Goal: Task Accomplishment & Management: Use online tool/utility

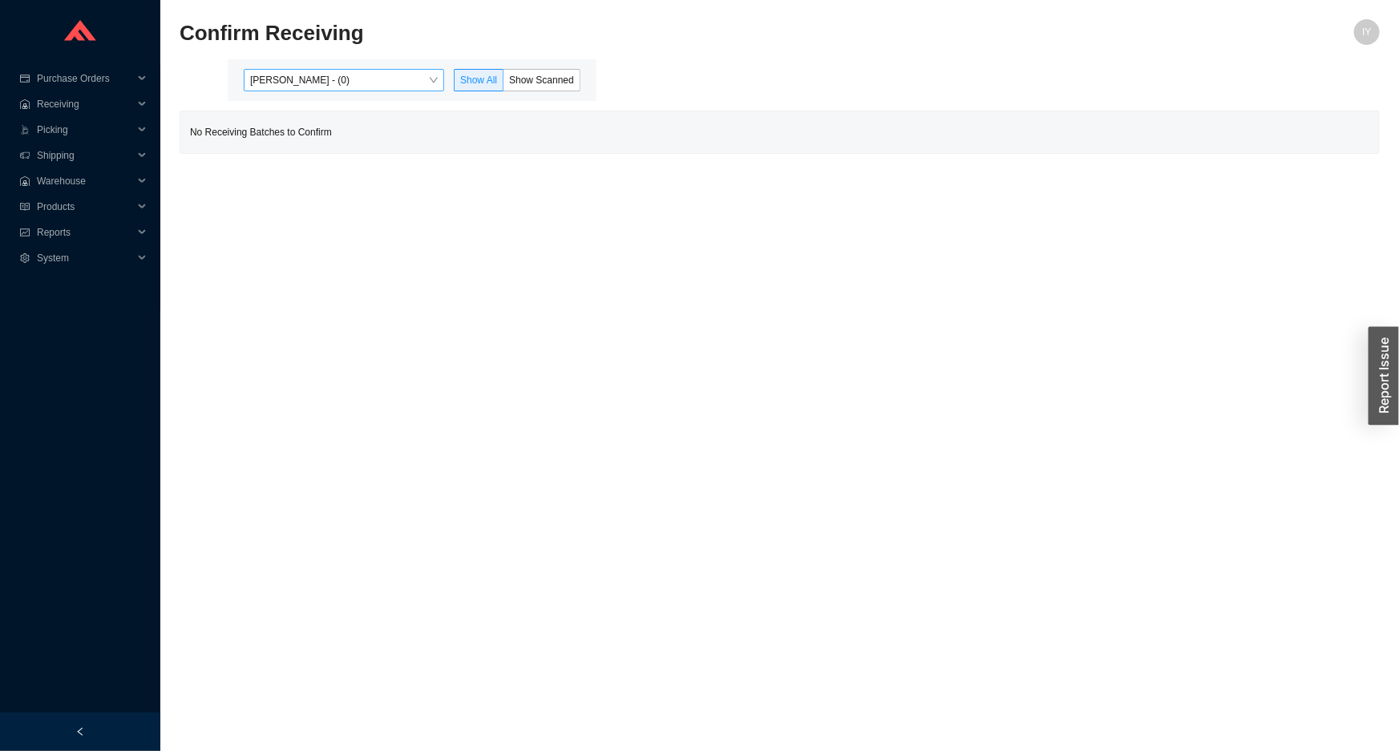
drag, startPoint x: 451, startPoint y: 93, endPoint x: 439, endPoint y: 79, distance: 18.8
click at [449, 91] on div "Issac Yoselovsky - (0) Show All Show Scanned" at bounding box center [412, 80] width 369 height 42
click at [438, 78] on span "Issac Yoselovsky - (0)" at bounding box center [344, 80] width 188 height 21
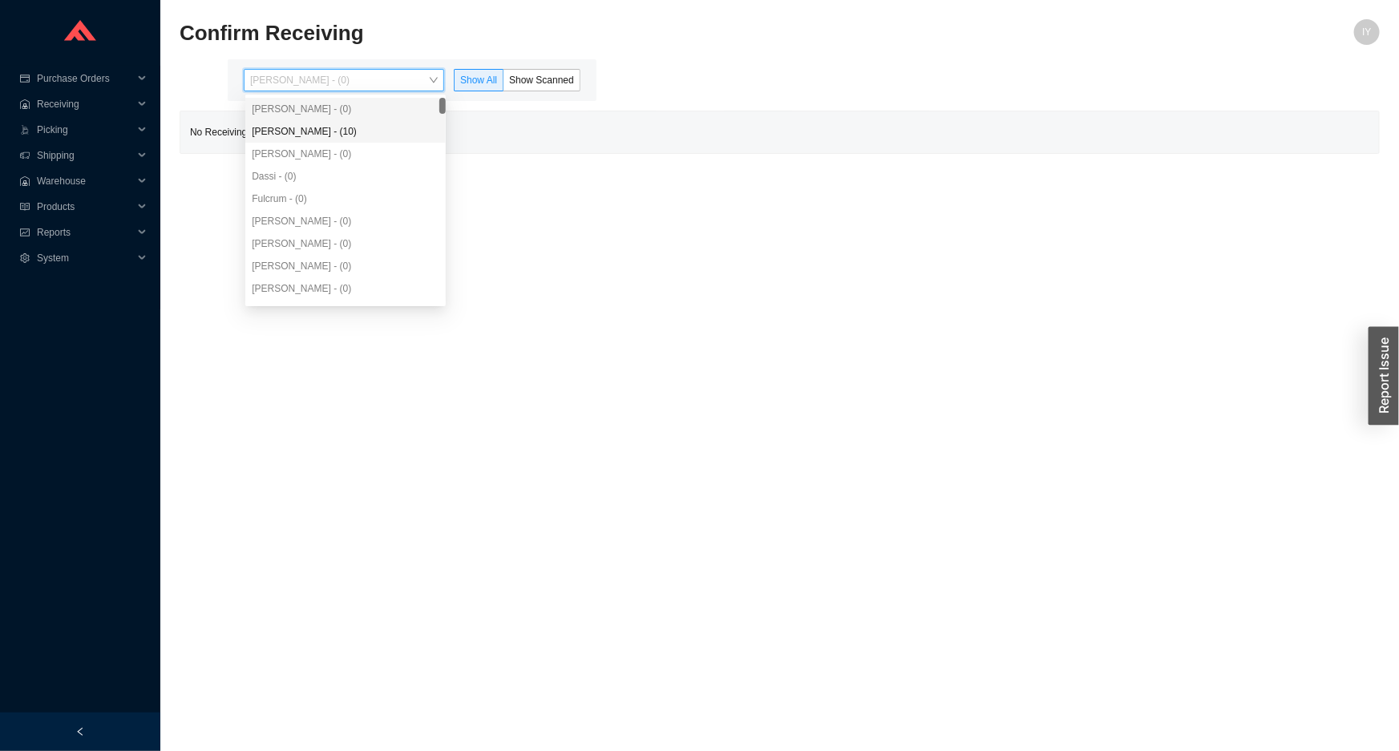
click at [392, 132] on div "[PERSON_NAME] - (10)" at bounding box center [346, 131] width 188 height 14
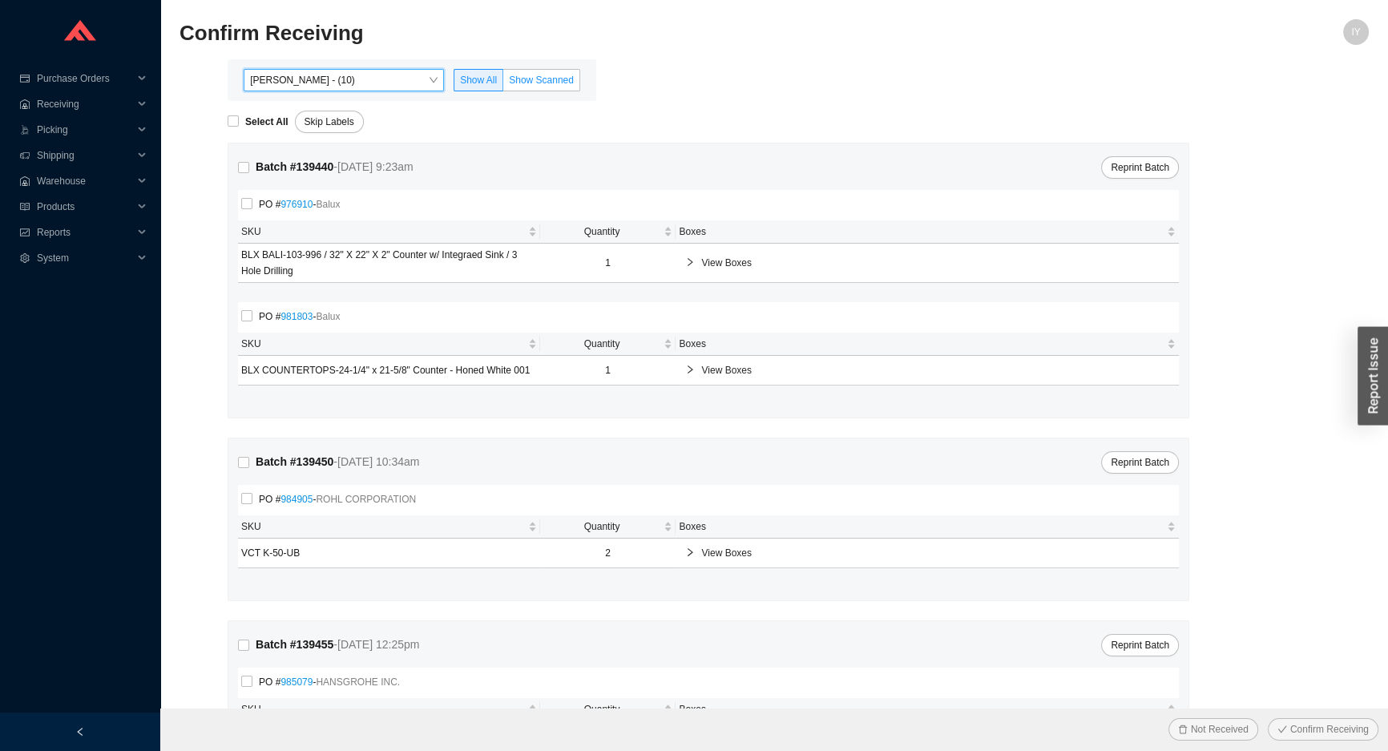
click at [564, 71] on label "Show Scanned" at bounding box center [541, 80] width 77 height 22
click at [503, 83] on input "Show Scanned" at bounding box center [503, 83] width 0 height 0
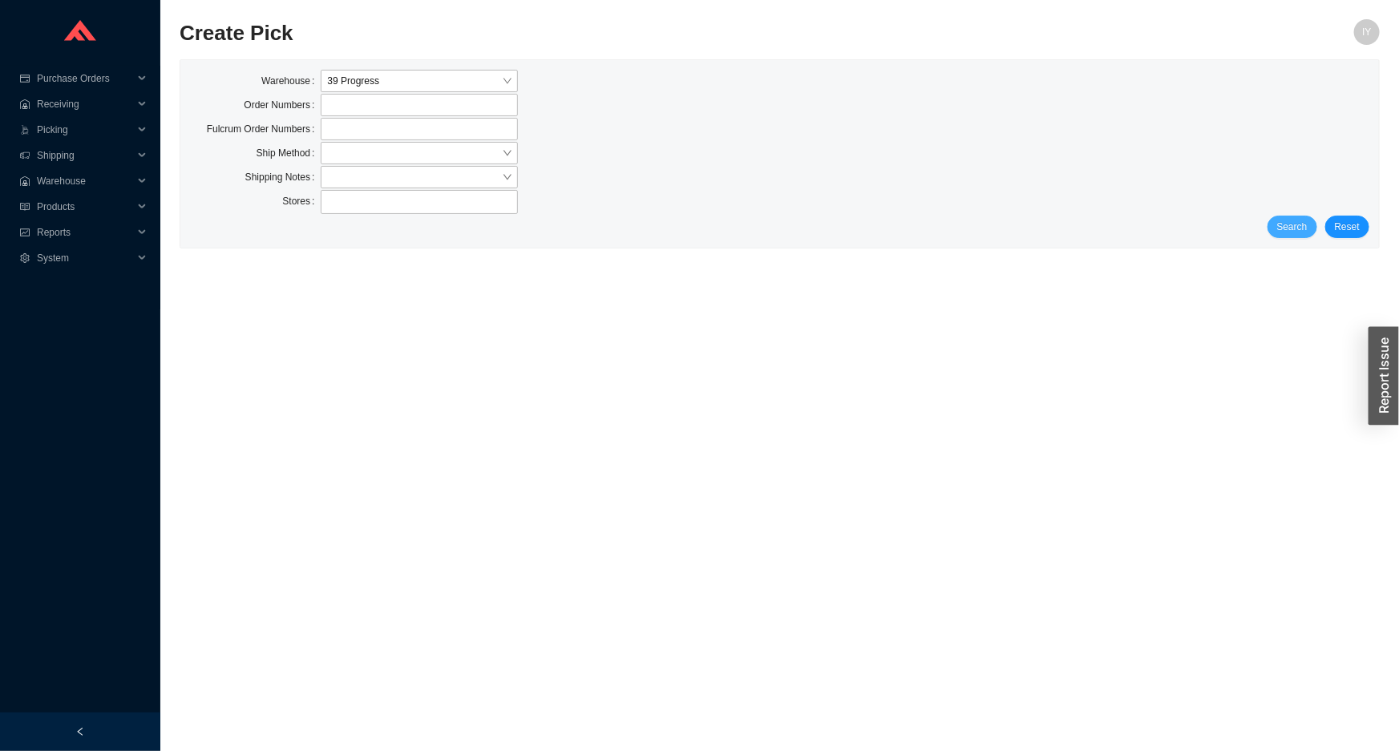
click at [1284, 227] on span "Search" at bounding box center [1292, 227] width 30 height 16
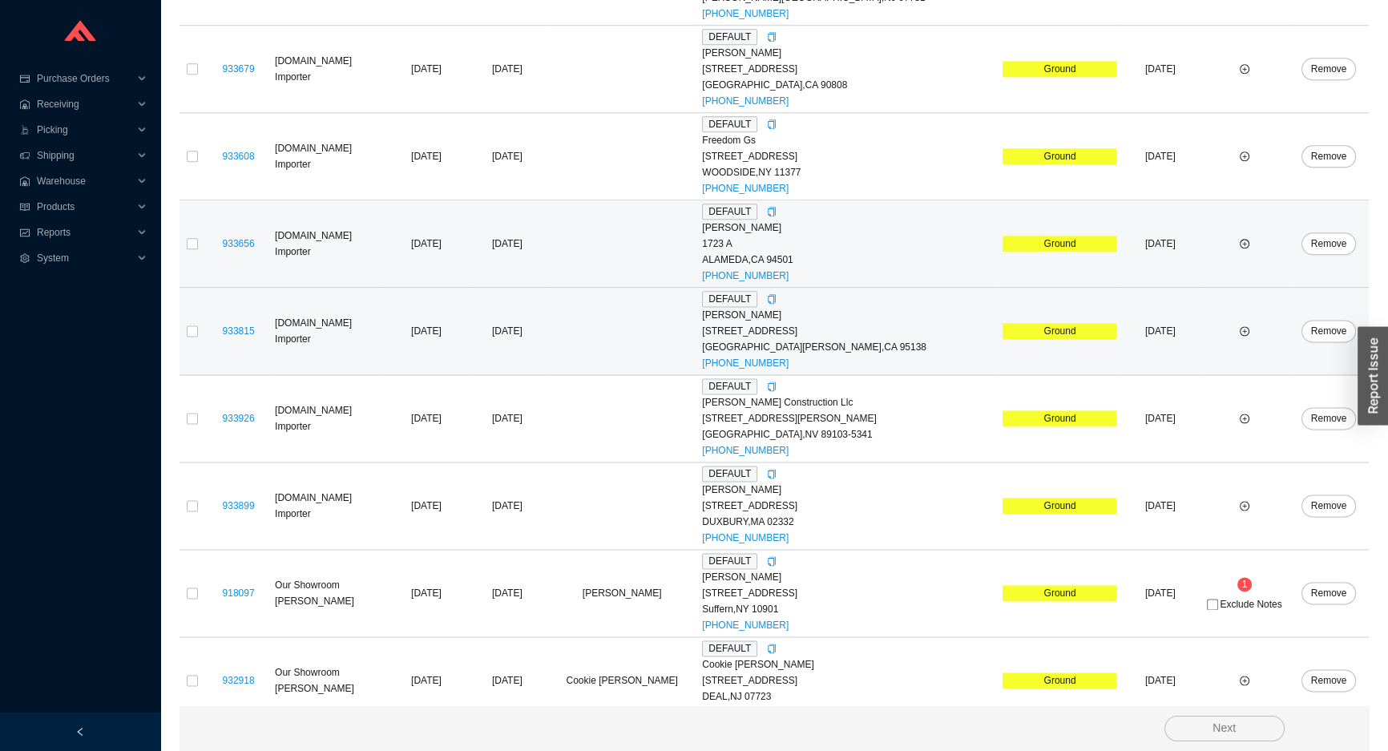
scroll to position [2669, 0]
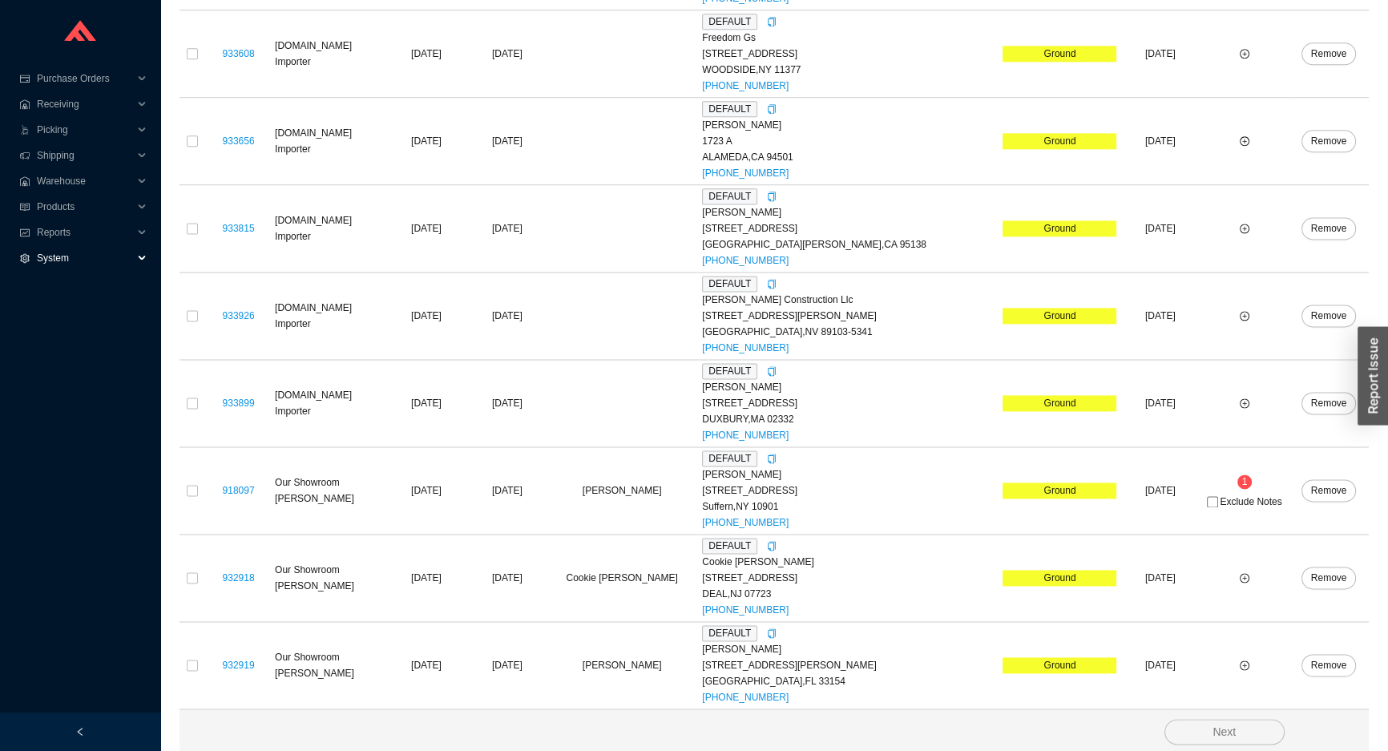
click at [121, 254] on span "System" at bounding box center [85, 258] width 96 height 26
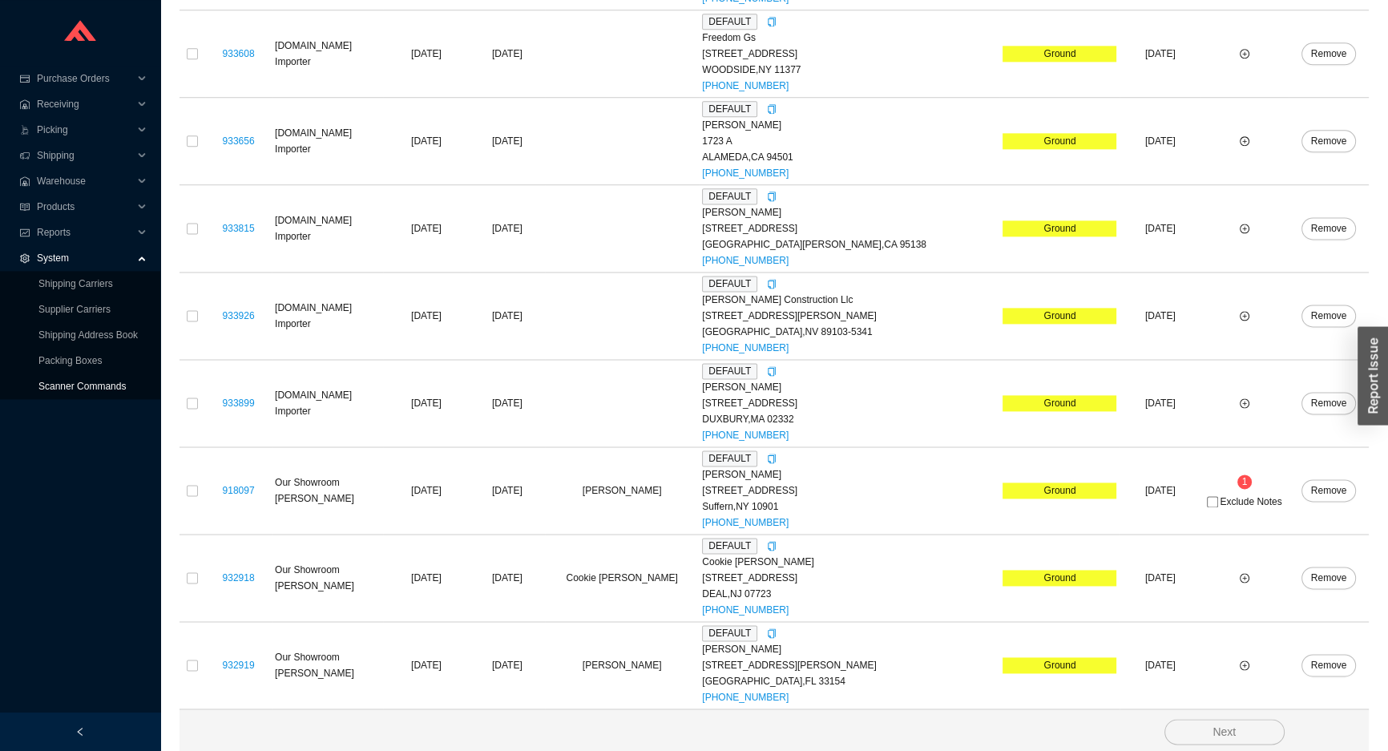
click at [117, 381] on link "Scanner Commands" at bounding box center [81, 386] width 87 height 11
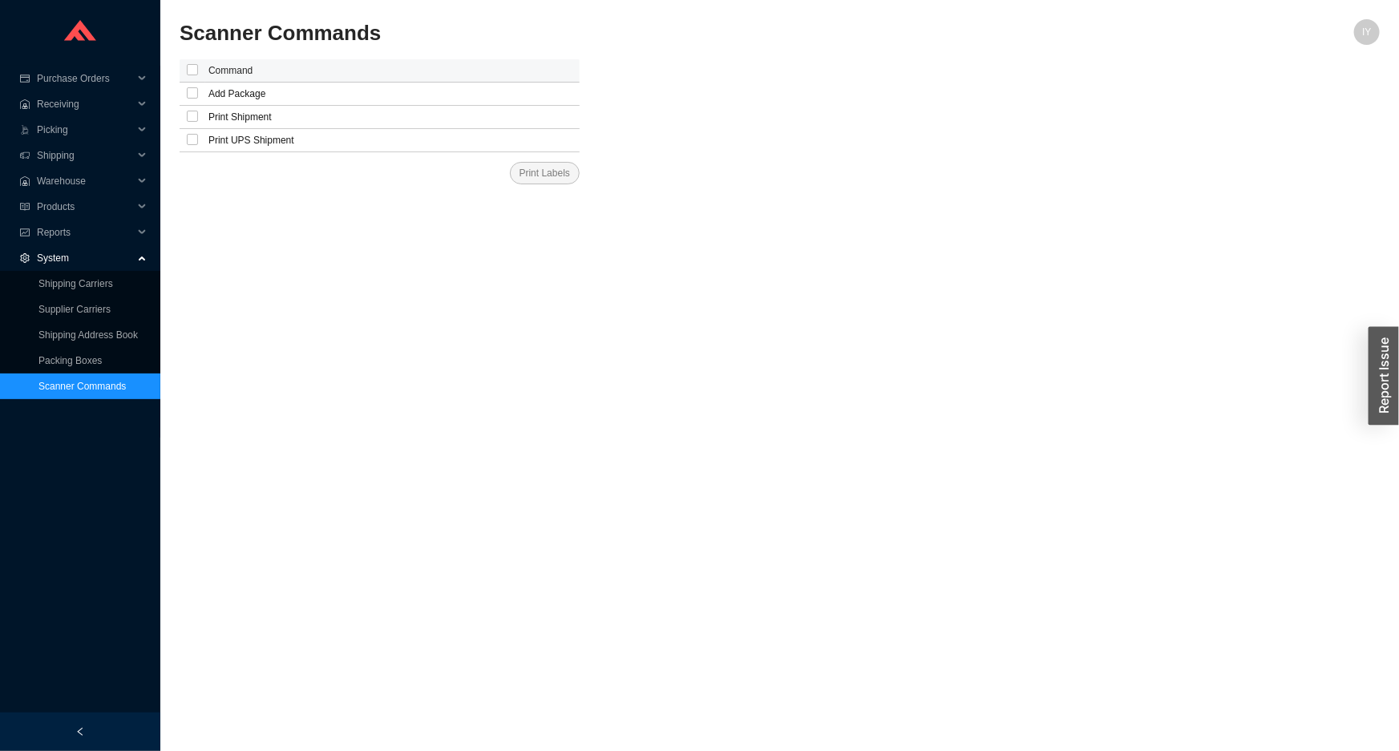
click at [133, 267] on div "System" at bounding box center [80, 258] width 160 height 26
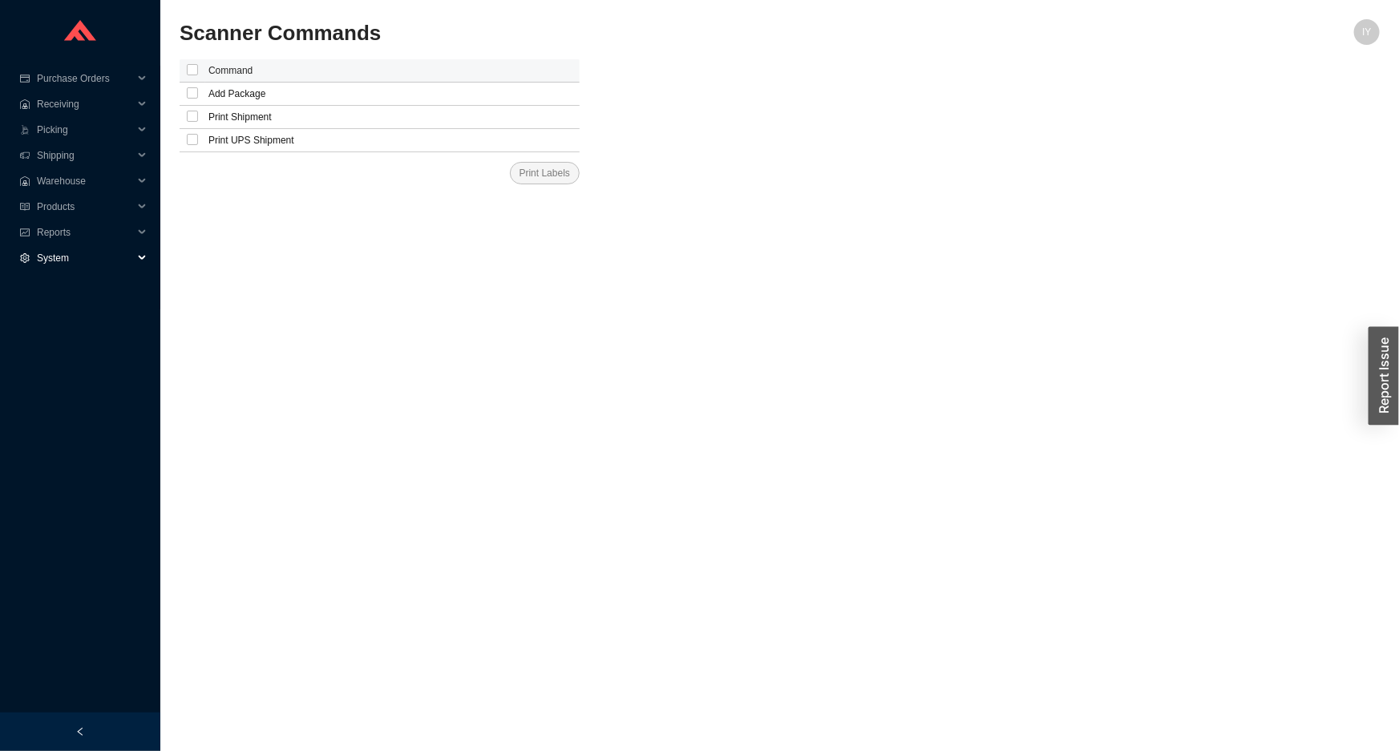
click at [135, 245] on div "System" at bounding box center [80, 258] width 160 height 26
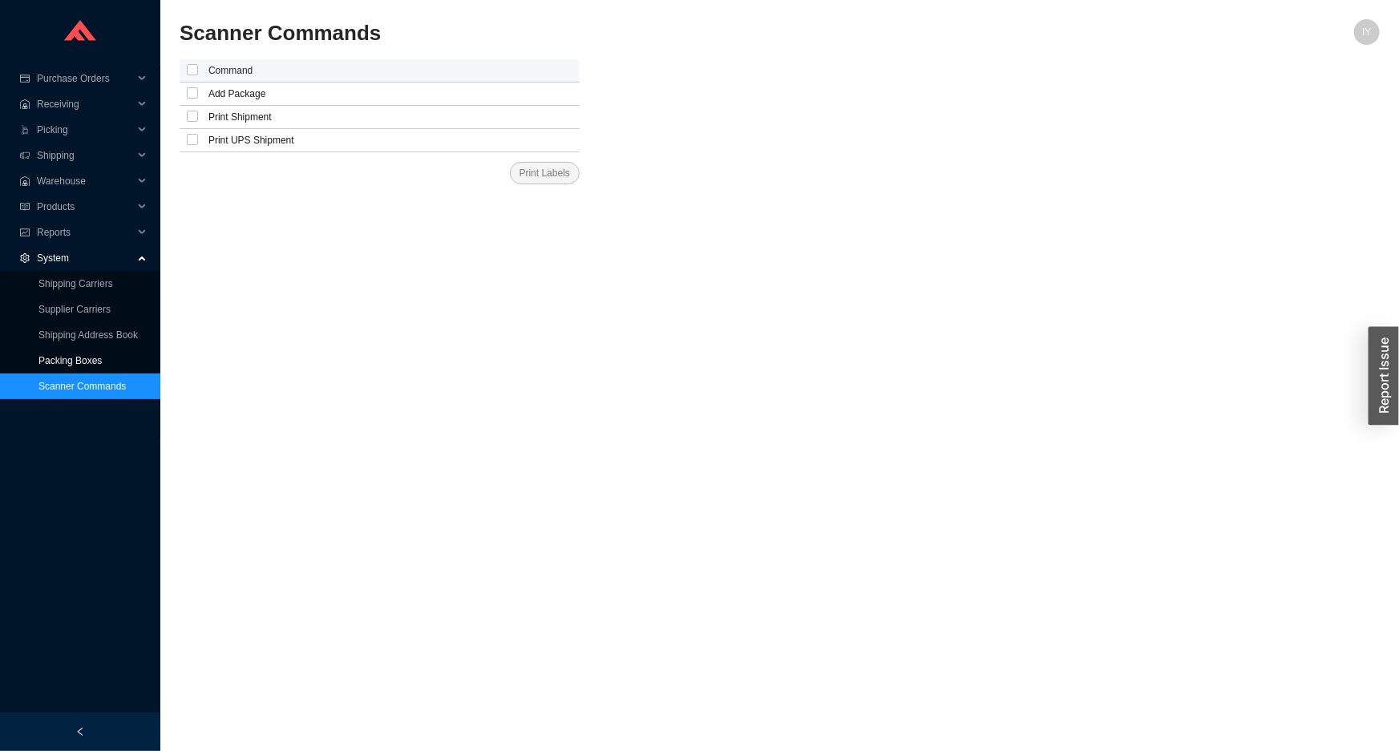
click at [100, 356] on link "Packing Boxes" at bounding box center [69, 360] width 63 height 11
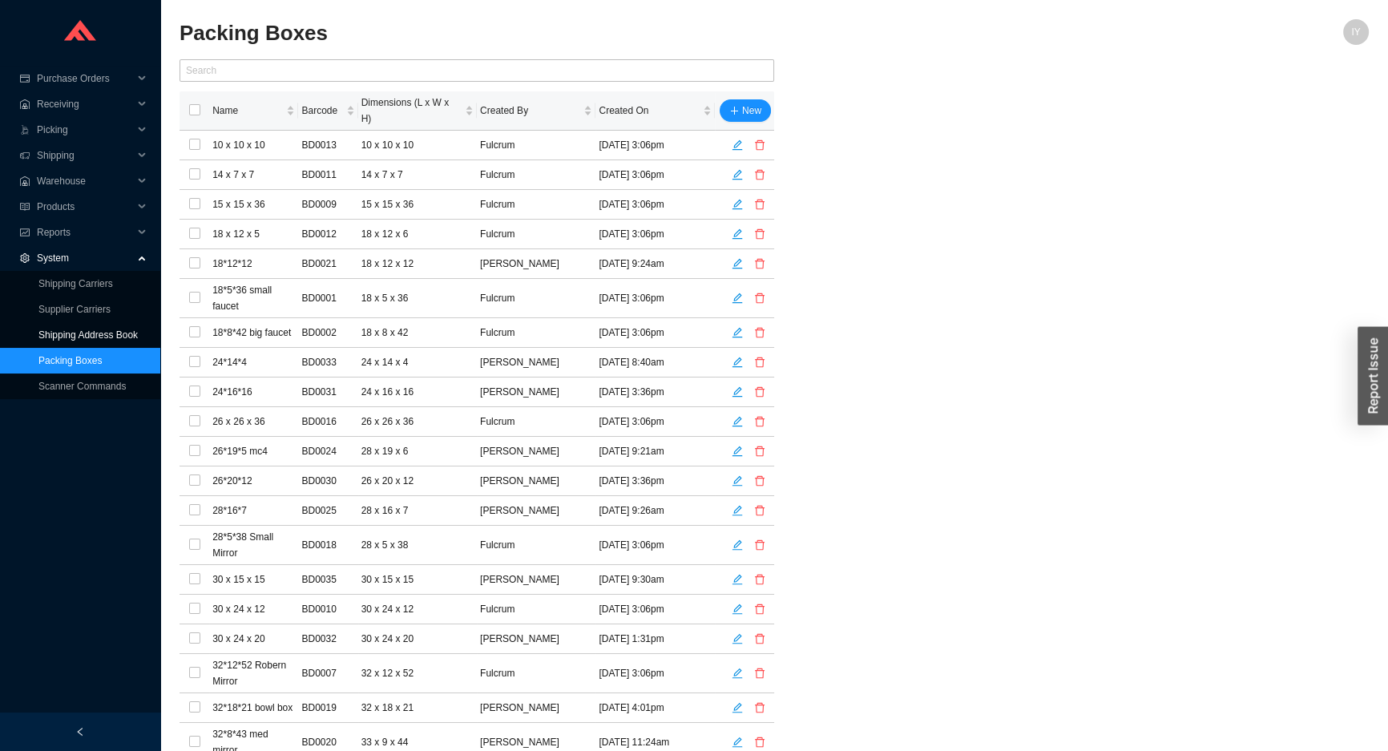
click at [111, 329] on link "Shipping Address Book" at bounding box center [87, 334] width 99 height 11
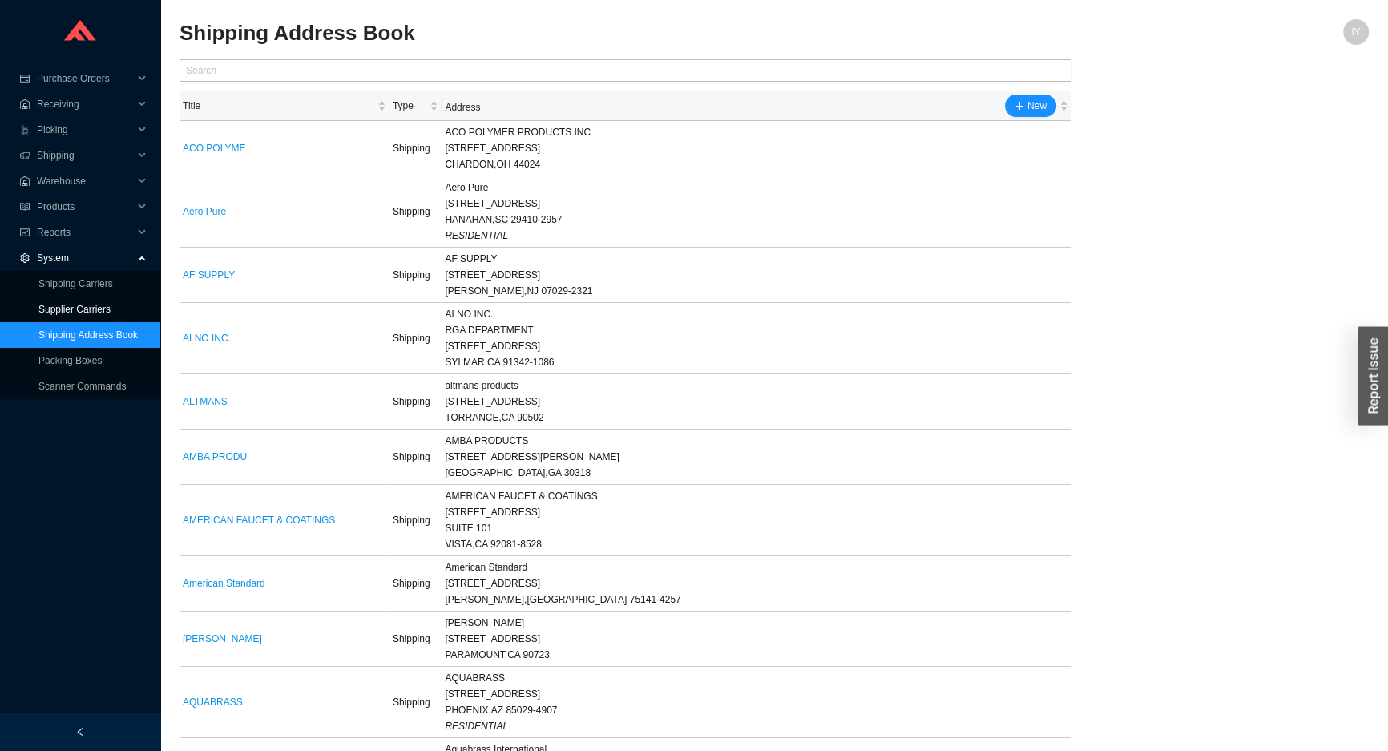
click at [111, 304] on link "Supplier Carriers" at bounding box center [74, 309] width 72 height 11
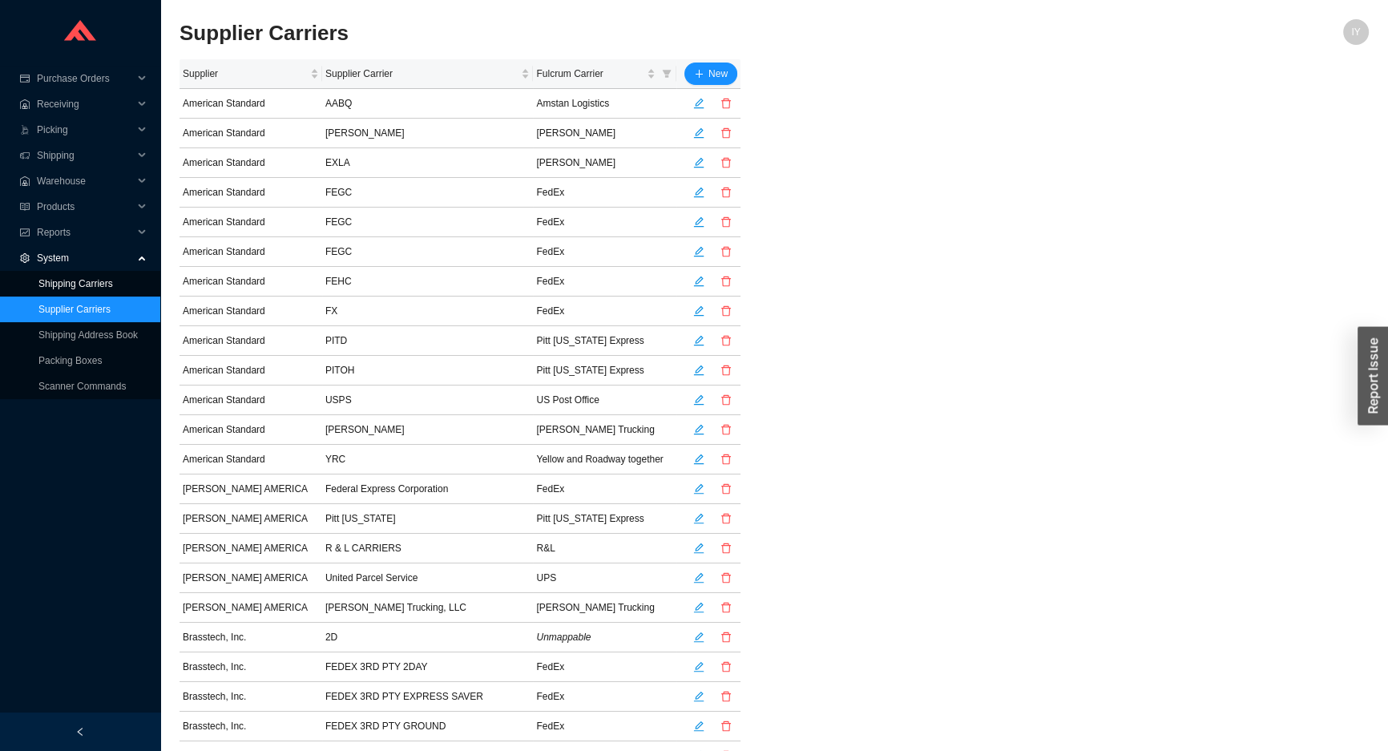
click at [113, 282] on link "Shipping Carriers" at bounding box center [75, 283] width 75 height 11
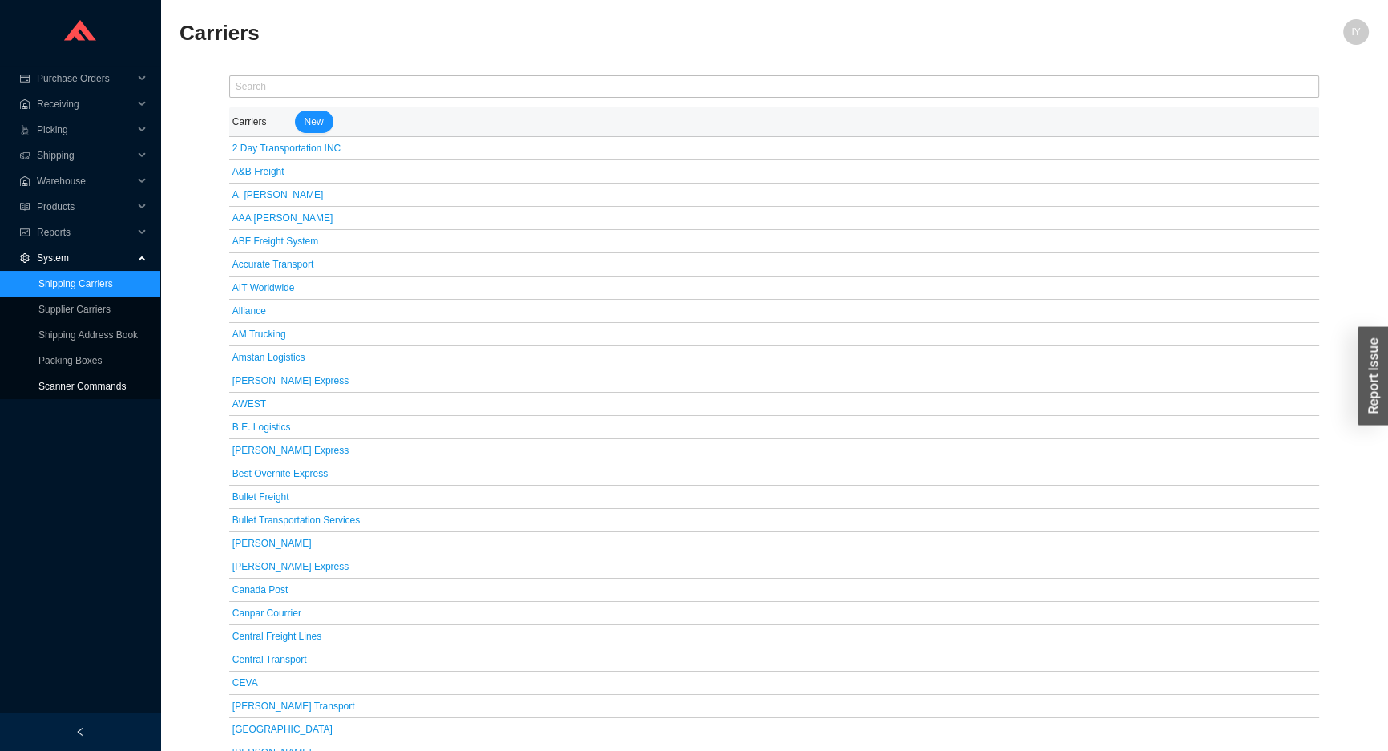
click at [101, 381] on link "Scanner Commands" at bounding box center [81, 386] width 87 height 11
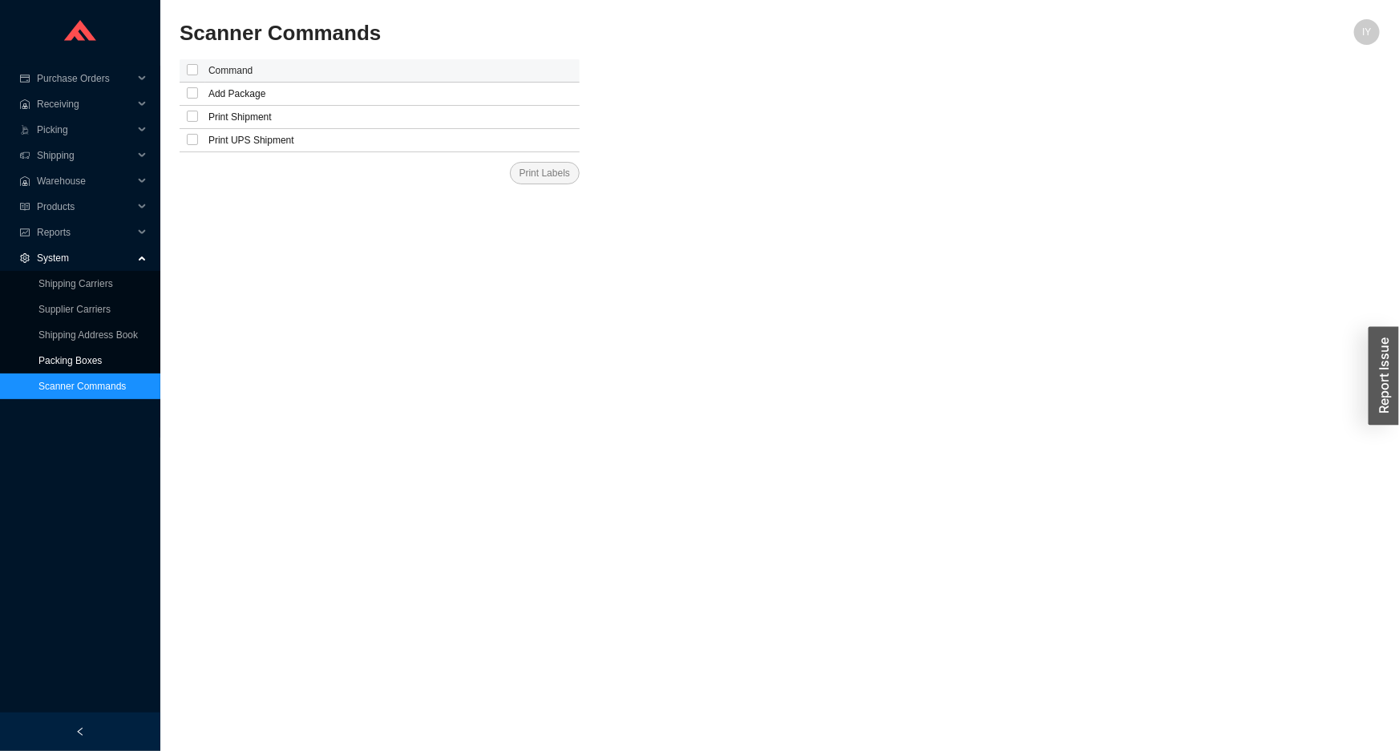
click at [102, 362] on link "Packing Boxes" at bounding box center [69, 360] width 63 height 11
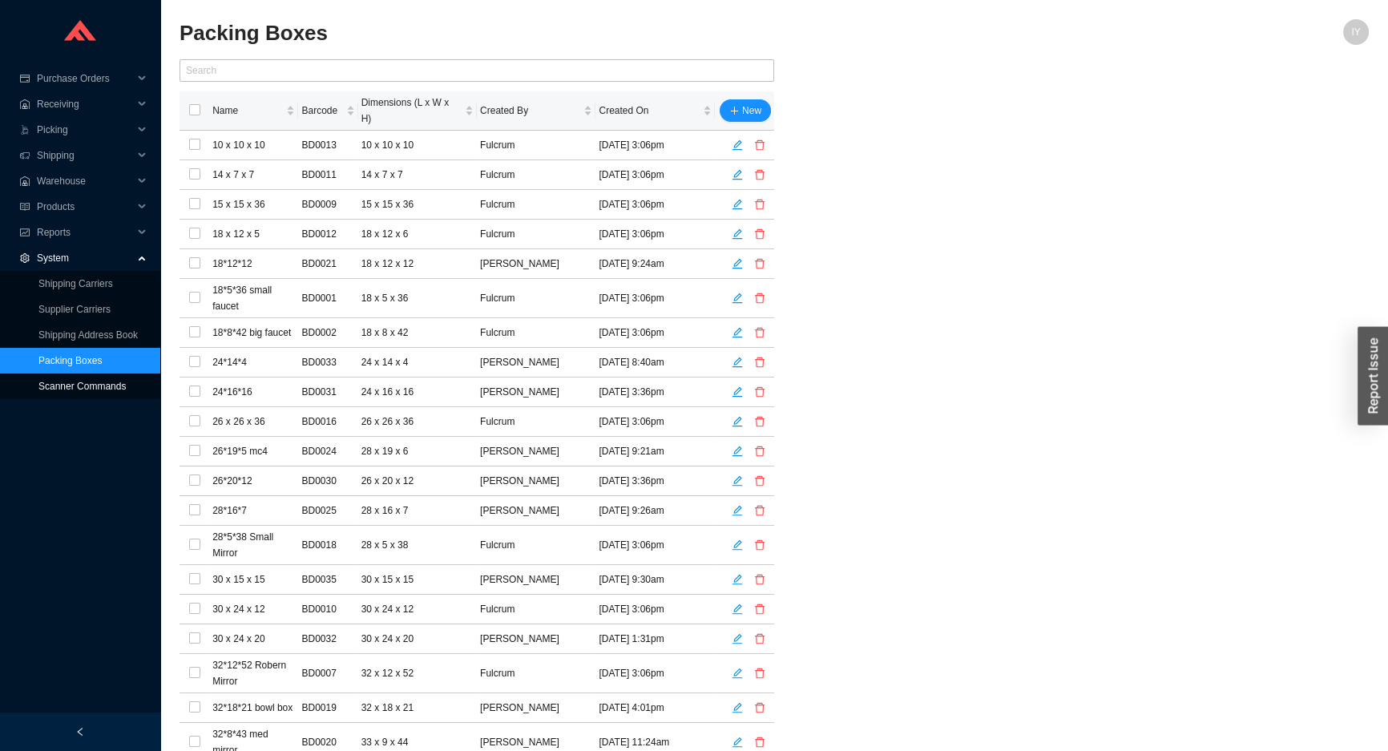
click at [107, 381] on link "Scanner Commands" at bounding box center [81, 386] width 87 height 11
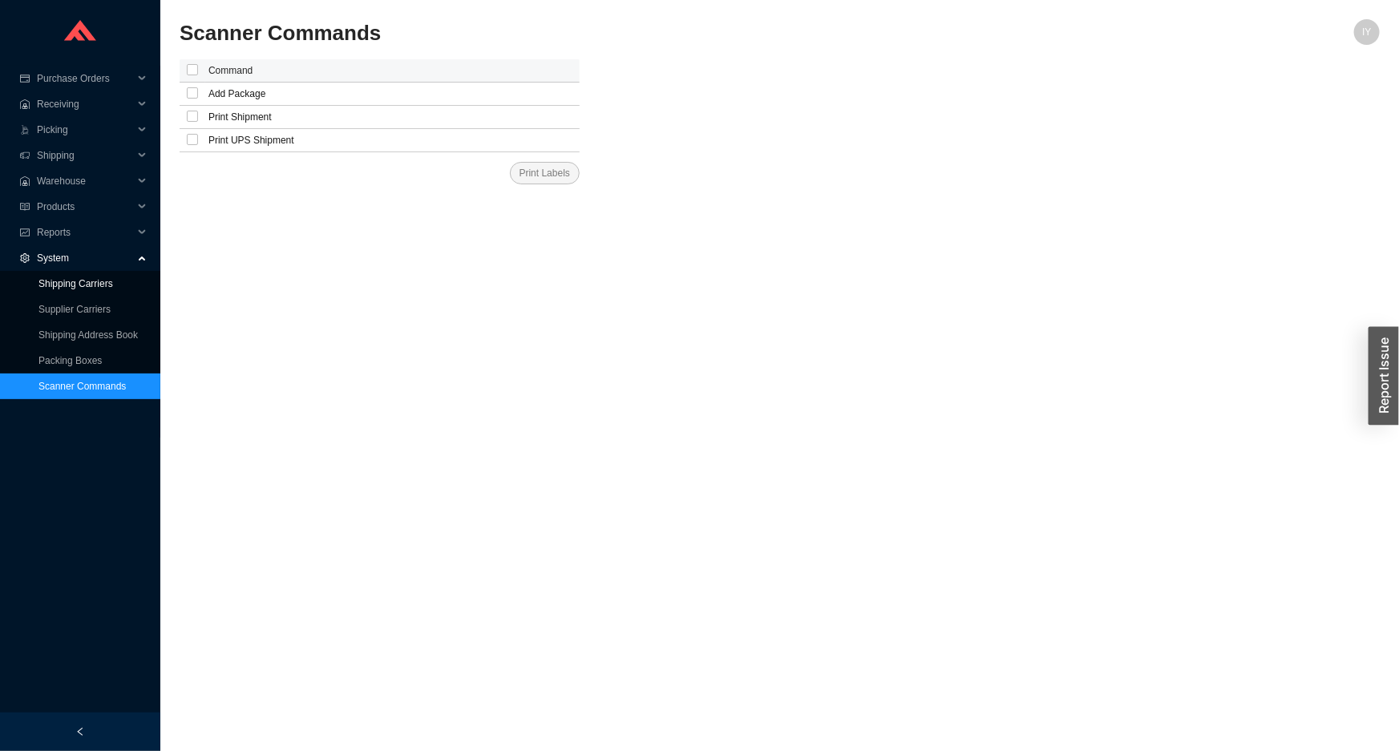
click at [107, 285] on link "Shipping Carriers" at bounding box center [75, 283] width 75 height 11
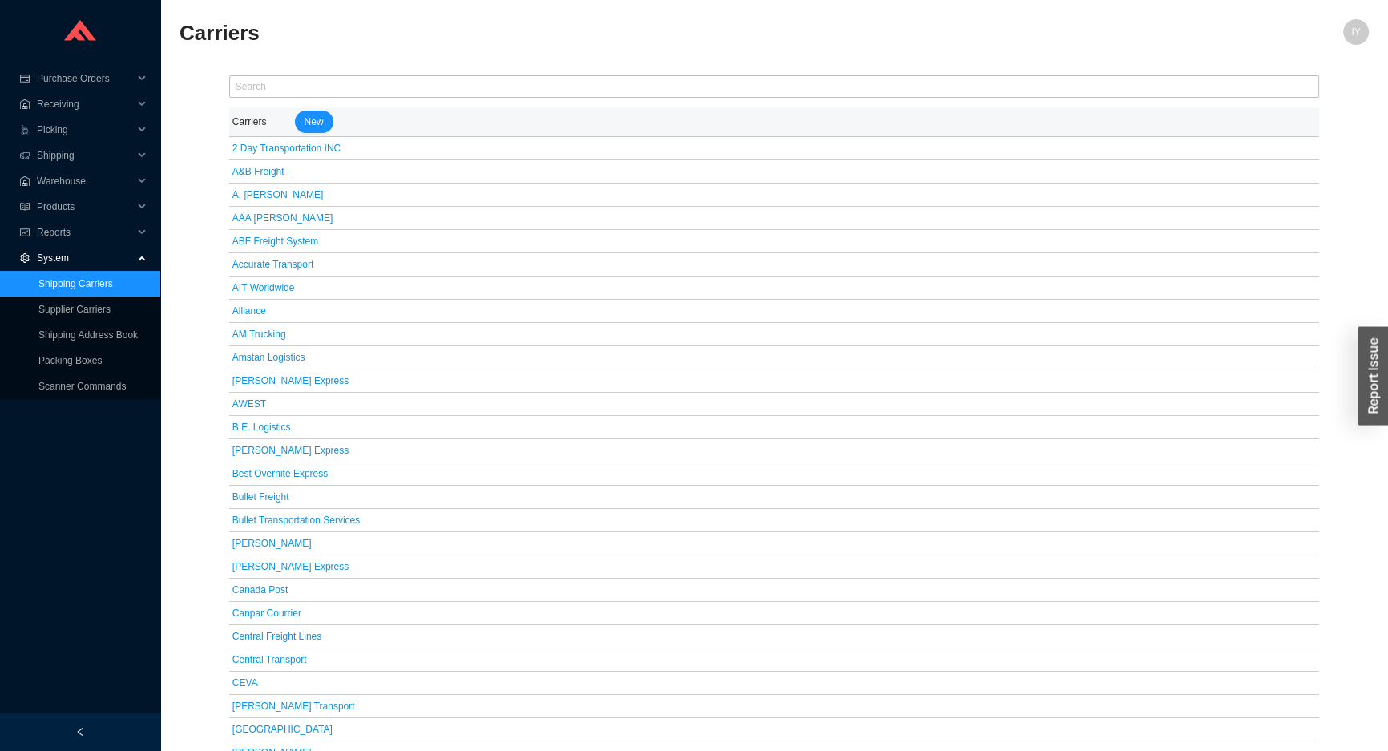
click at [111, 264] on span "System" at bounding box center [85, 258] width 96 height 26
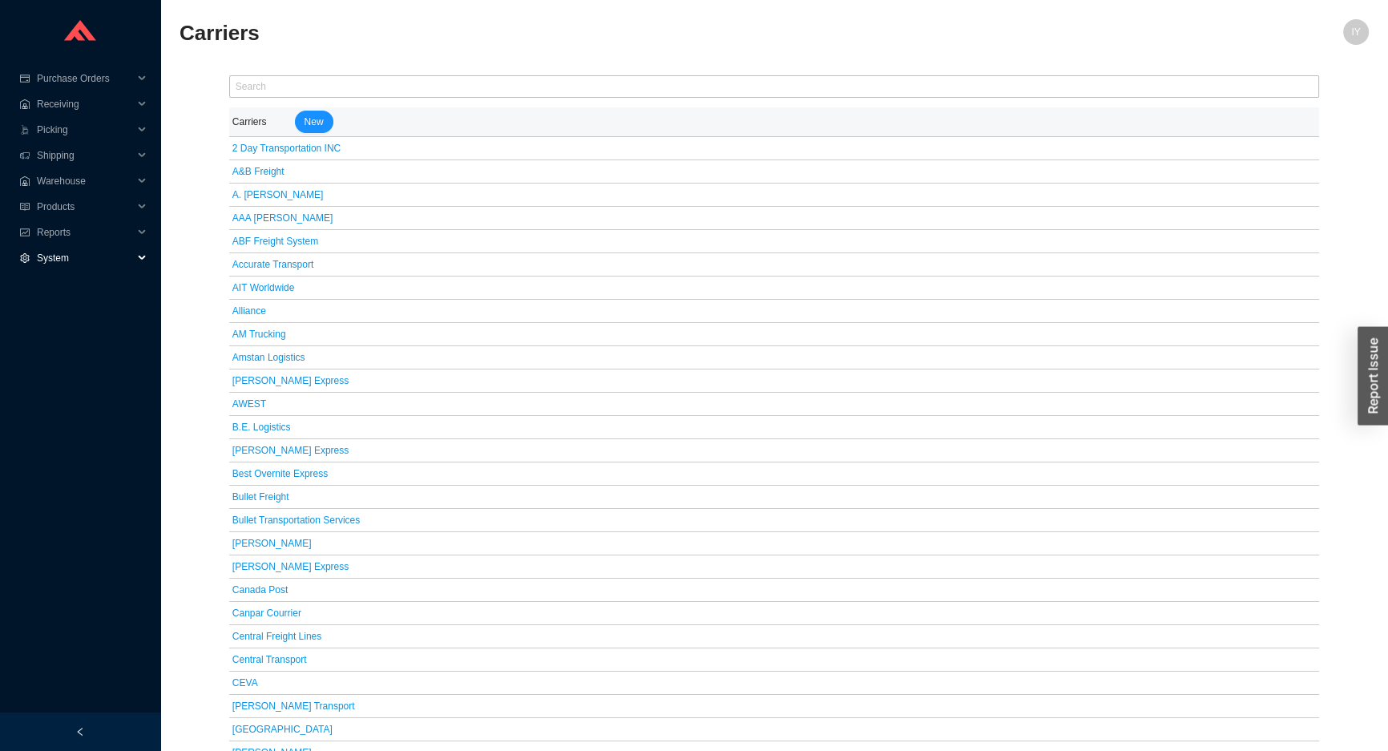
click at [112, 245] on span "System" at bounding box center [85, 258] width 96 height 26
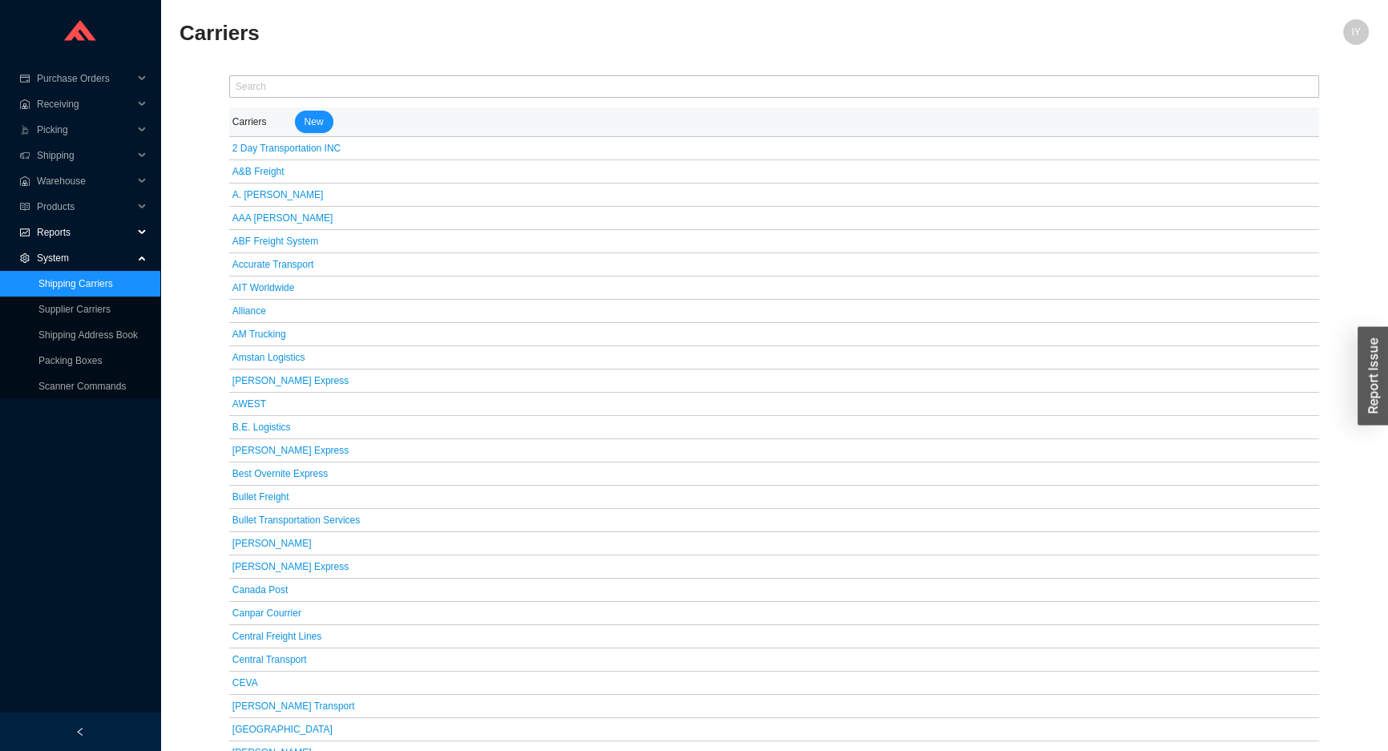
click at [112, 232] on span "Reports" at bounding box center [85, 233] width 96 height 26
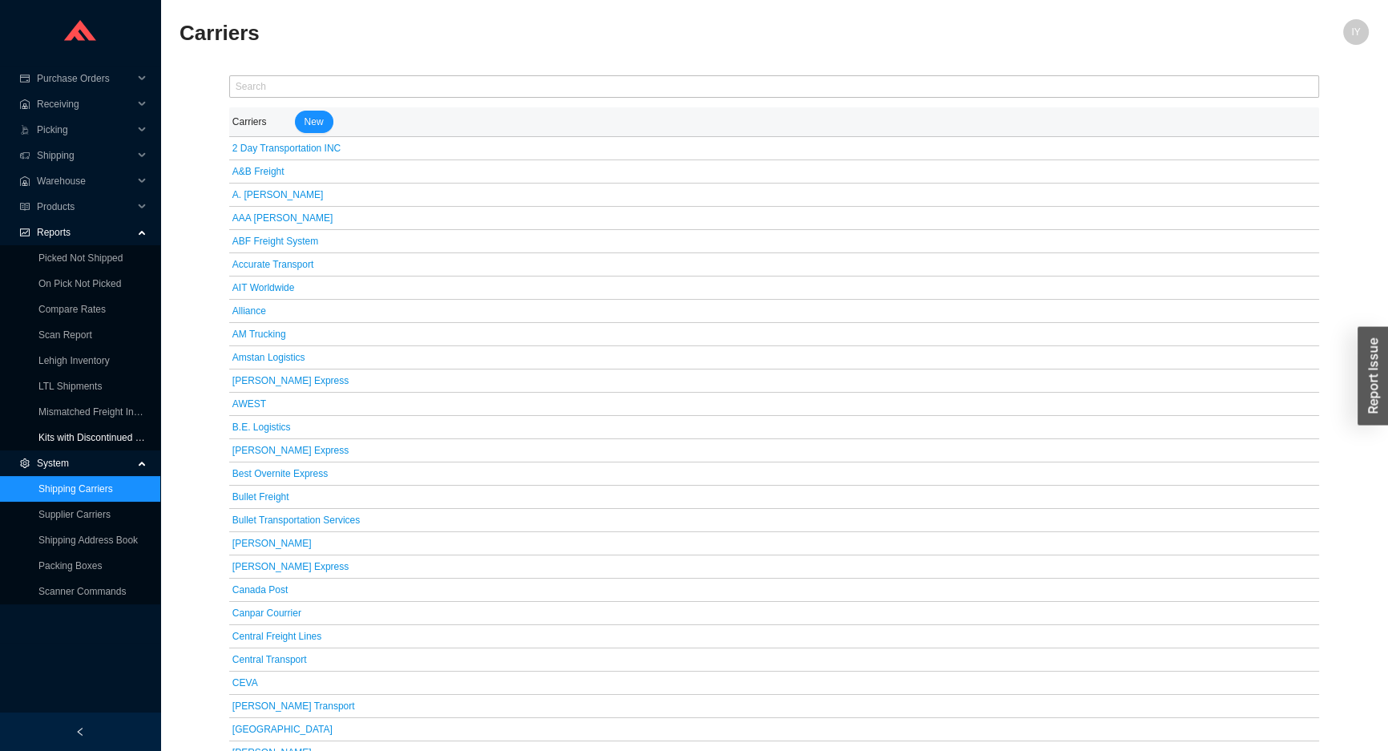
click at [91, 432] on link "Kits with Discontinued Parts" at bounding box center [97, 437] width 119 height 11
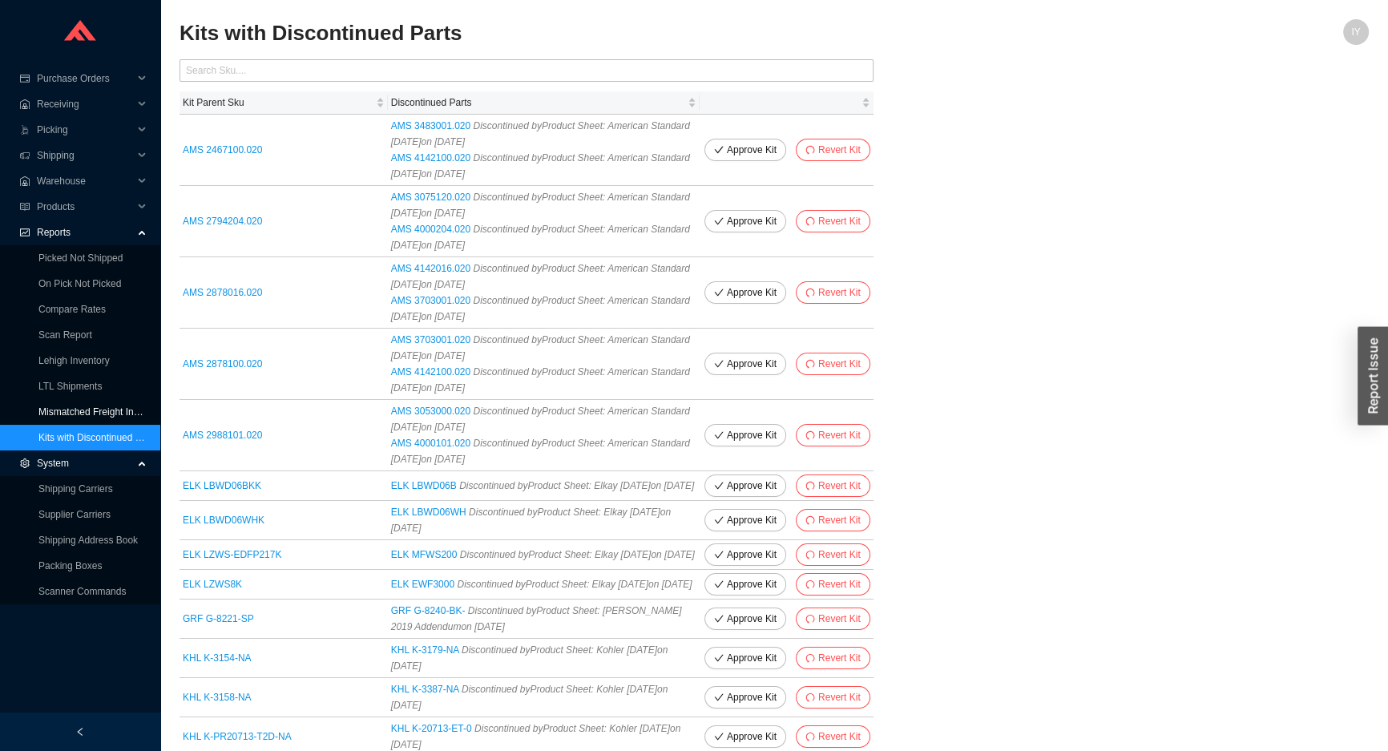
click at [91, 410] on link "Mismatched Freight Invoices" at bounding box center [99, 411] width 123 height 11
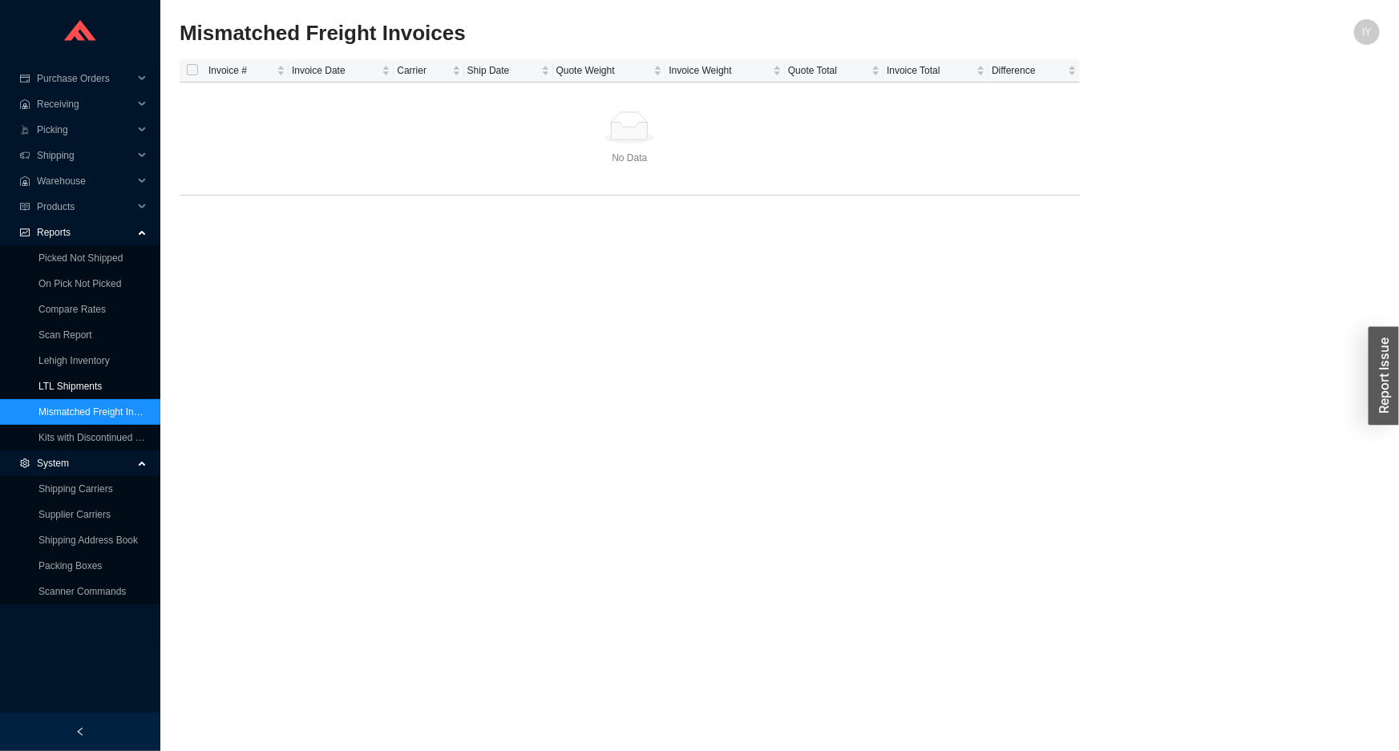
click at [89, 392] on link "LTL Shipments" at bounding box center [69, 386] width 63 height 11
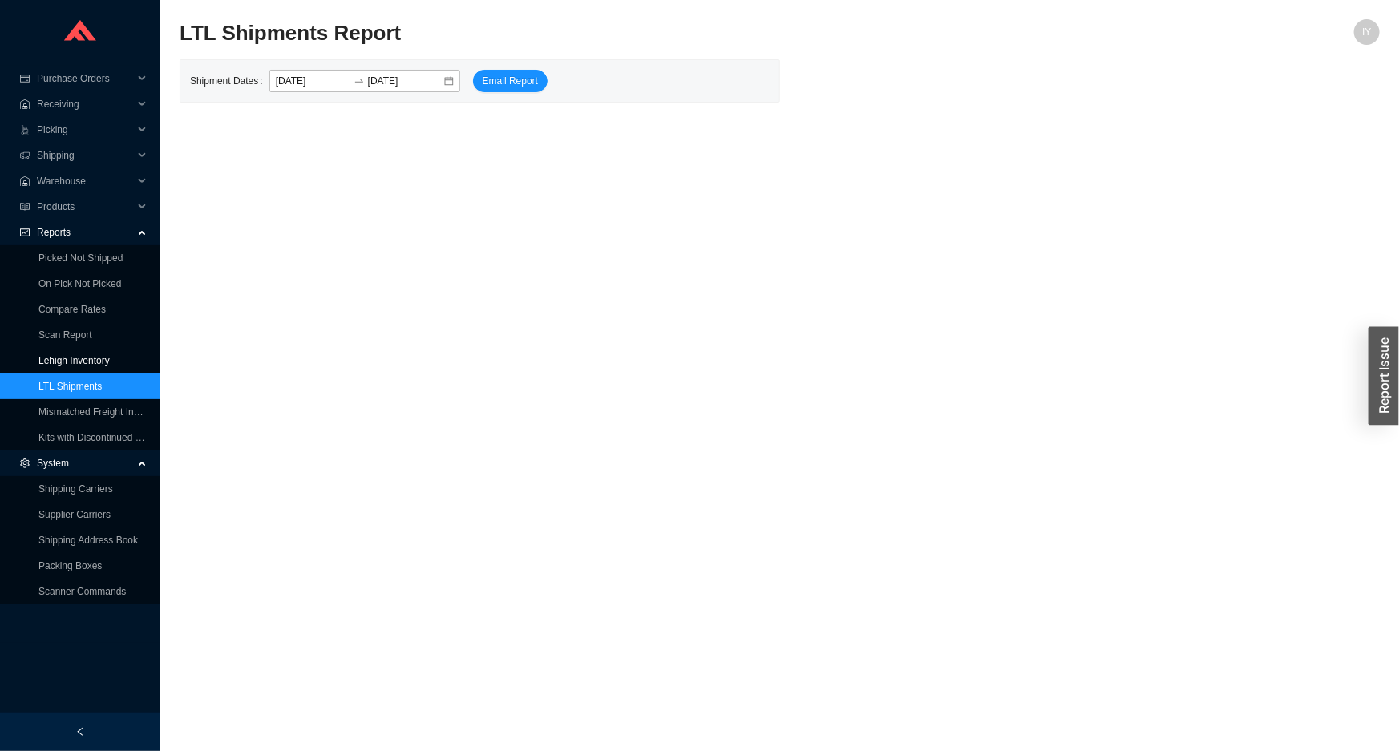
click at [91, 355] on link "Lehigh Inventory" at bounding box center [73, 360] width 71 height 11
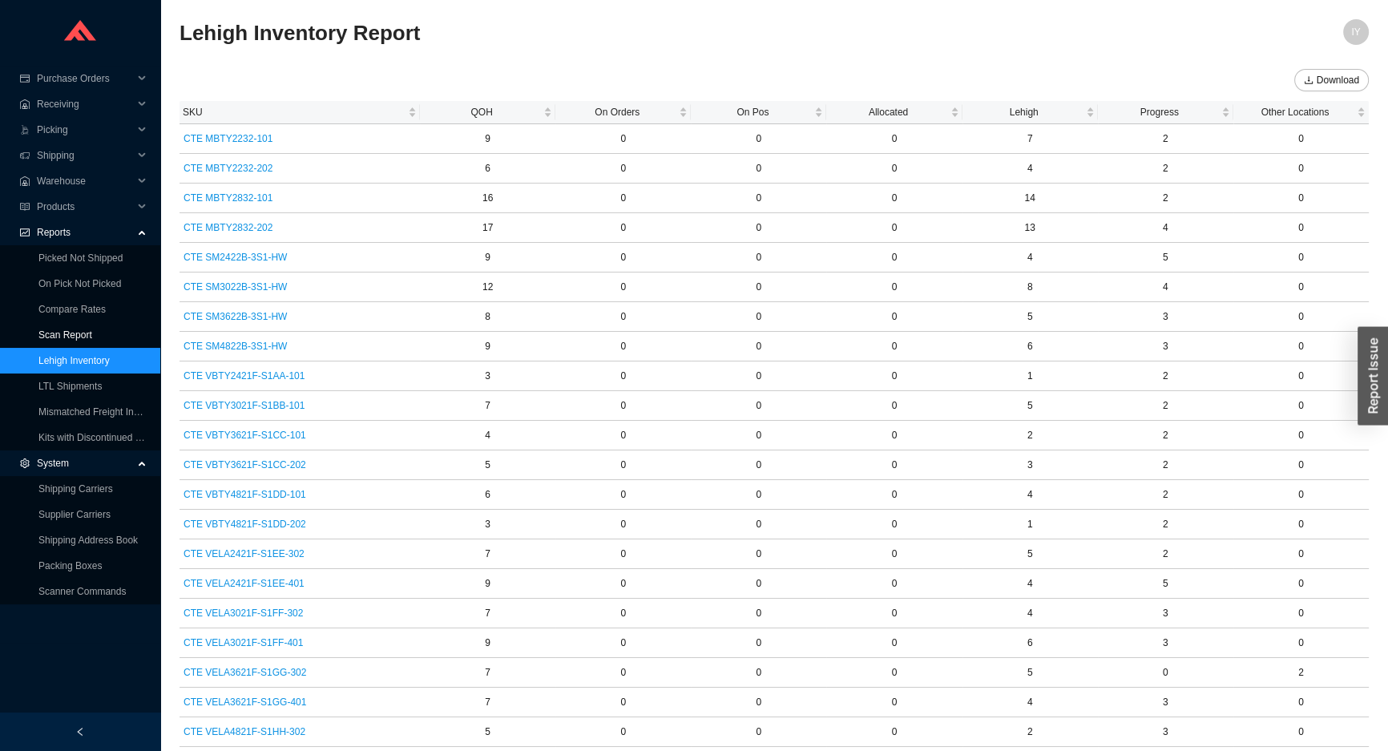
click at [92, 333] on link "Scan Report" at bounding box center [65, 334] width 54 height 11
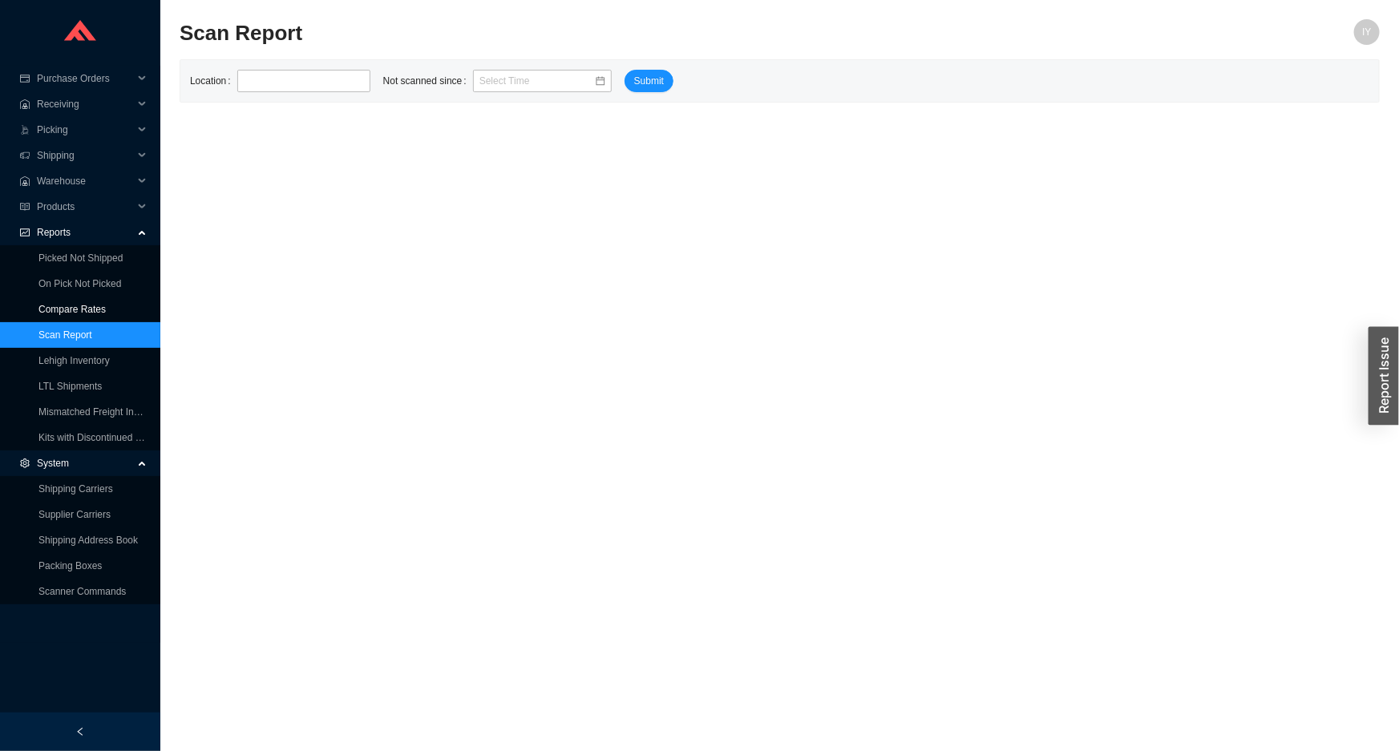
click at [97, 307] on link "Compare Rates" at bounding box center [71, 309] width 67 height 11
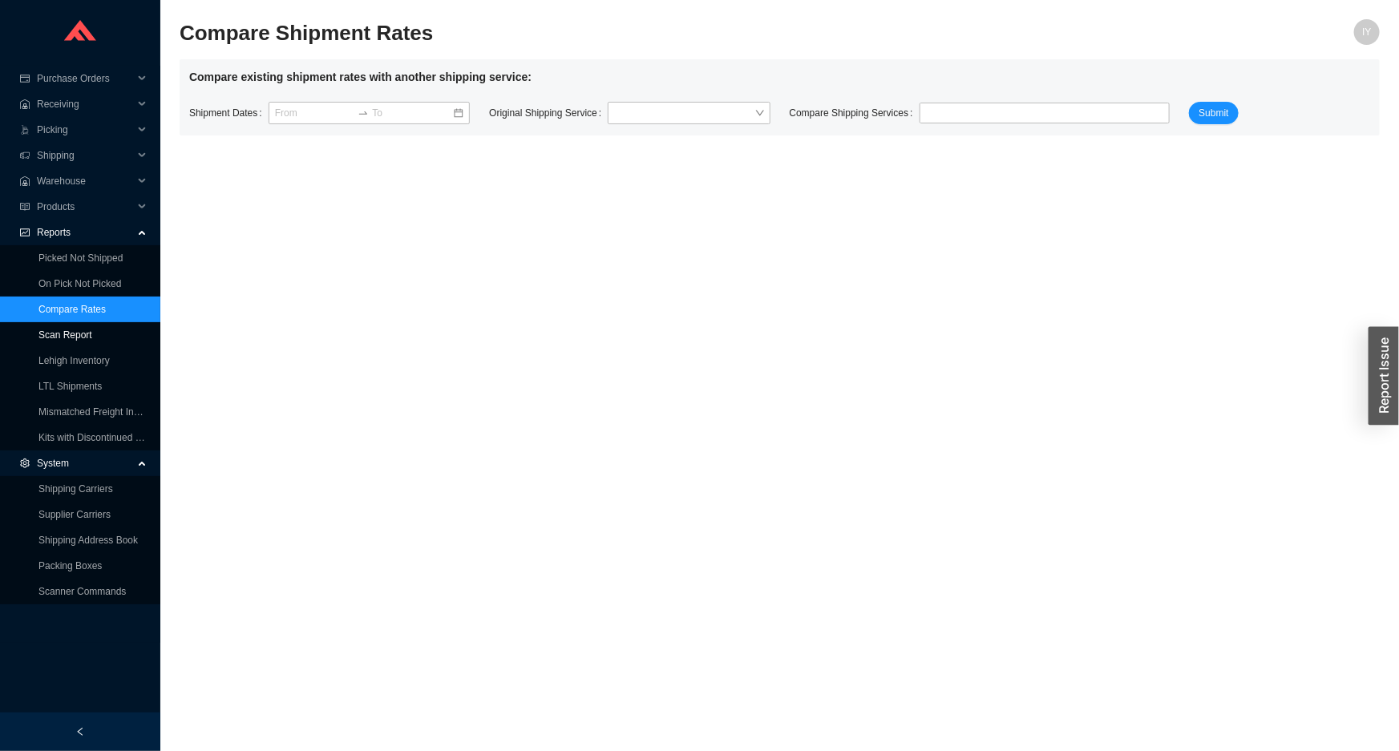
click at [88, 333] on link "Scan Report" at bounding box center [65, 334] width 54 height 11
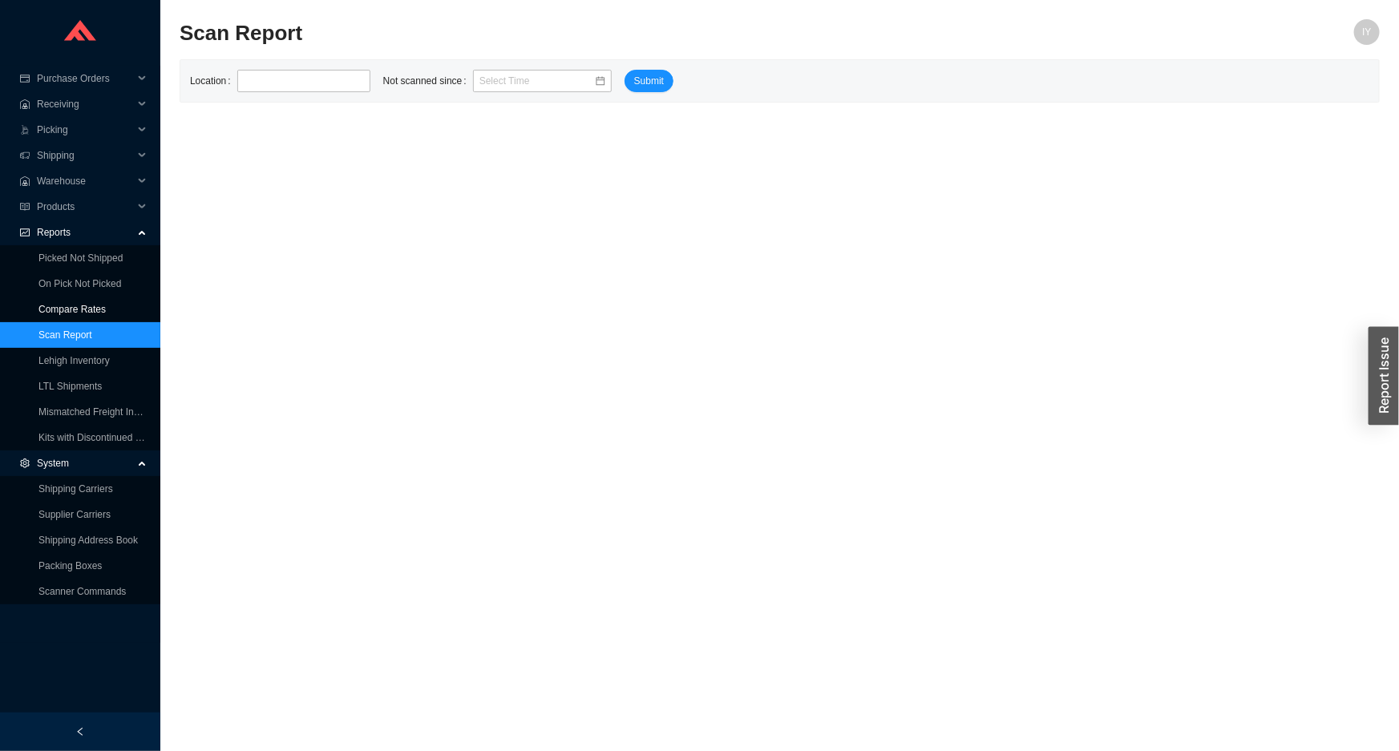
click at [98, 304] on link "Compare Rates" at bounding box center [71, 309] width 67 height 11
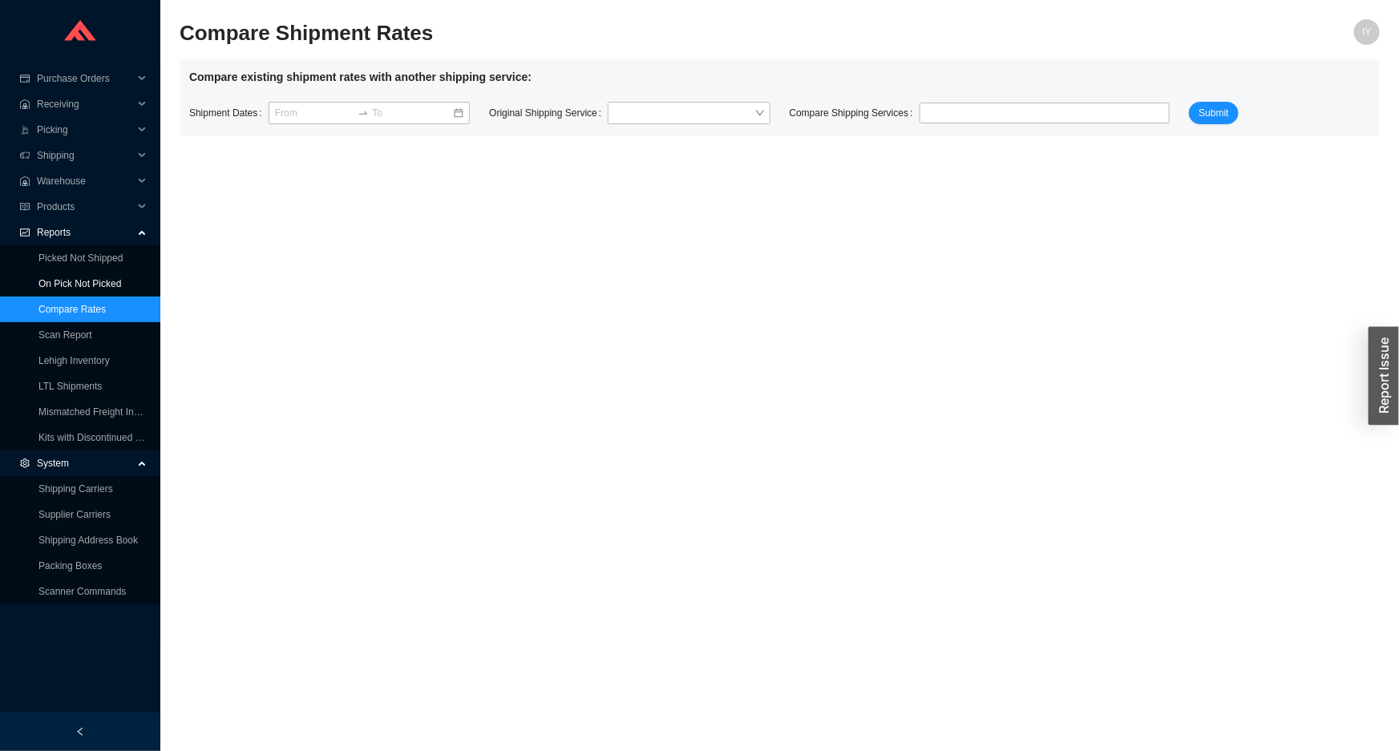
click at [94, 283] on link "On Pick Not Picked" at bounding box center [79, 283] width 83 height 11
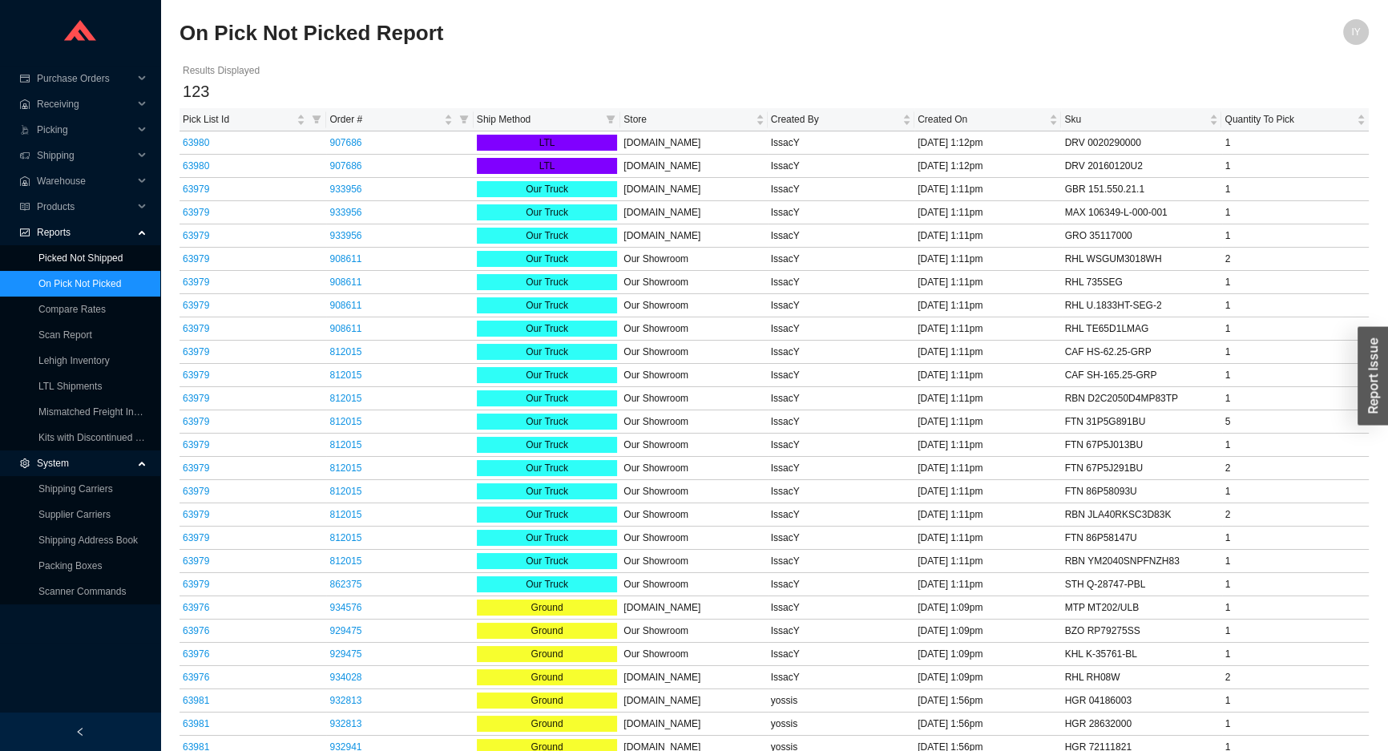
click at [103, 253] on link "Picked Not Shipped" at bounding box center [80, 258] width 84 height 11
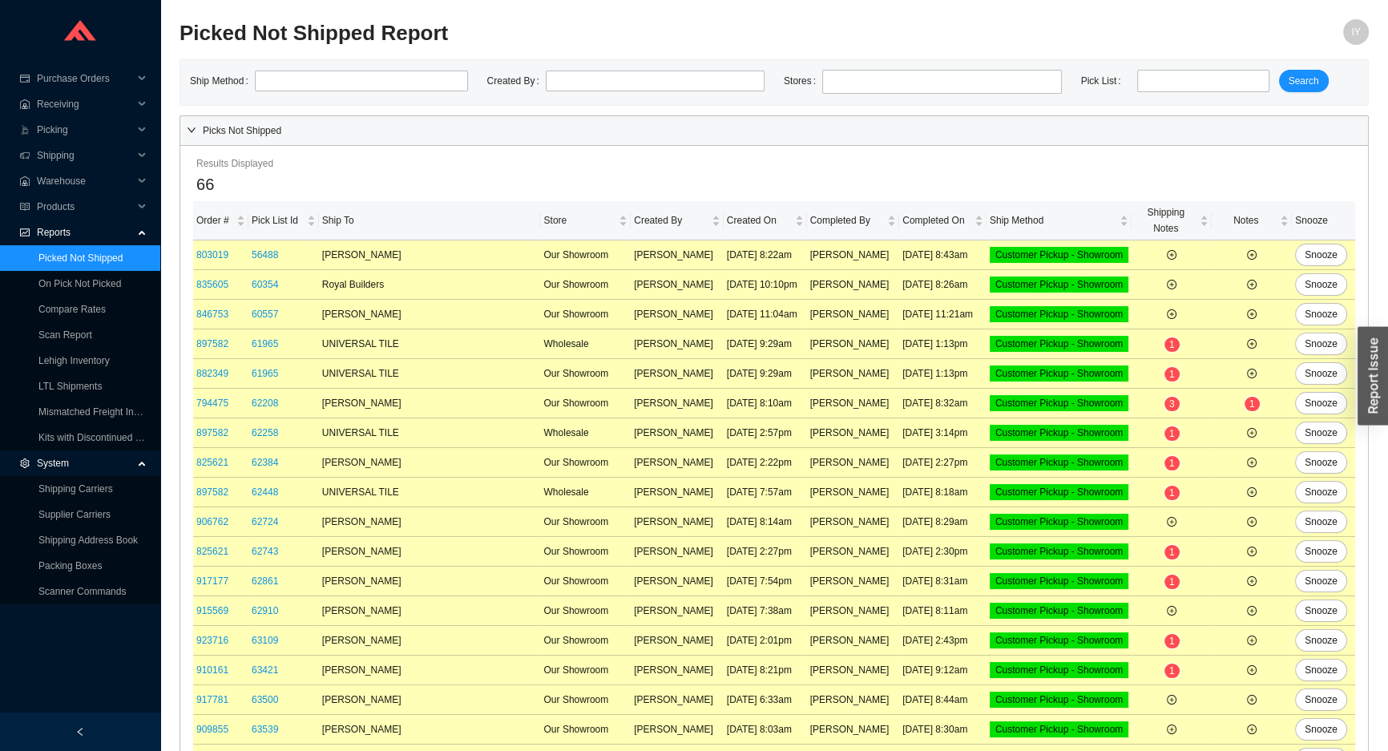
click at [104, 224] on span "Reports" at bounding box center [85, 233] width 96 height 26
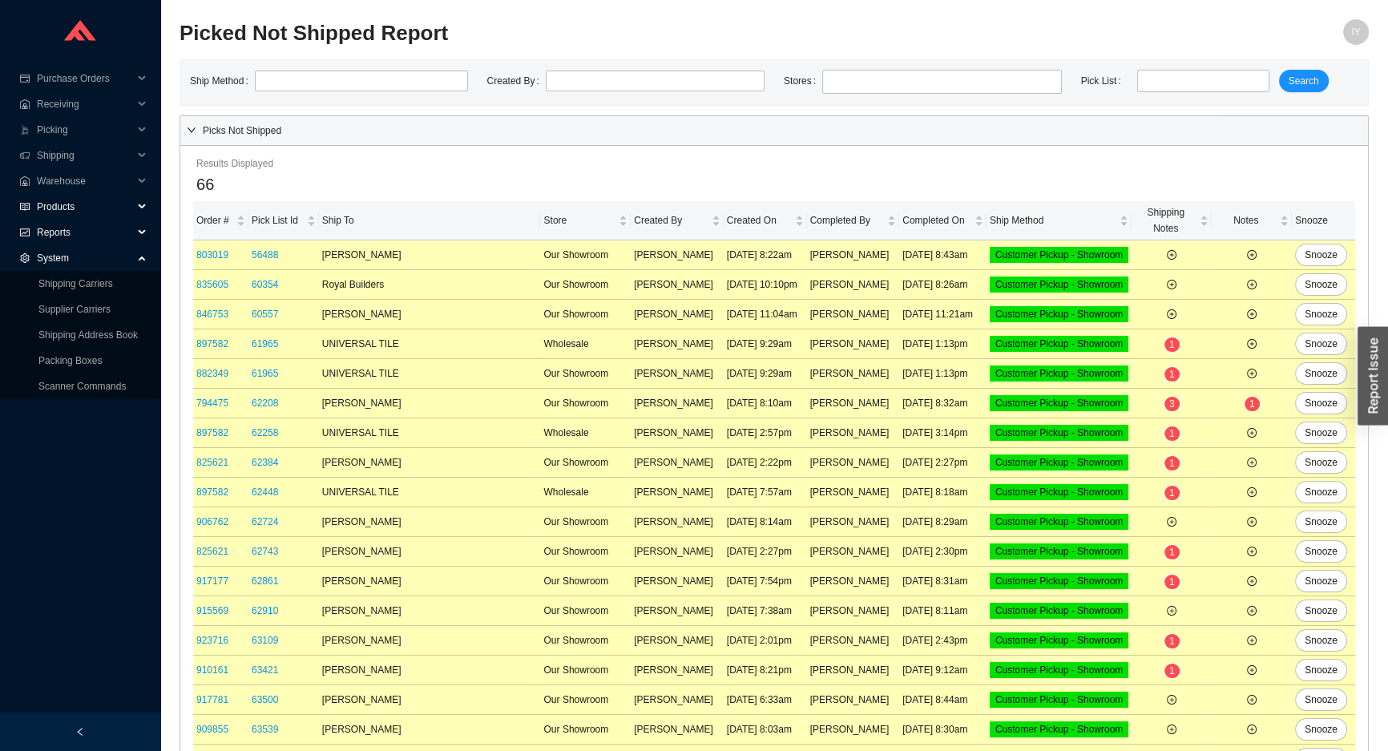
click at [106, 204] on span "Products" at bounding box center [85, 207] width 96 height 26
click at [79, 204] on span "Products" at bounding box center [85, 207] width 96 height 26
click at [84, 171] on span "Warehouse" at bounding box center [85, 181] width 96 height 26
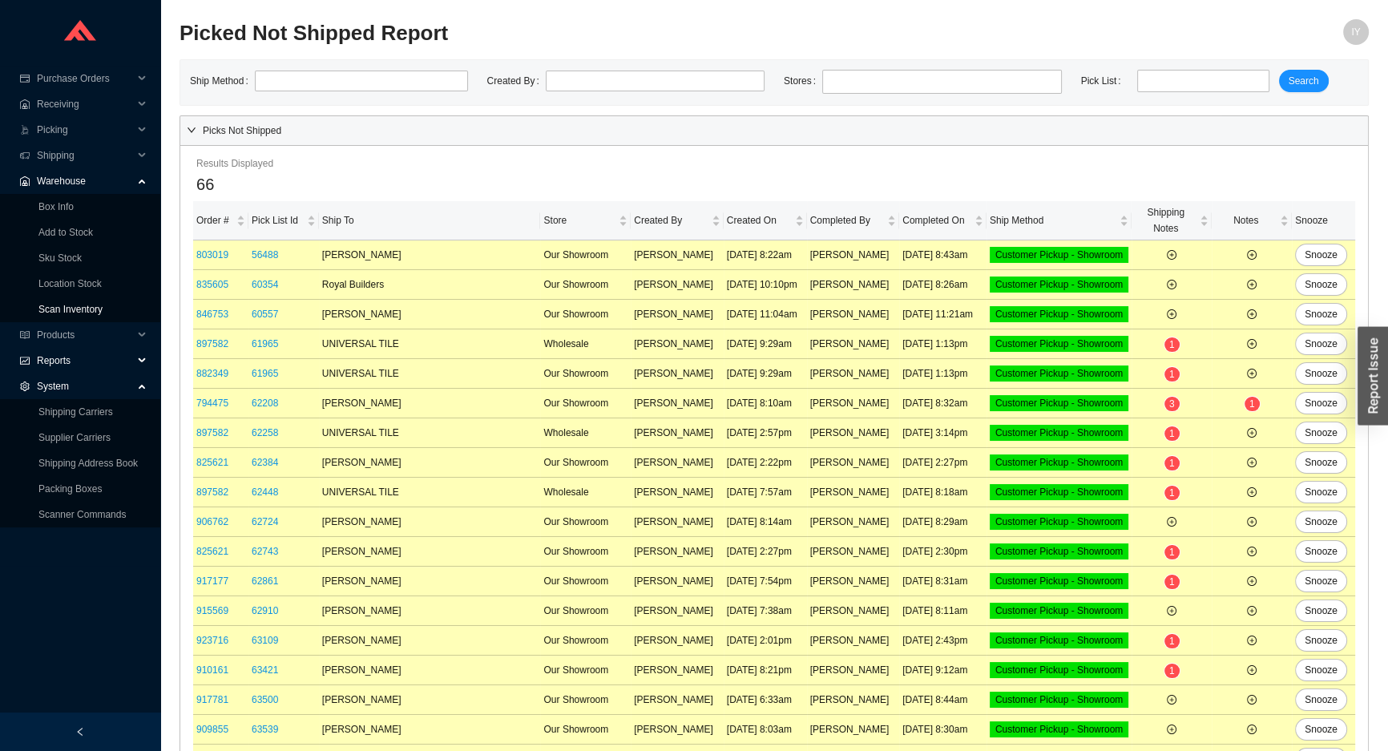
click at [89, 305] on link "Scan Inventory" at bounding box center [70, 309] width 64 height 11
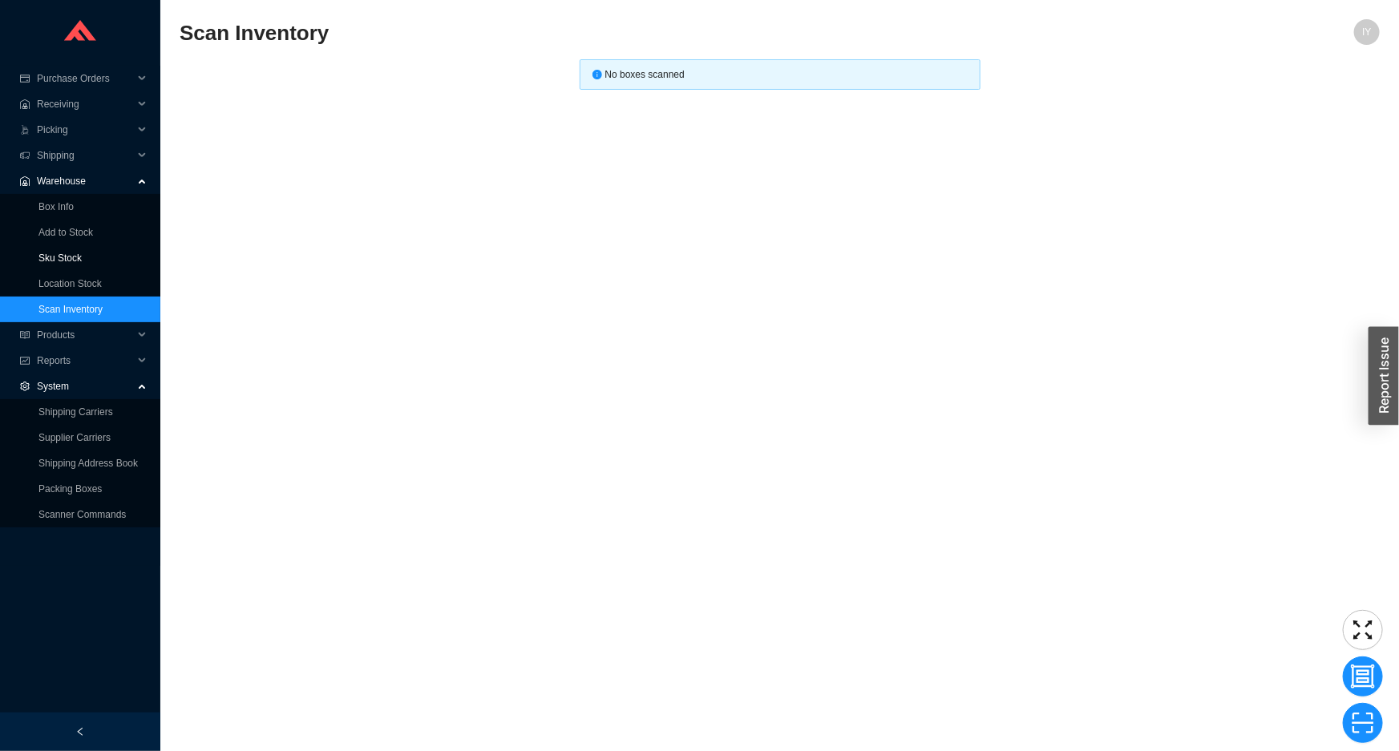
click at [82, 264] on link "Sku Stock" at bounding box center [59, 258] width 43 height 11
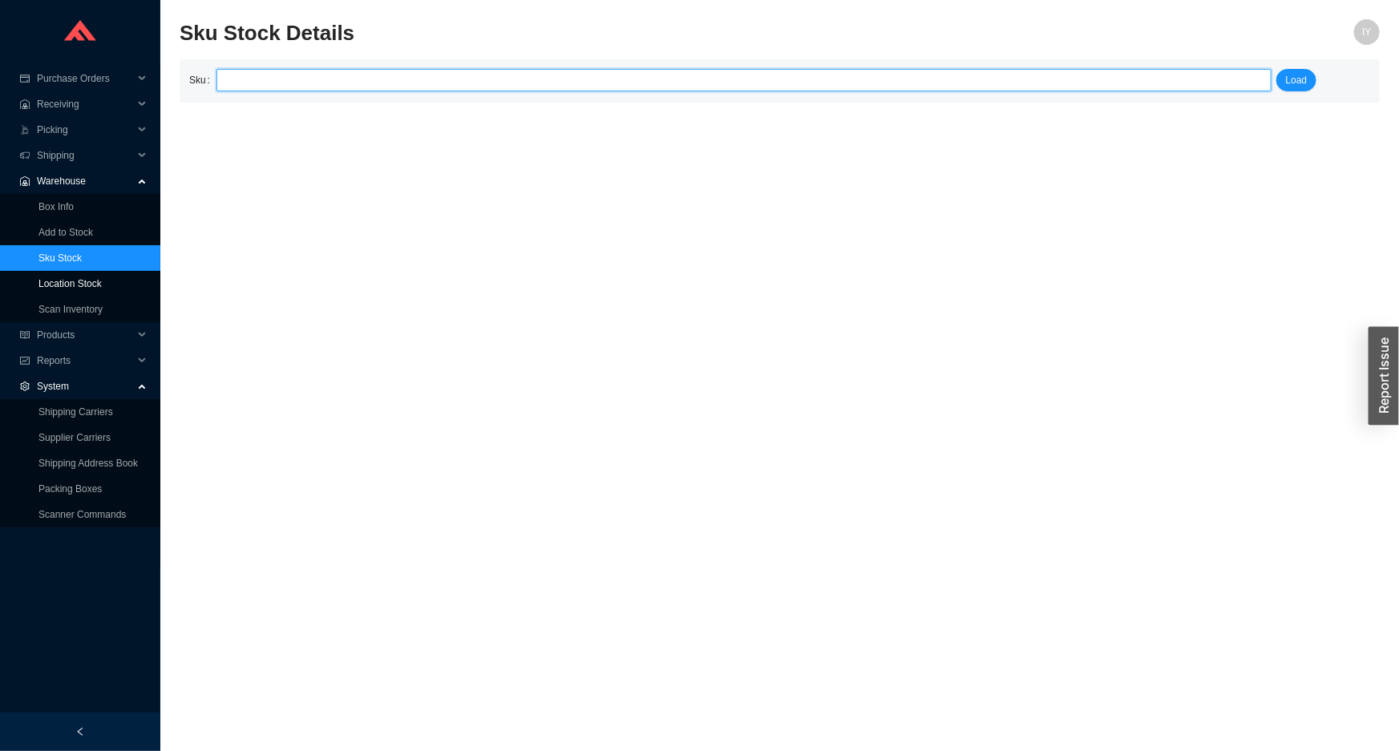
click at [102, 281] on link "Location Stock" at bounding box center [69, 283] width 63 height 11
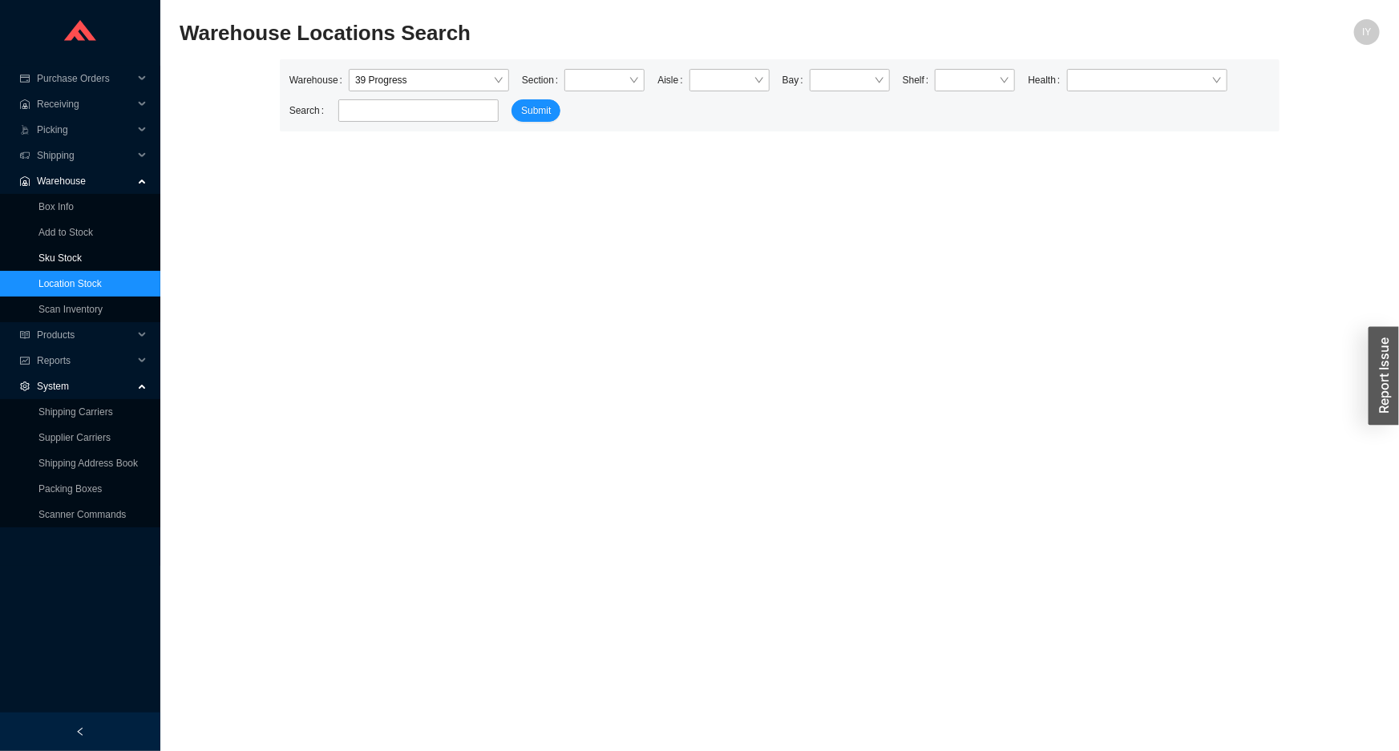
click at [82, 253] on link "Sku Stock" at bounding box center [59, 258] width 43 height 11
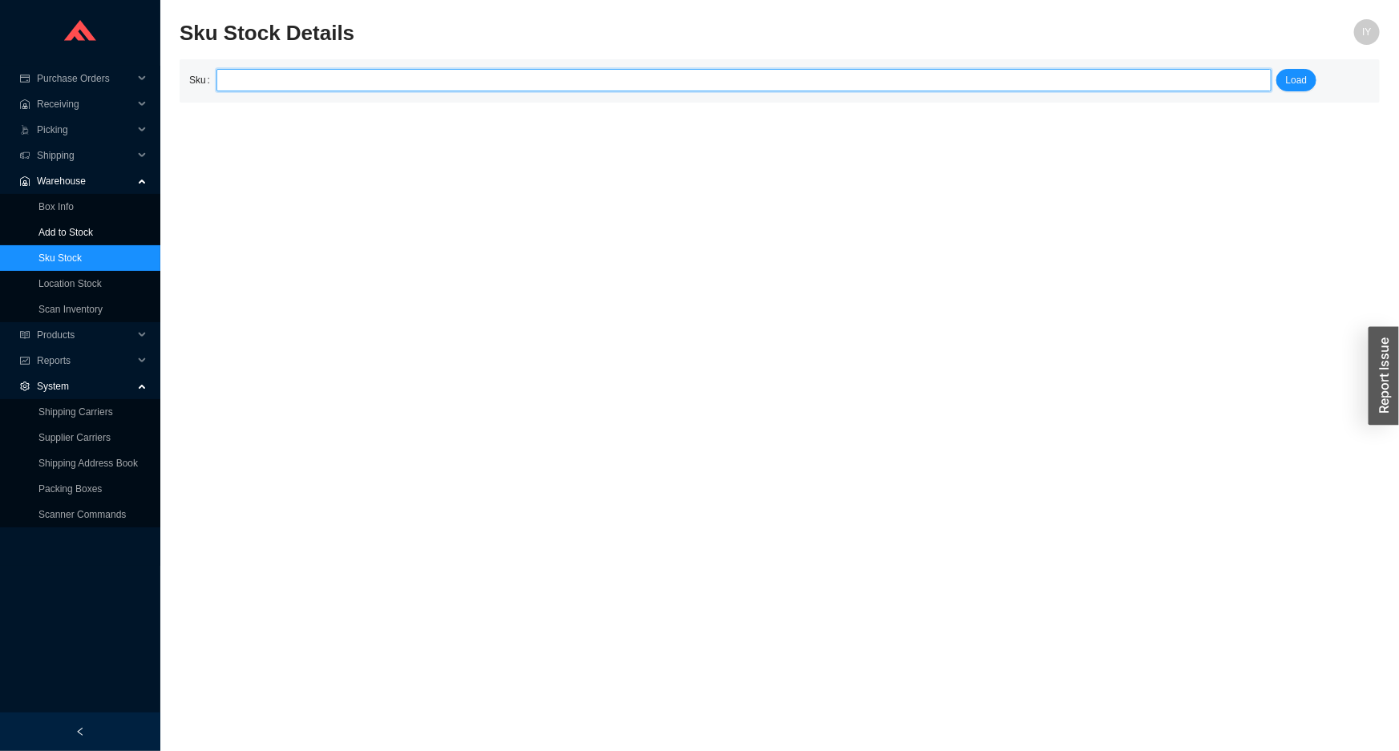
click at [93, 232] on link "Add to Stock" at bounding box center [65, 232] width 55 height 11
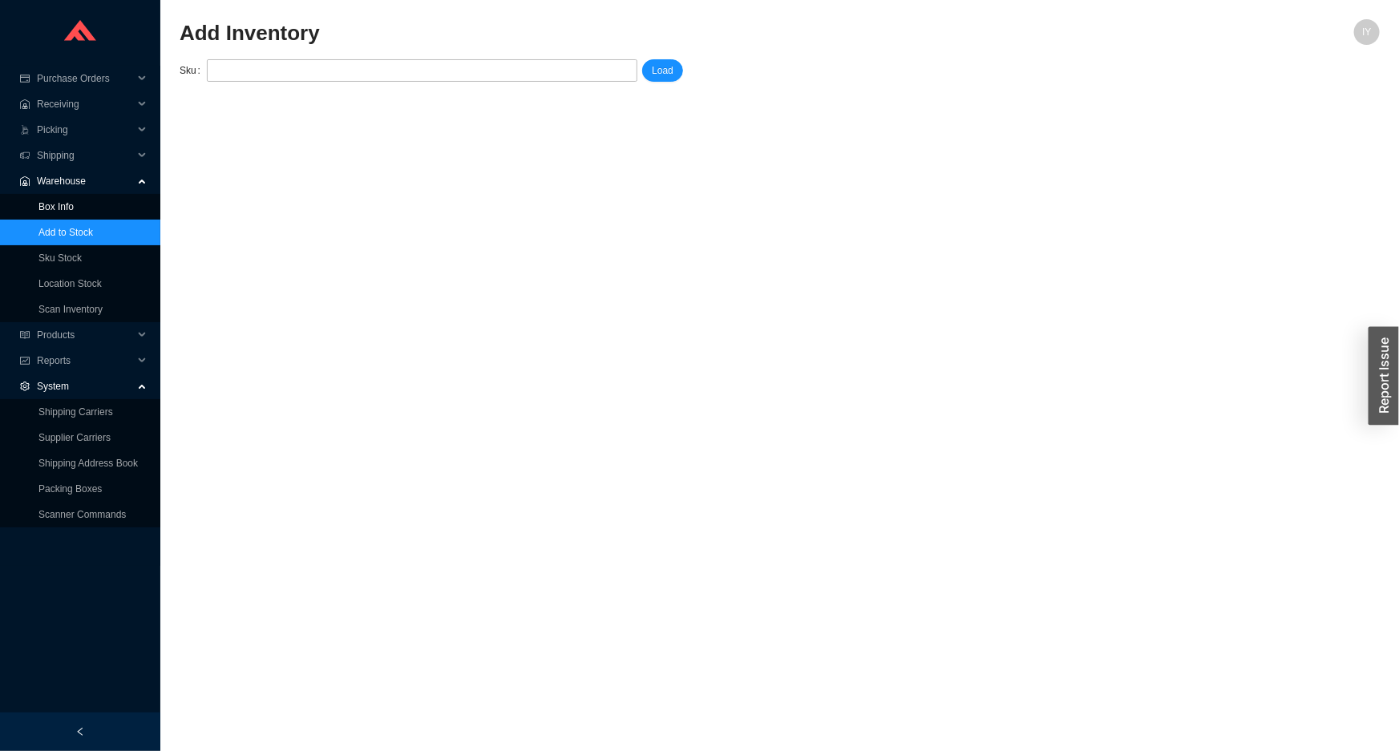
click at [74, 208] on link "Box Info" at bounding box center [55, 206] width 35 height 11
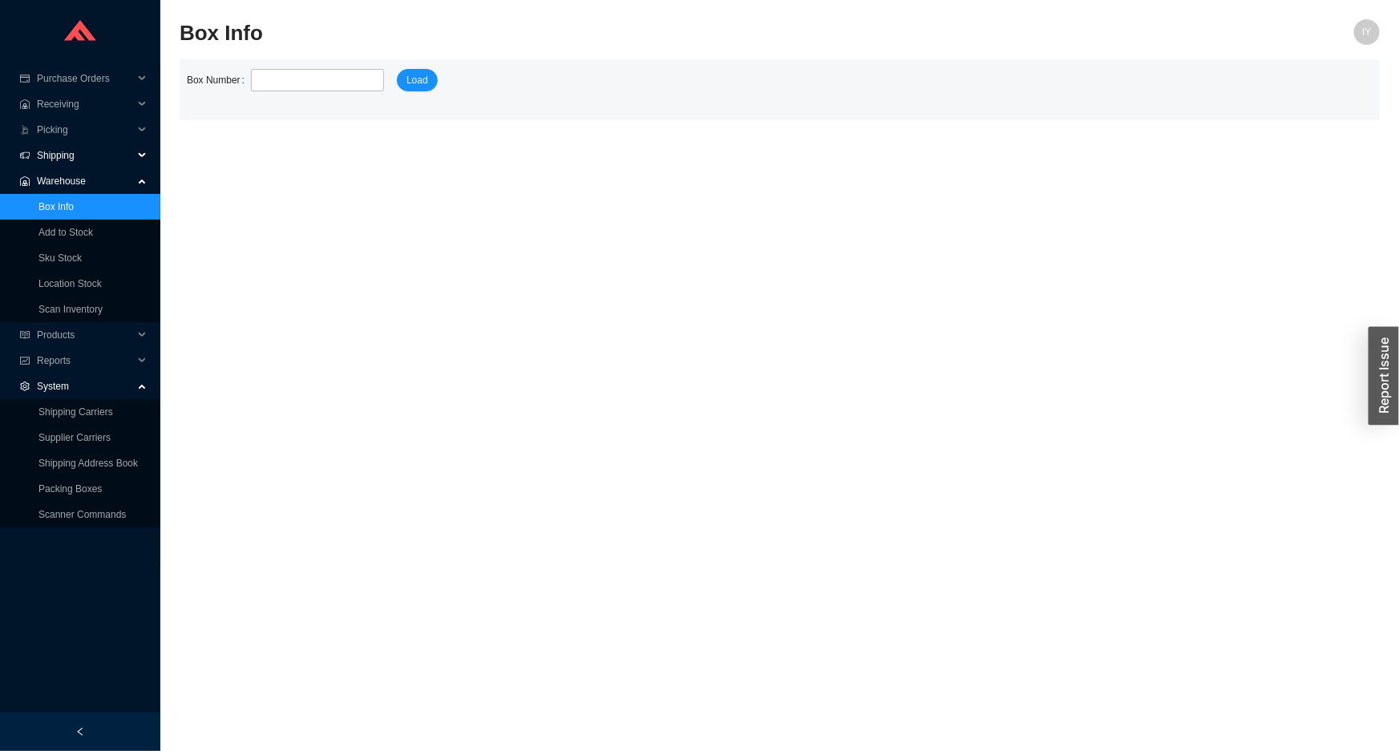
click at [107, 164] on span "Shipping" at bounding box center [85, 156] width 96 height 26
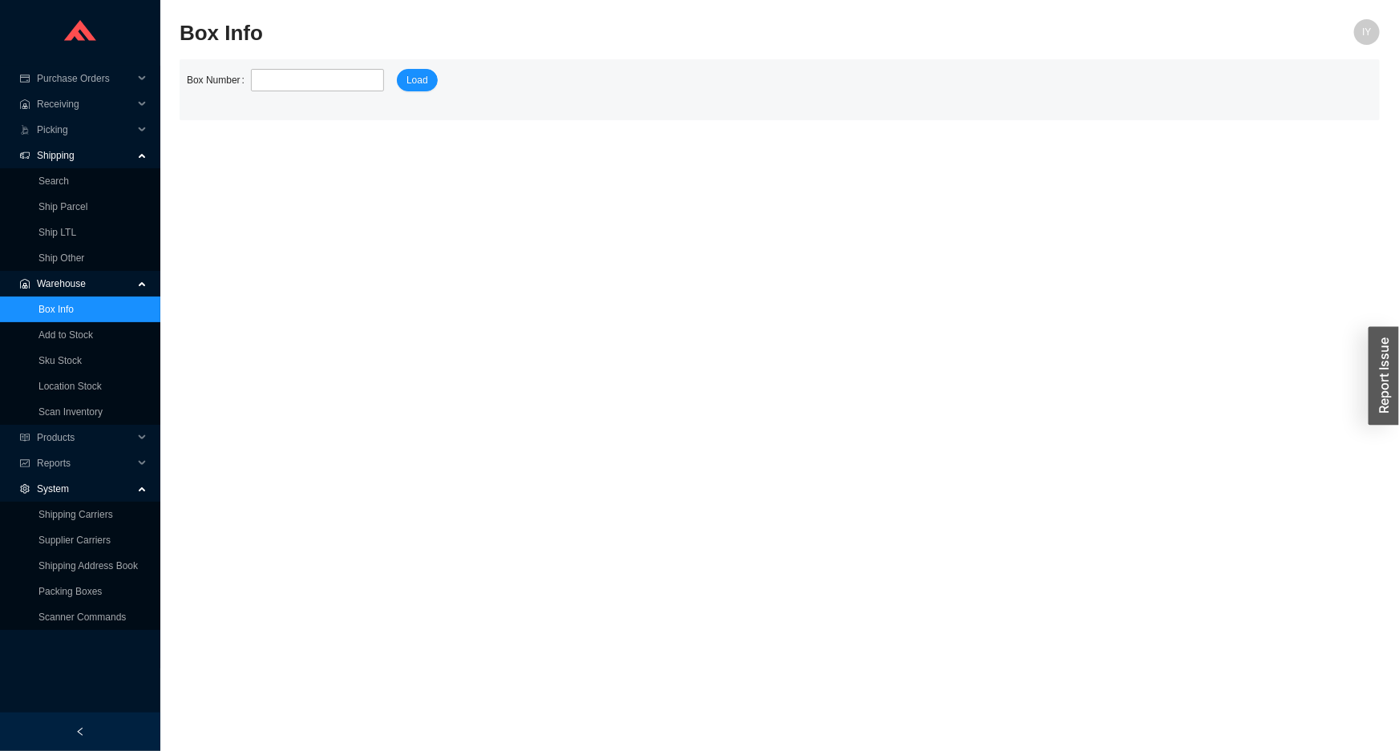
click at [73, 281] on span "Warehouse" at bounding box center [85, 284] width 96 height 26
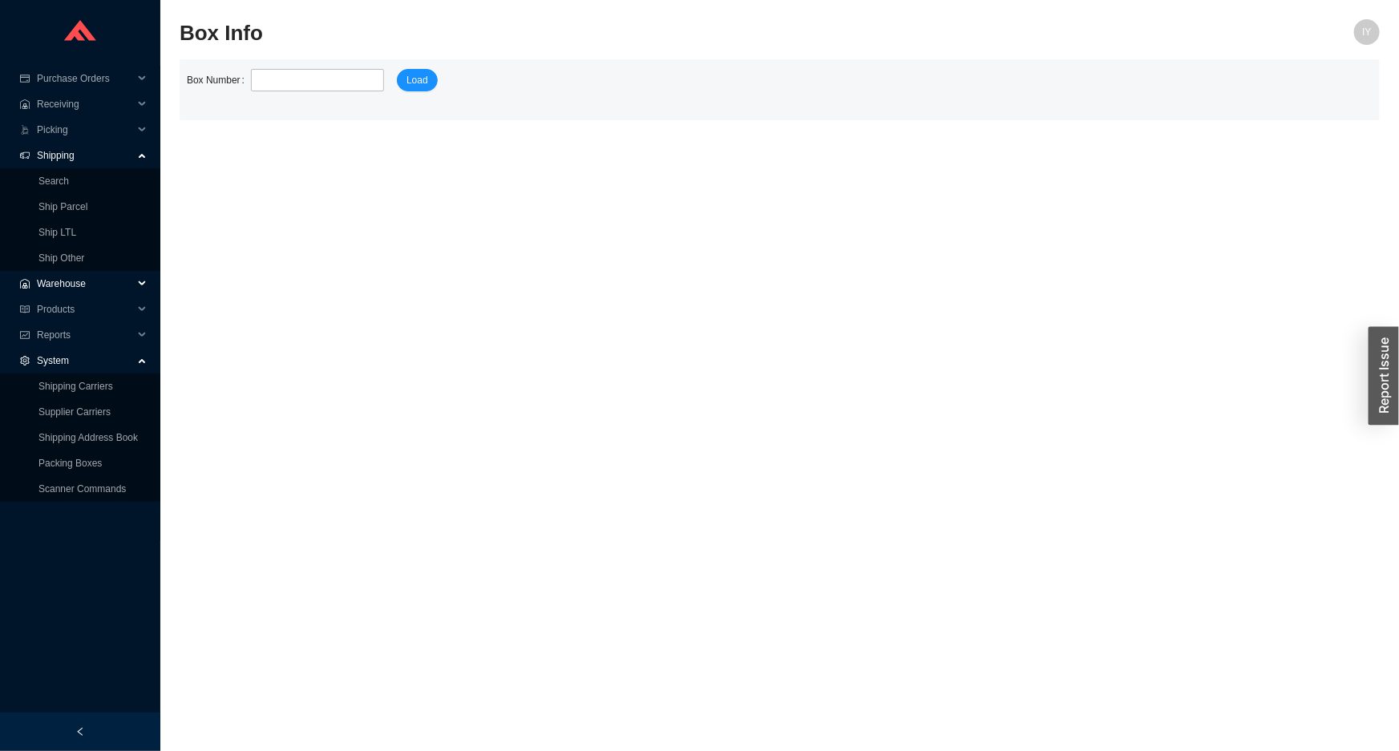
click at [98, 152] on span "Shipping" at bounding box center [85, 156] width 96 height 26
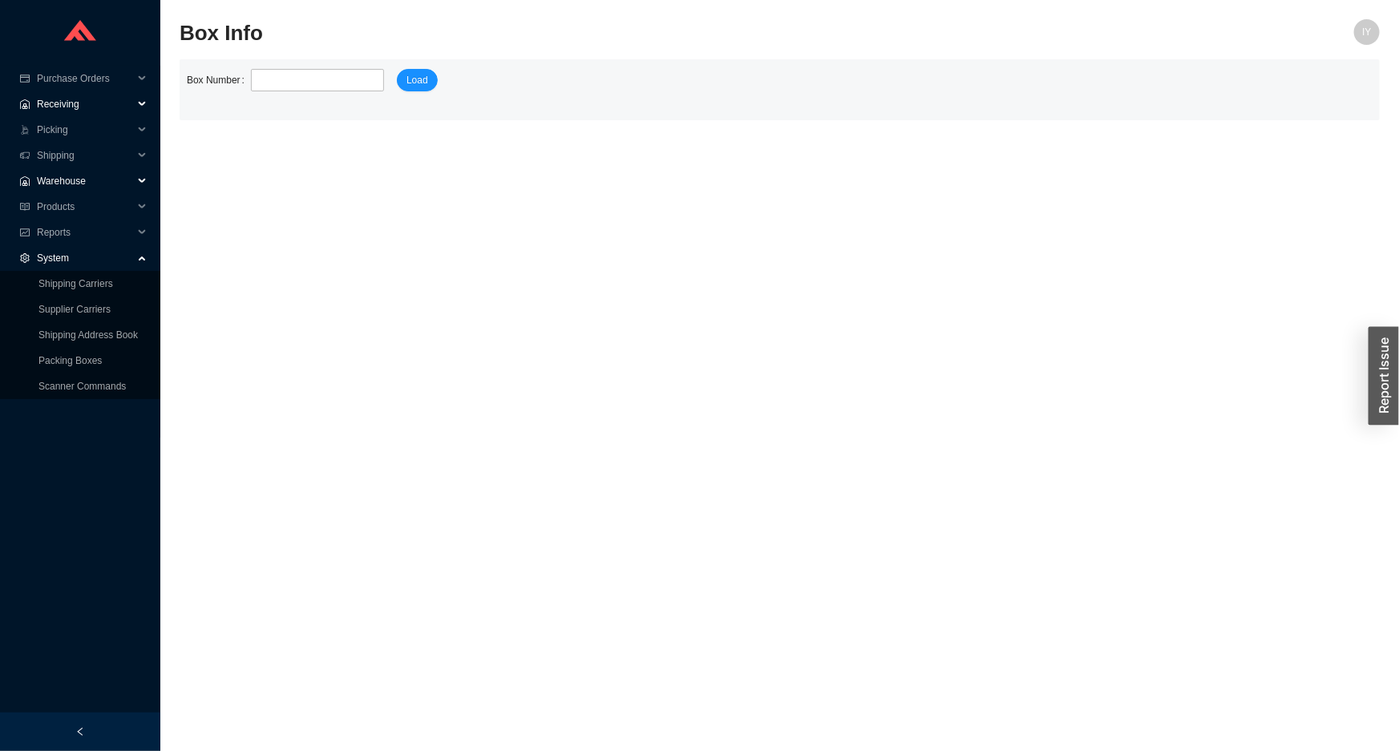
click at [103, 107] on span "Receiving" at bounding box center [85, 104] width 96 height 26
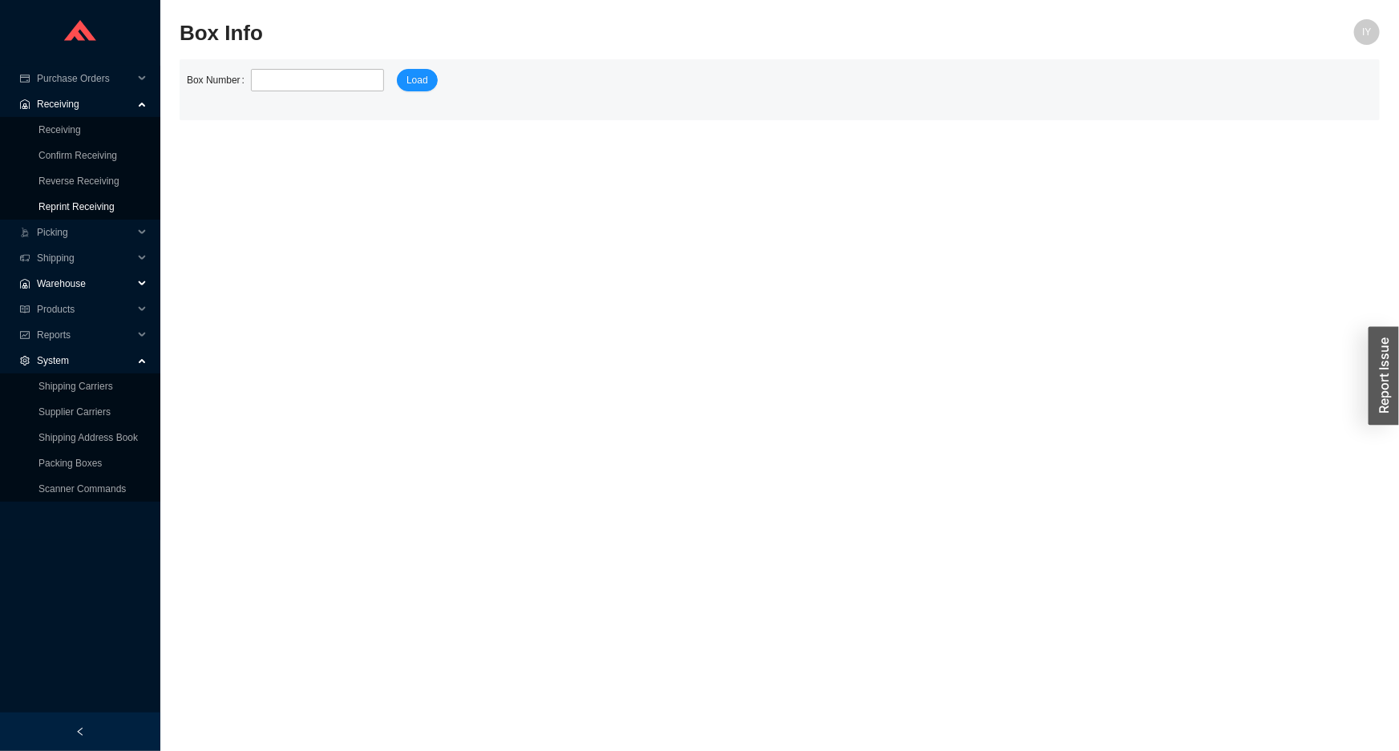
click at [115, 208] on link "Reprint Receiving" at bounding box center [76, 206] width 76 height 11
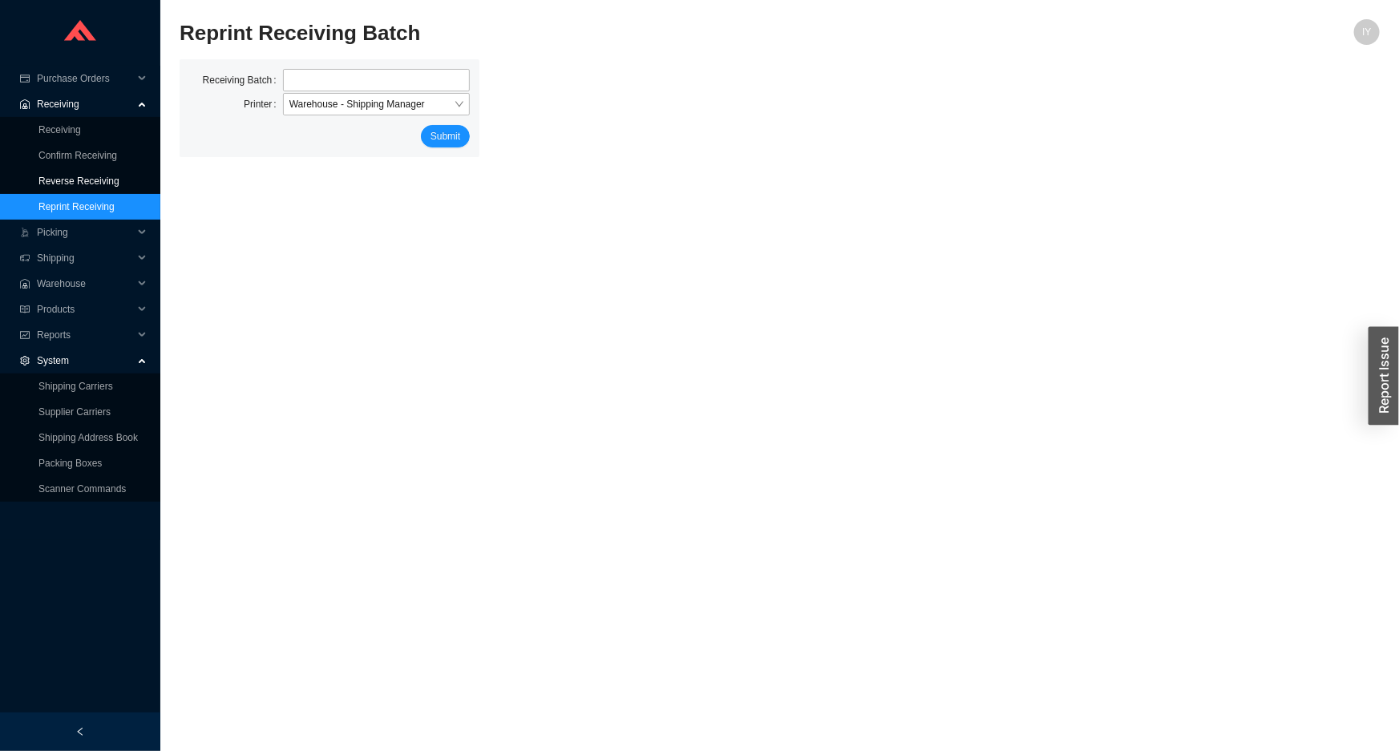
click at [115, 176] on link "Reverse Receiving" at bounding box center [78, 181] width 81 height 11
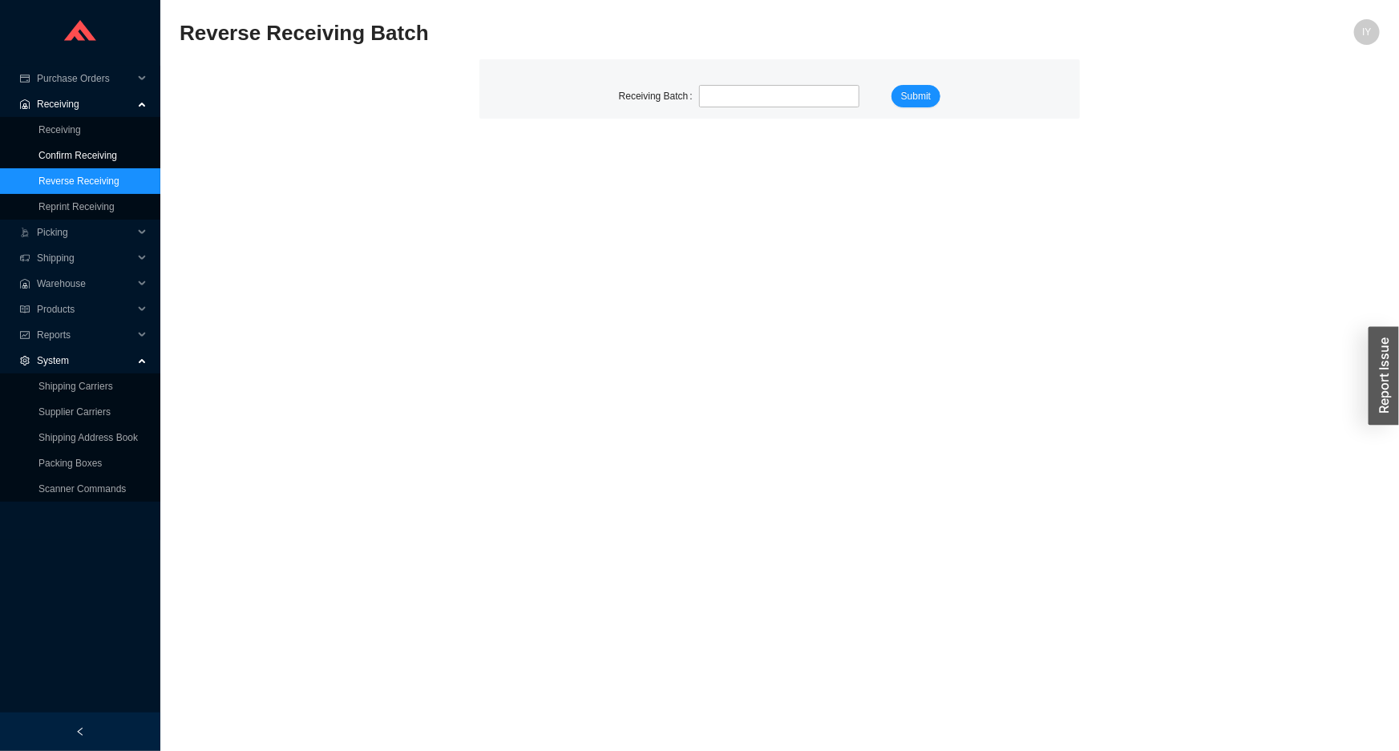
click at [117, 150] on link "Confirm Receiving" at bounding box center [77, 155] width 79 height 11
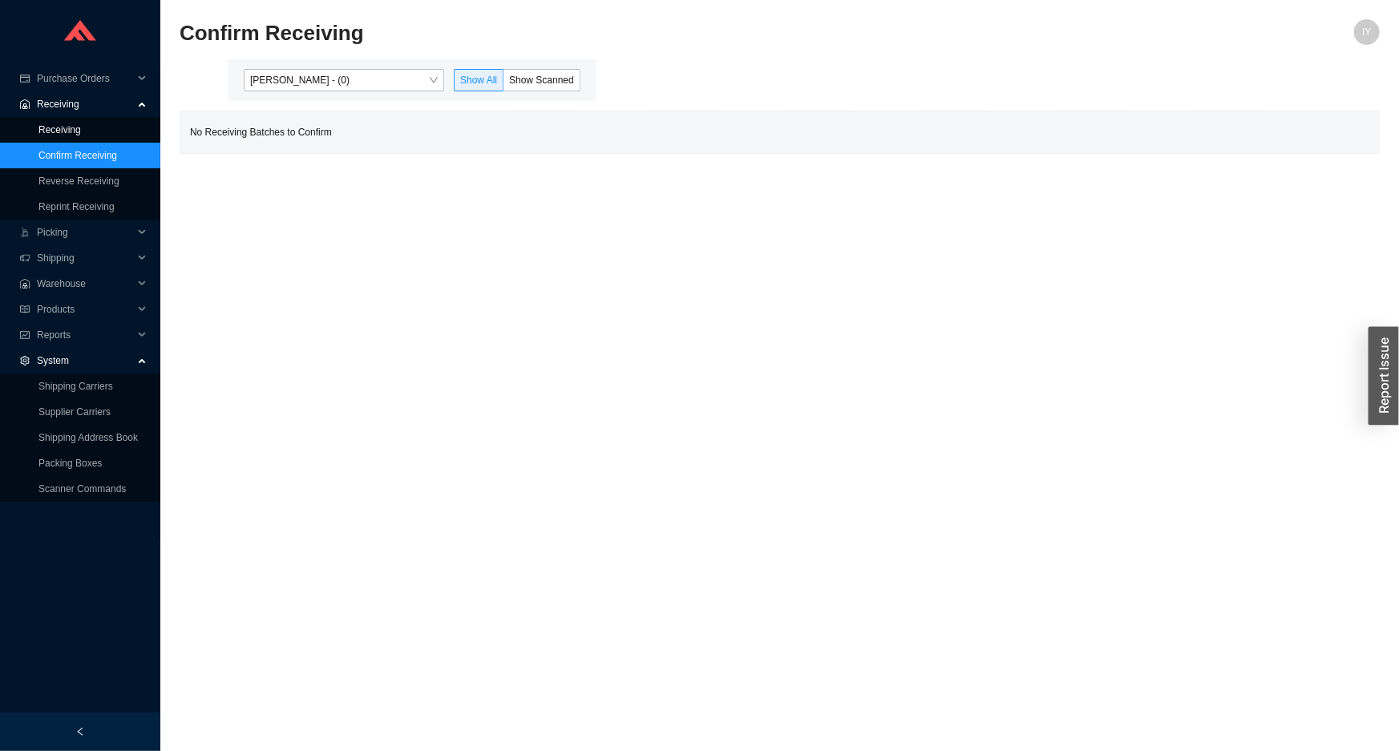
click at [81, 127] on link "Receiving" at bounding box center [59, 129] width 42 height 11
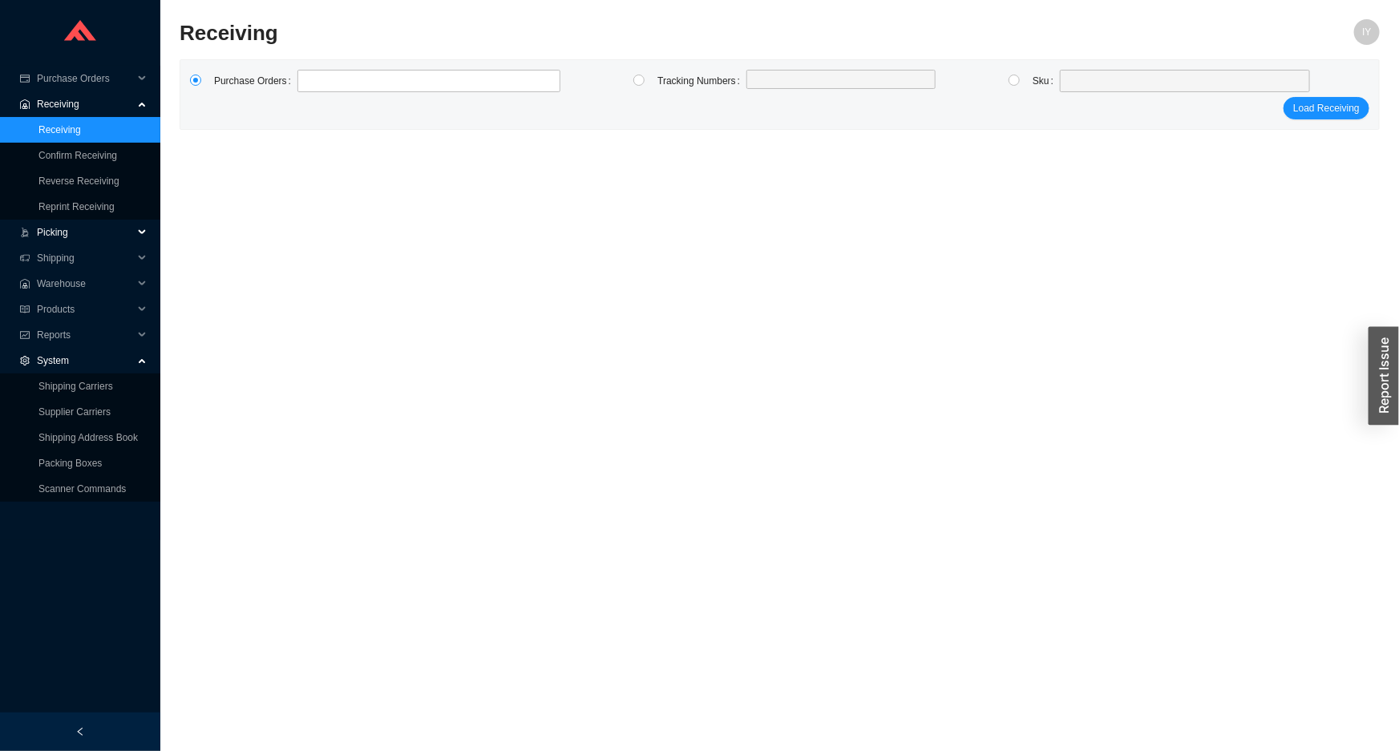
click at [86, 228] on span "Picking" at bounding box center [85, 233] width 96 height 26
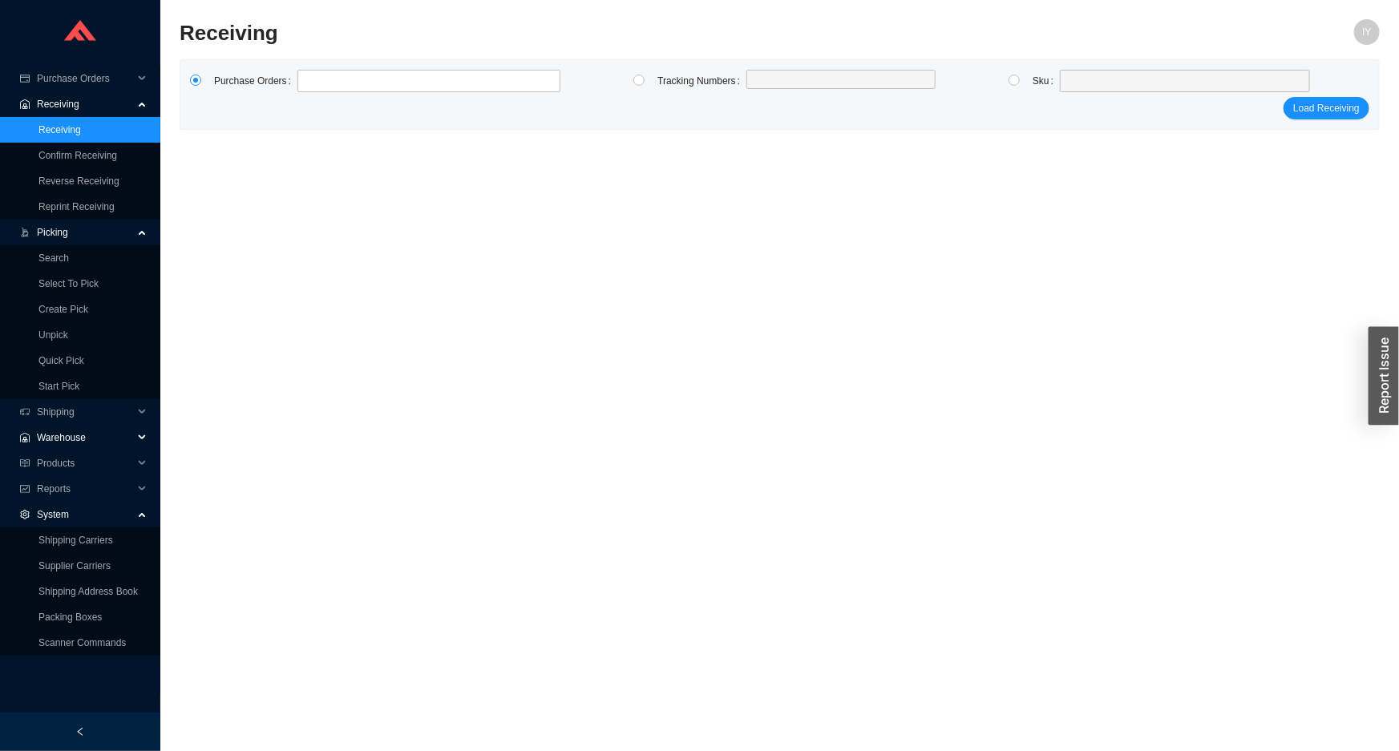
click at [91, 441] on span "Warehouse" at bounding box center [85, 438] width 96 height 26
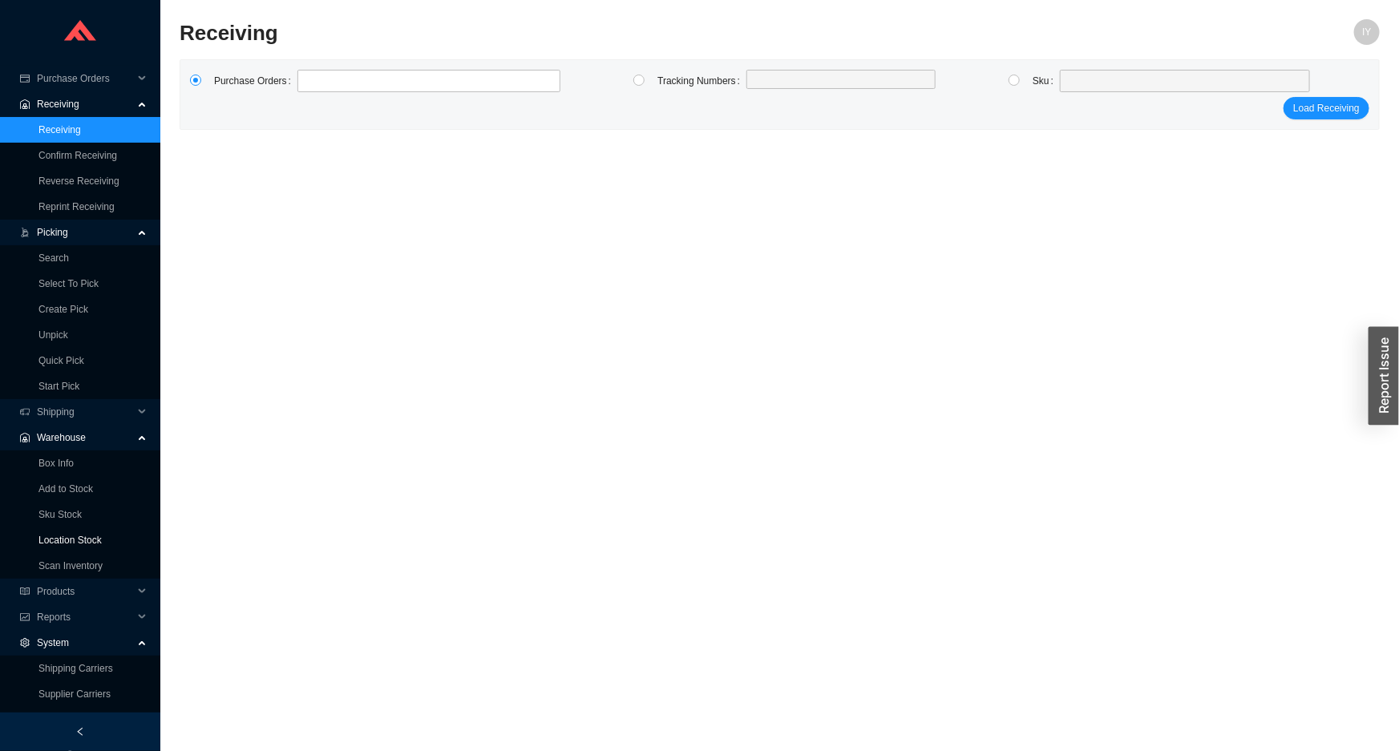
click at [93, 545] on link "Location Stock" at bounding box center [69, 540] width 63 height 11
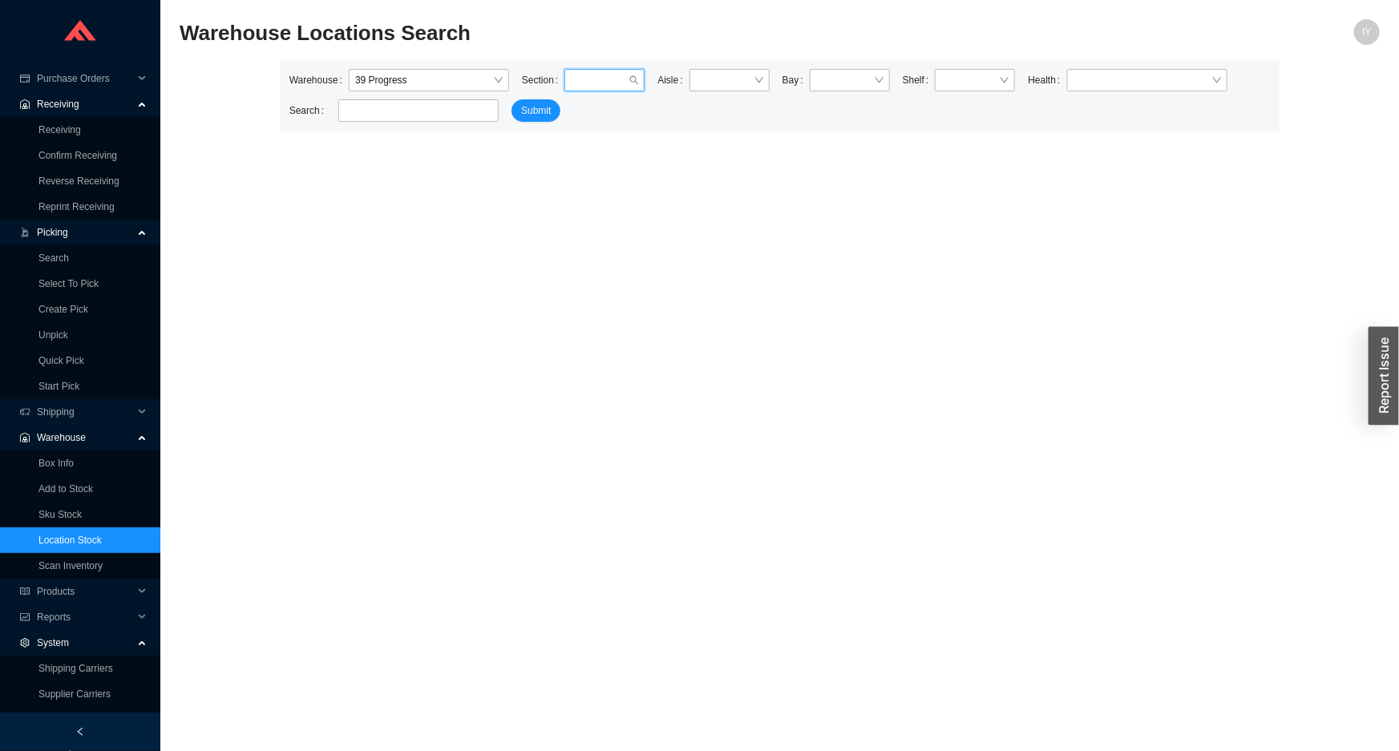
click at [624, 83] on input "search" at bounding box center [600, 80] width 58 height 21
type input "car"
click at [617, 108] on div "CART" at bounding box center [601, 109] width 67 height 14
click at [711, 75] on input "search" at bounding box center [725, 80] width 58 height 21
type input "9"
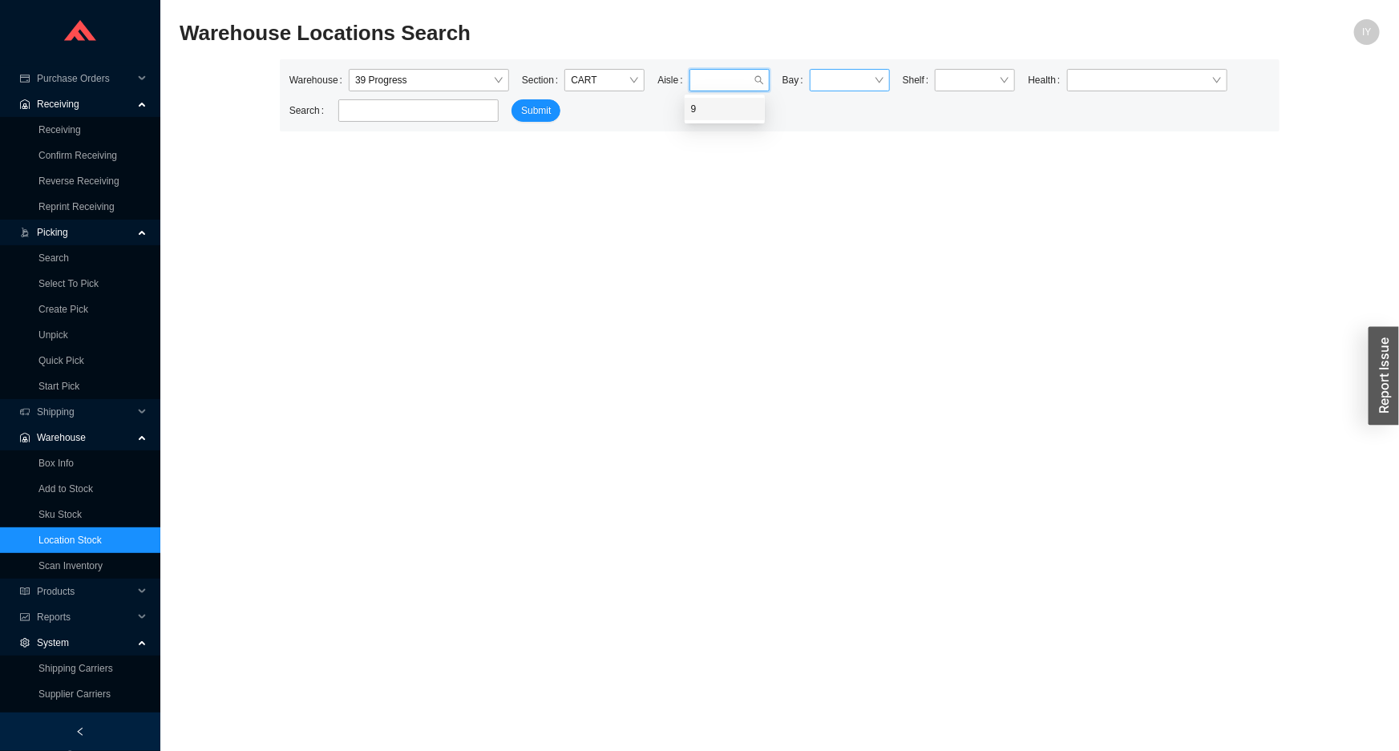
drag, startPoint x: 822, startPoint y: 67, endPoint x: 822, endPoint y: 75, distance: 8.8
click at [822, 75] on div "Warehouse 39 Progress Section CART Aisle Bay Shelf Health Search Submit" at bounding box center [780, 95] width 1000 height 72
click at [822, 75] on input "search" at bounding box center [845, 80] width 58 height 21
click at [736, 82] on input "search" at bounding box center [725, 80] width 58 height 21
type input "9"
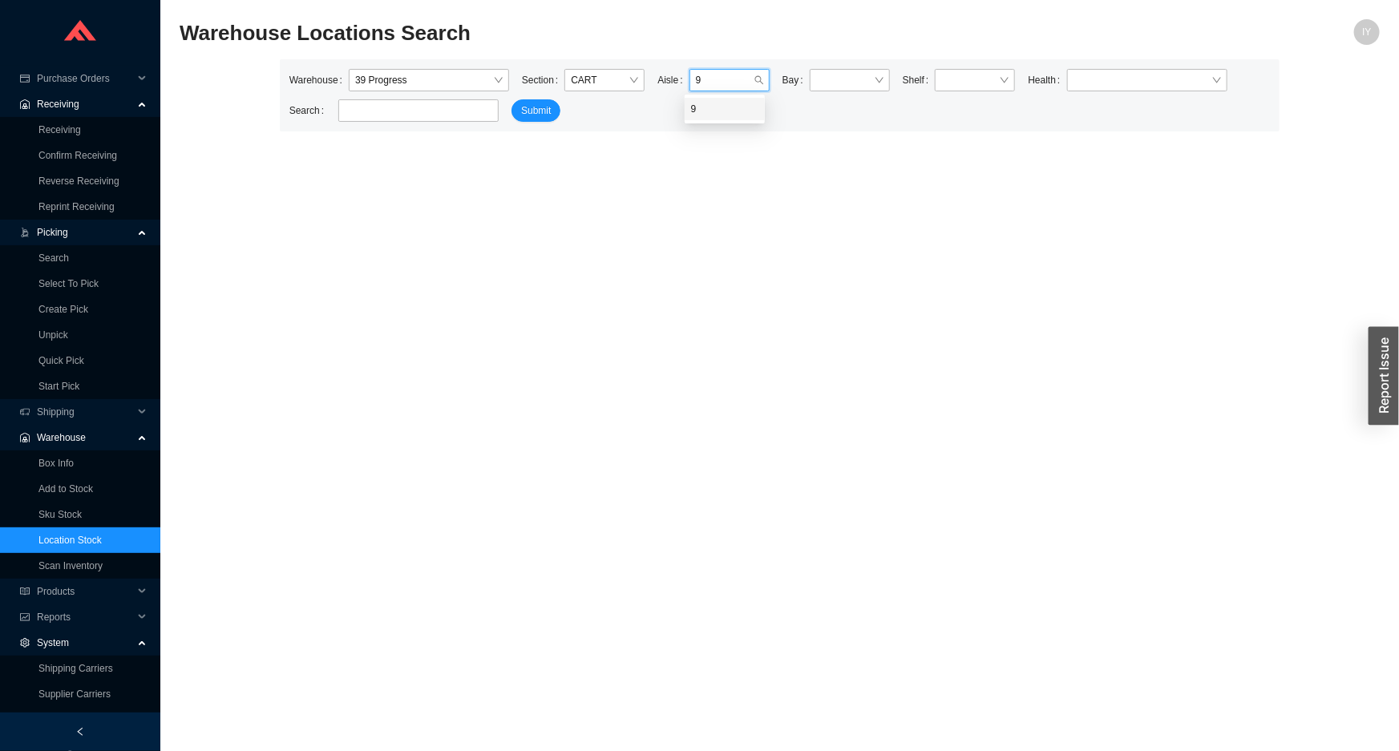
click at [715, 102] on div "9" at bounding box center [724, 109] width 67 height 14
click at [529, 99] on button "Submit" at bounding box center [535, 110] width 49 height 22
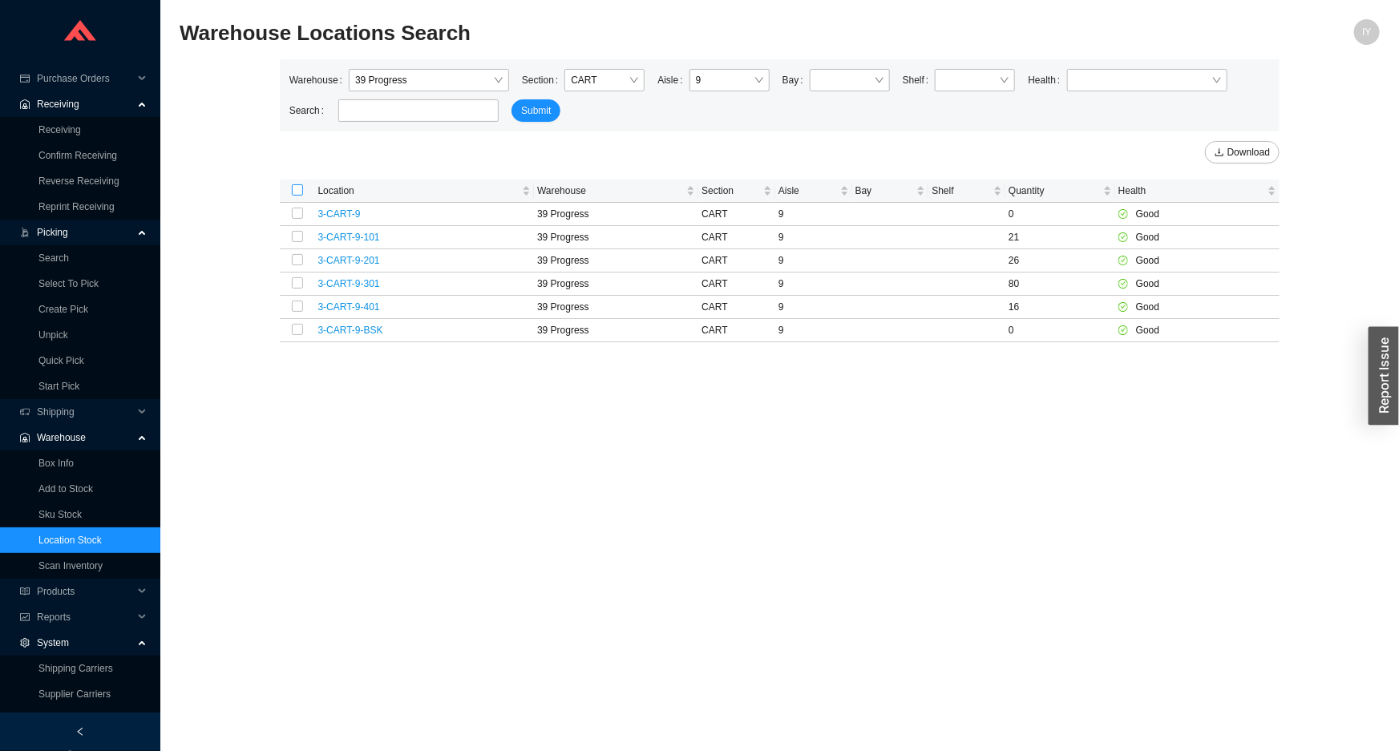
click at [293, 186] on input "checkbox" at bounding box center [297, 189] width 11 height 11
checkbox input "true"
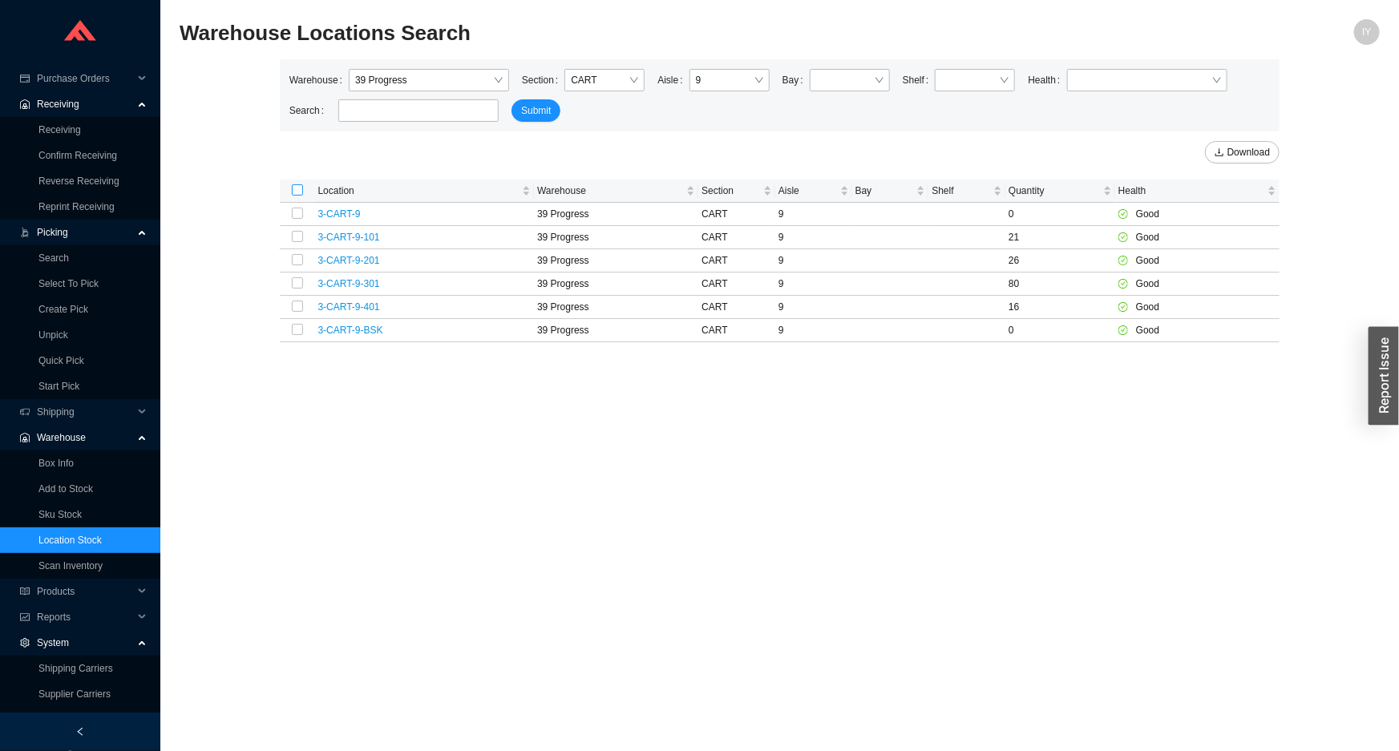
checkbox input "true"
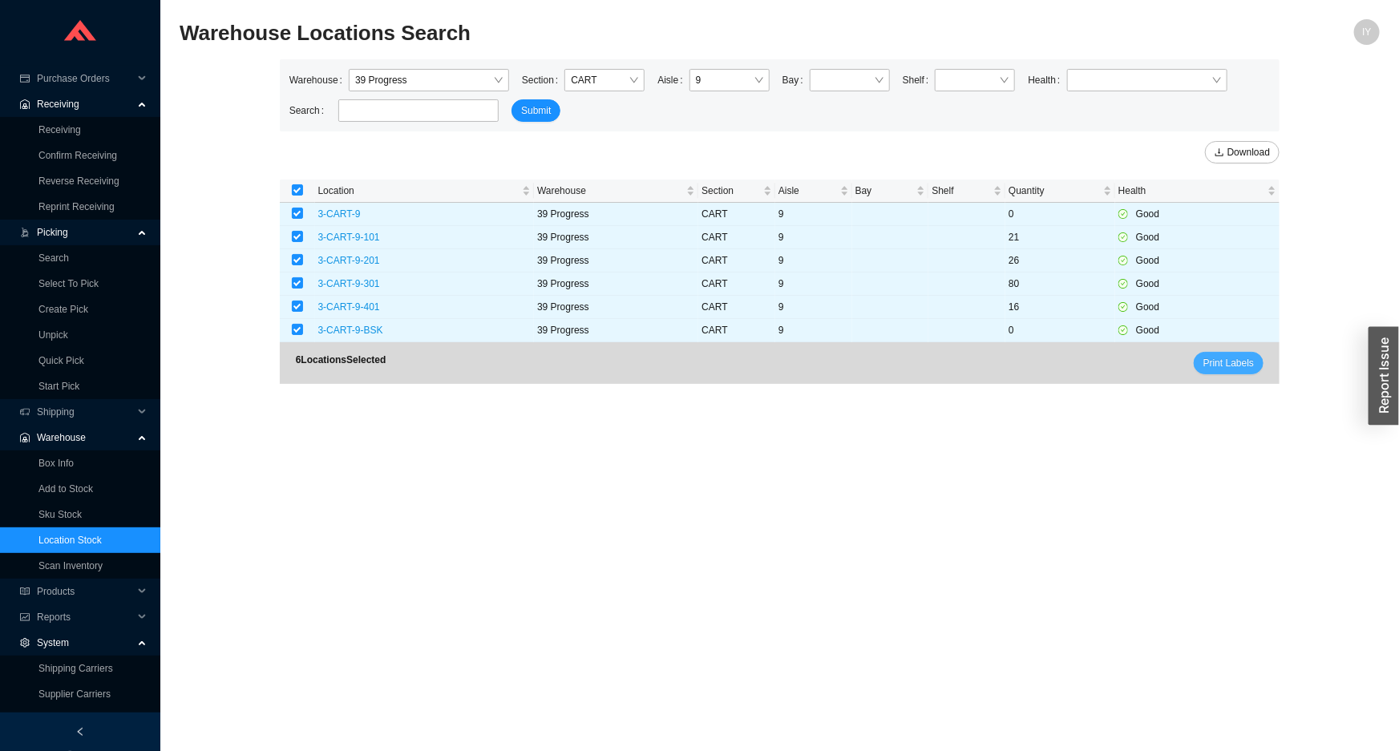
click at [1243, 368] on span "Print Labels" at bounding box center [1228, 363] width 51 height 16
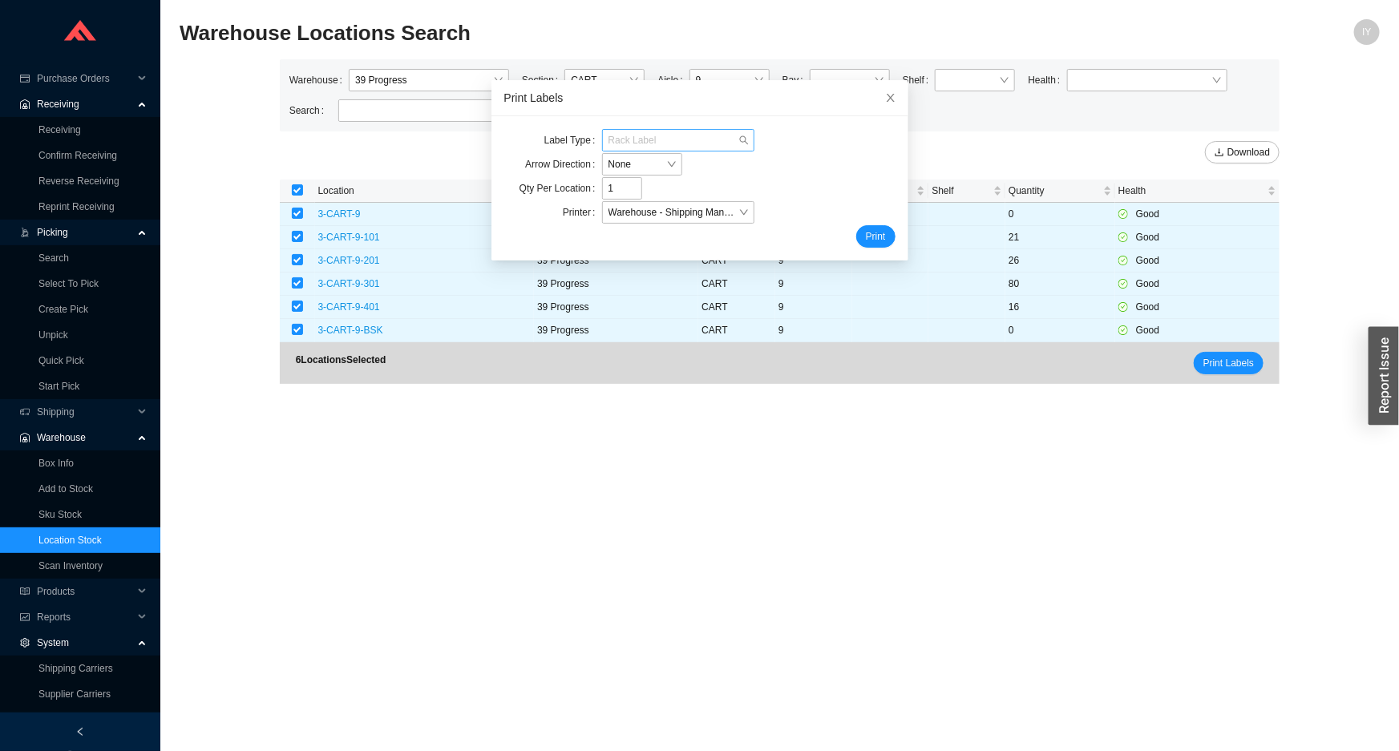
click at [652, 136] on span "Rack Label" at bounding box center [677, 140] width 139 height 21
click at [675, 231] on div "Cart PDF" at bounding box center [669, 236] width 139 height 14
click at [866, 238] on span "Print" at bounding box center [876, 236] width 20 height 16
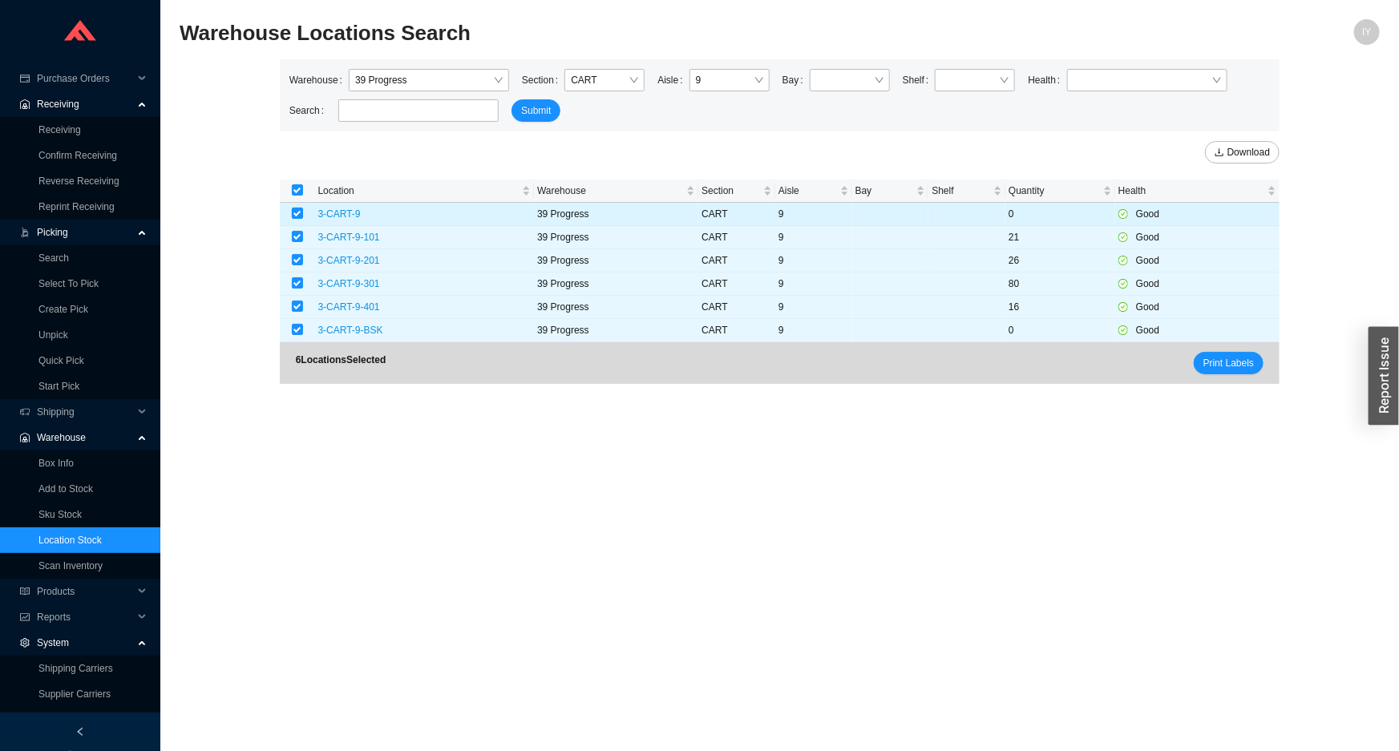
click at [301, 216] on input "checkbox" at bounding box center [297, 213] width 11 height 11
checkbox input "false"
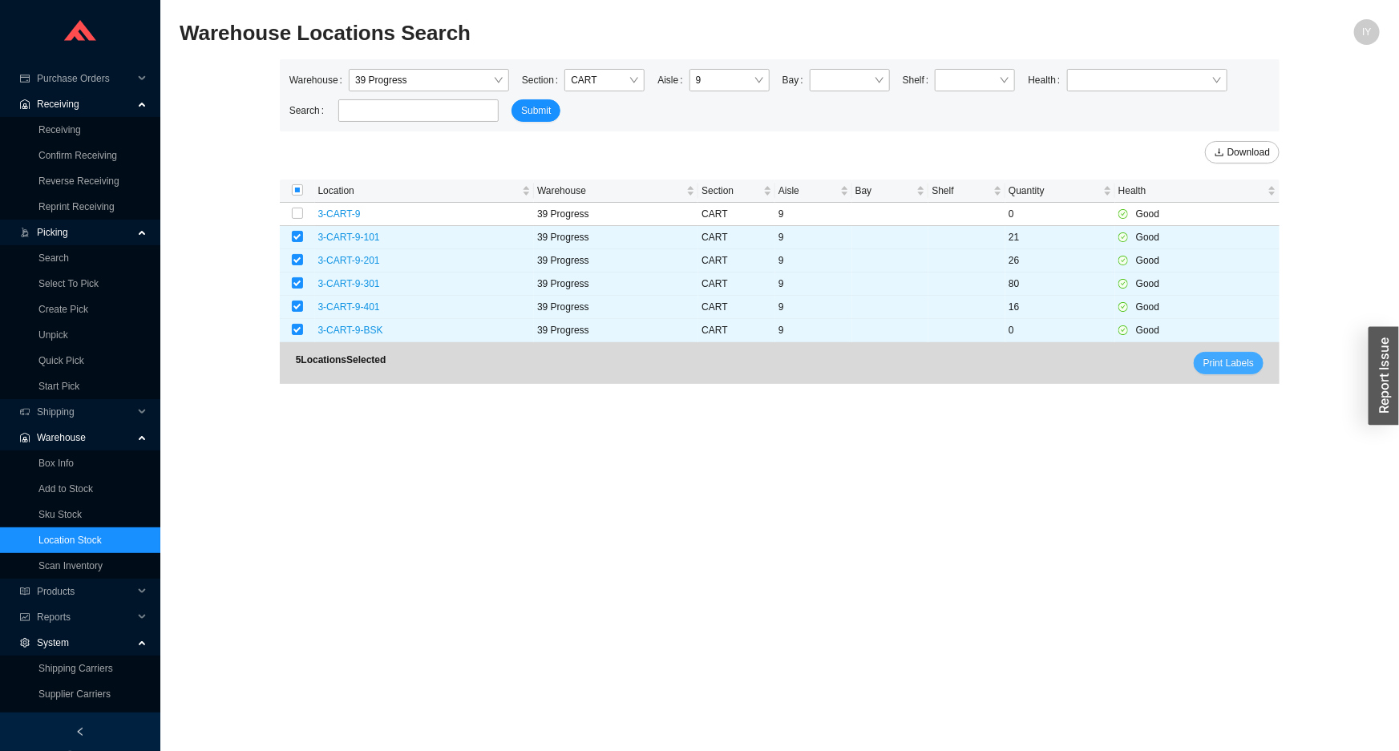
click at [1226, 365] on span "Print Labels" at bounding box center [1228, 363] width 51 height 16
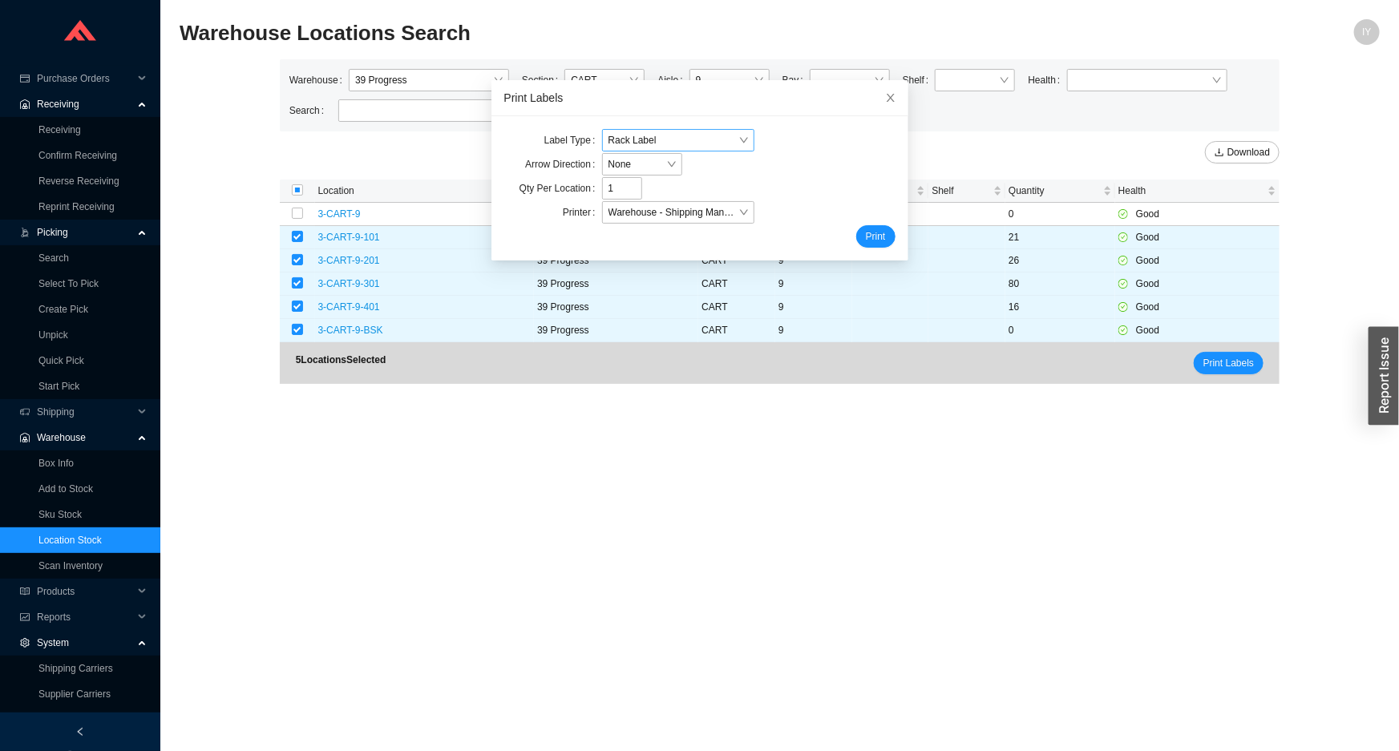
click at [680, 135] on span "Rack Label" at bounding box center [677, 140] width 139 height 21
click at [678, 233] on div "Cart PDF" at bounding box center [669, 236] width 139 height 14
click at [866, 237] on span "Print" at bounding box center [876, 236] width 20 height 16
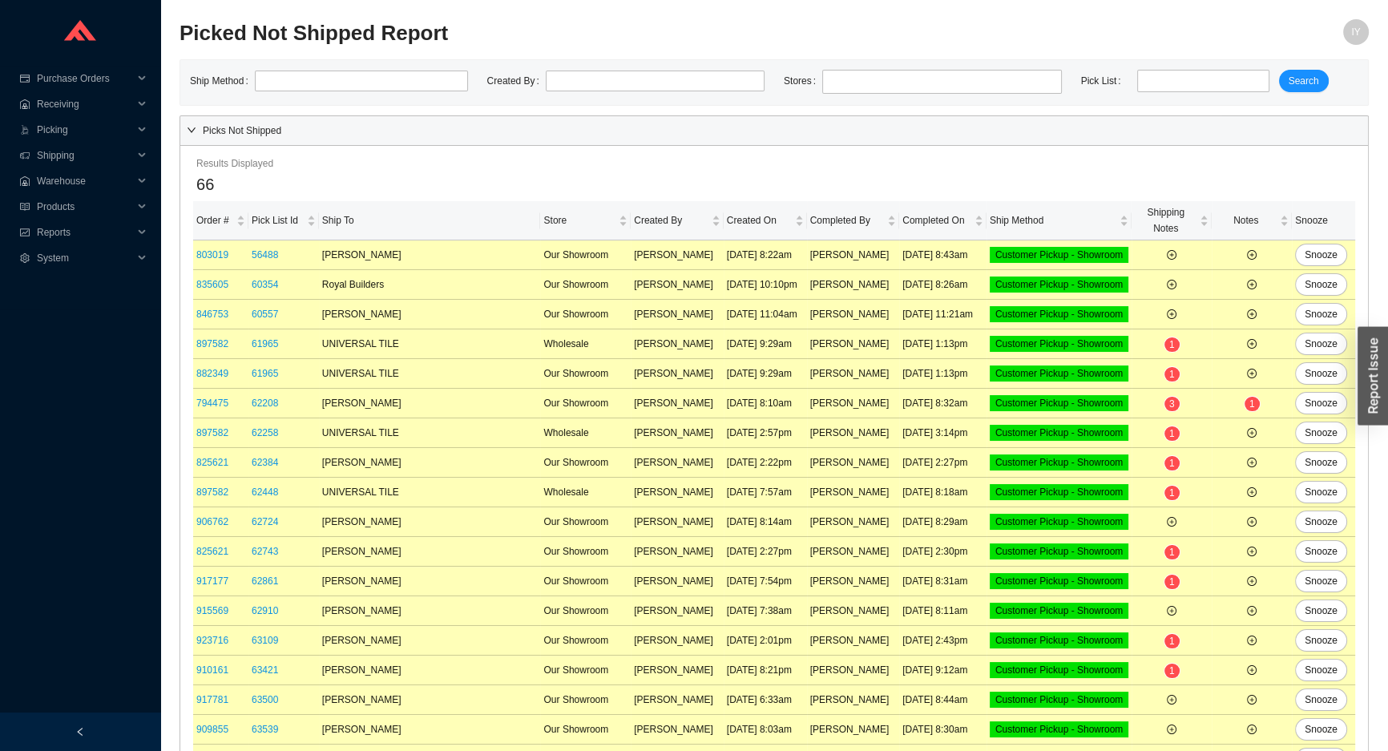
scroll to position [677, 0]
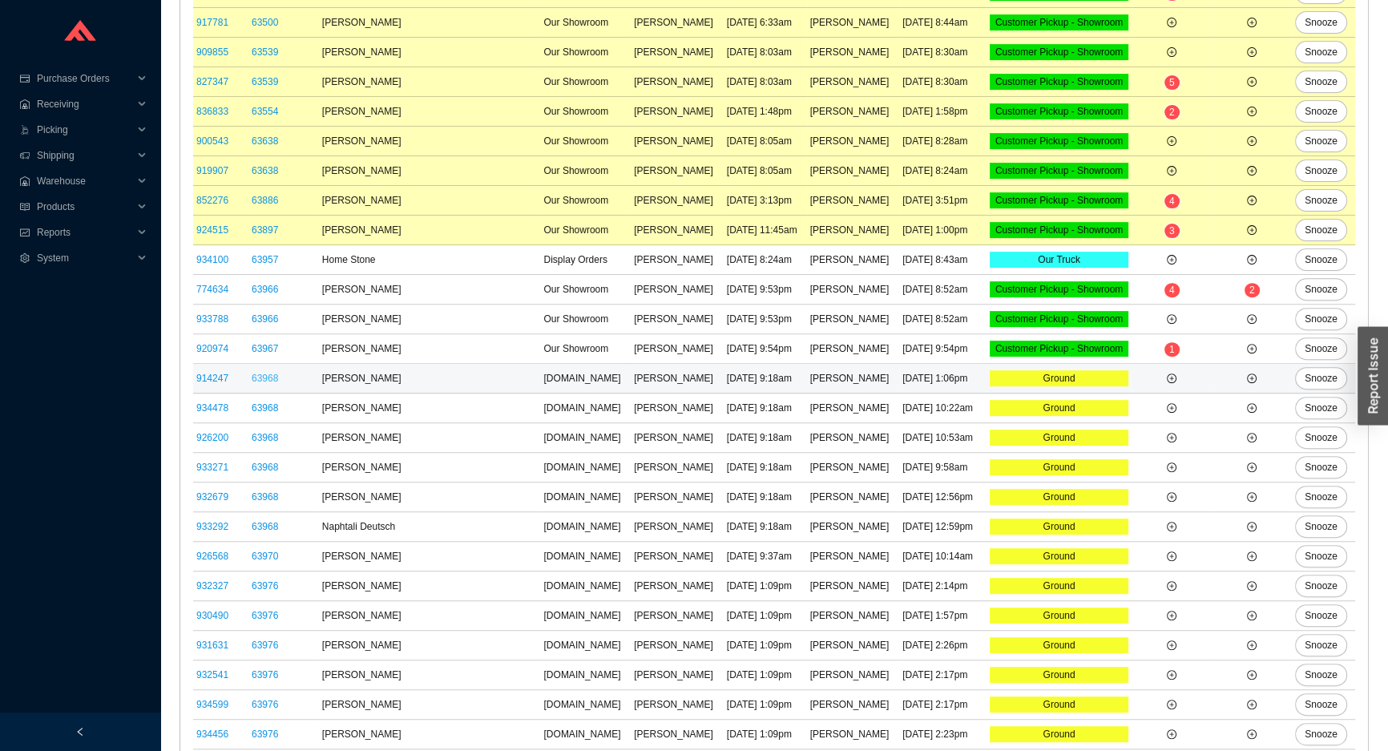
click at [278, 376] on link "63968" at bounding box center [265, 378] width 26 height 11
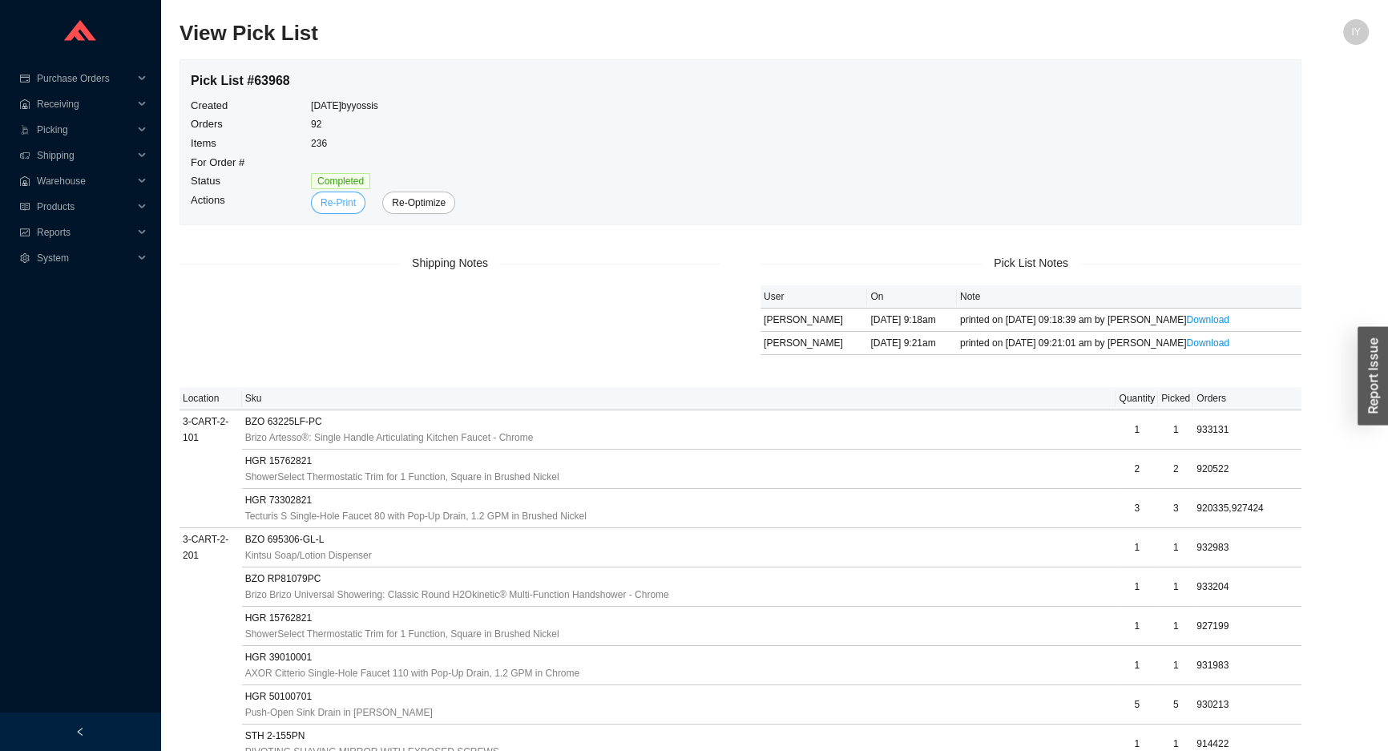
click at [346, 197] on span "Re-Print" at bounding box center [338, 203] width 35 height 16
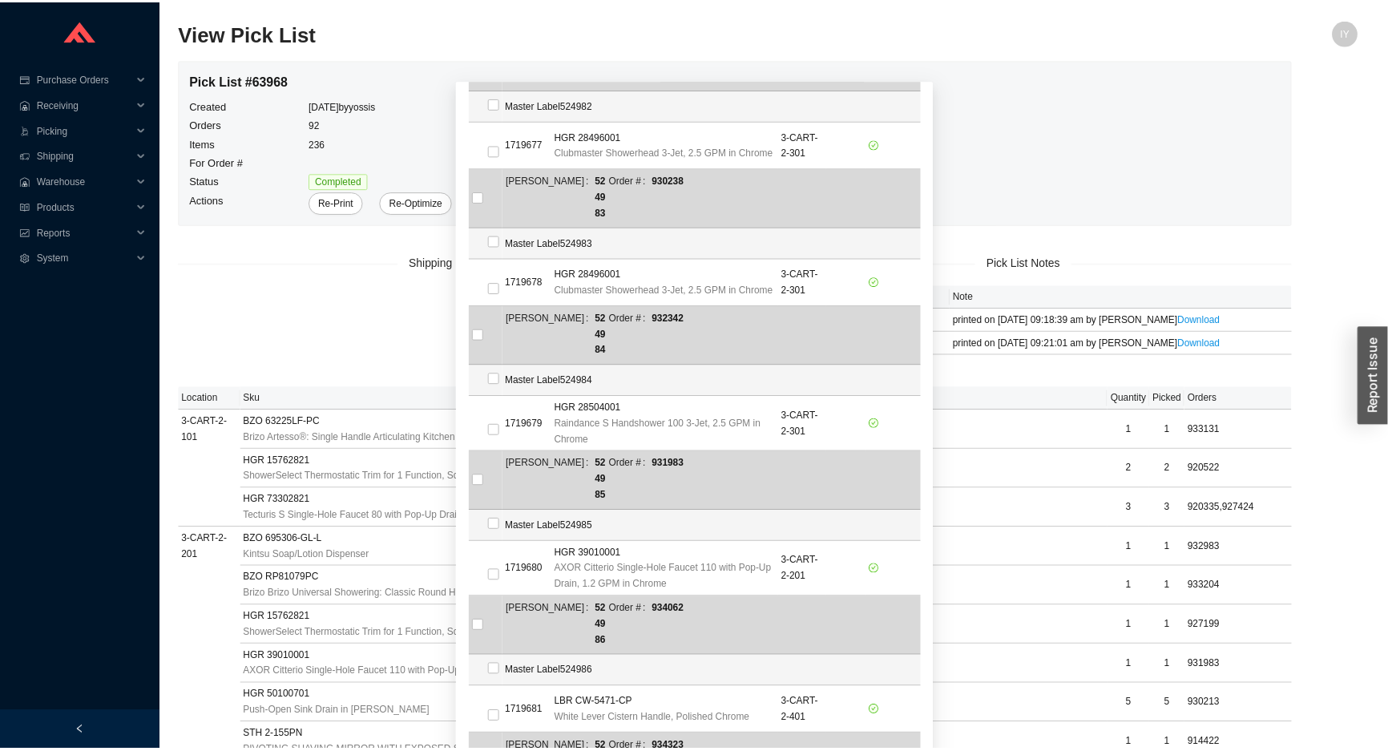
scroll to position [16290, 0]
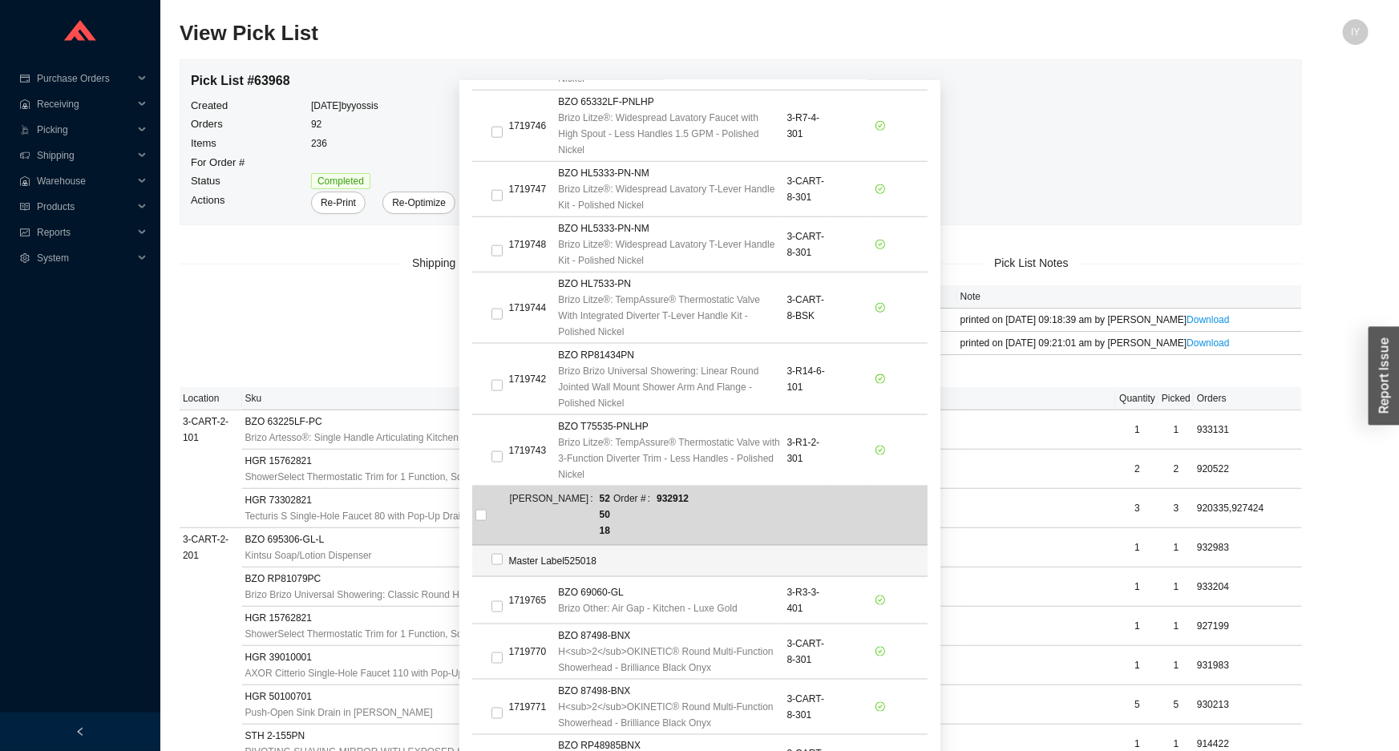
checkbox input "true"
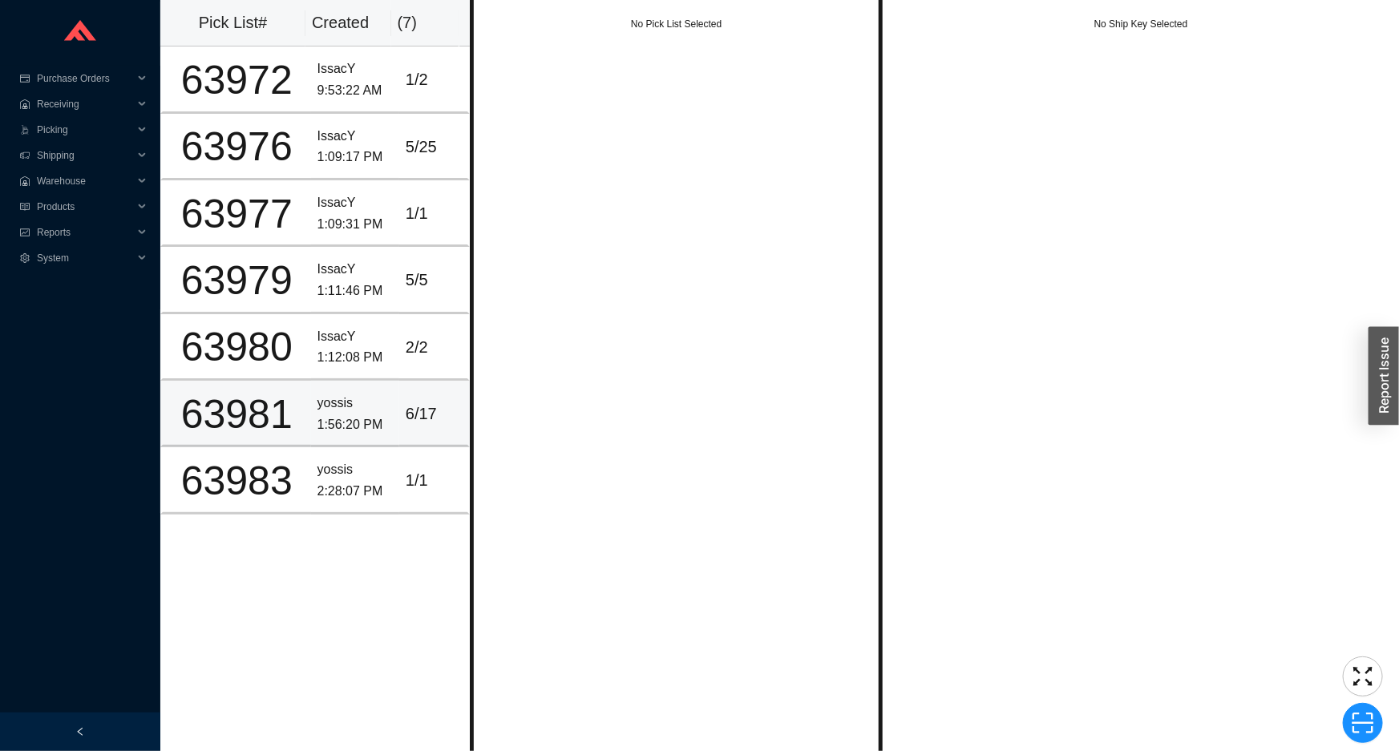
click at [356, 405] on div "yossis" at bounding box center [354, 404] width 75 height 22
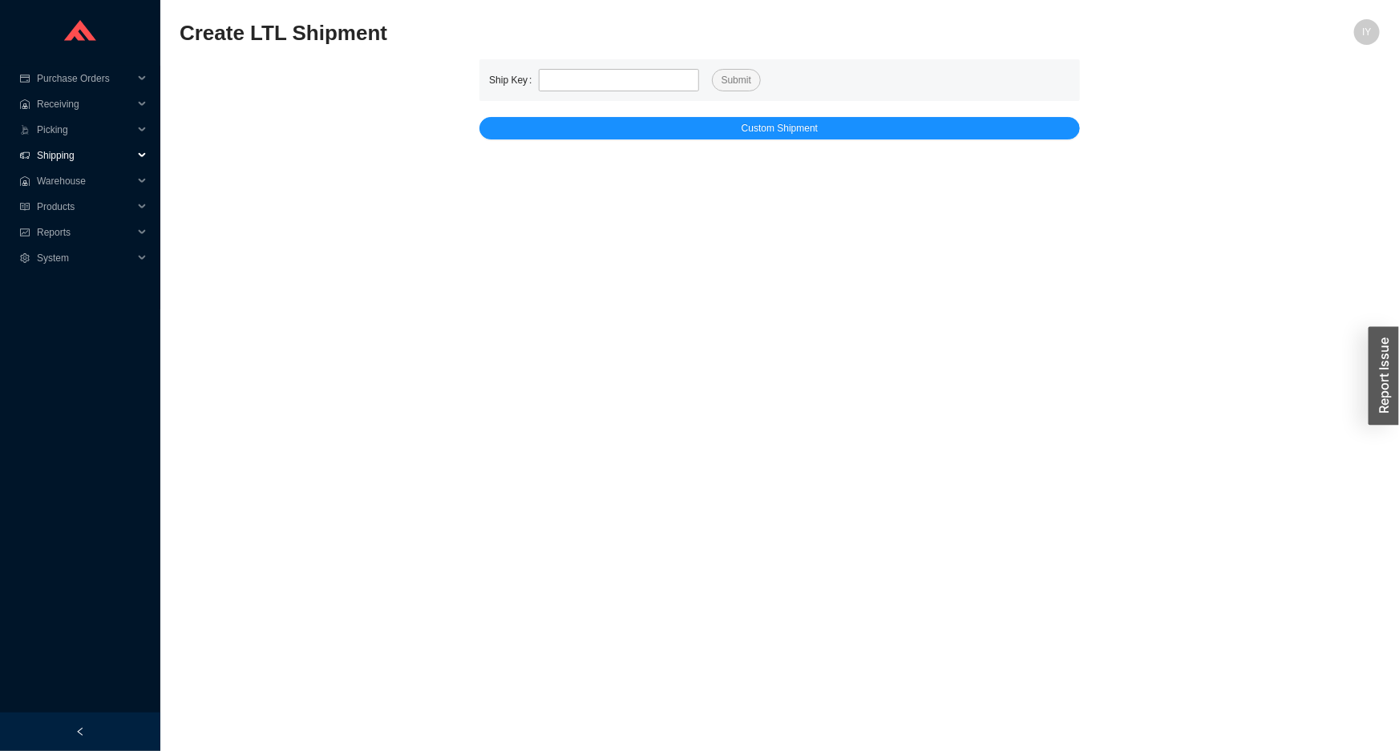
click at [58, 164] on span "Shipping" at bounding box center [85, 156] width 96 height 26
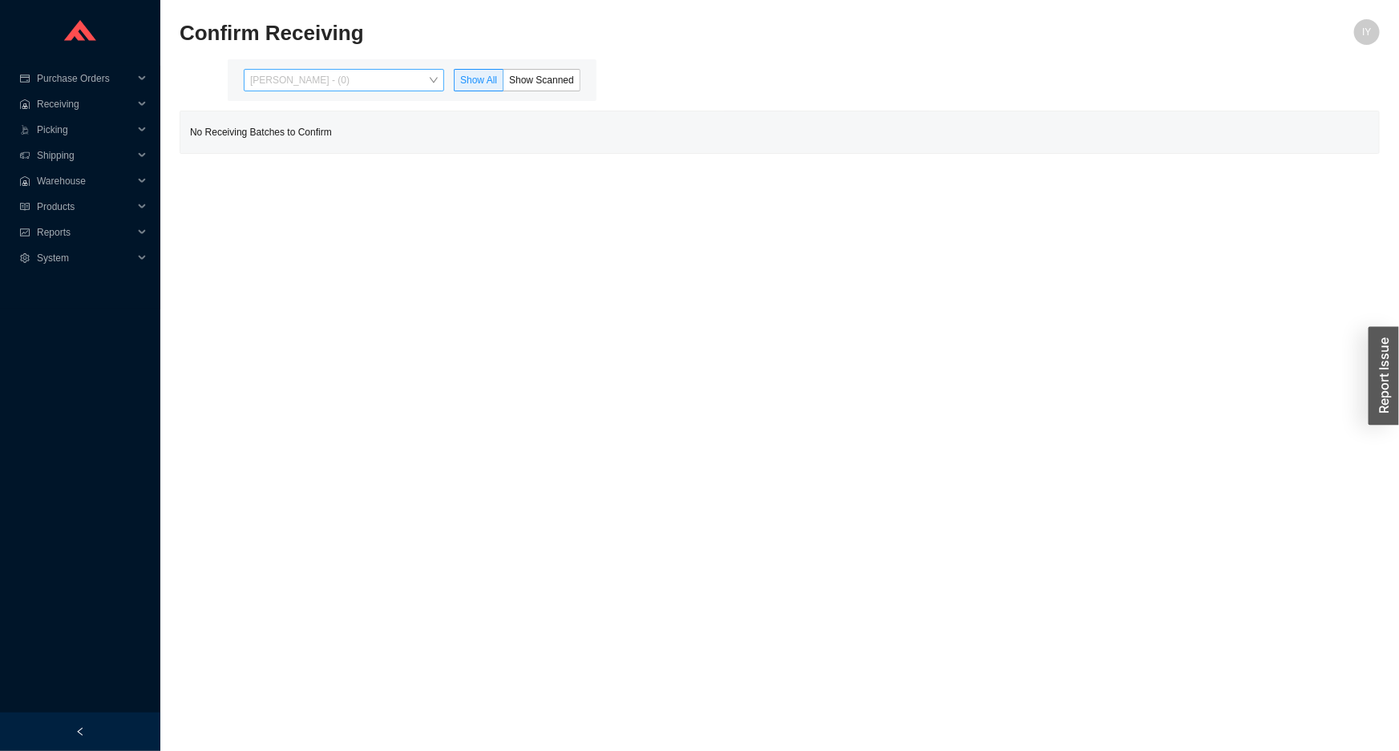
click at [350, 89] on span "[PERSON_NAME] - (0)" at bounding box center [344, 80] width 188 height 21
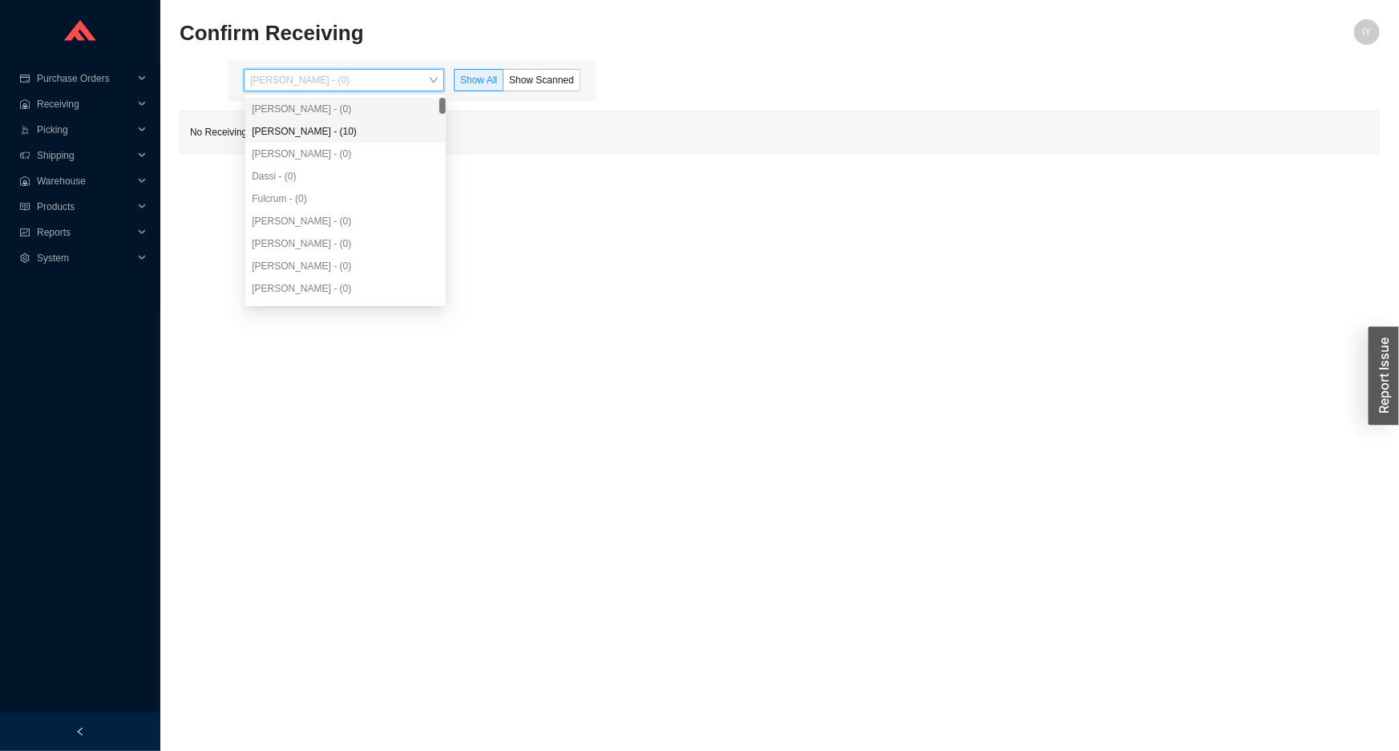
click at [309, 129] on div "[PERSON_NAME] - (10)" at bounding box center [346, 131] width 188 height 14
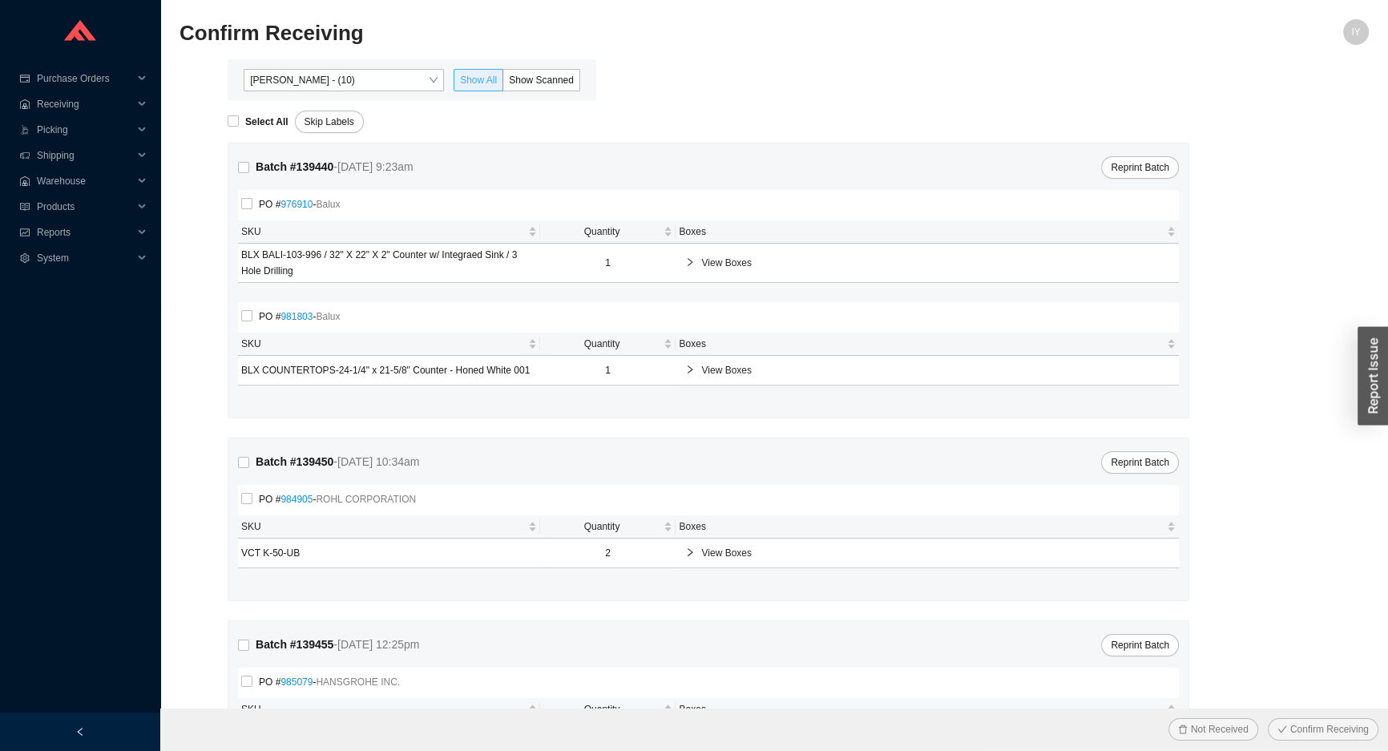
click at [503, 89] on span at bounding box center [479, 80] width 48 height 21
click at [455, 83] on input "Show All" at bounding box center [455, 83] width 0 height 0
click at [521, 86] on label "Show Scanned" at bounding box center [541, 80] width 77 height 22
click at [503, 83] on input "Show Scanned" at bounding box center [503, 83] width 0 height 0
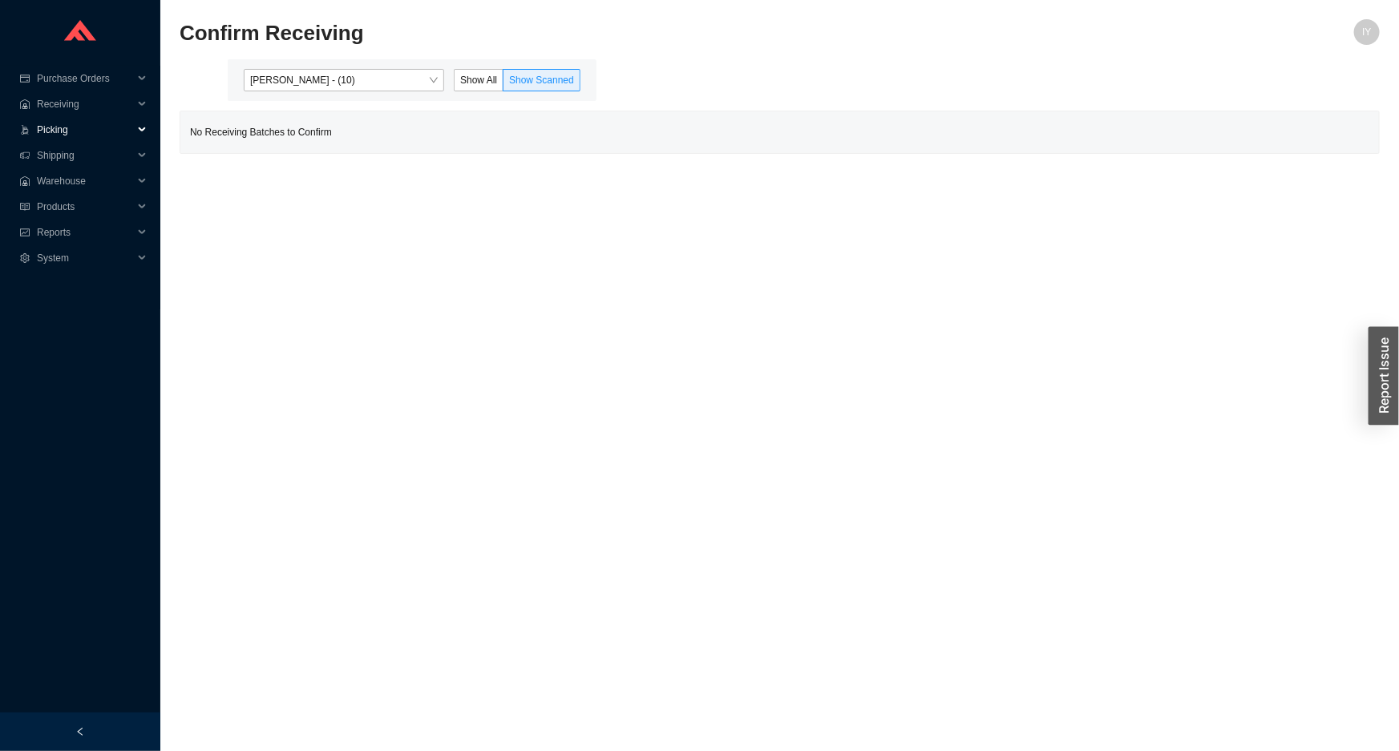
click at [56, 131] on span "Picking" at bounding box center [85, 130] width 96 height 26
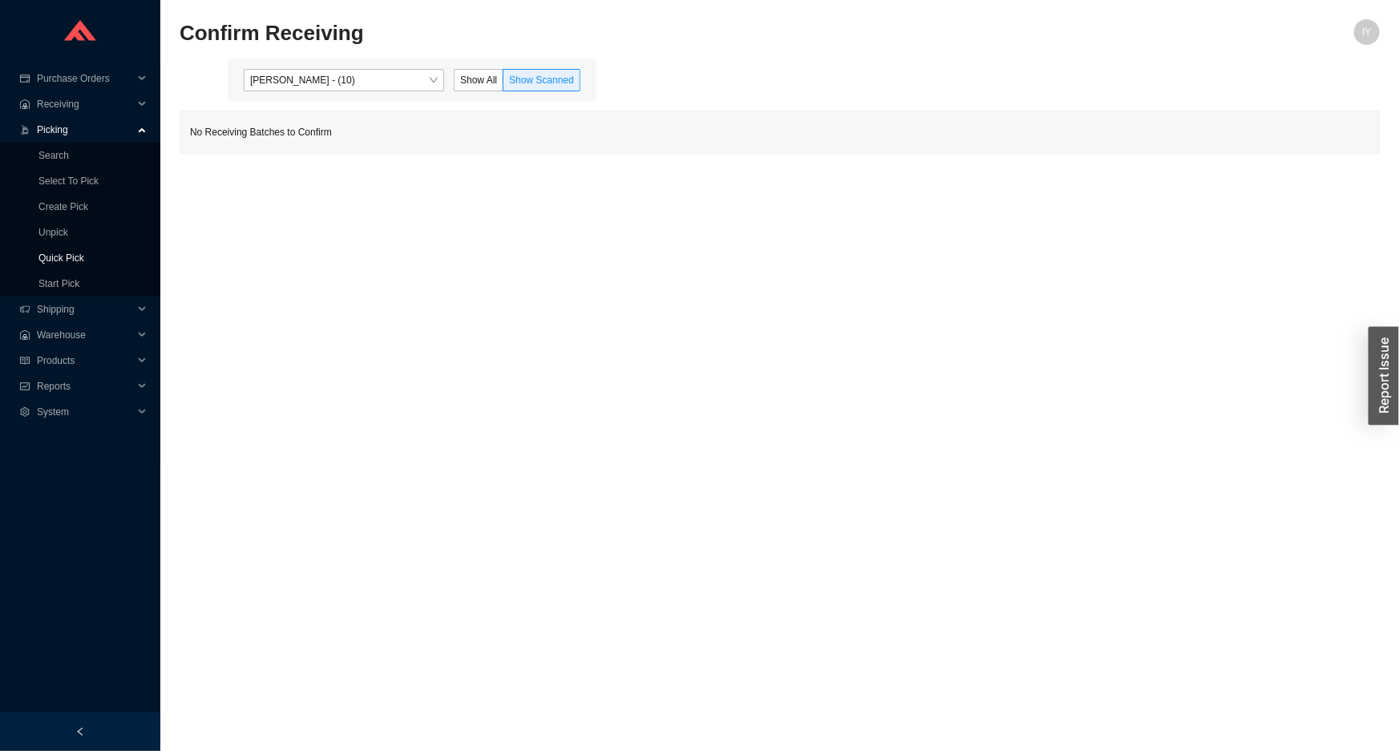
click at [57, 264] on link "Quick Pick" at bounding box center [61, 258] width 46 height 11
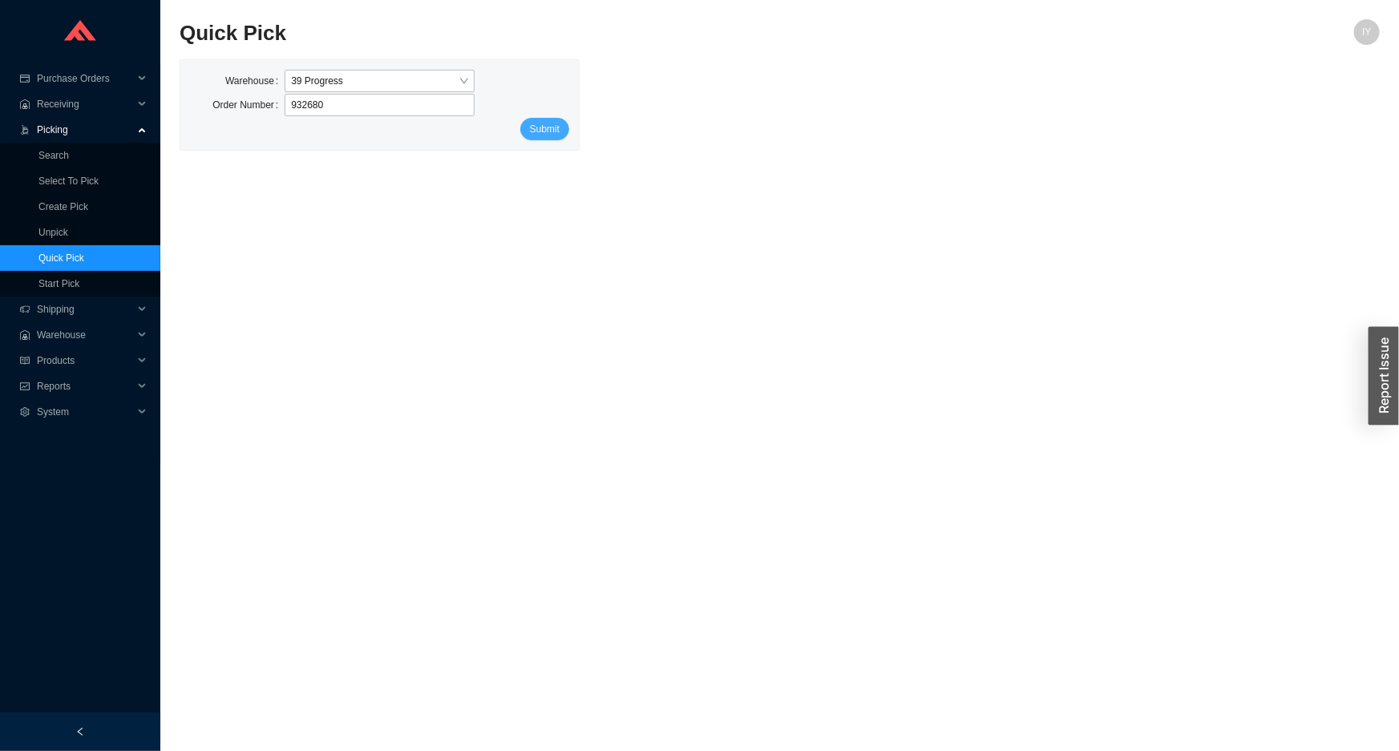
type input "932680"
click at [534, 121] on span "Submit" at bounding box center [545, 129] width 30 height 16
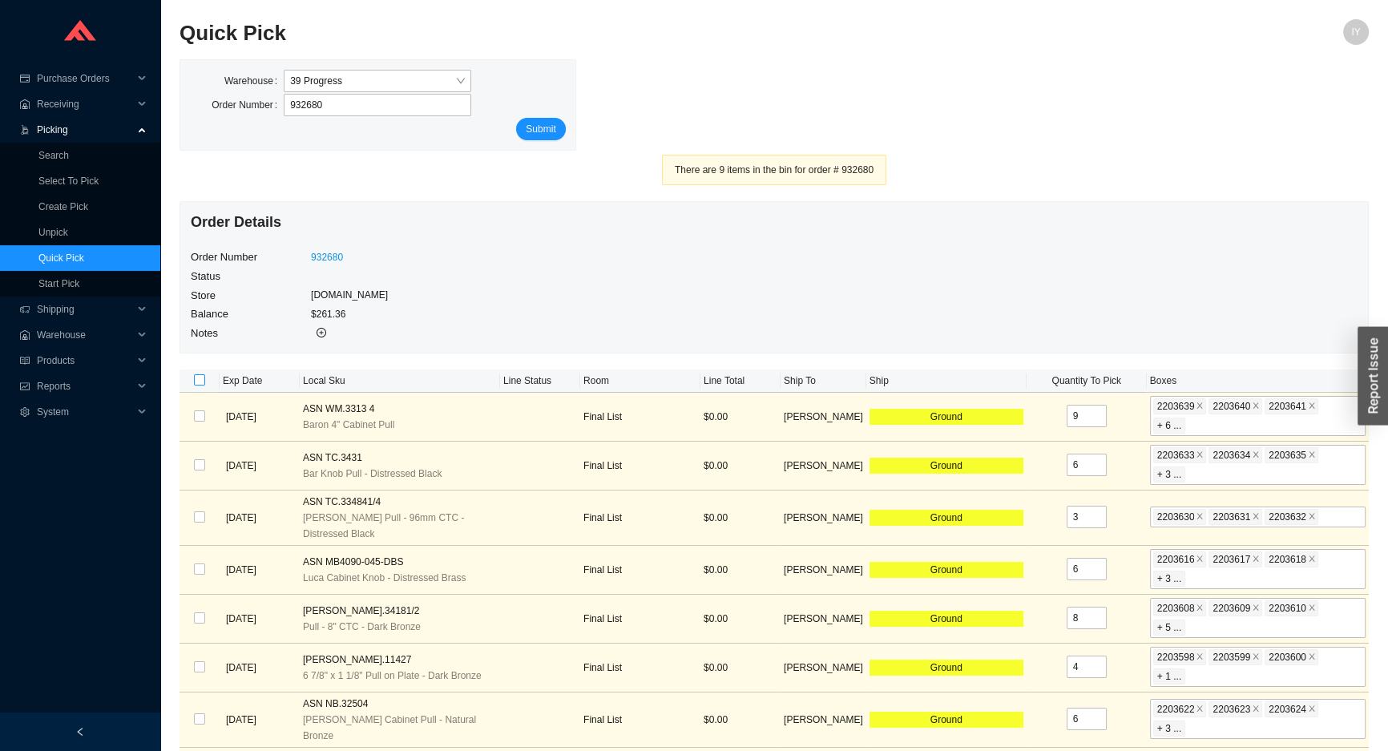
click at [195, 373] on label at bounding box center [199, 381] width 11 height 16
click at [195, 374] on input "checkbox" at bounding box center [199, 379] width 11 height 11
checkbox input "true"
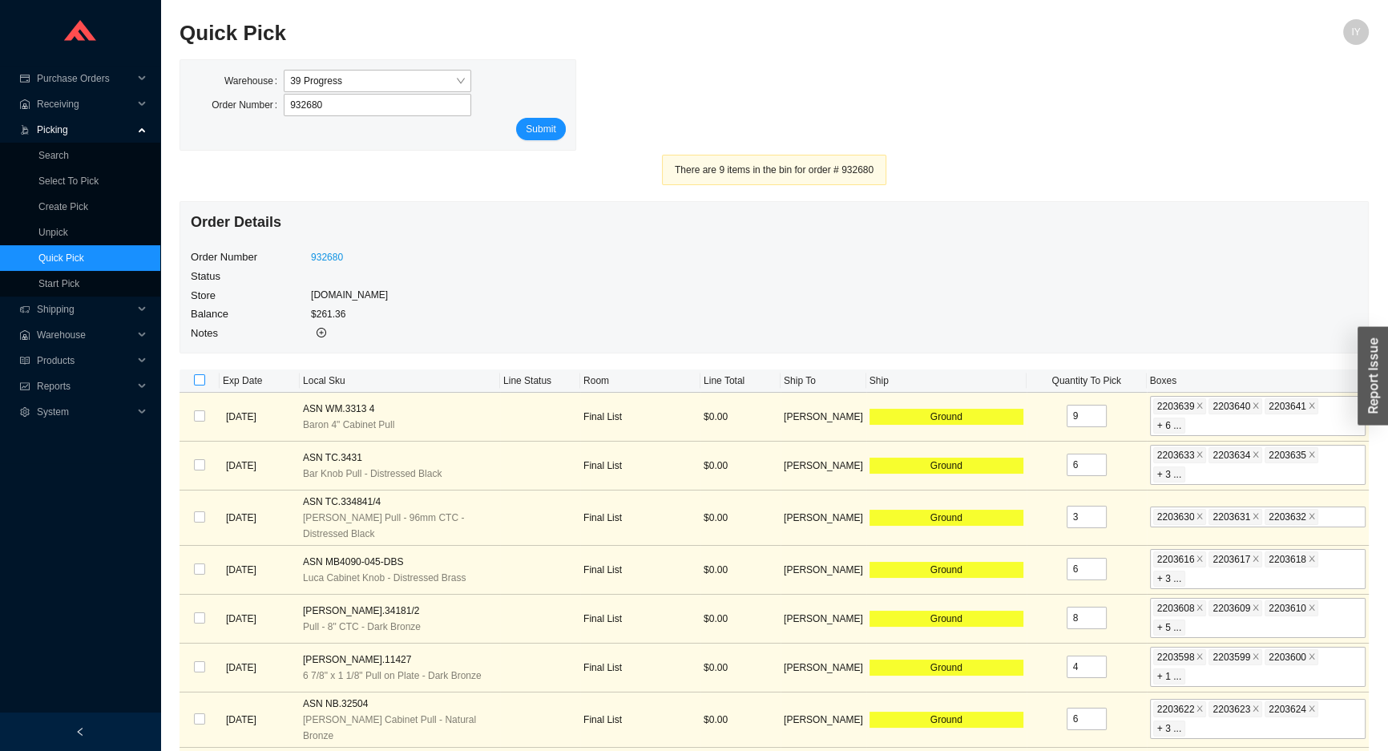
checkbox input "true"
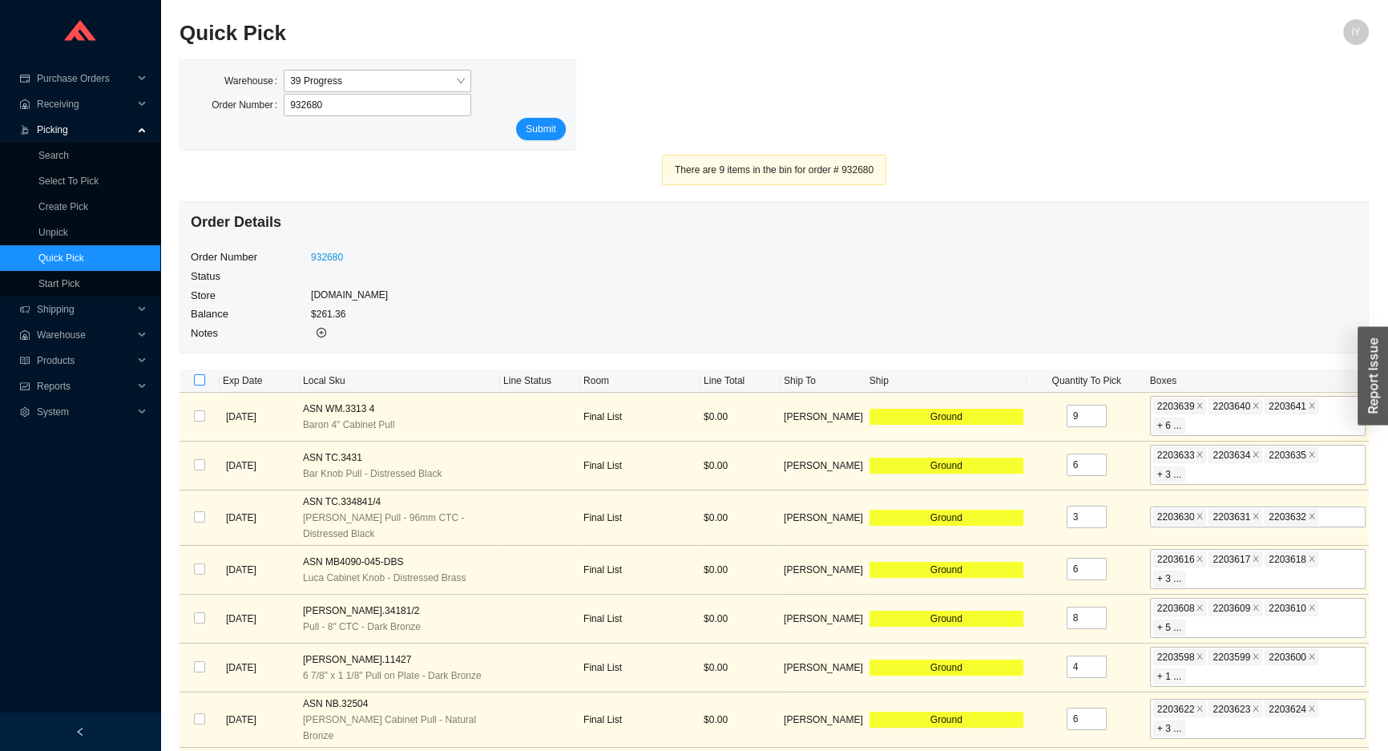
checkbox input "true"
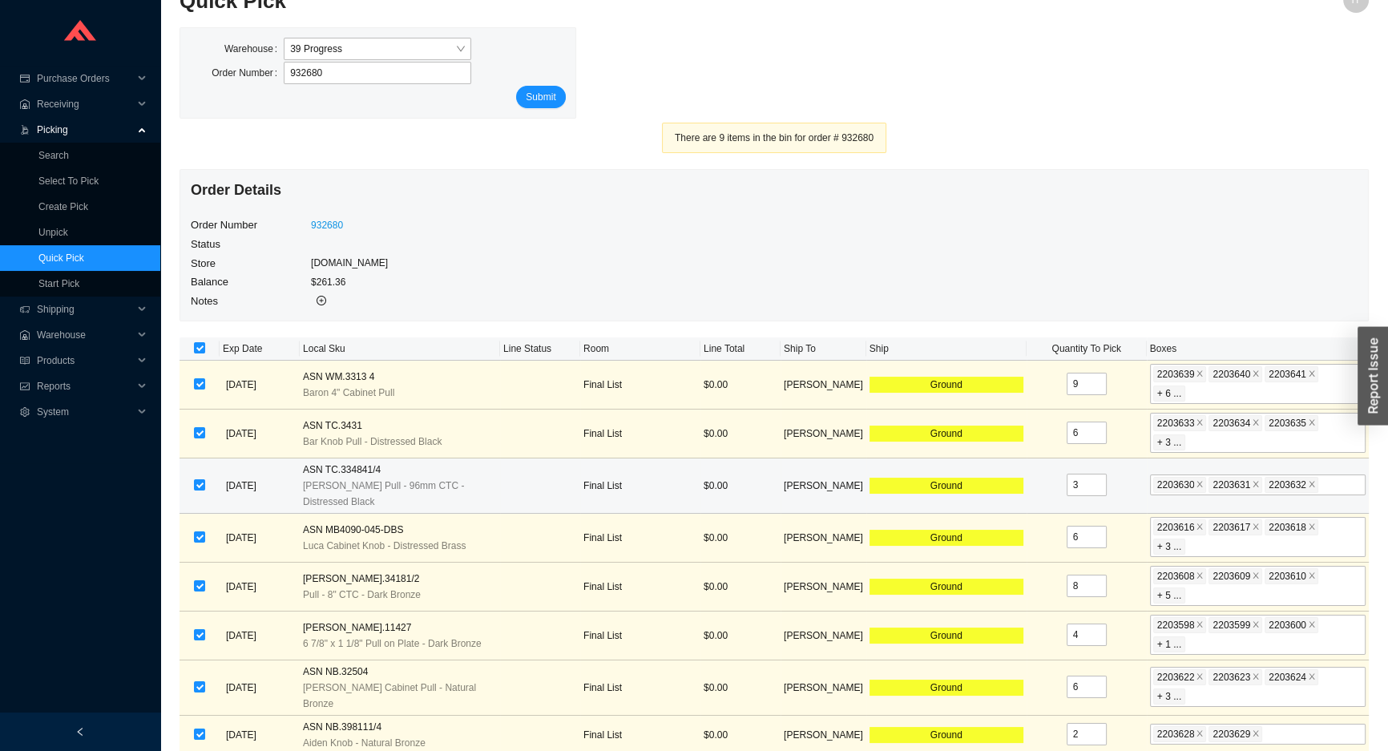
scroll to position [33, 0]
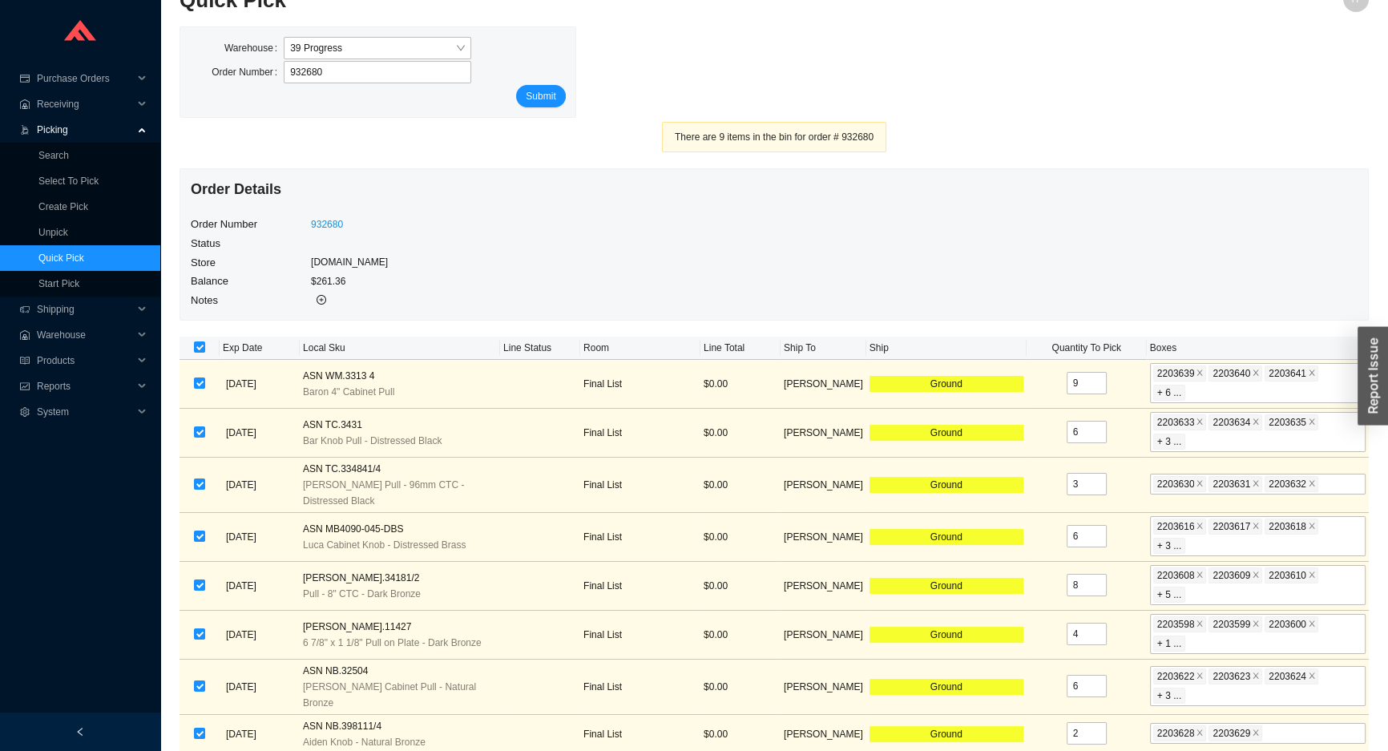
checkbox input "true"
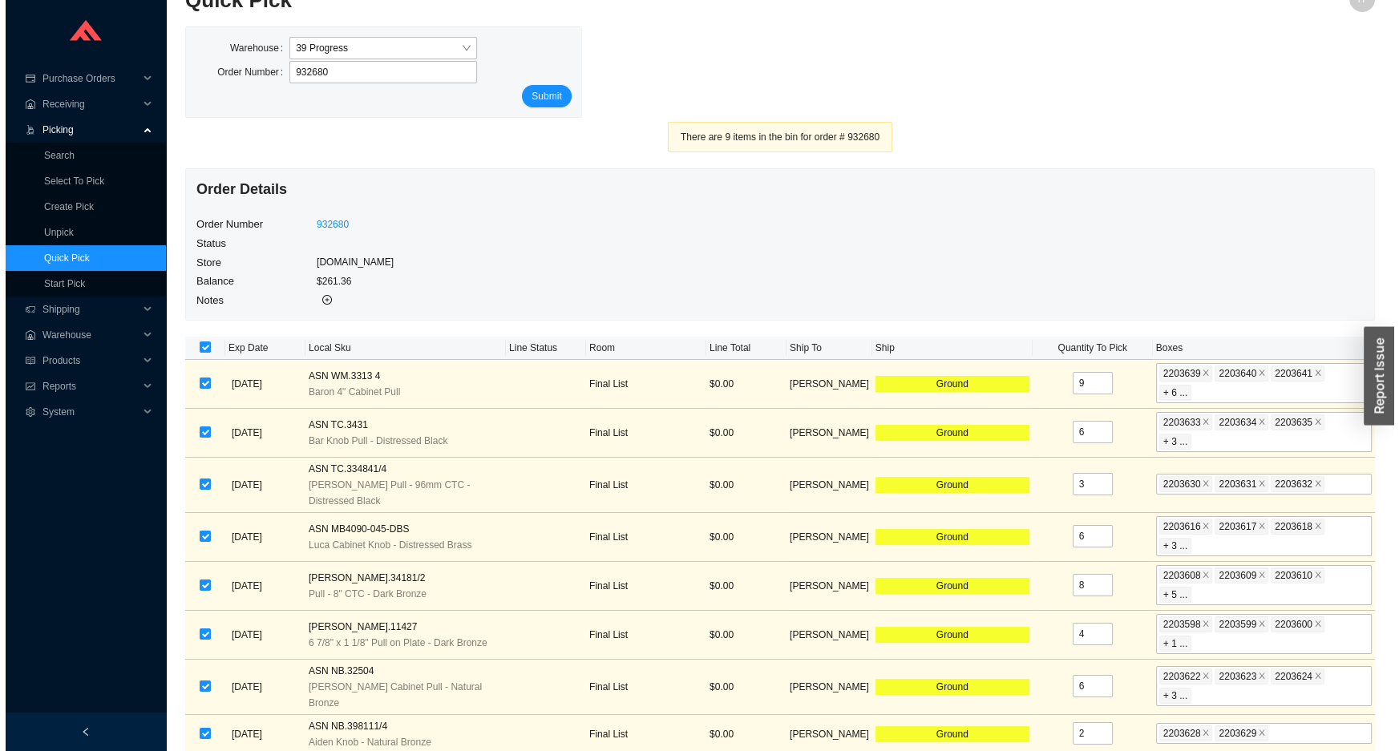
scroll to position [0, 0]
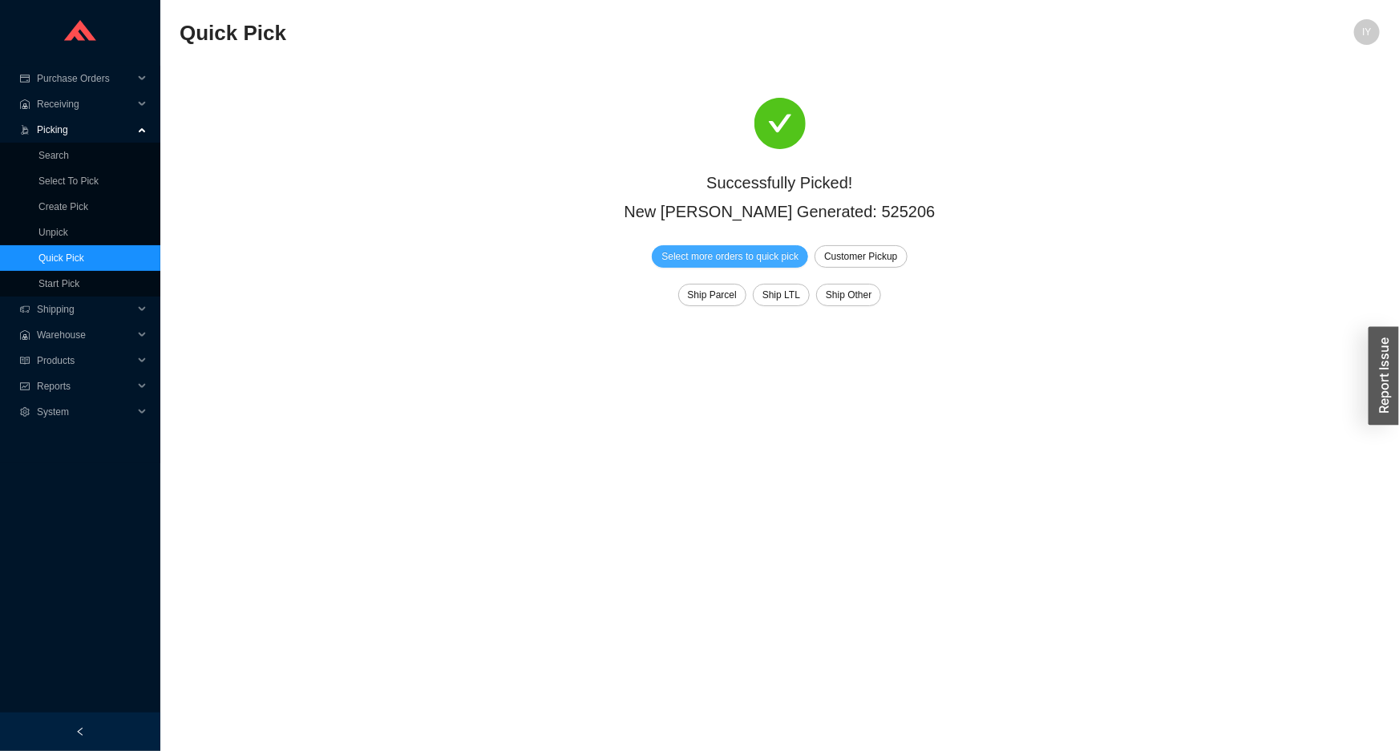
click at [705, 249] on span "Select more orders to quick pick" at bounding box center [729, 257] width 137 height 16
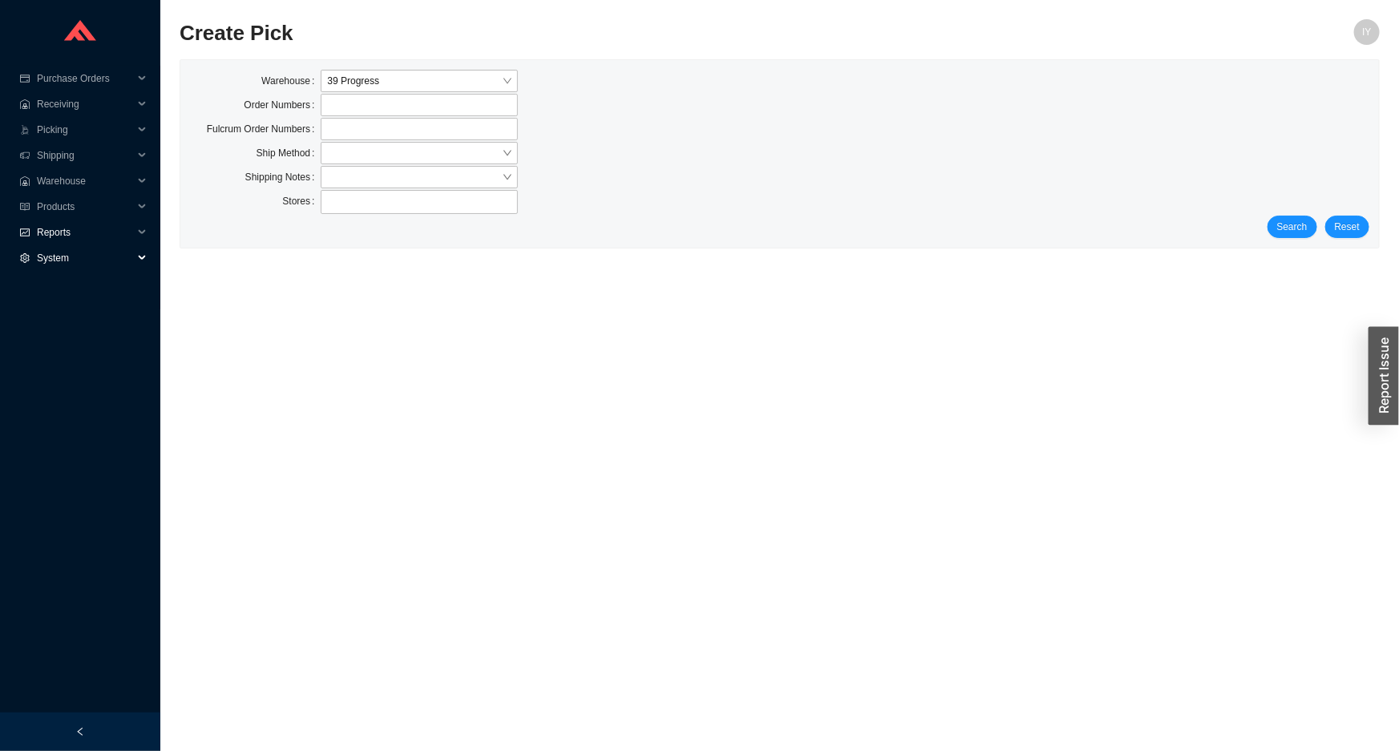
click at [47, 230] on span "Reports" at bounding box center [85, 233] width 96 height 26
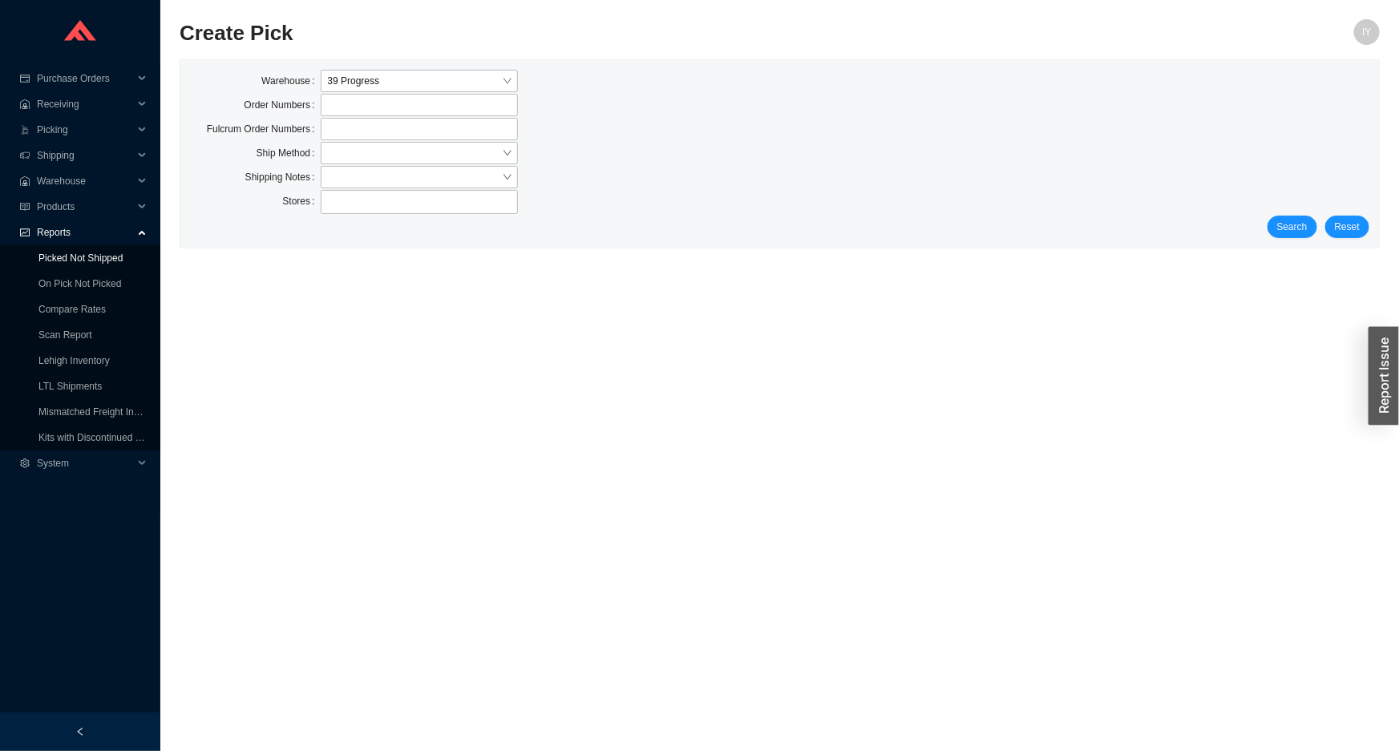
click at [59, 264] on link "Picked Not Shipped" at bounding box center [80, 258] width 84 height 11
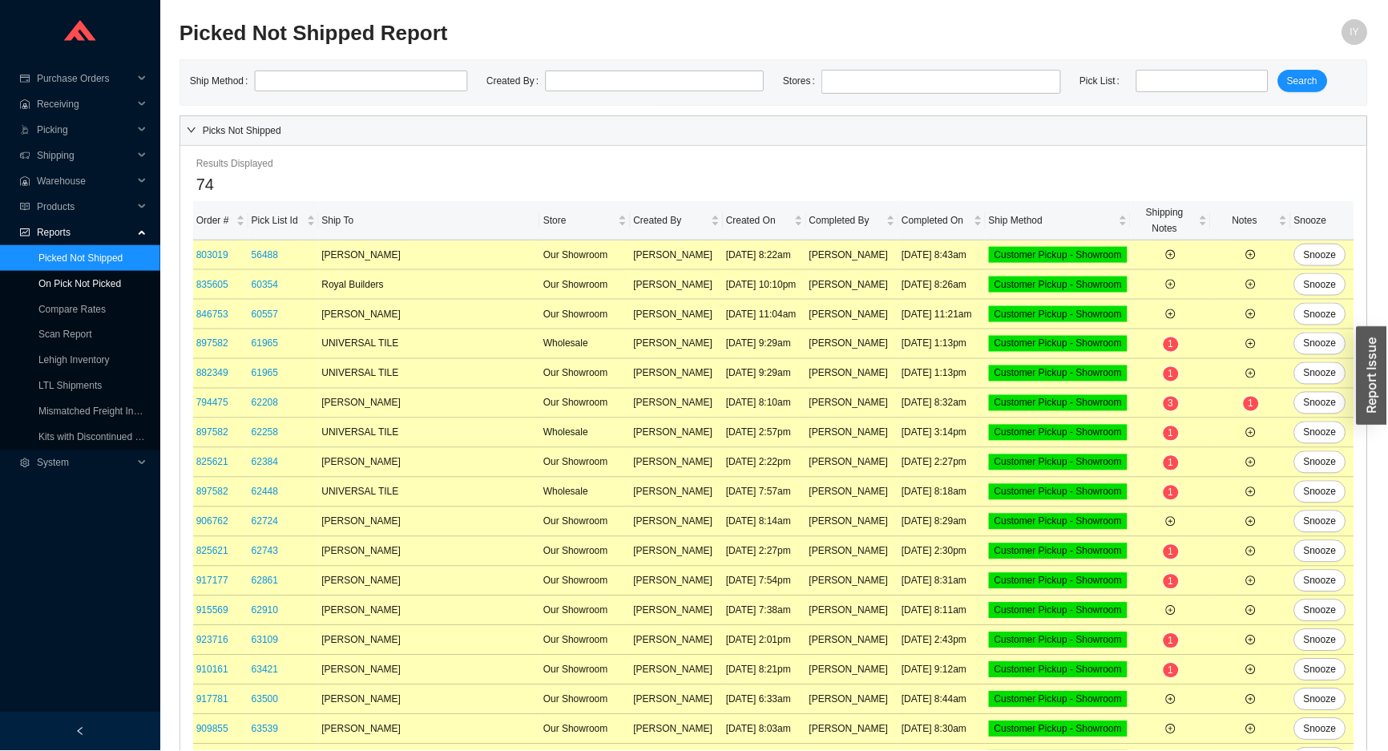
click at [63, 278] on link "On Pick Not Picked" at bounding box center [79, 283] width 83 height 11
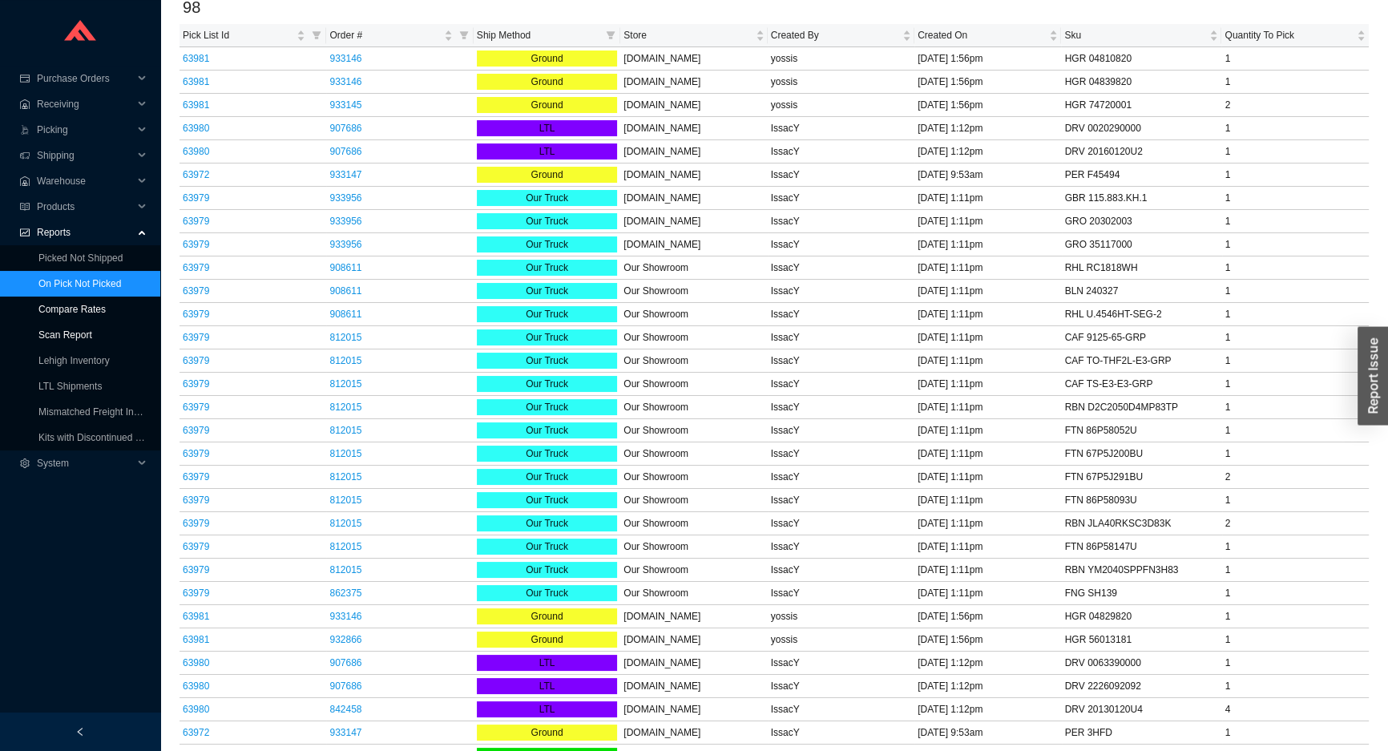
scroll to position [218, 0]
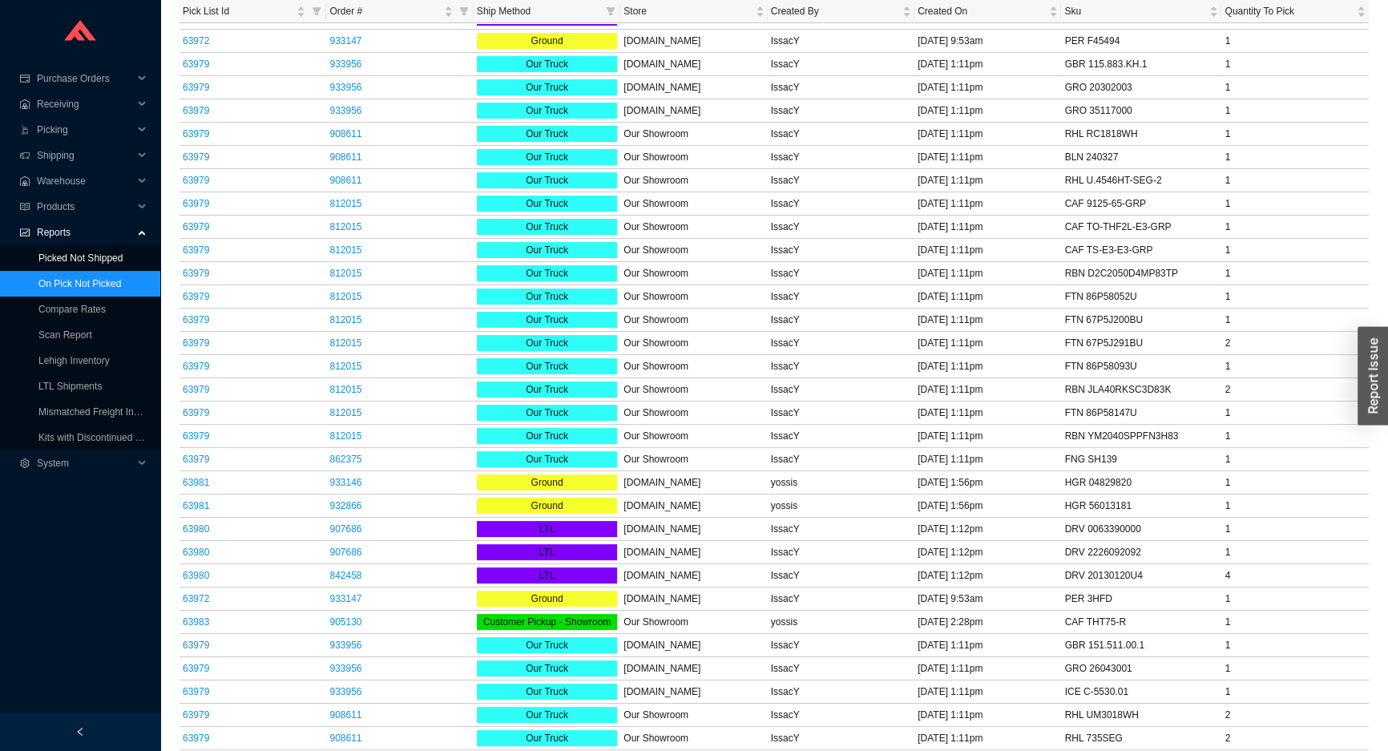
click at [80, 264] on link "Picked Not Shipped" at bounding box center [80, 258] width 84 height 11
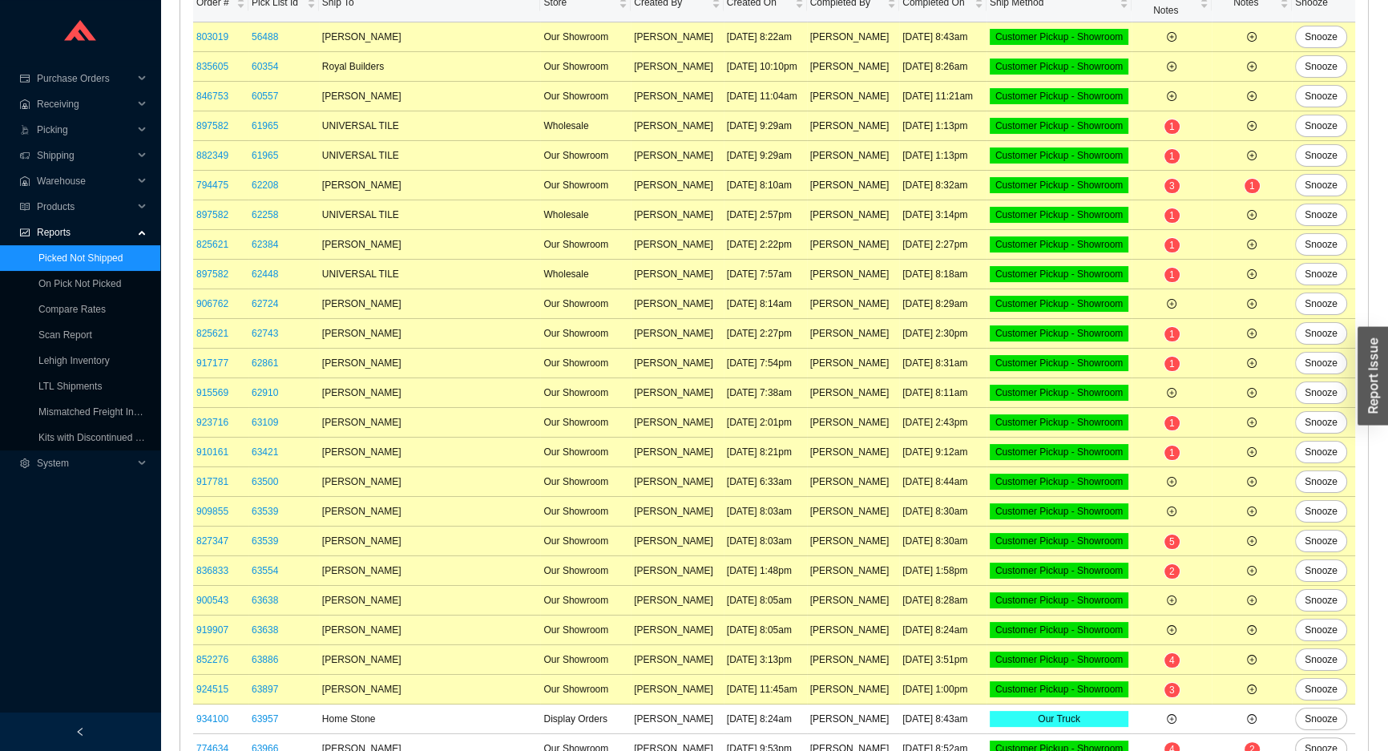
click at [82, 261] on link "Picked Not Shipped" at bounding box center [80, 258] width 84 height 11
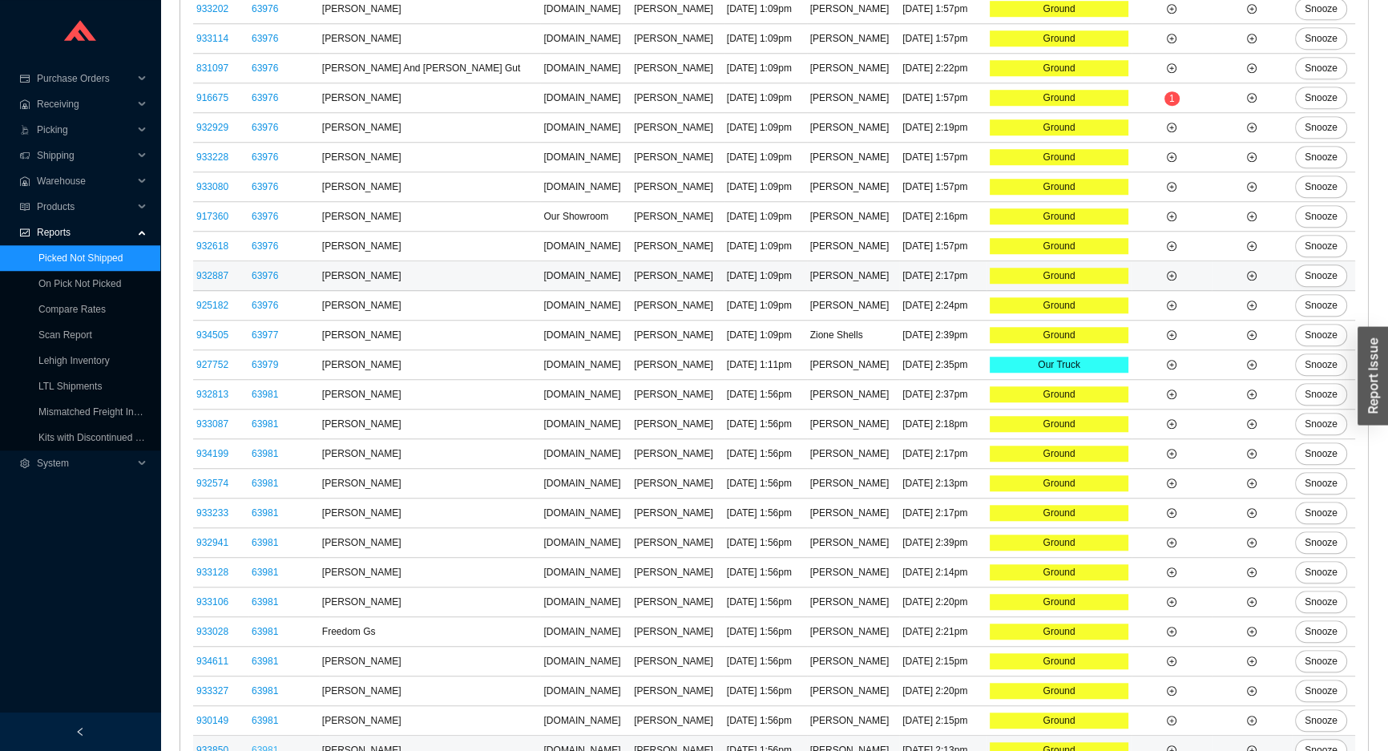
scroll to position [1683, 0]
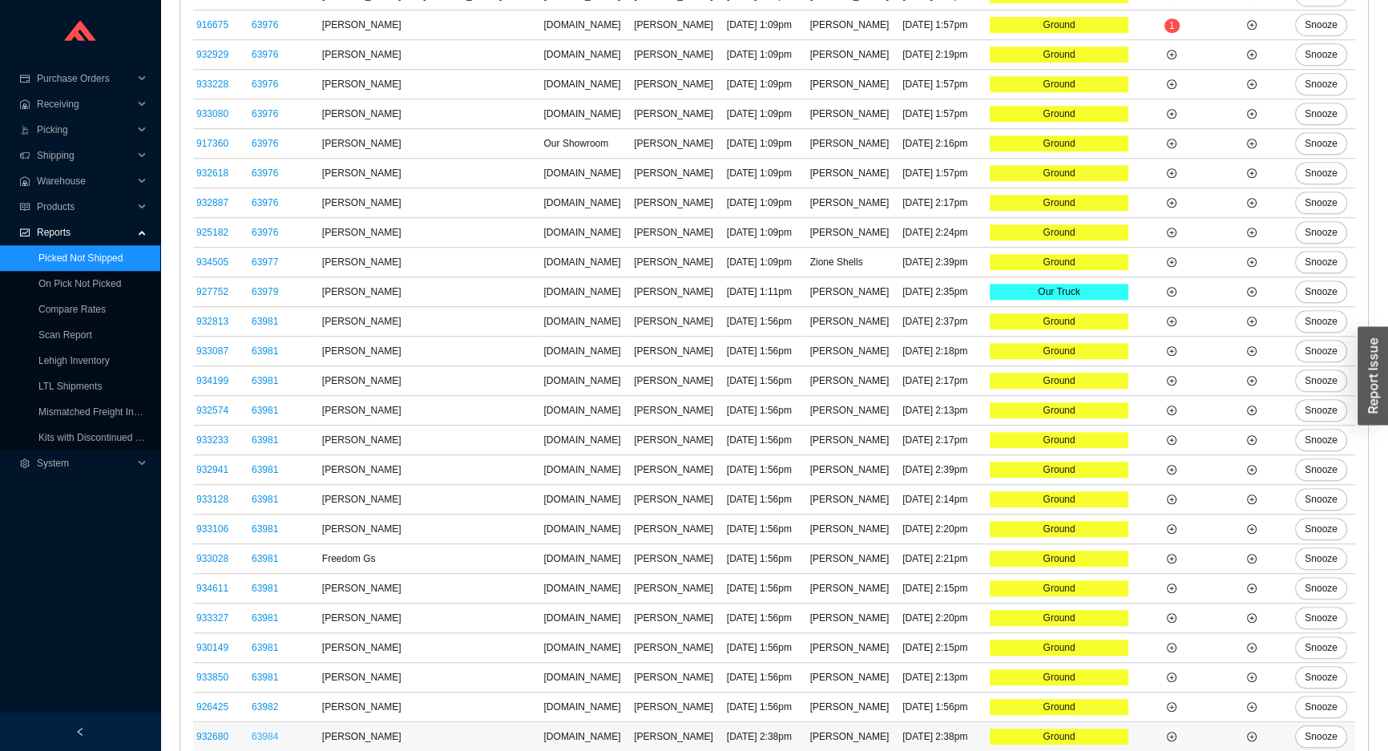
click at [262, 731] on link "63984" at bounding box center [265, 736] width 26 height 11
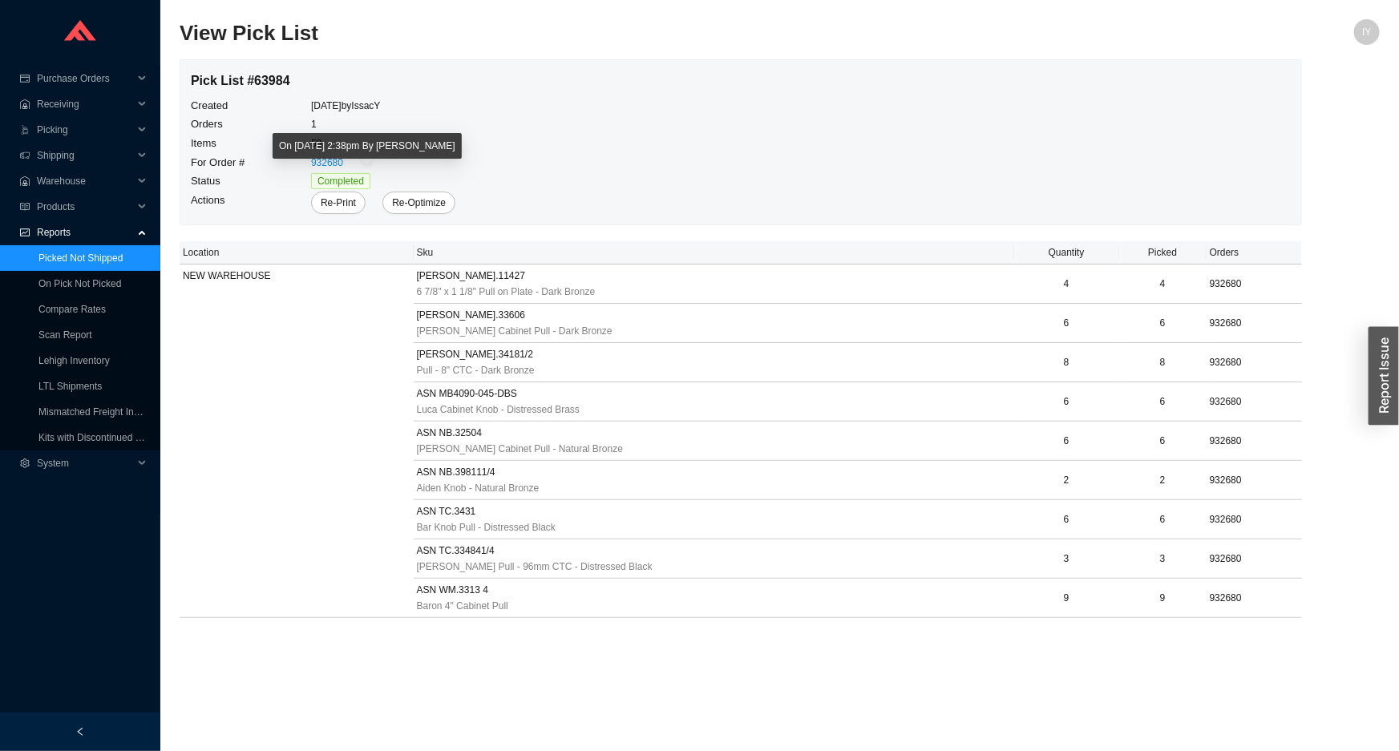
click at [317, 169] on div "On 8/18/25 2:38pm By IssacY" at bounding box center [367, 151] width 189 height 37
click at [317, 165] on div "On 8/18/25 2:38pm By IssacY" at bounding box center [367, 151] width 189 height 37
click at [317, 161] on div "On 8/18/25 2:38pm By IssacY" at bounding box center [367, 151] width 189 height 37
click at [325, 157] on div "On 8/18/25 2:38pm By IssacY" at bounding box center [367, 146] width 189 height 26
click at [462, 160] on div "Pick List # 63984 Created 8/18/2025 by IssacY Orders 1 Items 50 For Order # 932…" at bounding box center [740, 142] width 1121 height 164
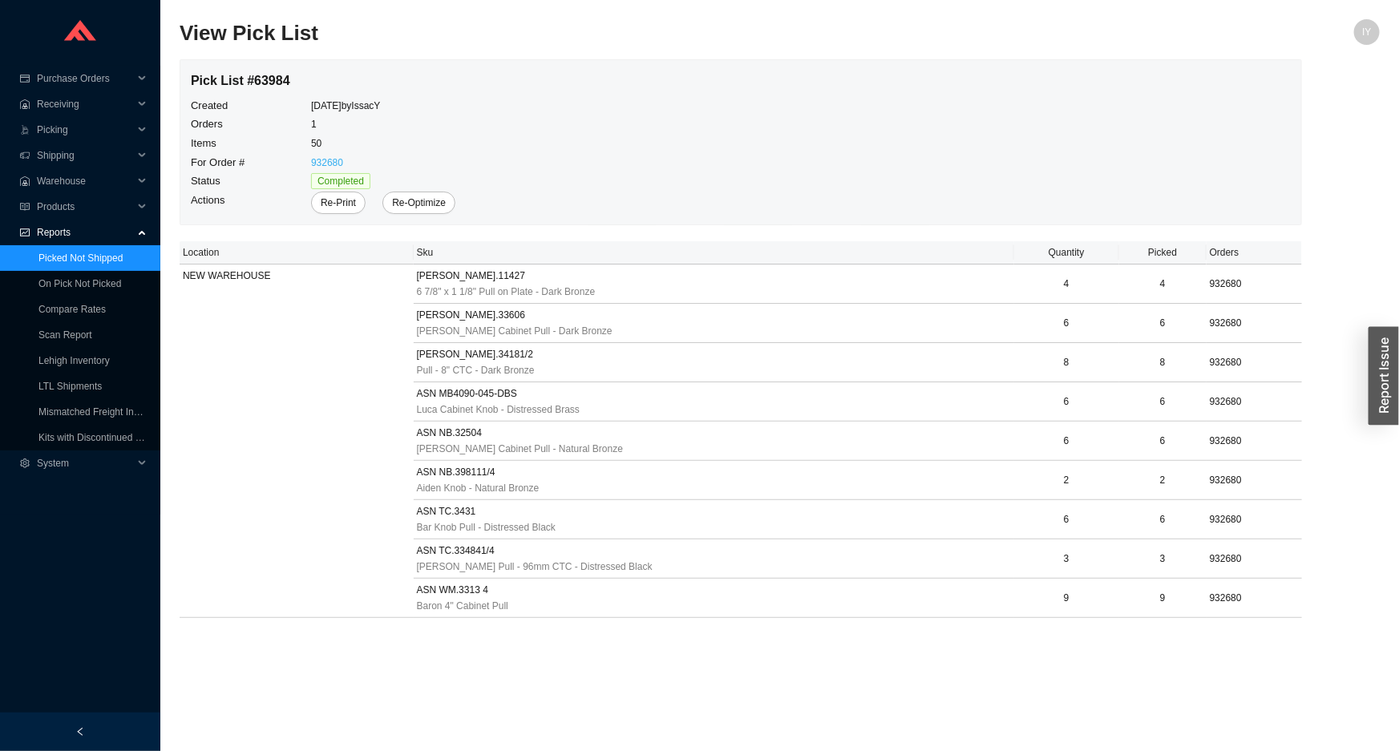
click at [325, 166] on link "932680" at bounding box center [327, 162] width 32 height 11
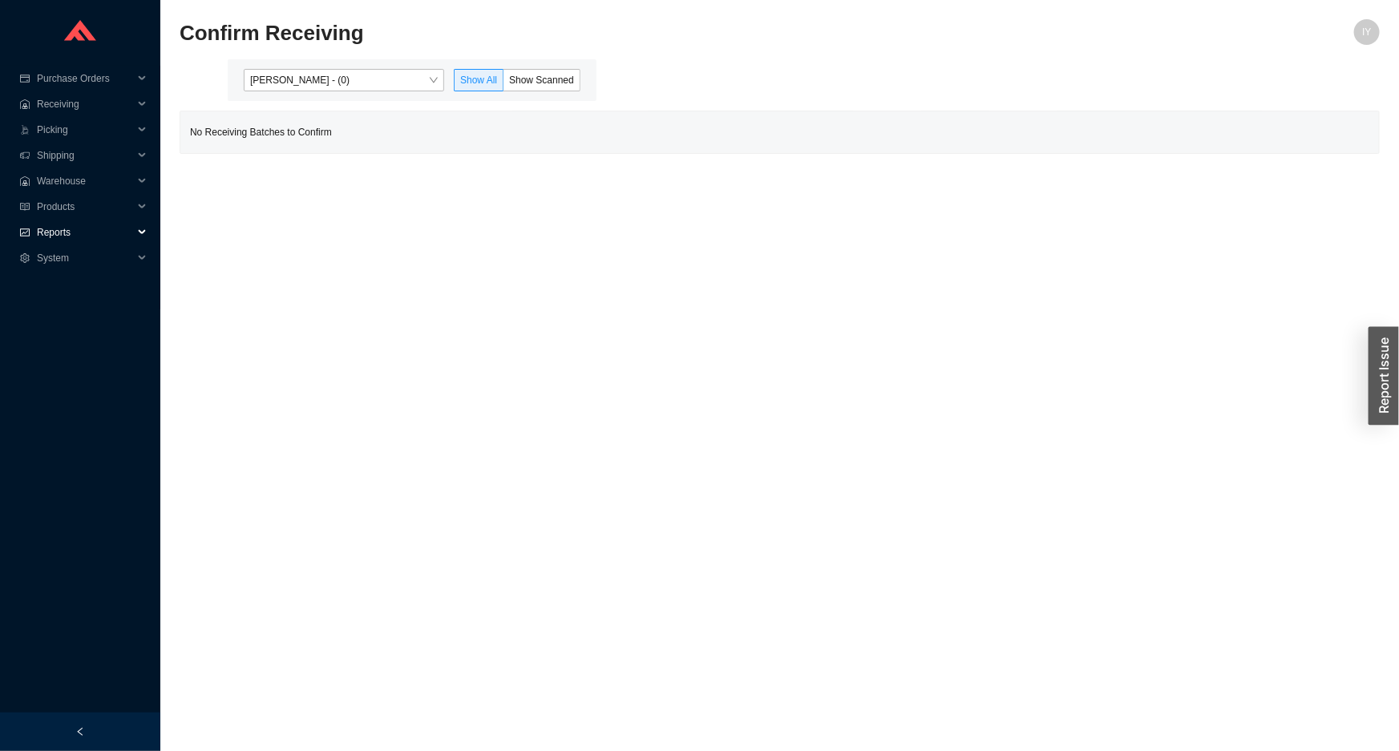
click at [85, 235] on span "Reports" at bounding box center [85, 233] width 96 height 26
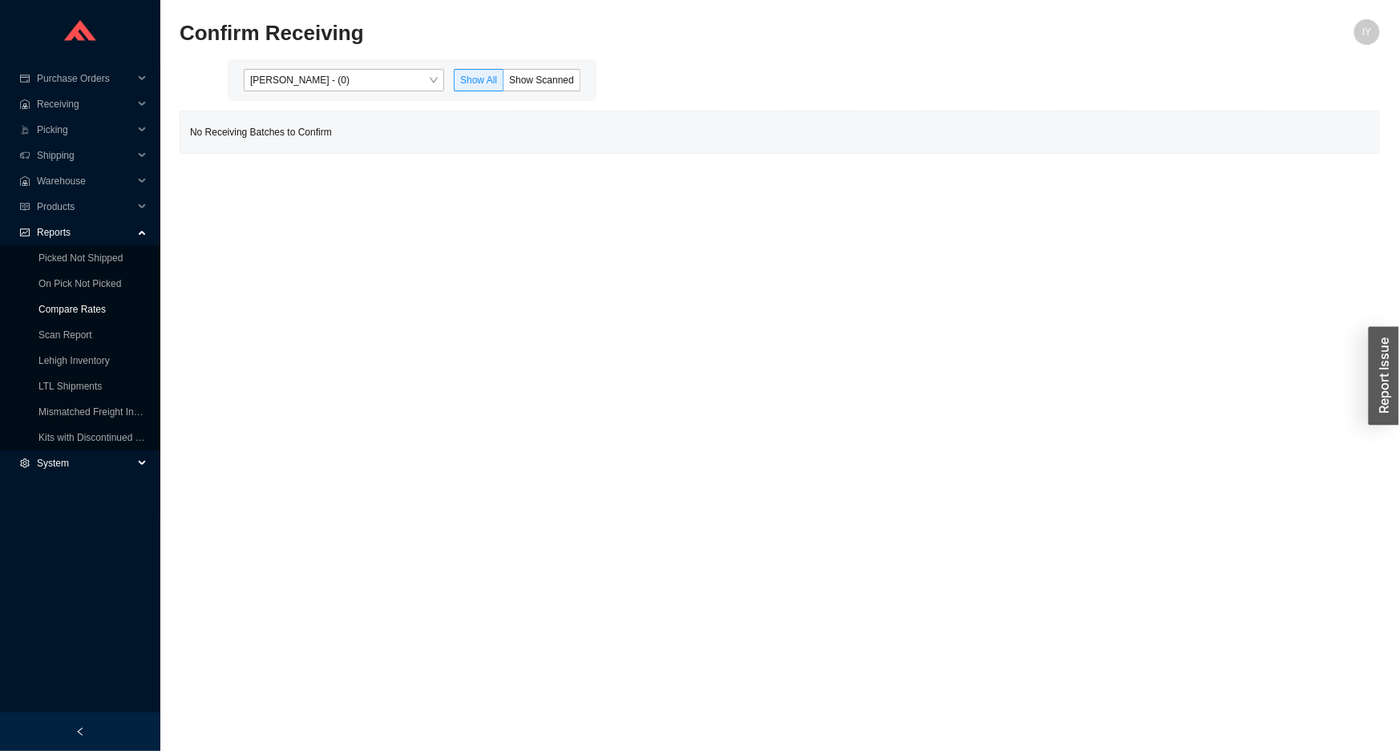
click at [87, 306] on link "Compare Rates" at bounding box center [71, 309] width 67 height 11
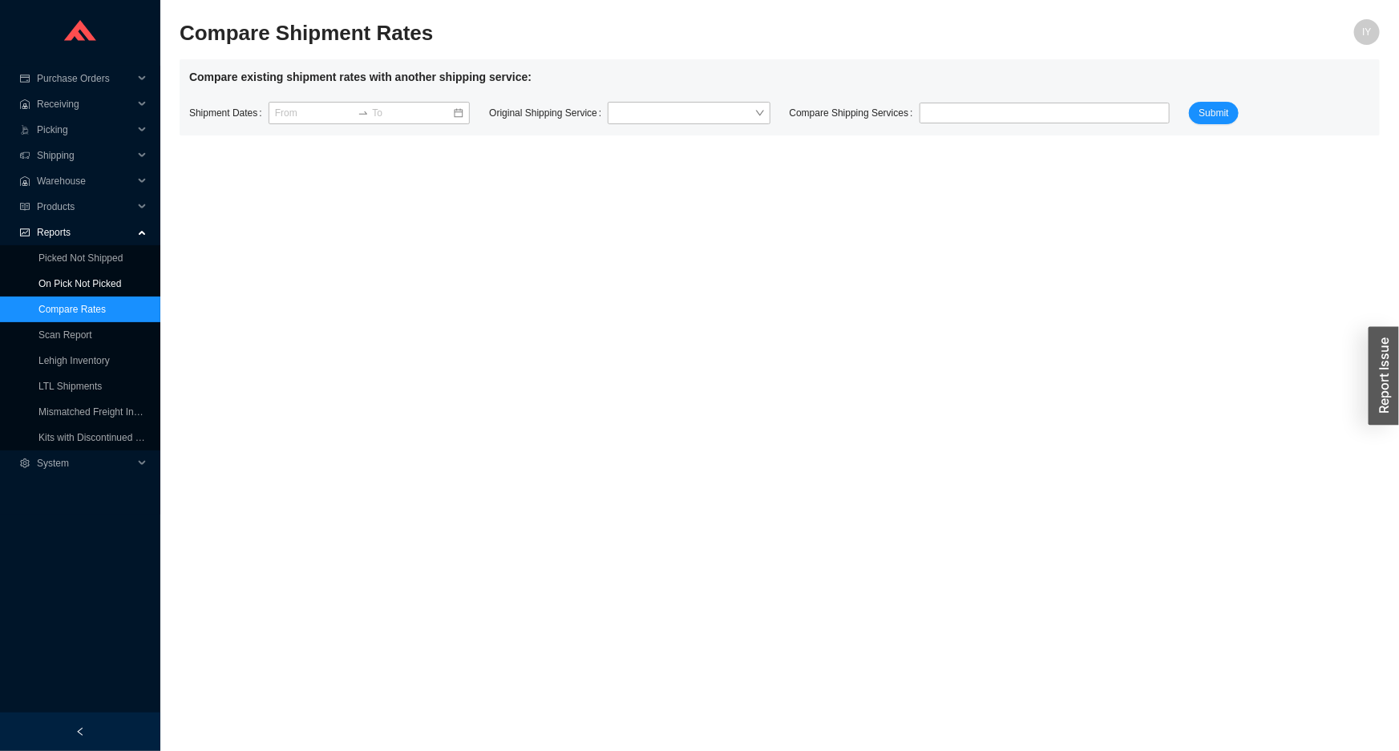
click at [90, 285] on link "On Pick Not Picked" at bounding box center [79, 283] width 83 height 11
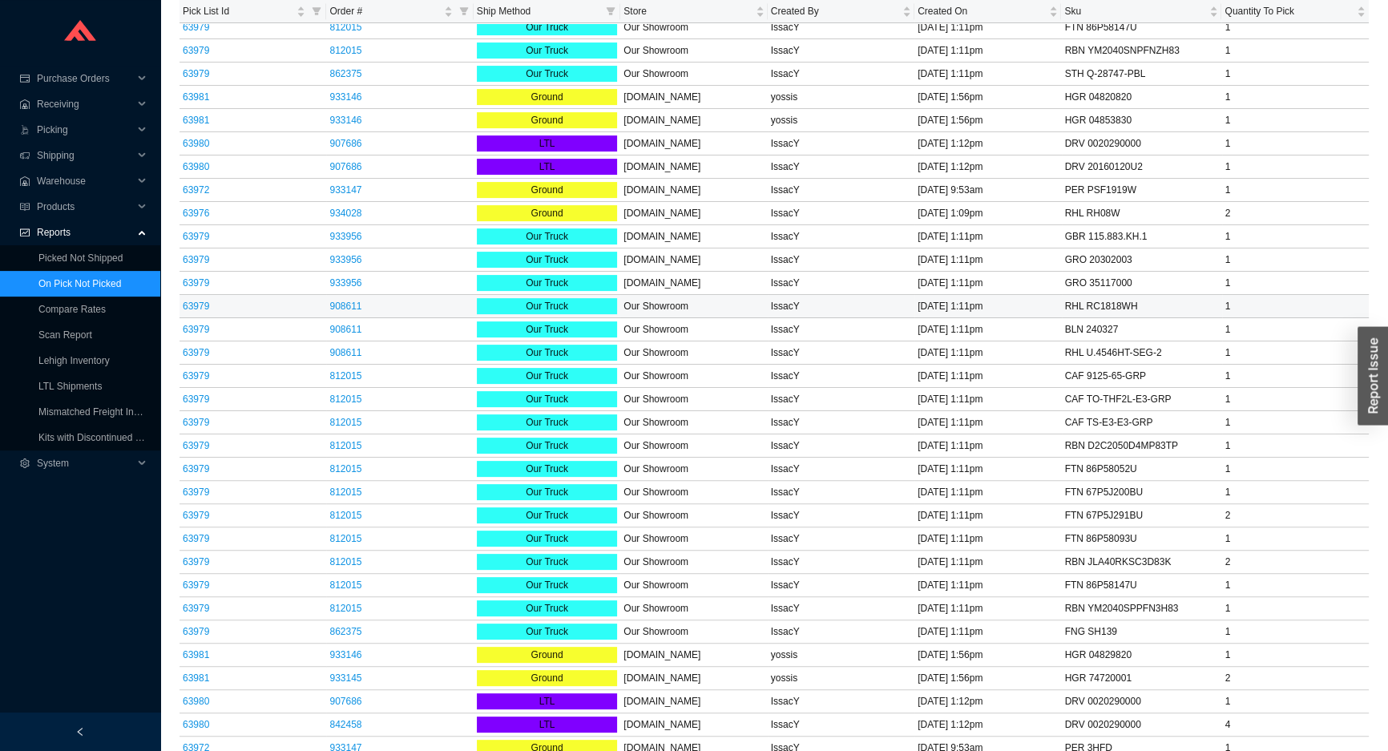
scroll to position [510, 0]
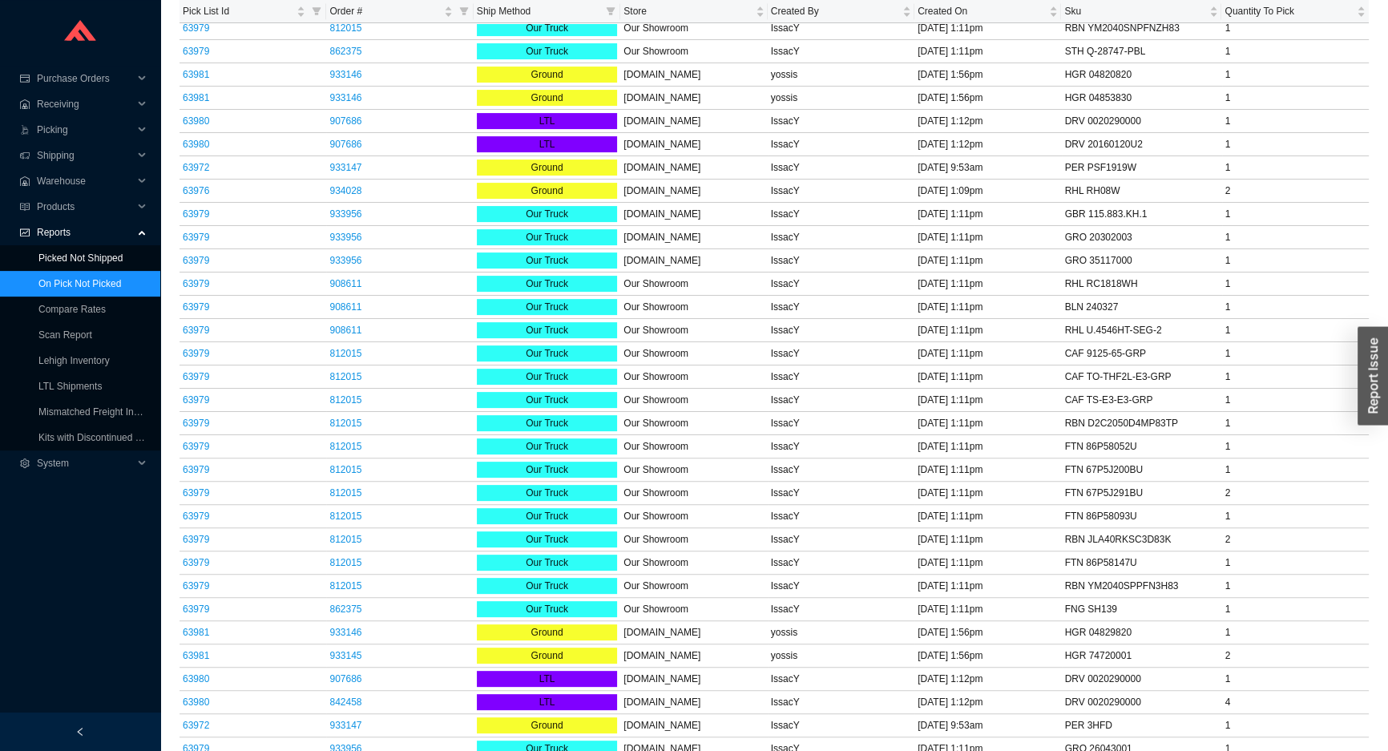
click at [122, 263] on link "Picked Not Shipped" at bounding box center [80, 258] width 84 height 11
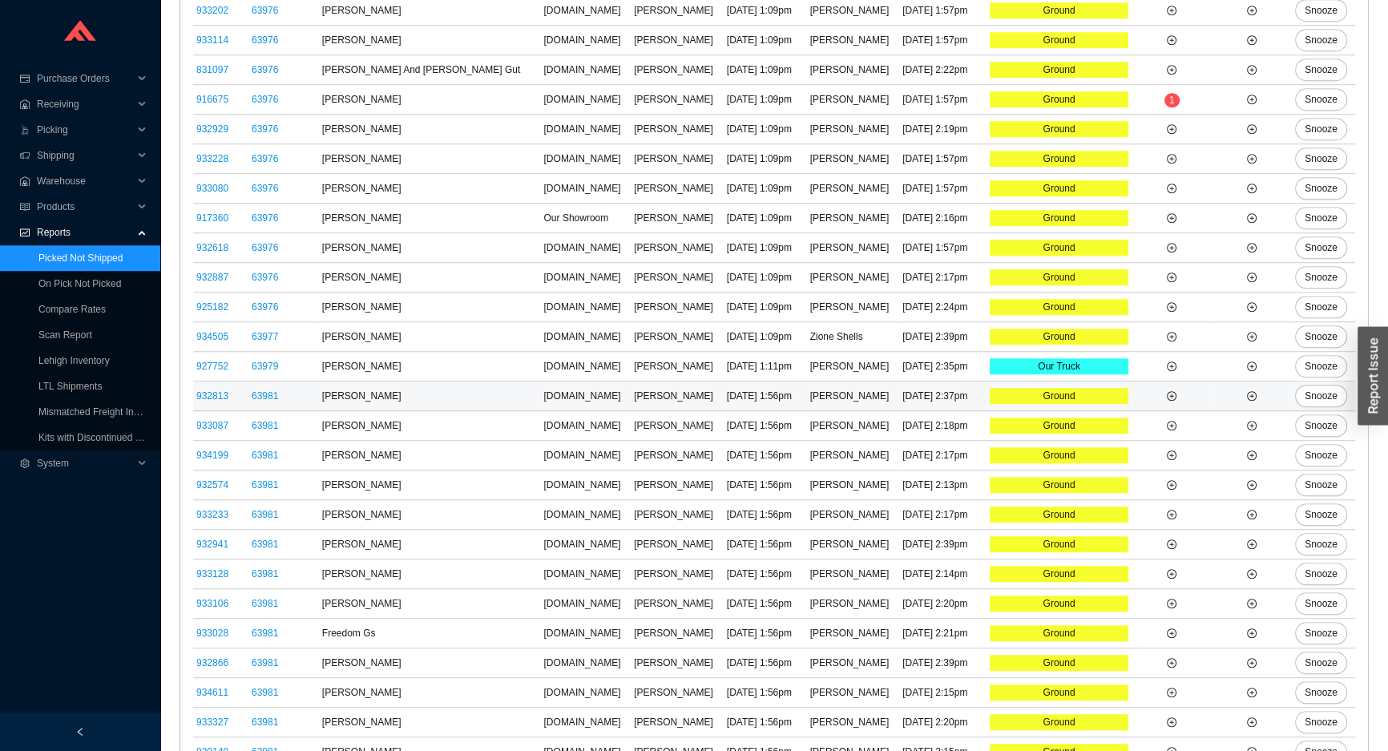
scroll to position [1683, 0]
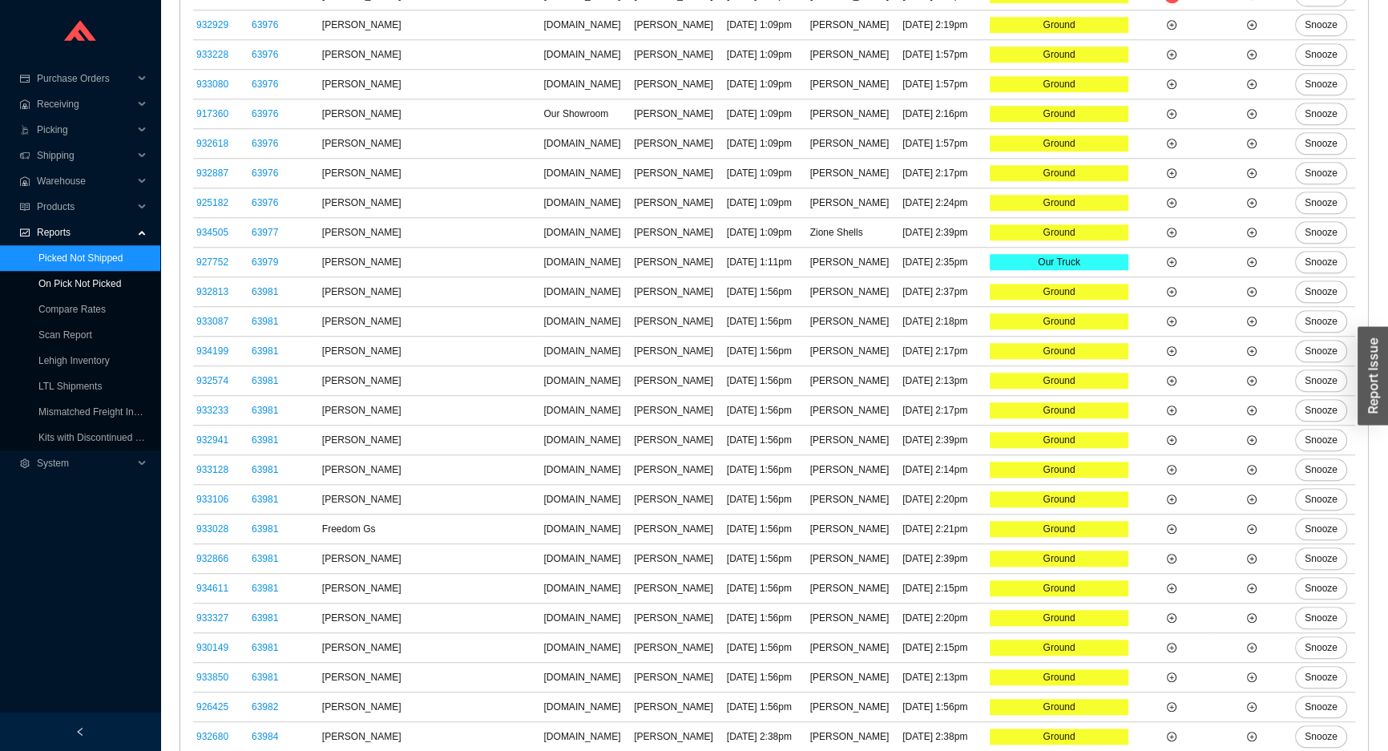
click at [80, 279] on link "On Pick Not Picked" at bounding box center [79, 283] width 83 height 11
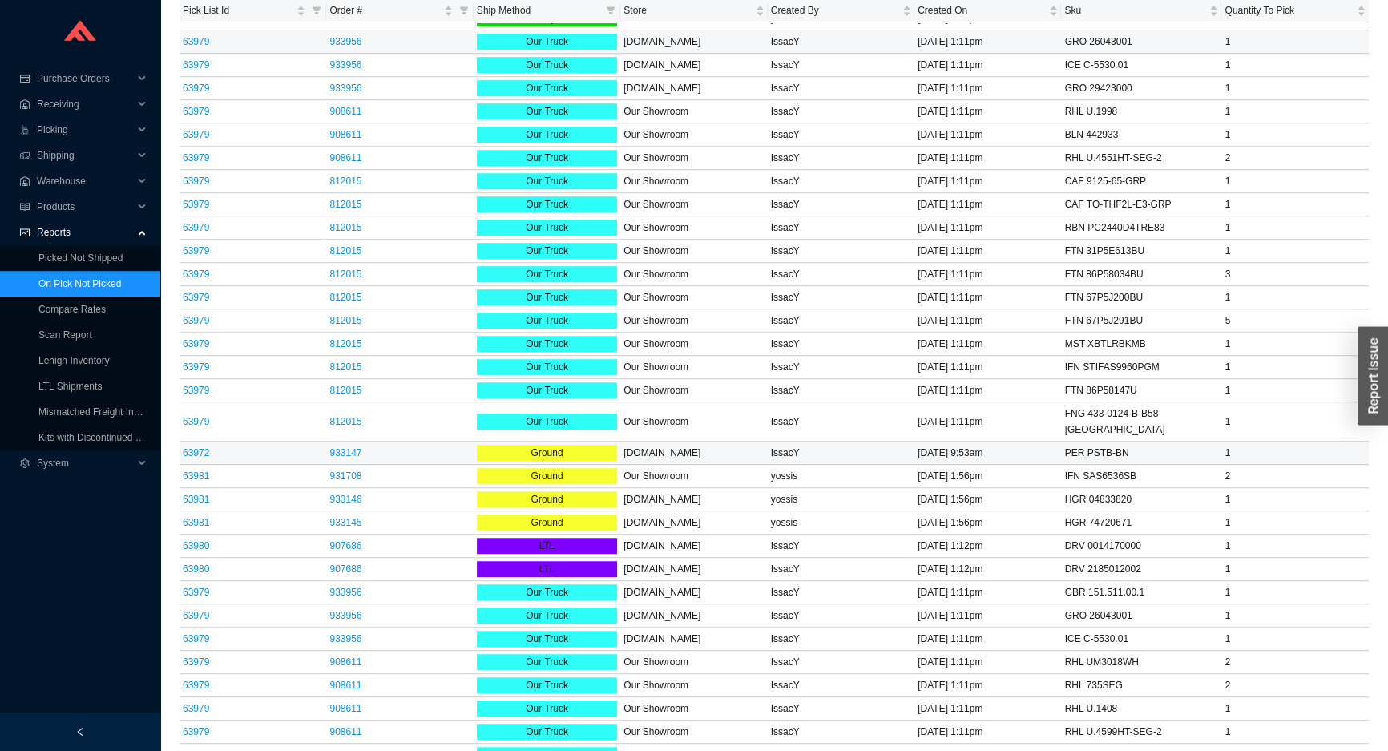
scroll to position [1635, 0]
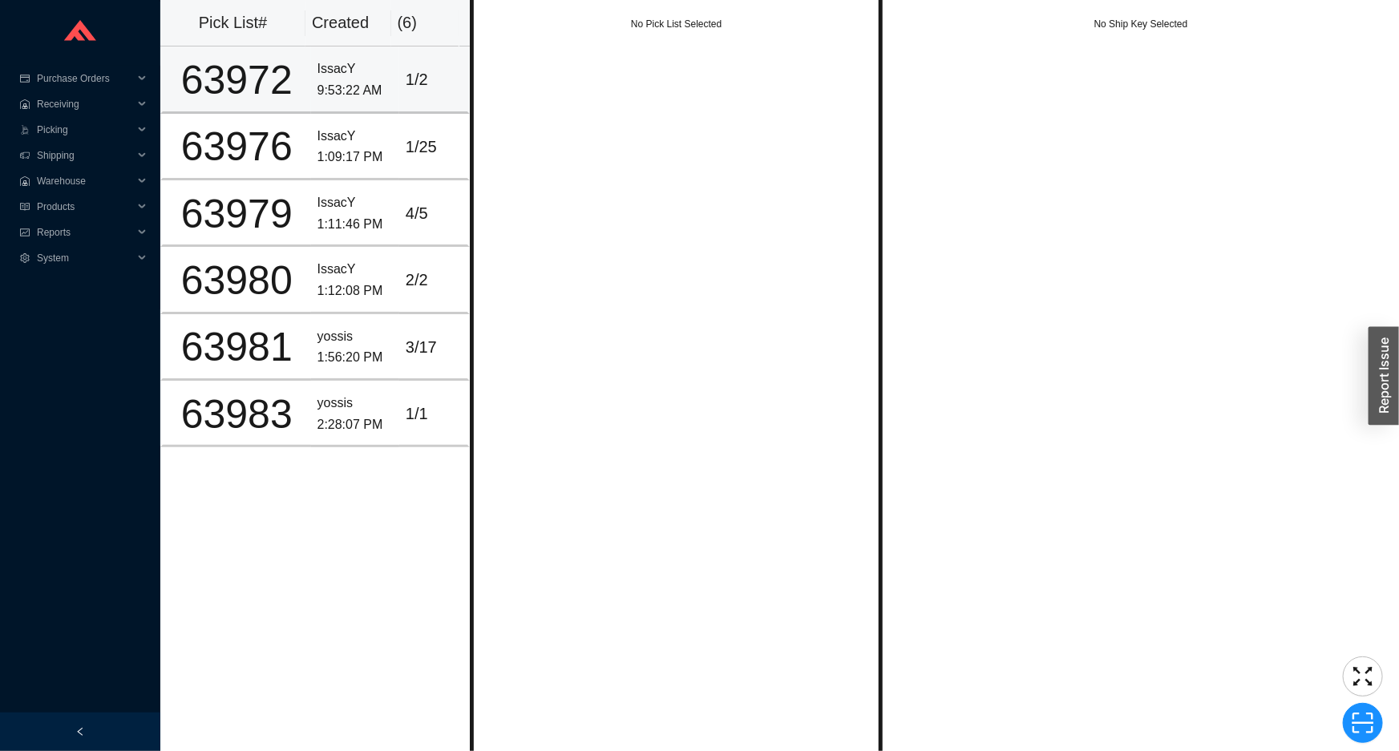
click at [285, 71] on div "63972" at bounding box center [236, 80] width 135 height 40
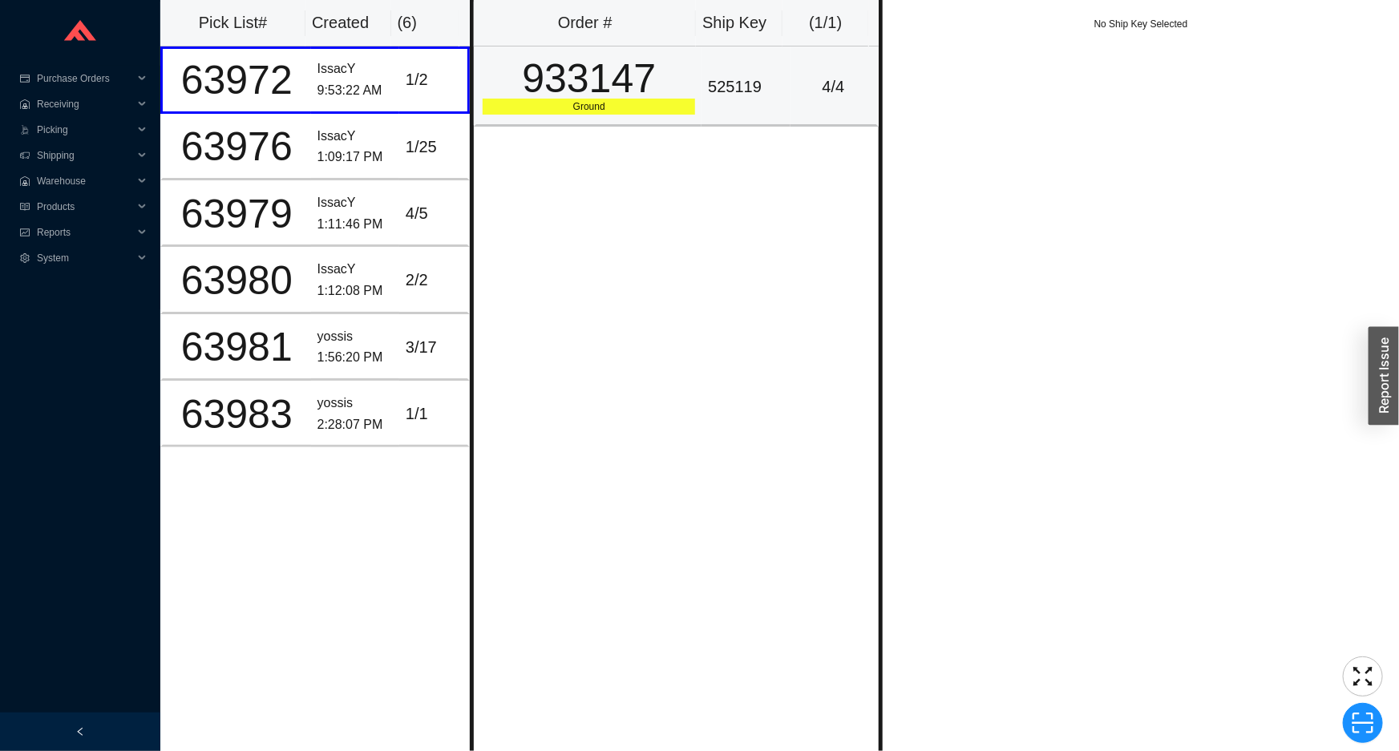
click at [547, 75] on div "933147" at bounding box center [589, 79] width 212 height 40
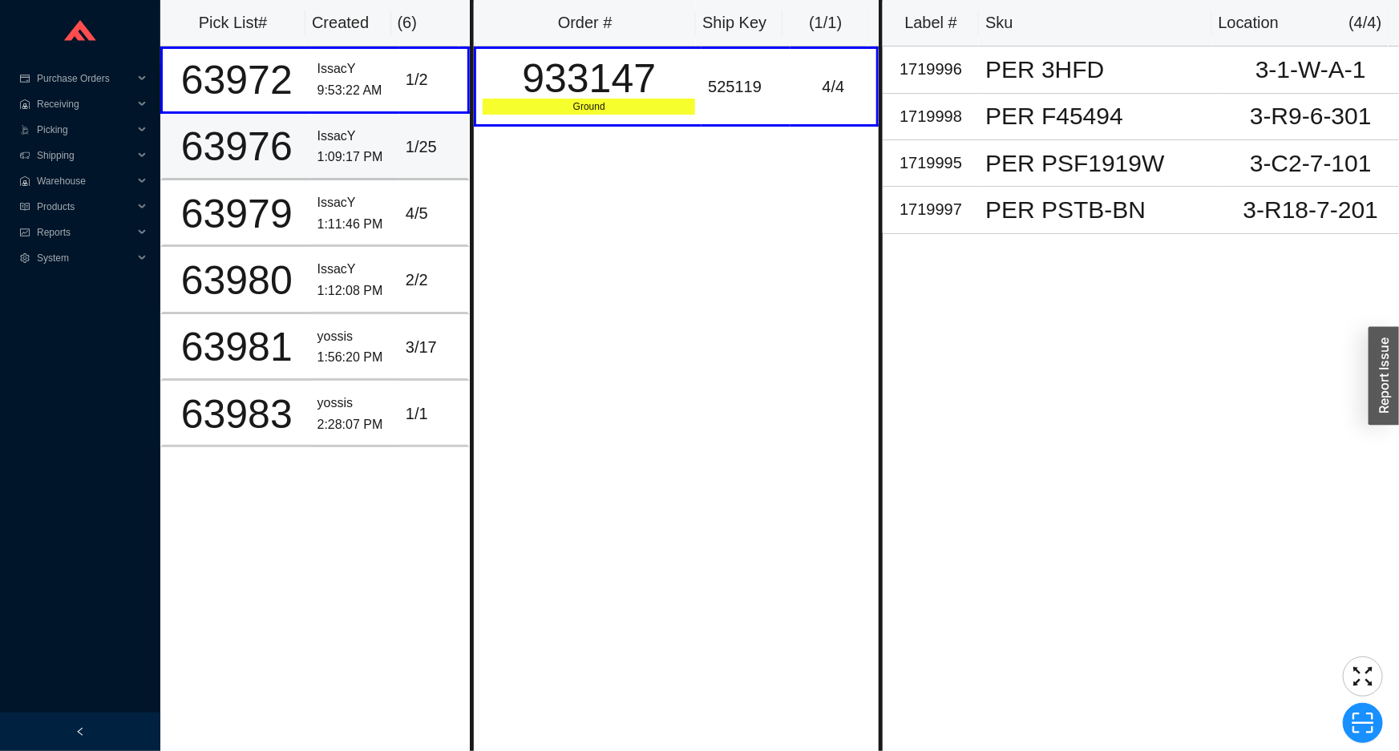
click at [376, 144] on div "IssacY" at bounding box center [354, 137] width 75 height 22
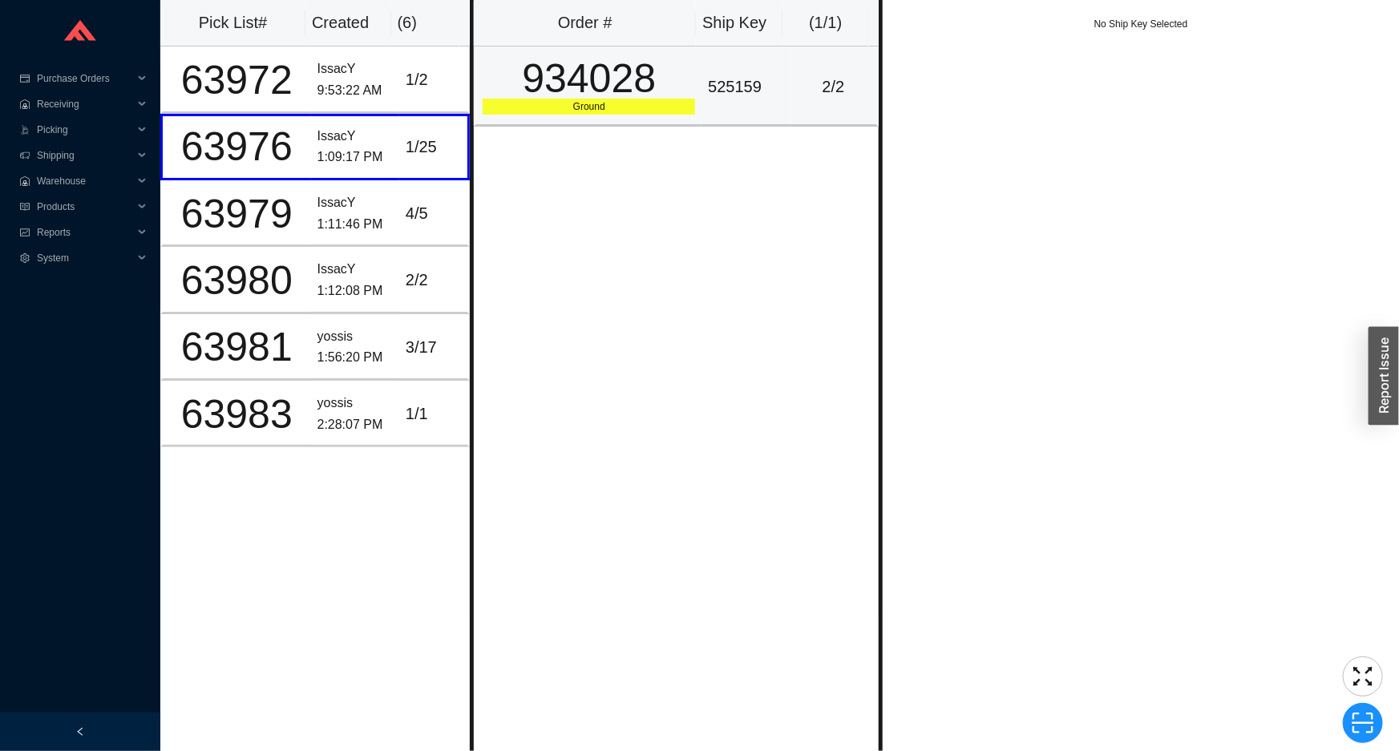
click at [622, 83] on div "934028" at bounding box center [589, 79] width 212 height 40
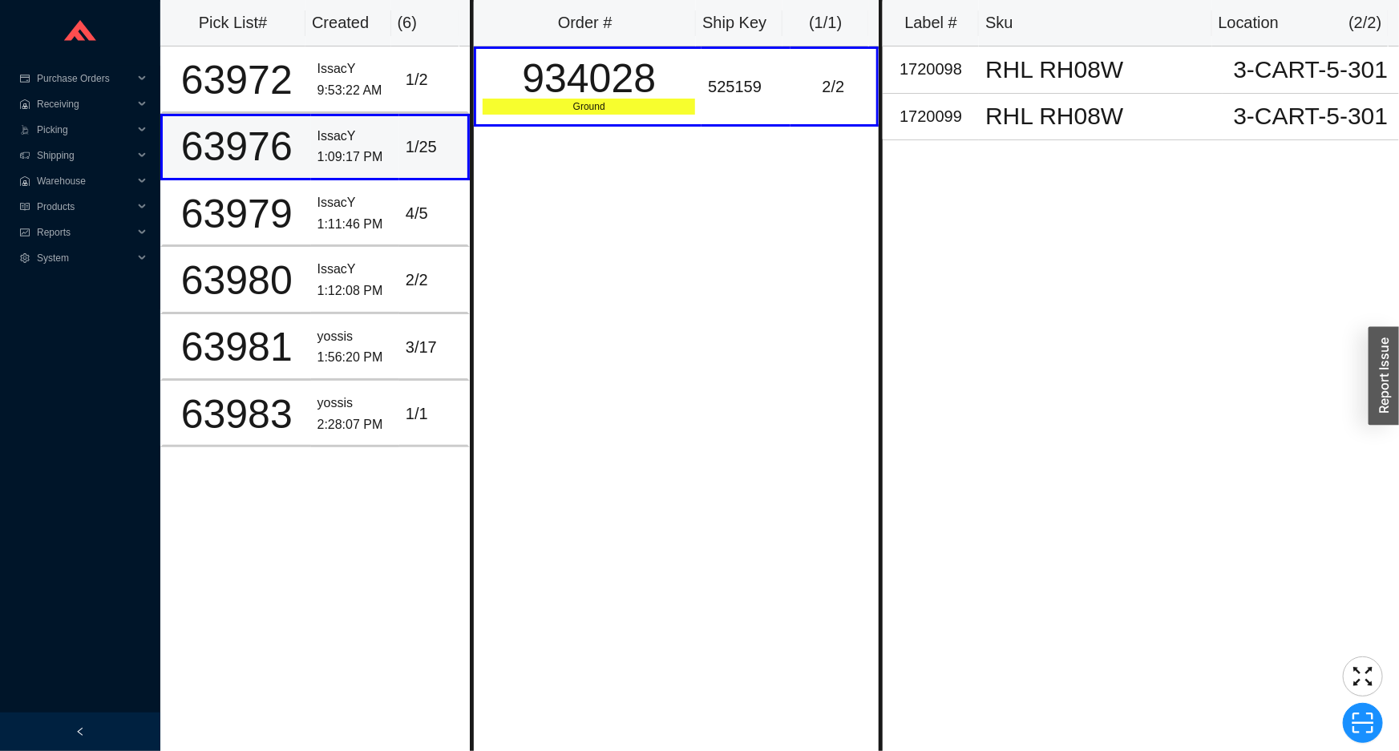
click at [407, 176] on td "1 / 25" at bounding box center [434, 147] width 71 height 67
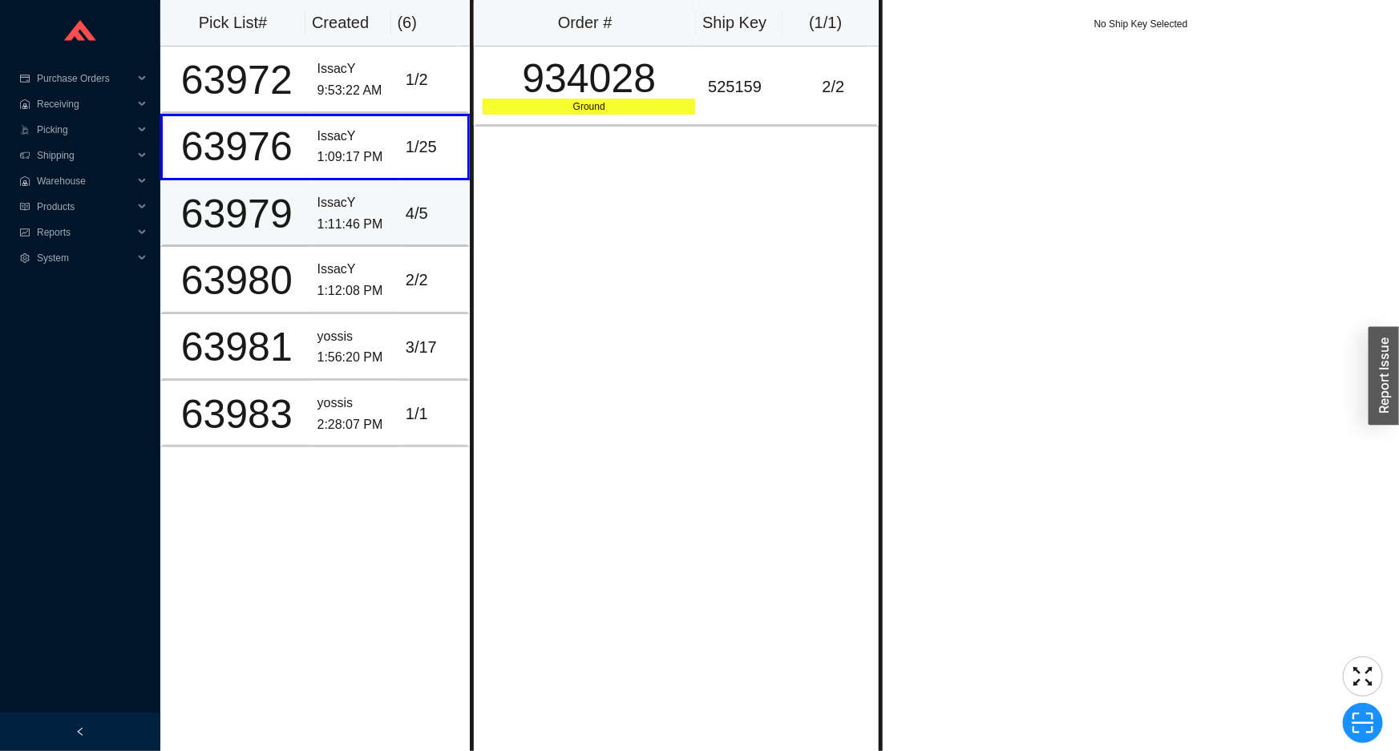
click at [374, 231] on div "1:11:46 PM" at bounding box center [354, 225] width 75 height 22
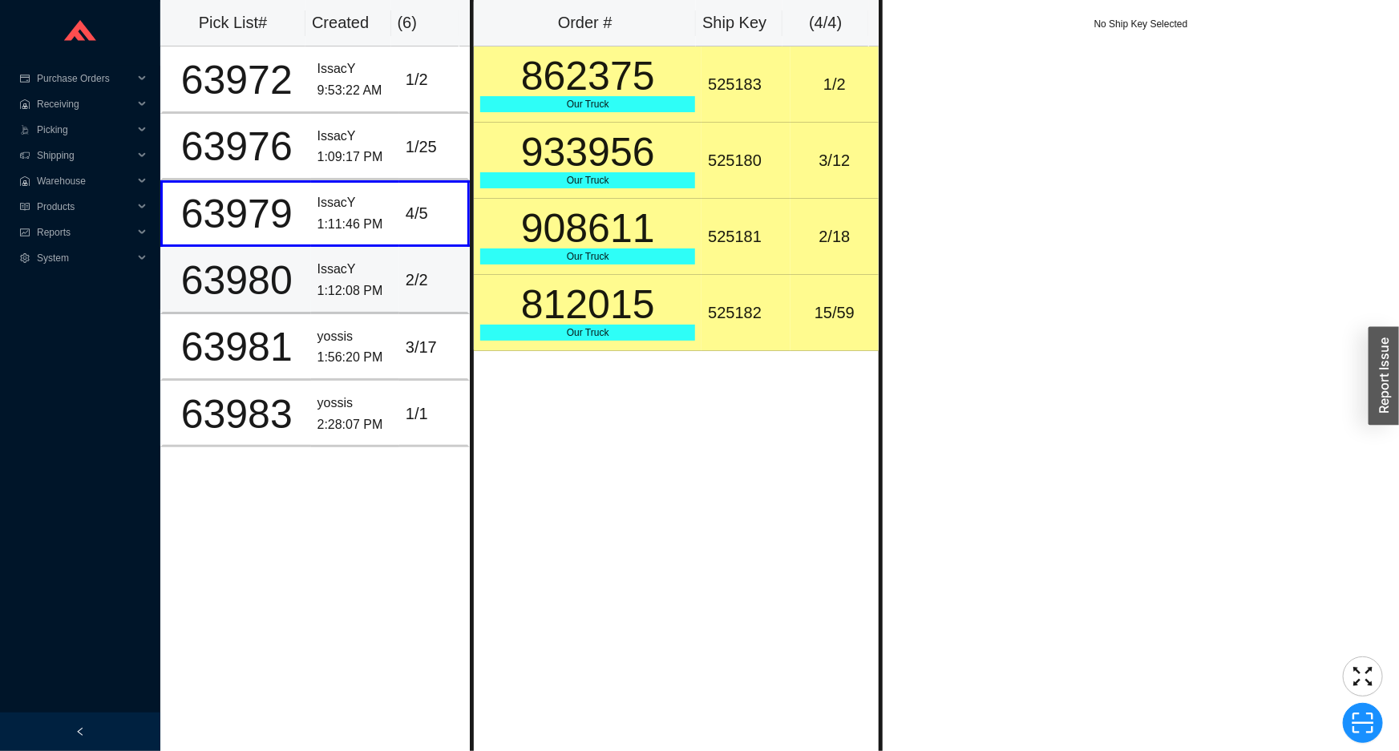
click at [315, 301] on td "IssacY 1:12:08 PM" at bounding box center [355, 280] width 88 height 67
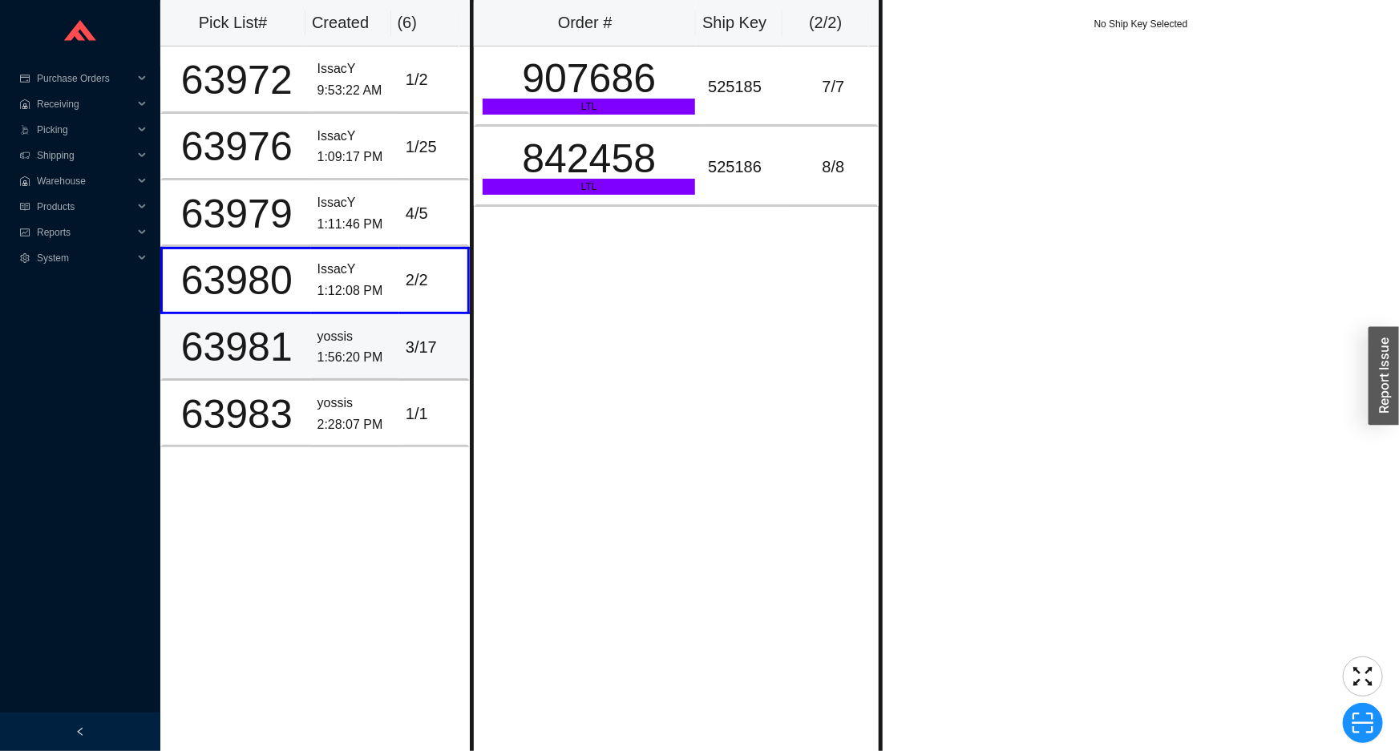
click at [328, 332] on div "yossis" at bounding box center [354, 337] width 75 height 22
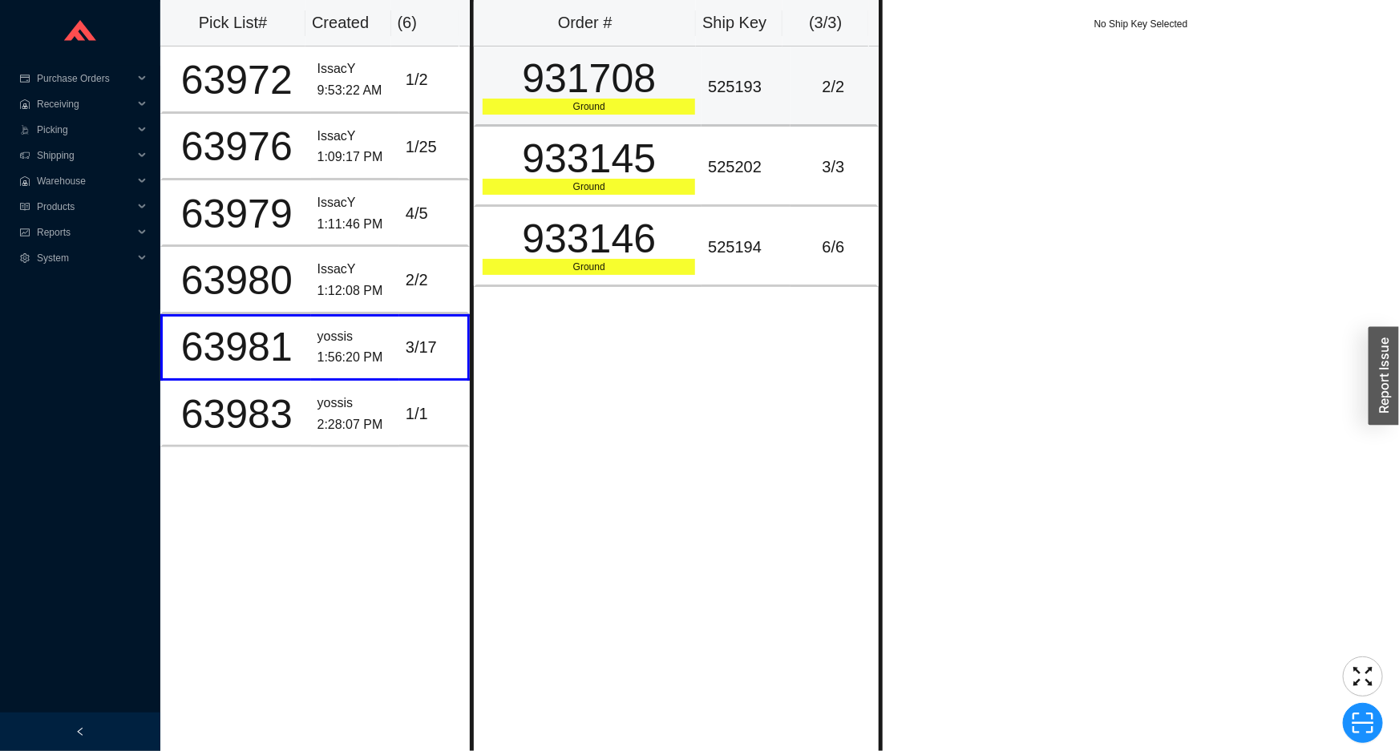
drag, startPoint x: 733, startPoint y: 47, endPoint x: 729, endPoint y: 64, distance: 17.3
click at [733, 47] on td "525193" at bounding box center [745, 86] width 88 height 80
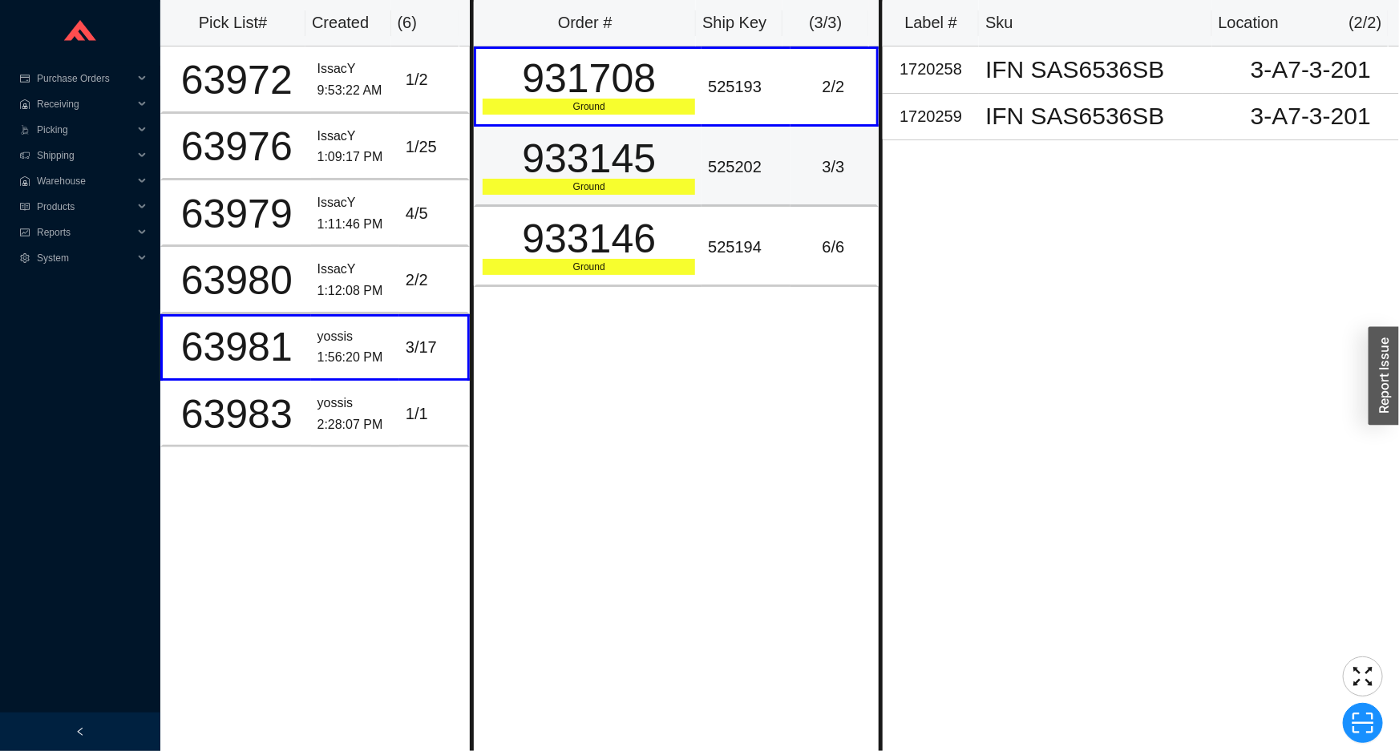
click at [679, 172] on div "933145" at bounding box center [589, 159] width 212 height 40
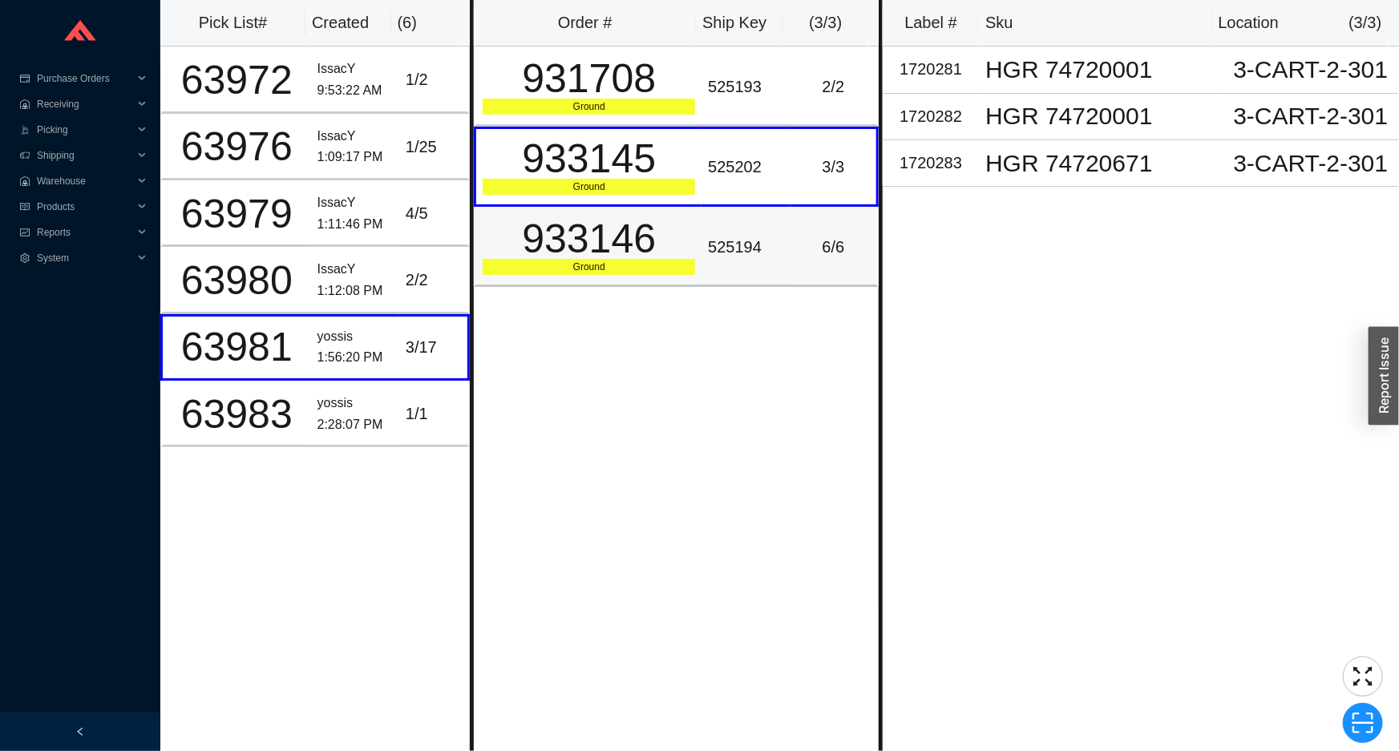
click at [665, 248] on div "933146" at bounding box center [589, 239] width 212 height 40
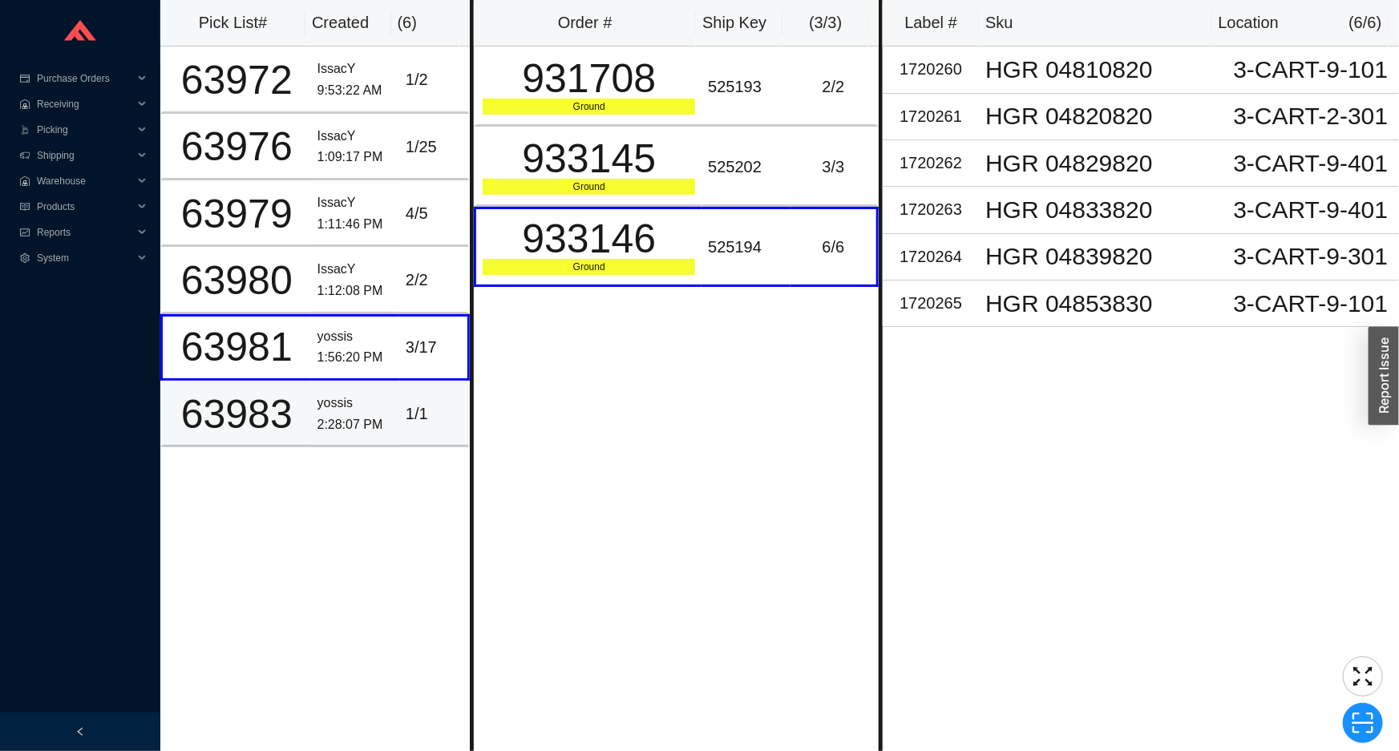
click at [374, 415] on div "2:28:07 PM" at bounding box center [354, 425] width 75 height 22
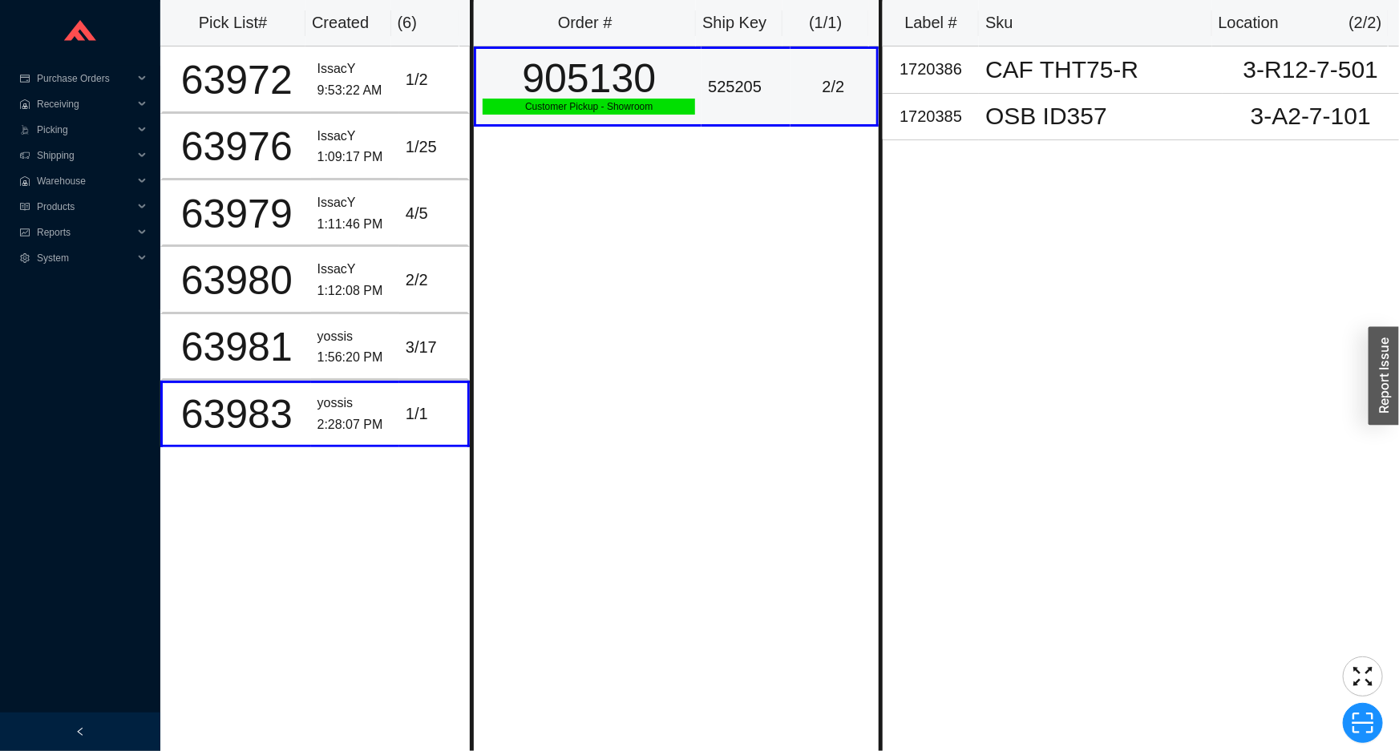
click at [636, 124] on td "905130 Customer Pickup - Showroom" at bounding box center [588, 86] width 228 height 80
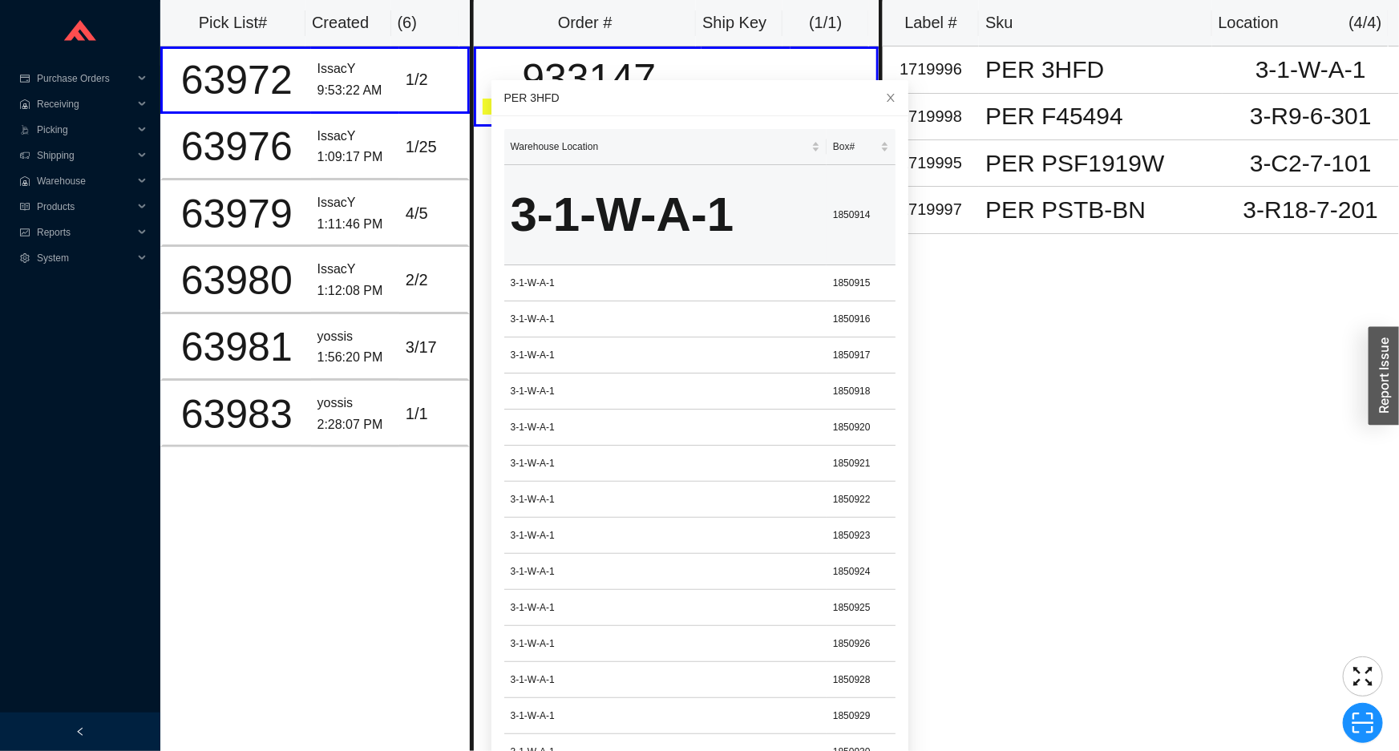
click at [831, 211] on td "1850914" at bounding box center [860, 215] width 69 height 100
copy td "1850914"
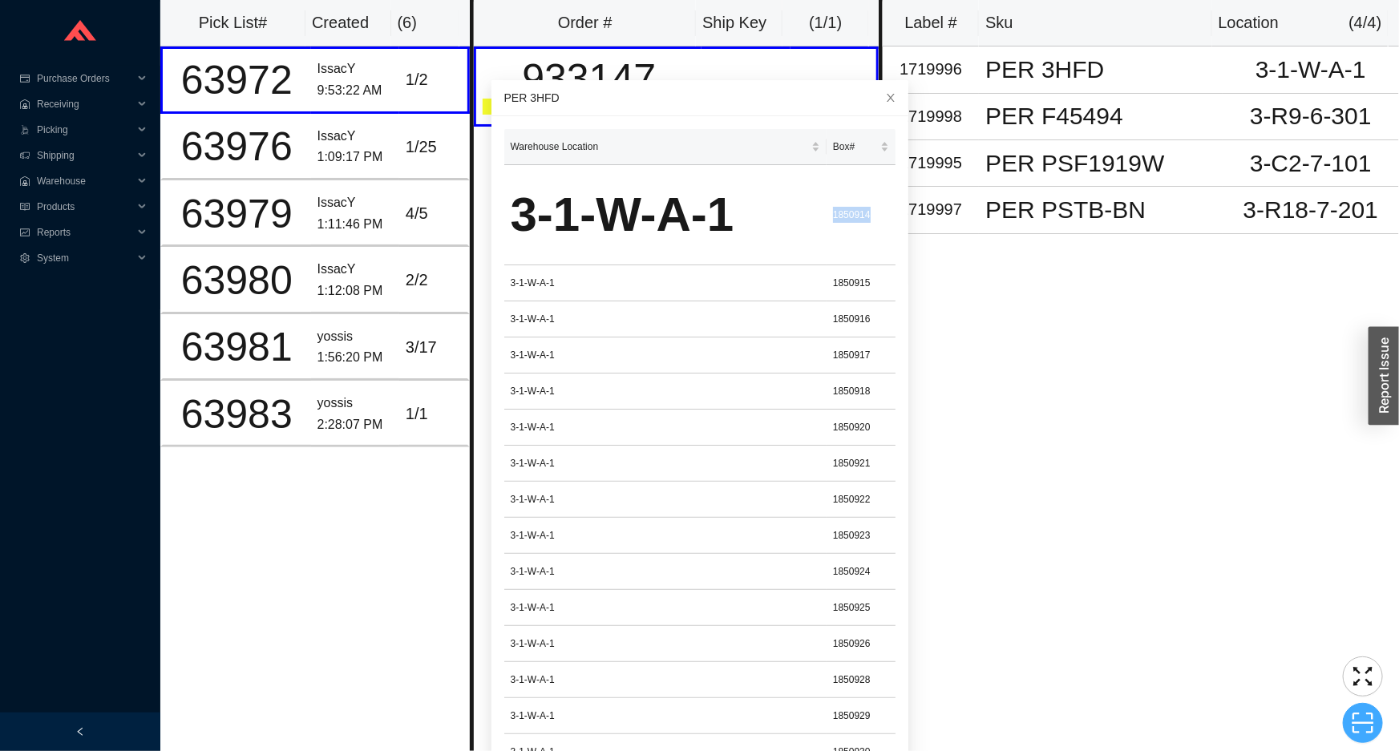
click at [1350, 721] on span "scan" at bounding box center [1363, 723] width 38 height 24
type input "pr1850914"
click button "Scan" at bounding box center [1362, 723] width 41 height 22
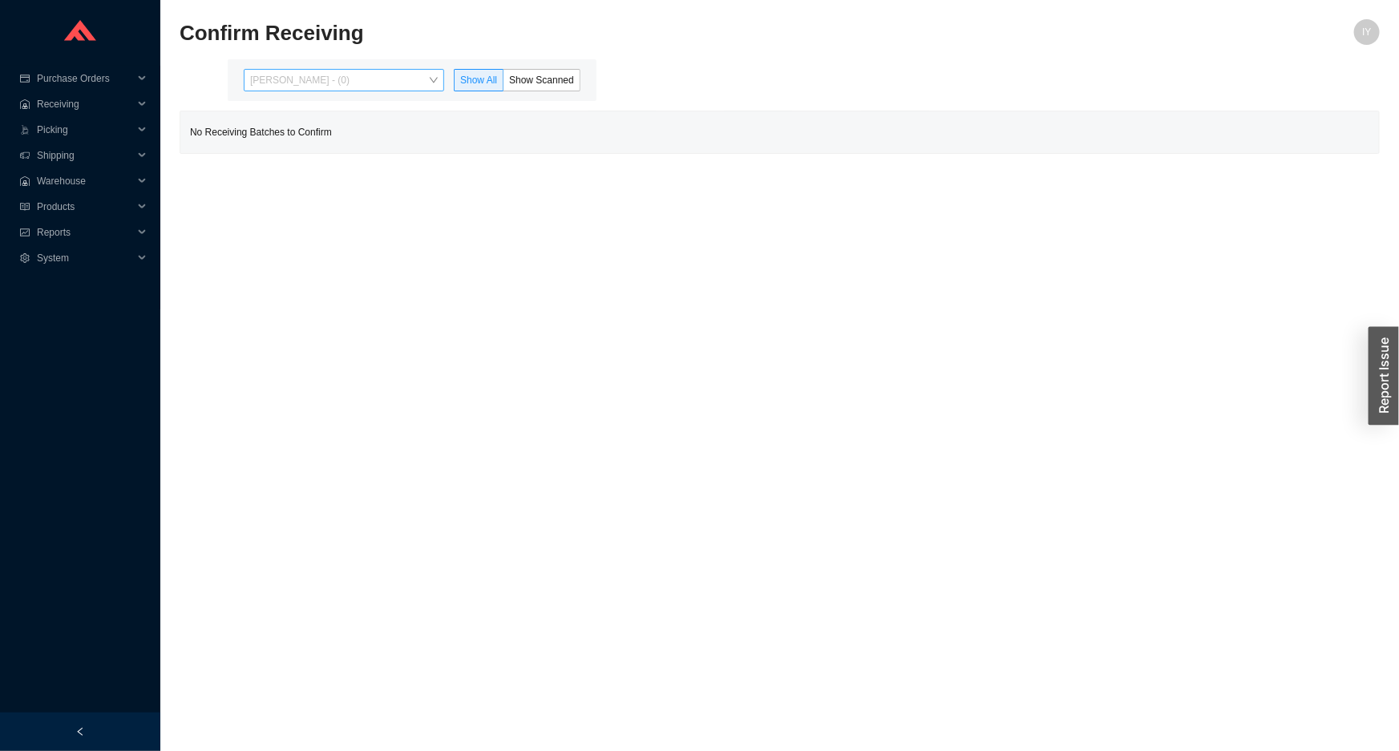
click at [384, 71] on span "[PERSON_NAME] - (0)" at bounding box center [344, 80] width 188 height 21
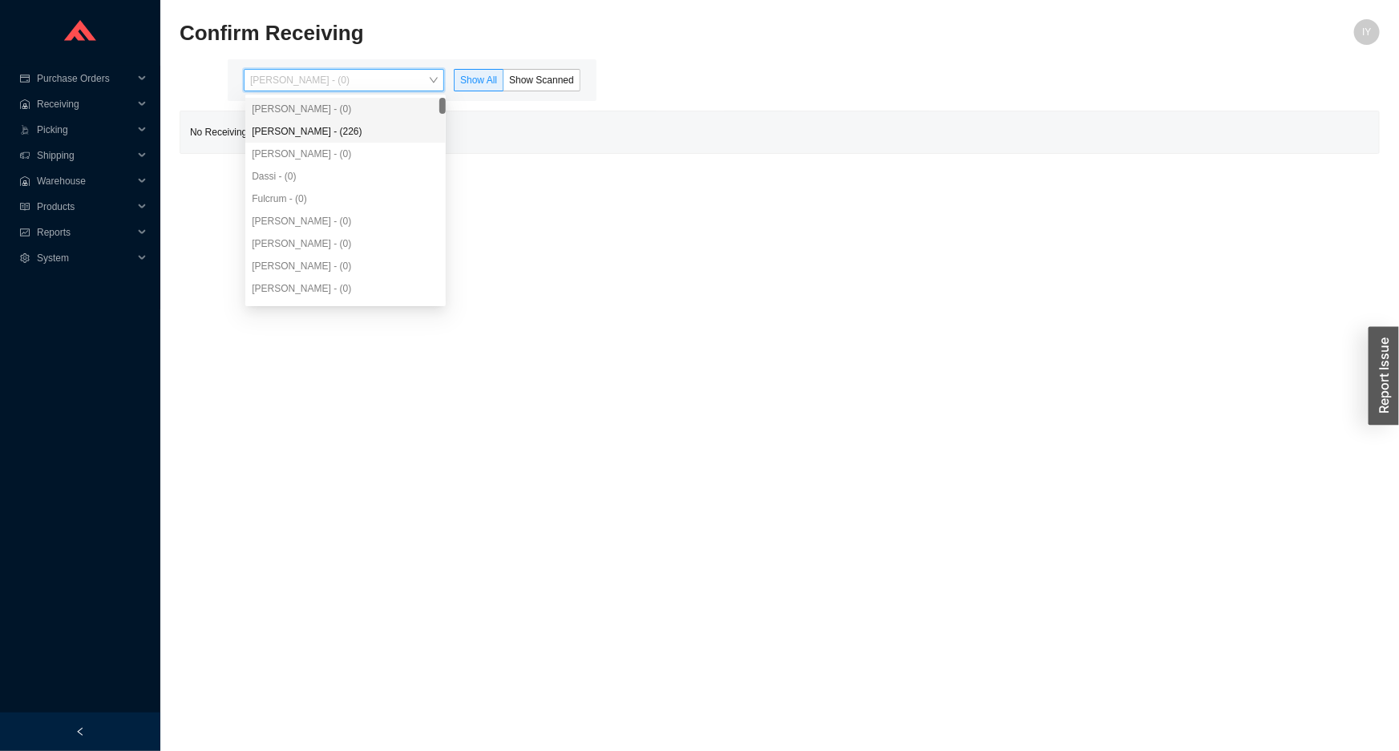
click at [312, 135] on div "[PERSON_NAME] - (226)" at bounding box center [346, 131] width 188 height 14
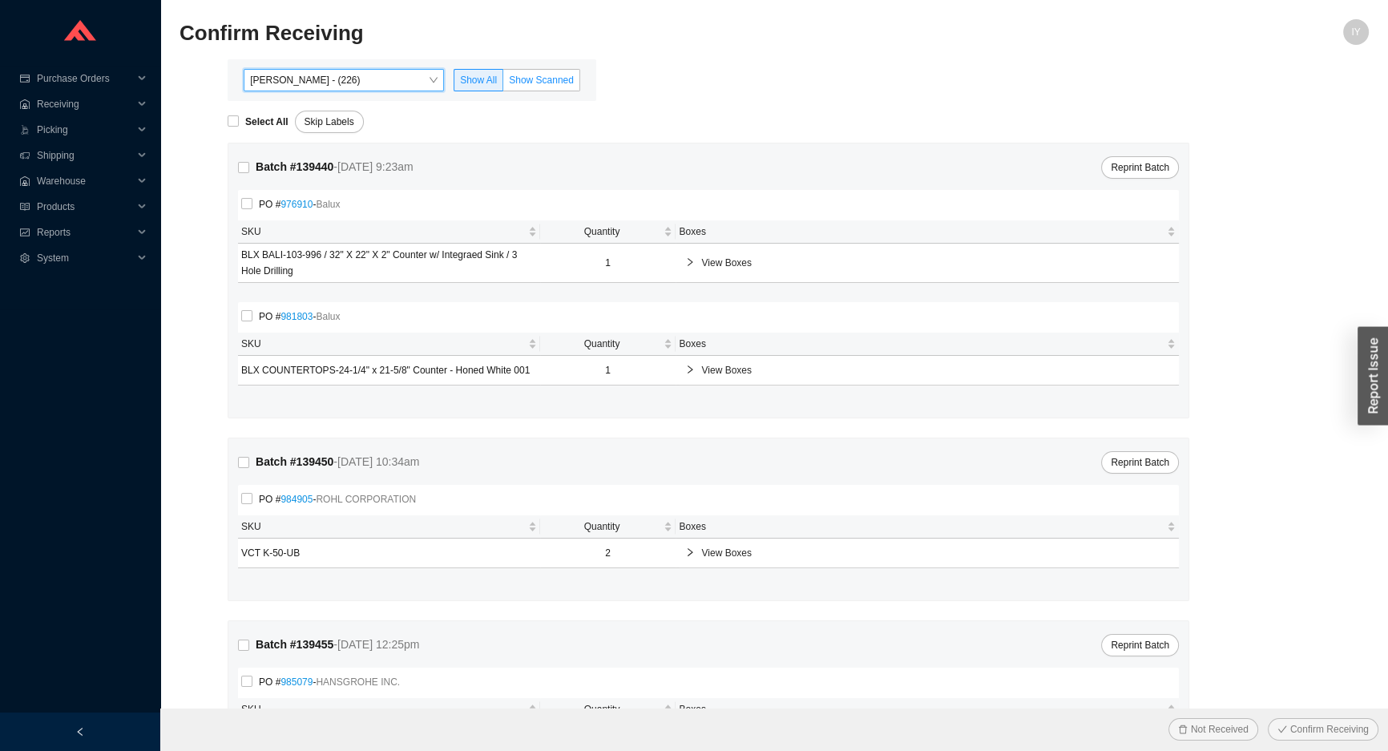
click at [572, 87] on label "Show Scanned" at bounding box center [541, 80] width 77 height 22
click at [503, 83] on input "Show Scanned" at bounding box center [503, 83] width 0 height 0
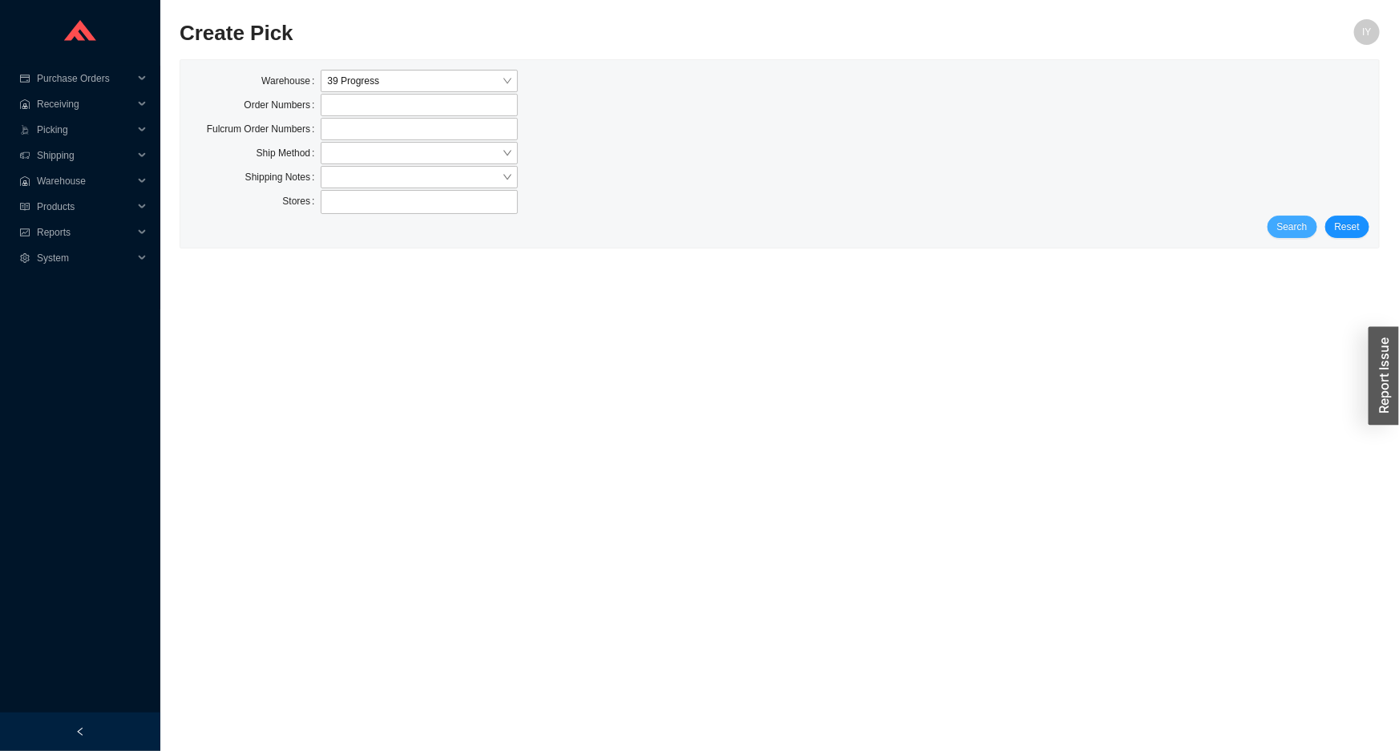
click at [1299, 225] on span "Search" at bounding box center [1292, 227] width 30 height 16
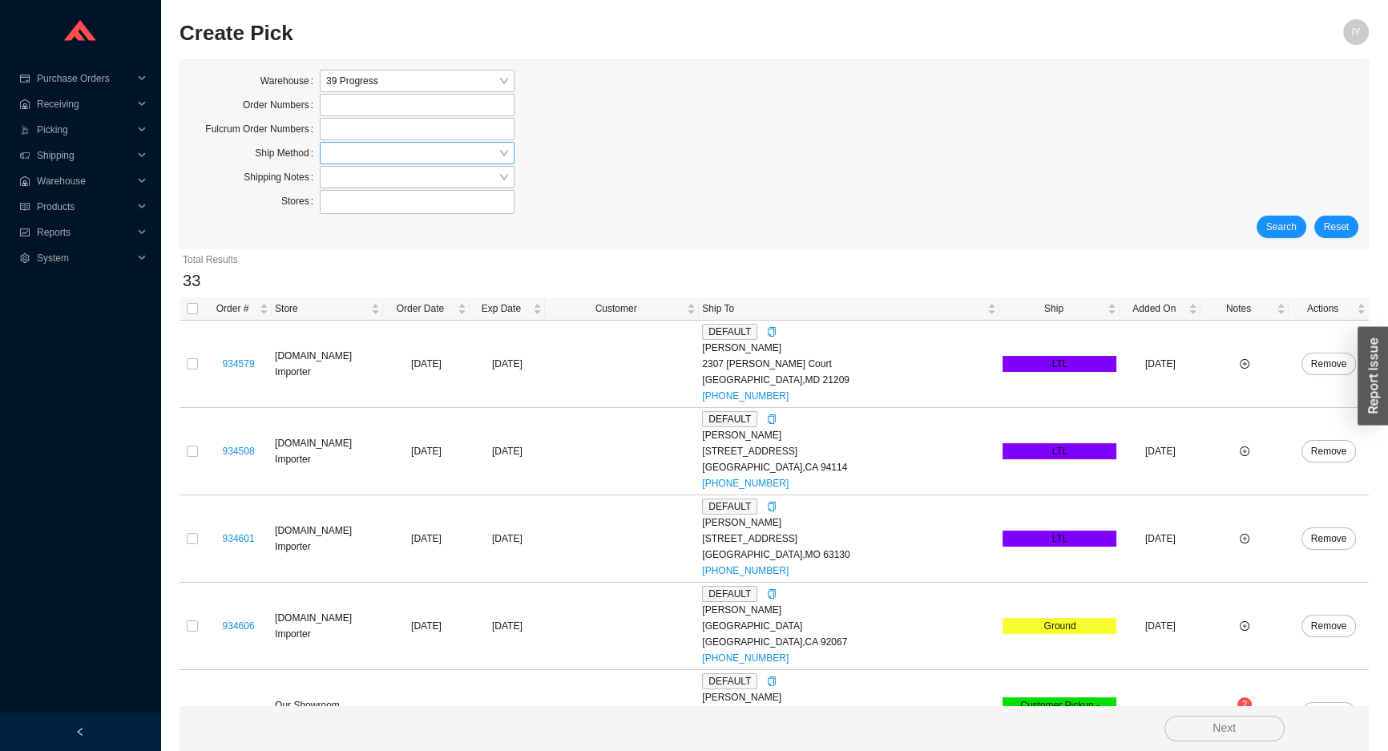
click at [340, 154] on input "search" at bounding box center [412, 153] width 172 height 21
click at [353, 270] on div "UPS" at bounding box center [417, 272] width 182 height 14
click at [1287, 230] on span "Search" at bounding box center [1282, 227] width 30 height 16
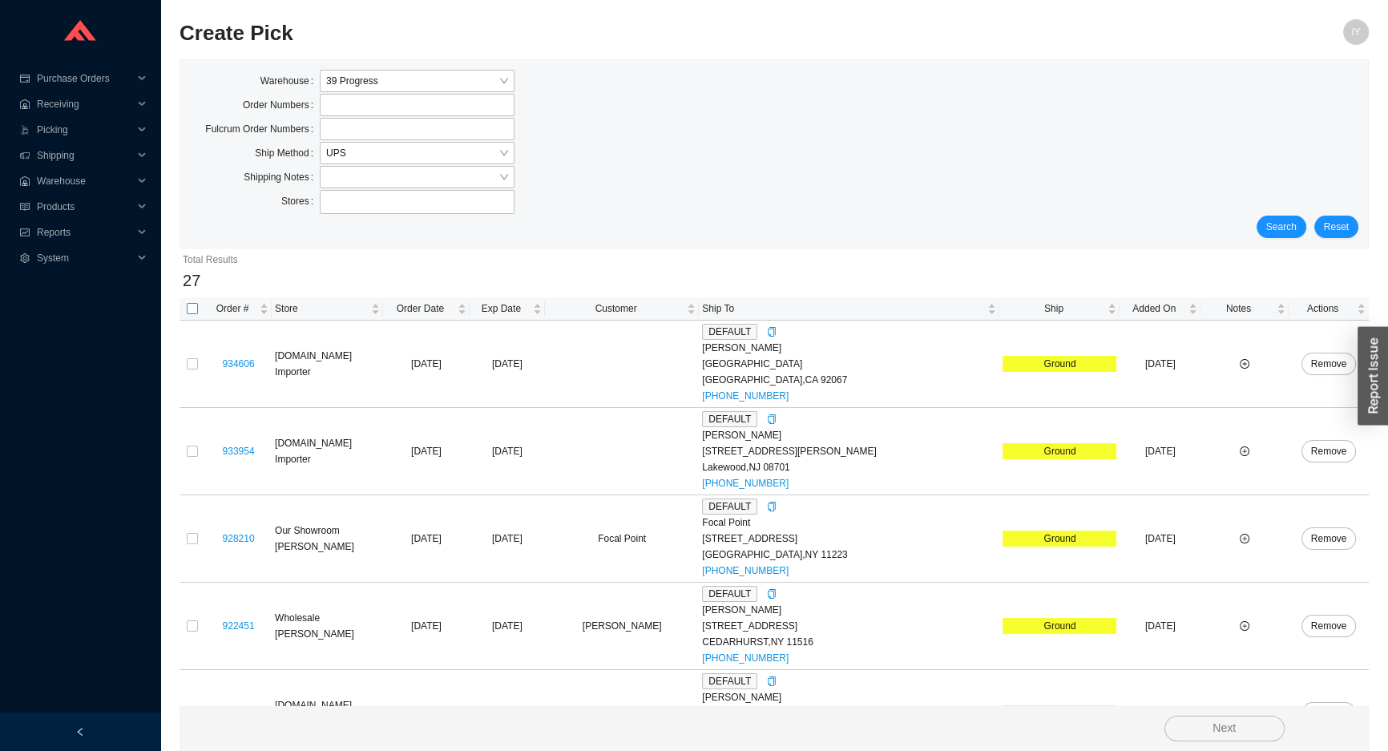
click at [194, 305] on input "checkbox" at bounding box center [192, 308] width 11 height 11
checkbox input "true"
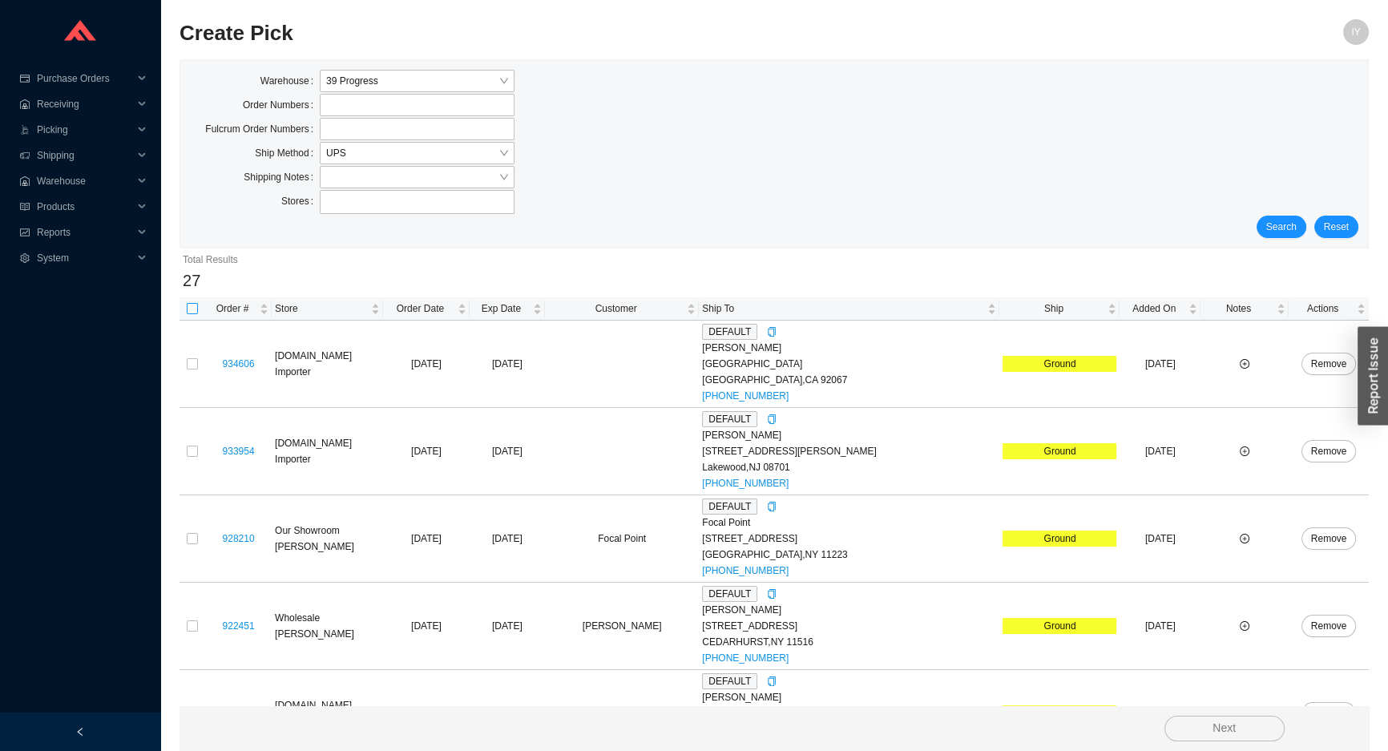
checkbox input "true"
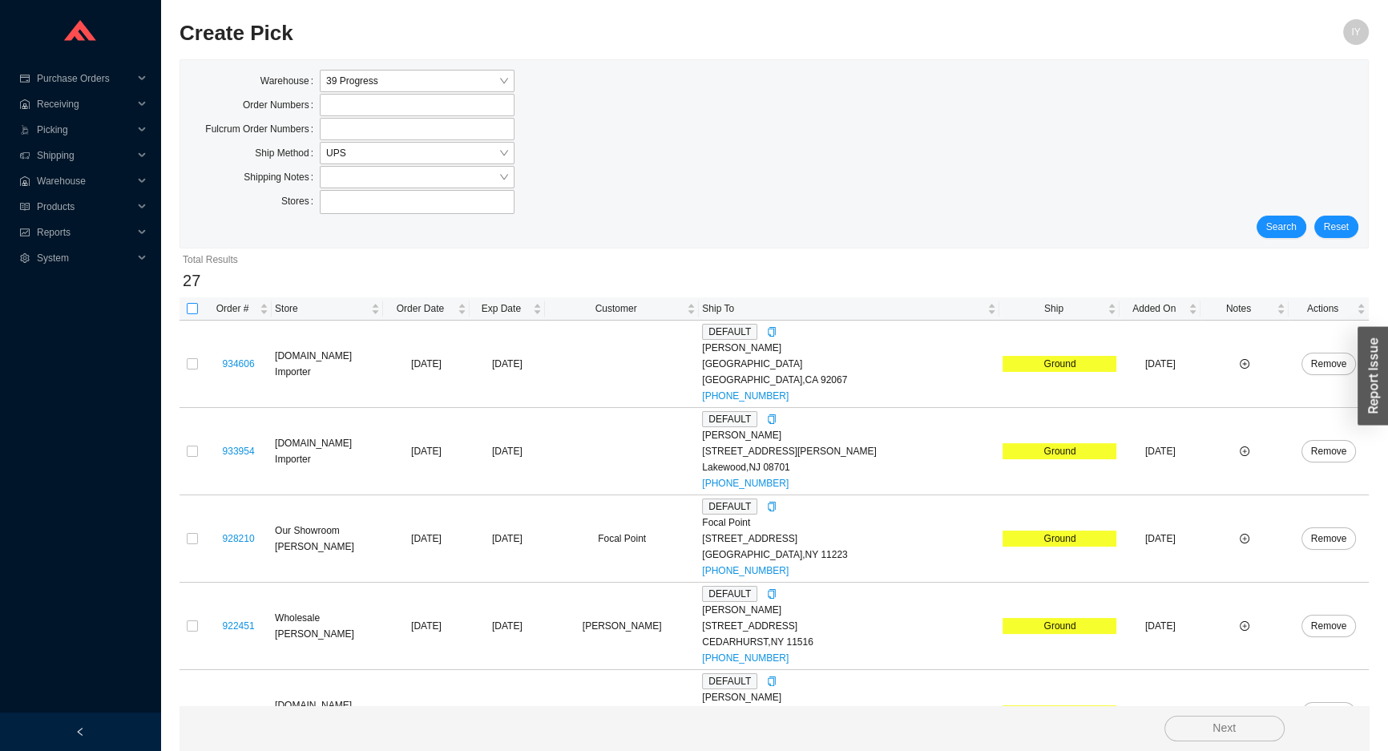
checkbox input "true"
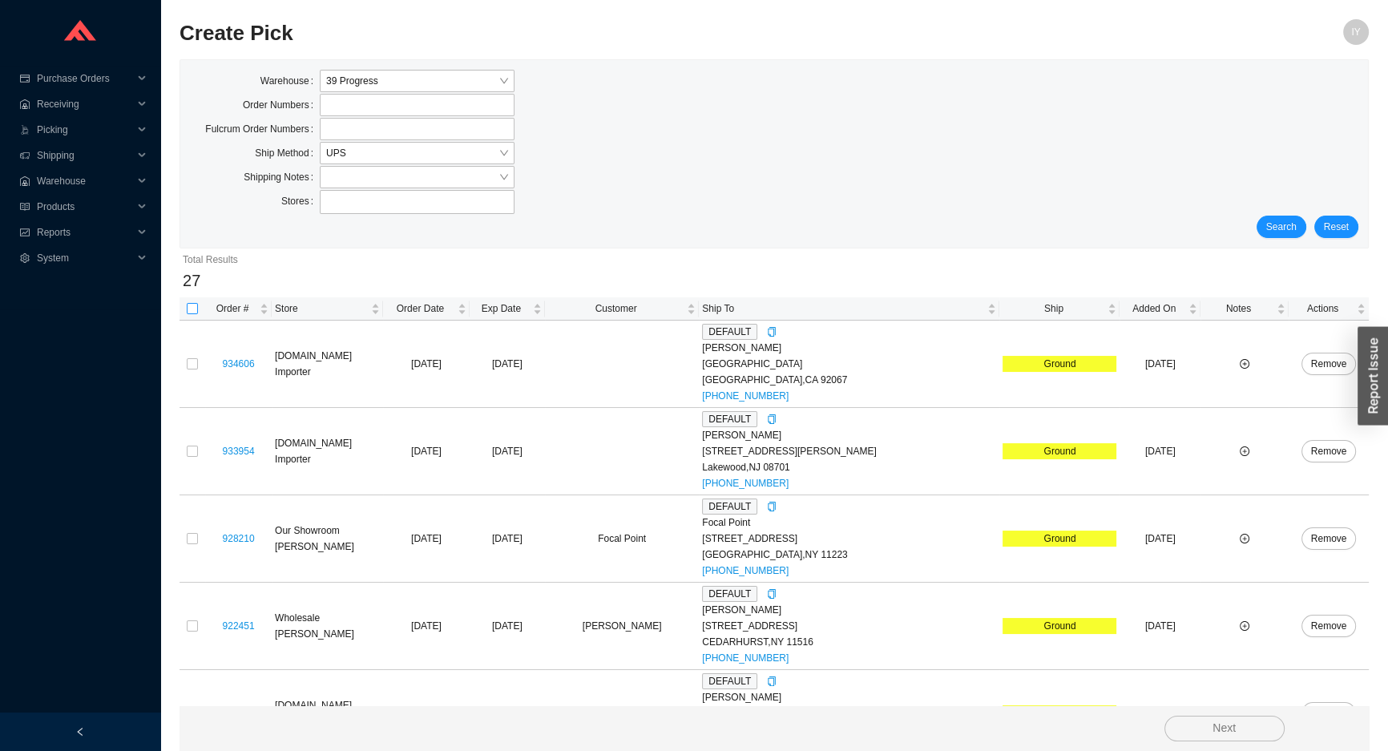
checkbox input "true"
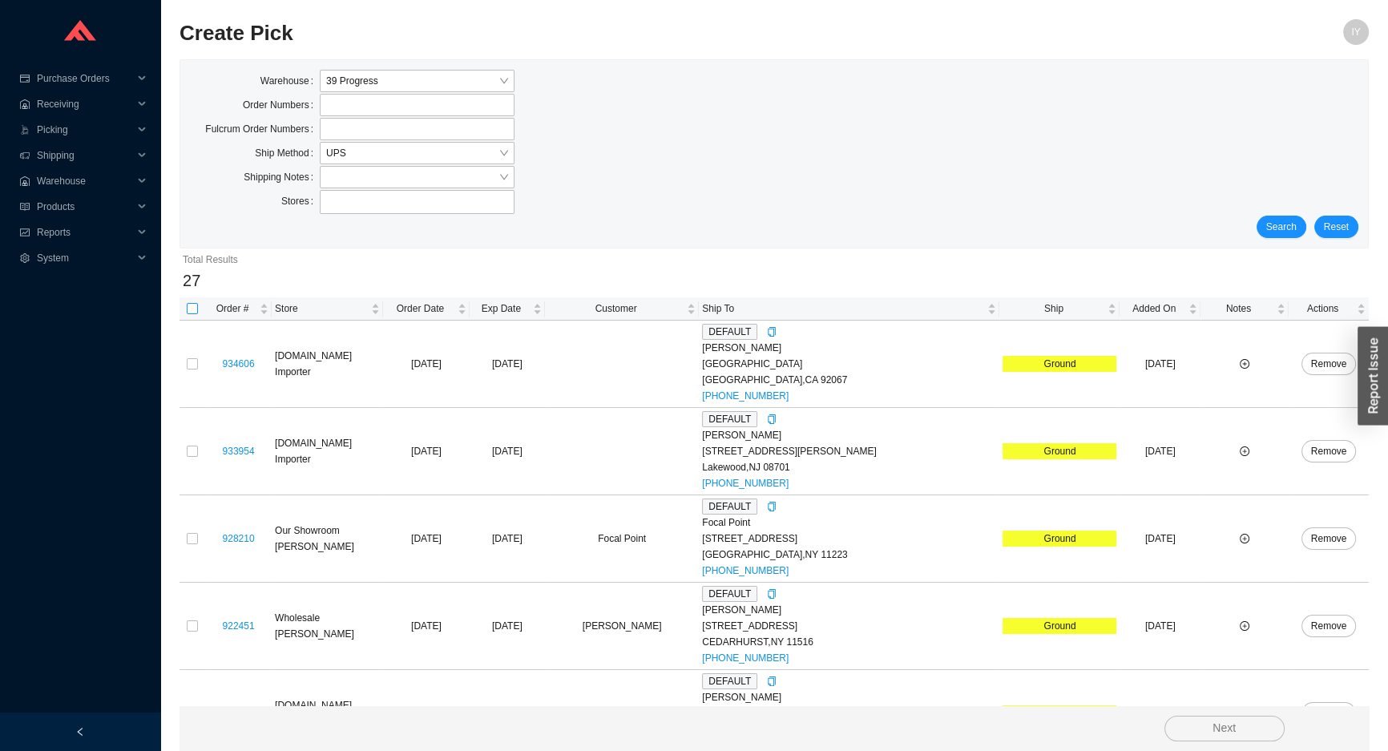
checkbox input "true"
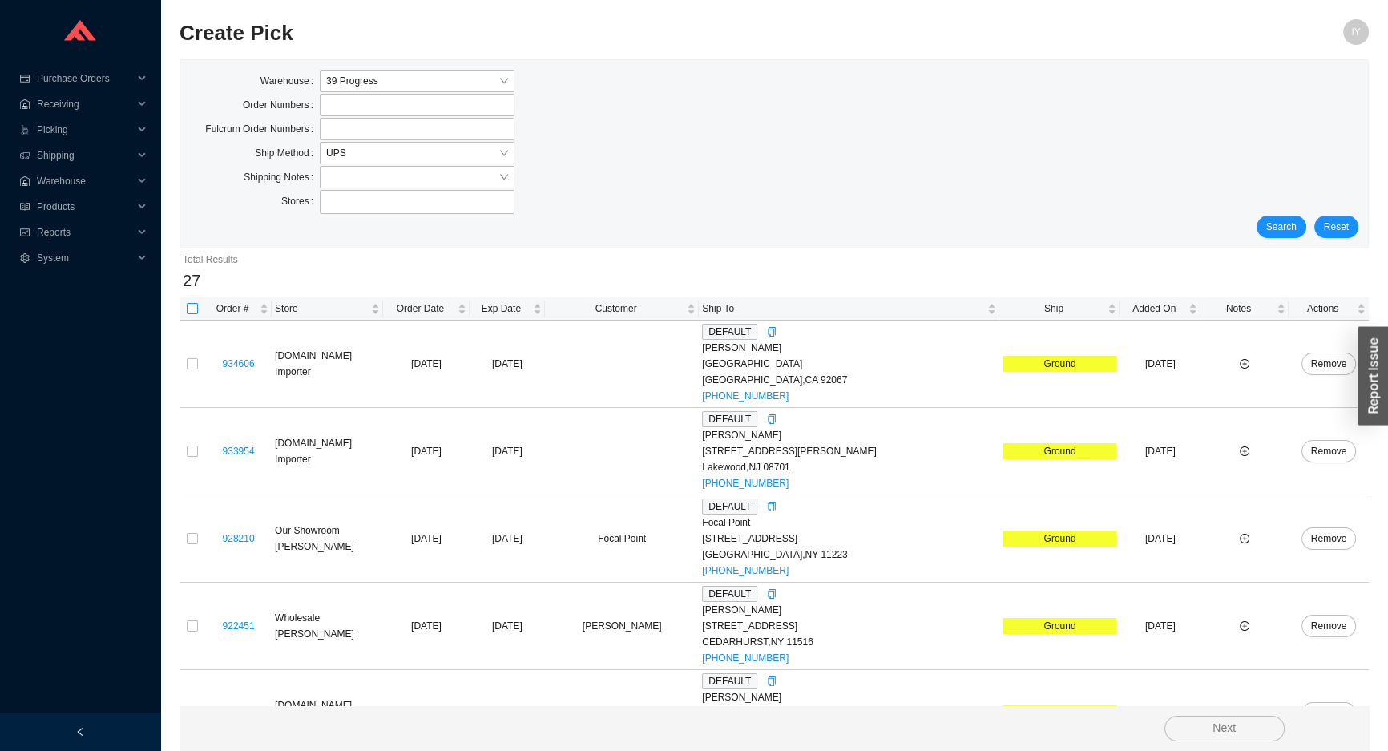
checkbox input "true"
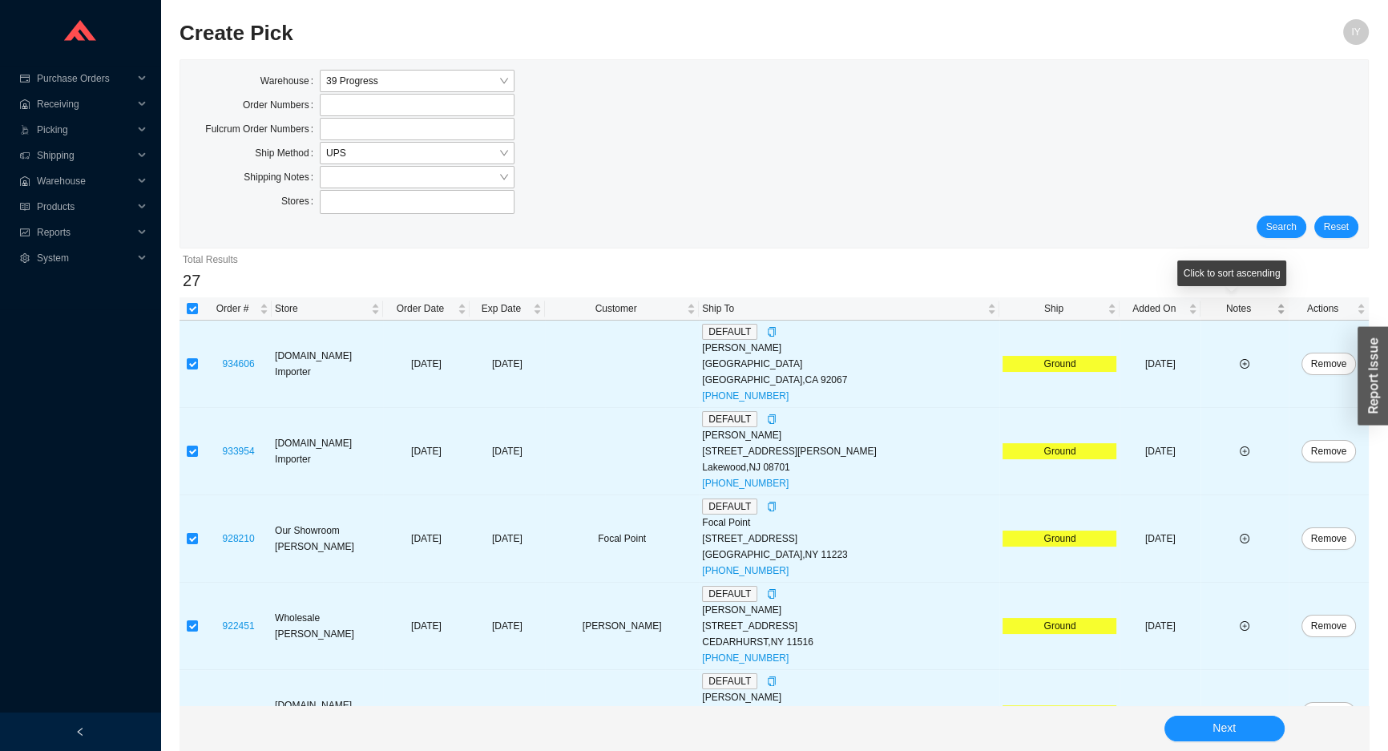
click at [1214, 312] on span "Notes" at bounding box center [1239, 309] width 70 height 16
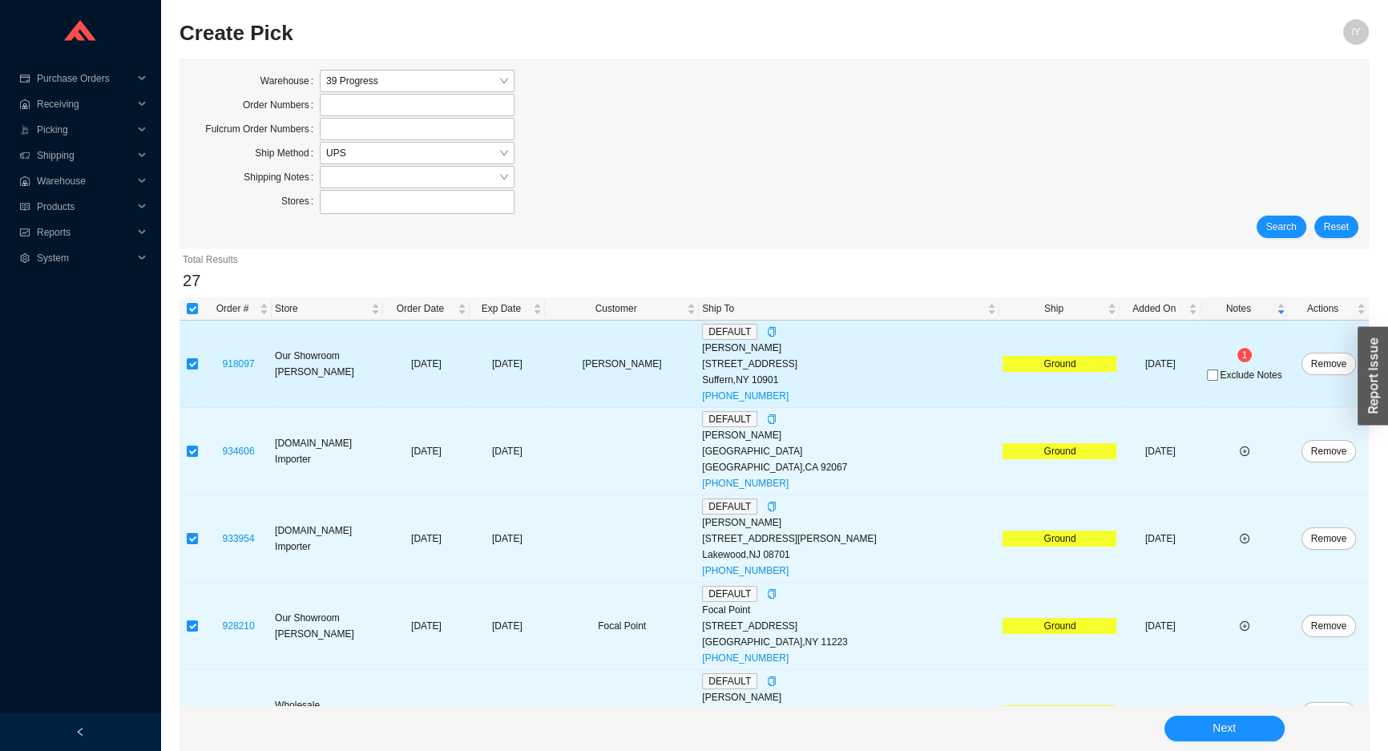
click at [1220, 374] on span "Exclude Notes" at bounding box center [1251, 375] width 62 height 10
click at [1217, 374] on input "Exclude Notes" at bounding box center [1212, 375] width 11 height 11
checkbox input "true"
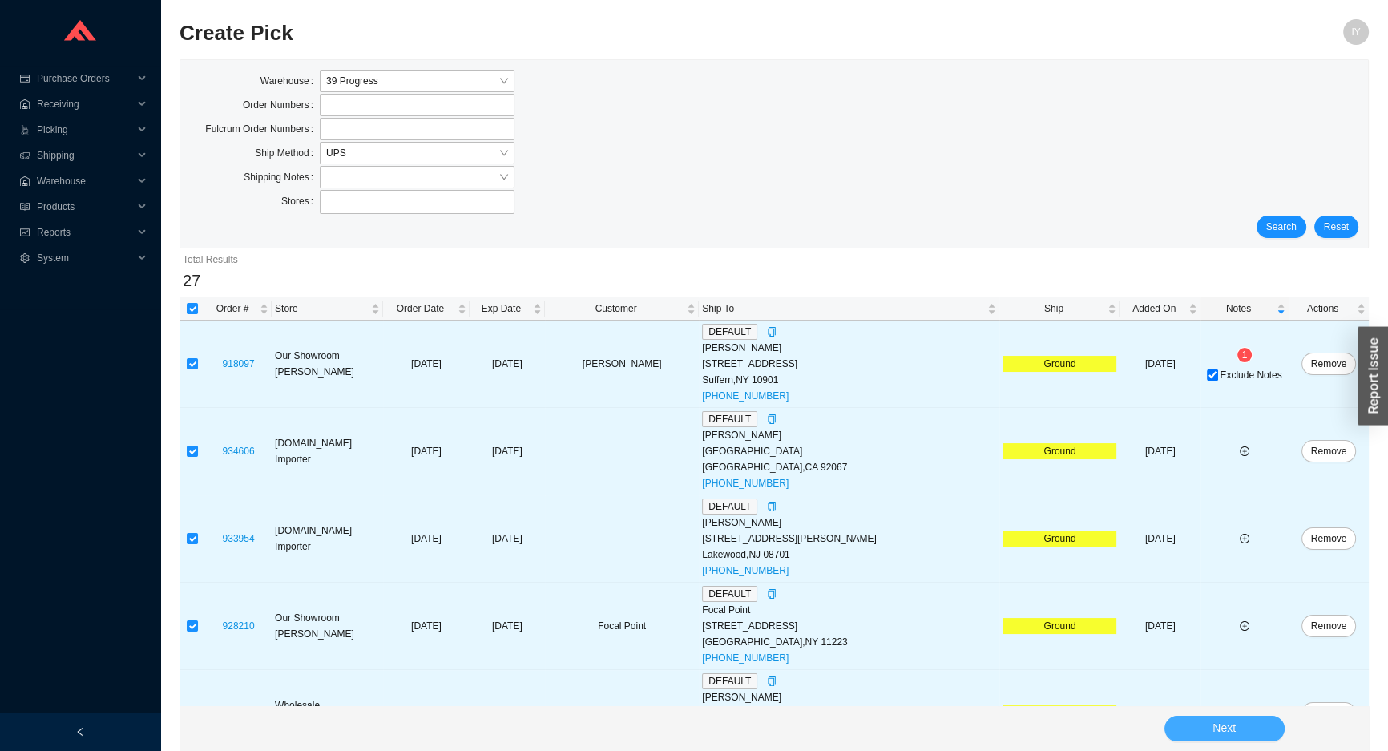
click at [1188, 722] on button "Next" at bounding box center [1225, 729] width 120 height 26
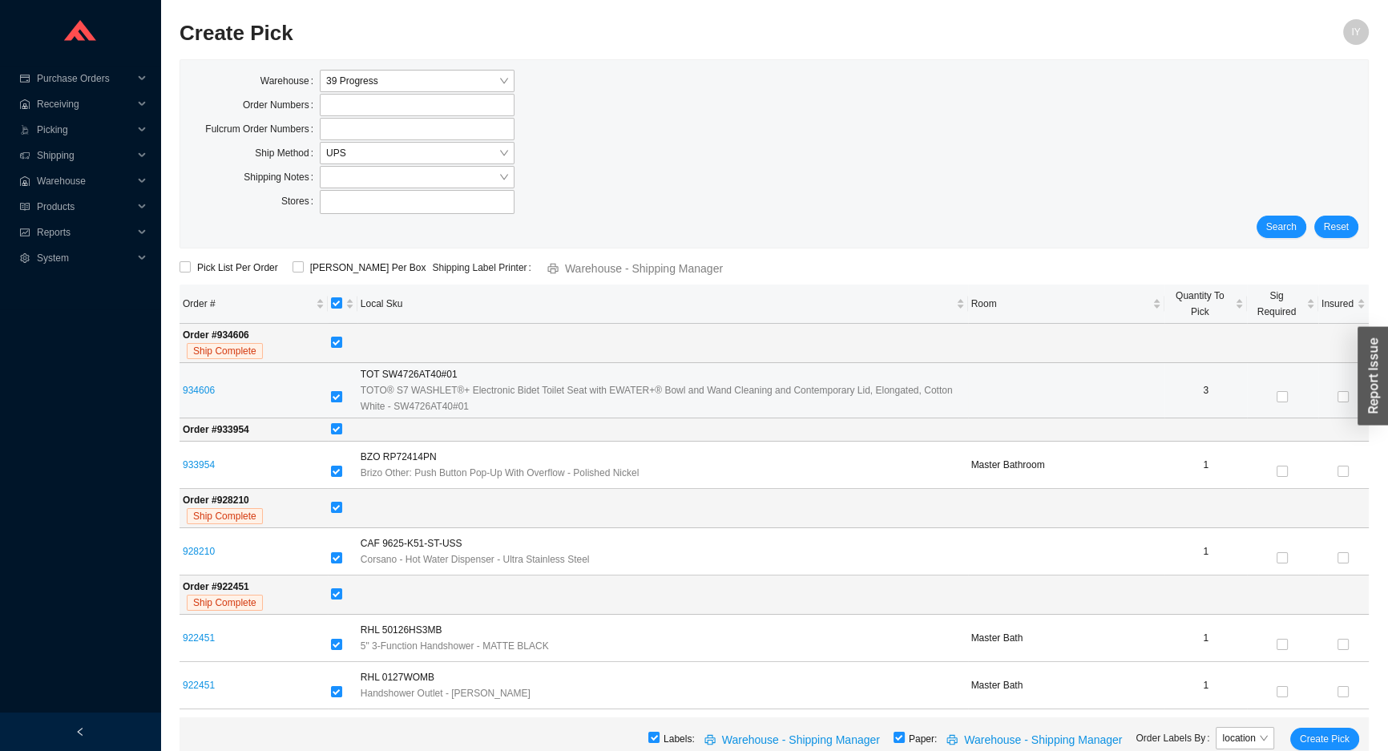
click at [342, 395] on input "checkbox" at bounding box center [336, 396] width 11 height 11
checkbox input "false"
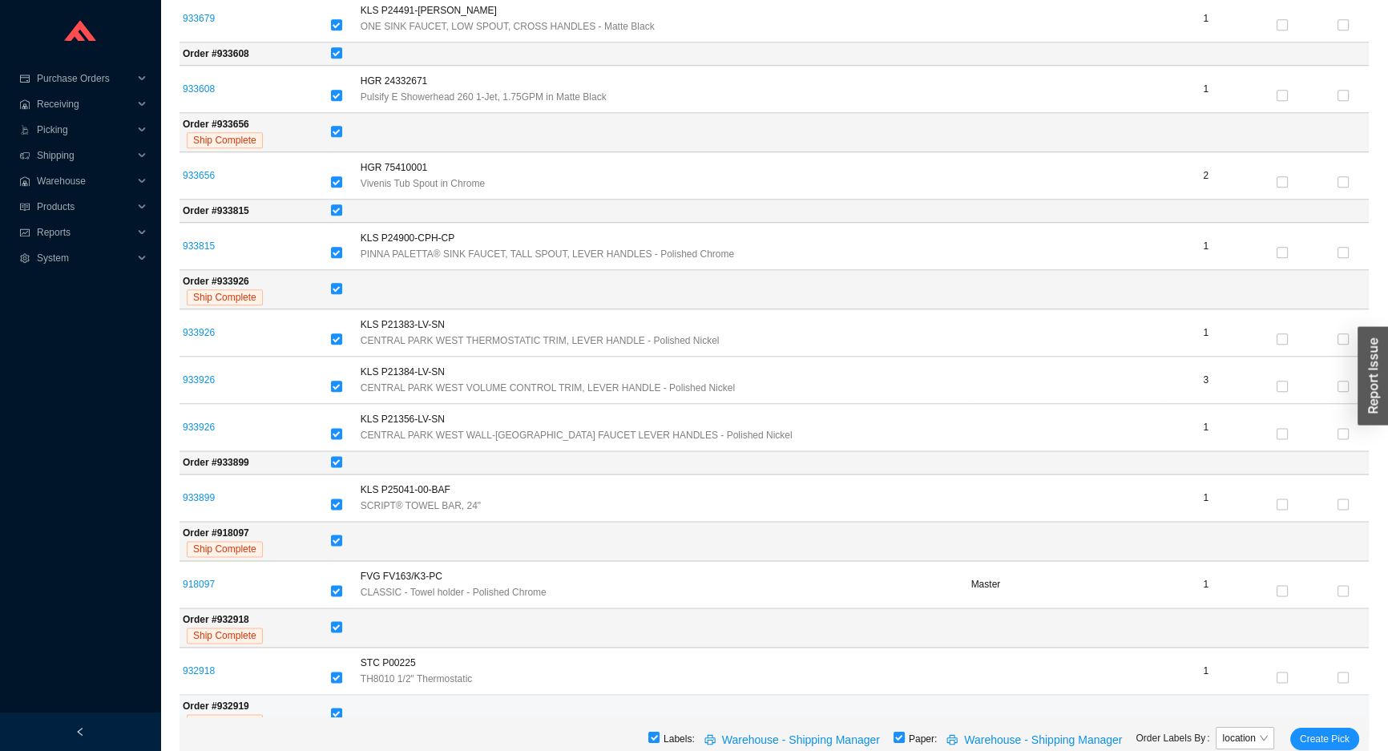
scroll to position [2503, 0]
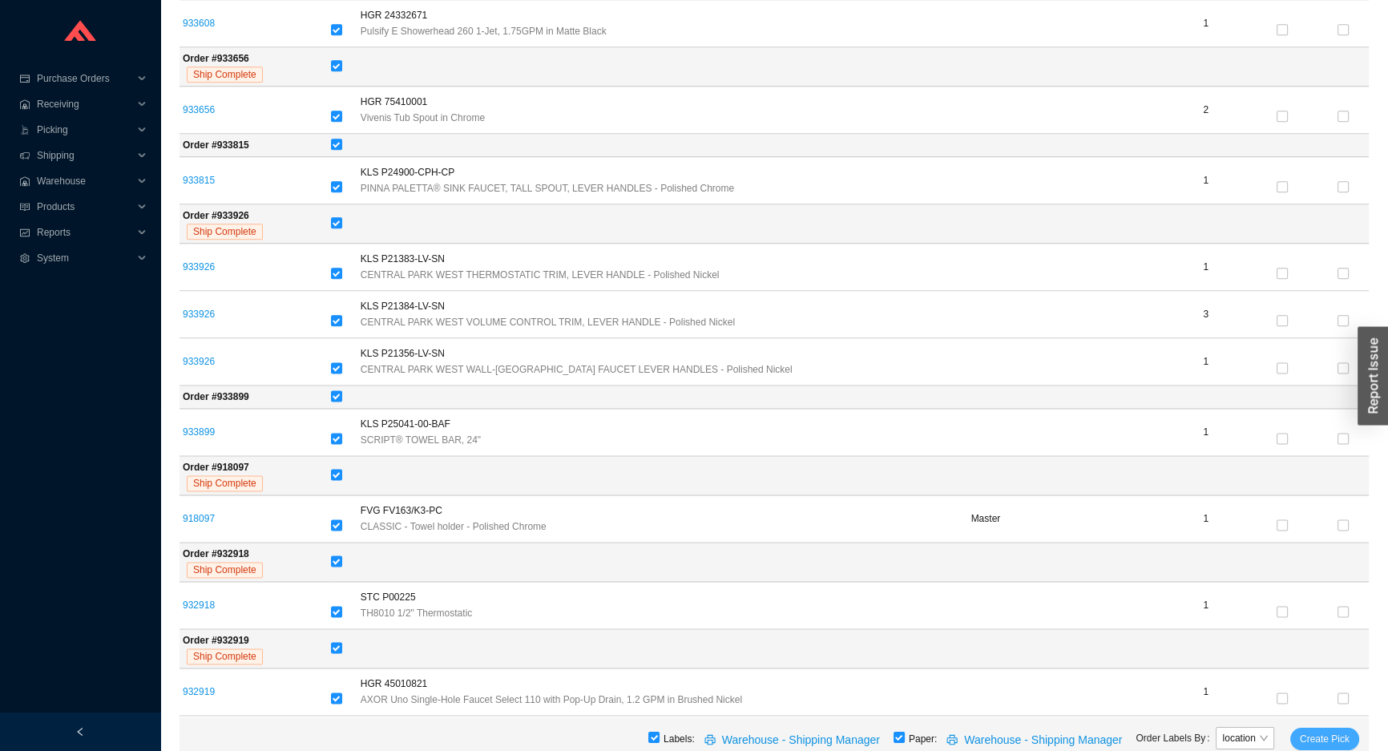
click at [1305, 738] on span "Create Pick" at bounding box center [1325, 739] width 50 height 16
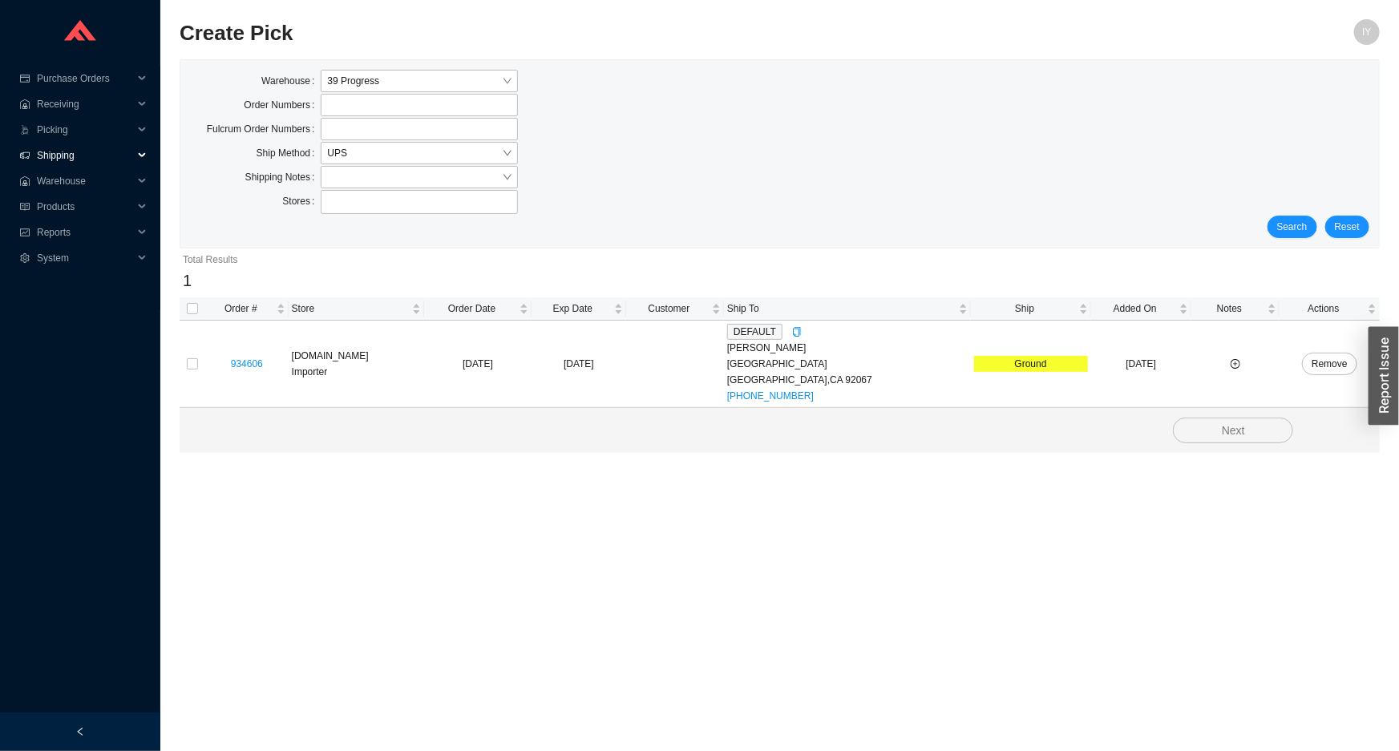
click at [65, 156] on span "Shipping" at bounding box center [85, 156] width 96 height 26
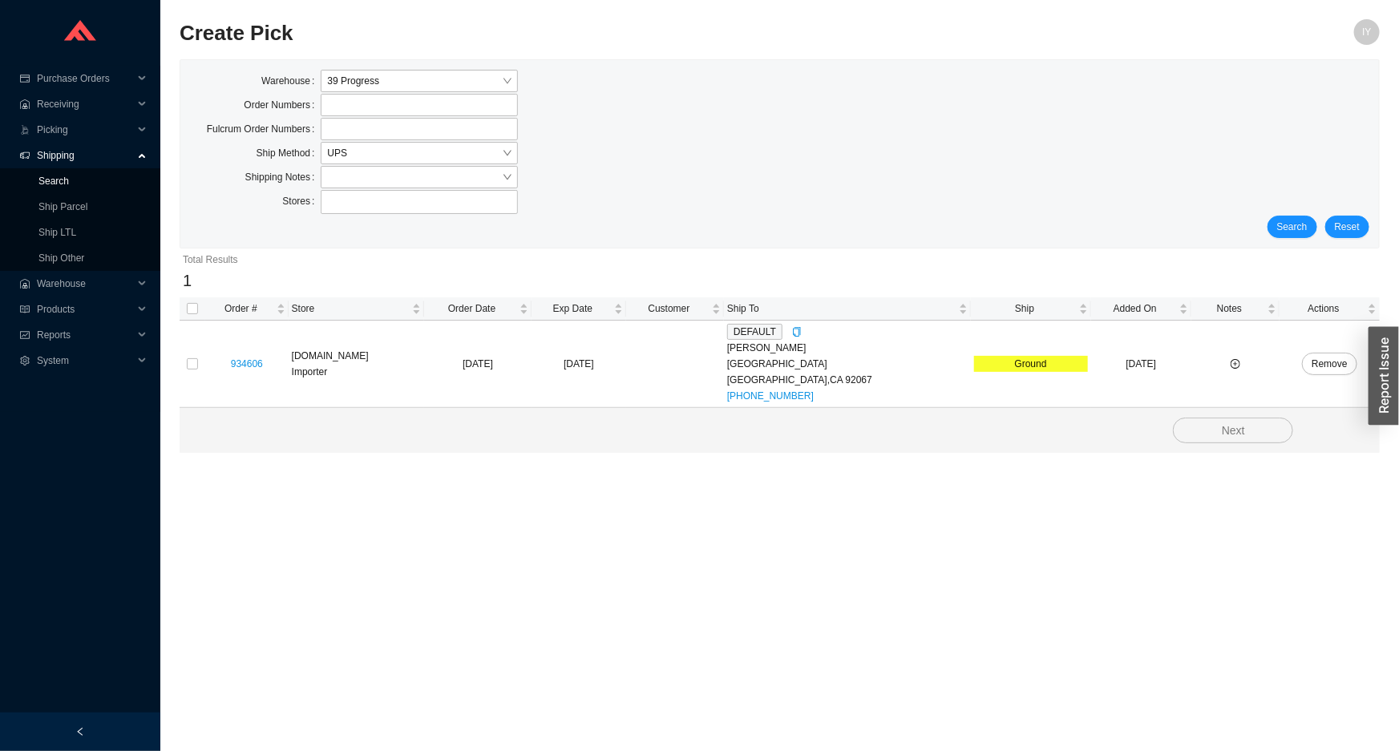
click at [69, 187] on link "Search" at bounding box center [53, 181] width 30 height 11
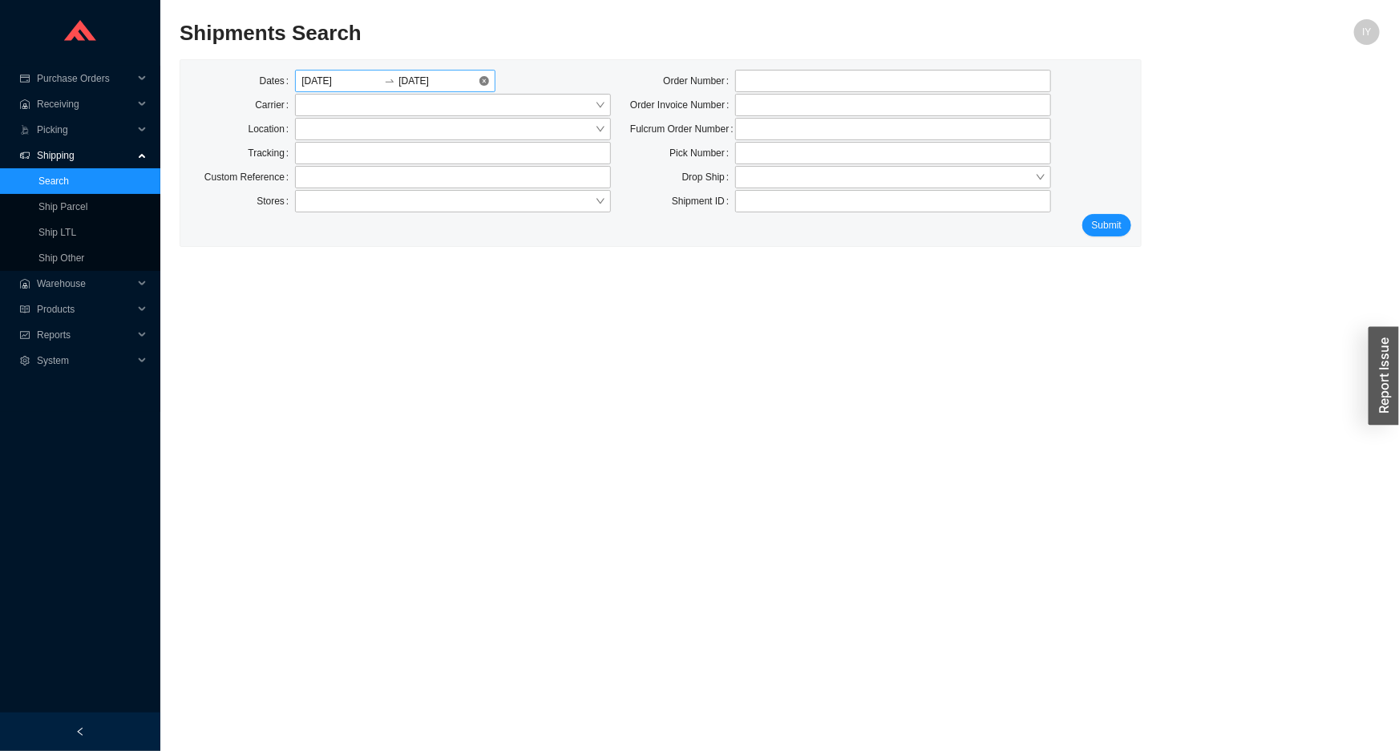
click at [425, 80] on input "08/18/2025" at bounding box center [437, 81] width 79 height 16
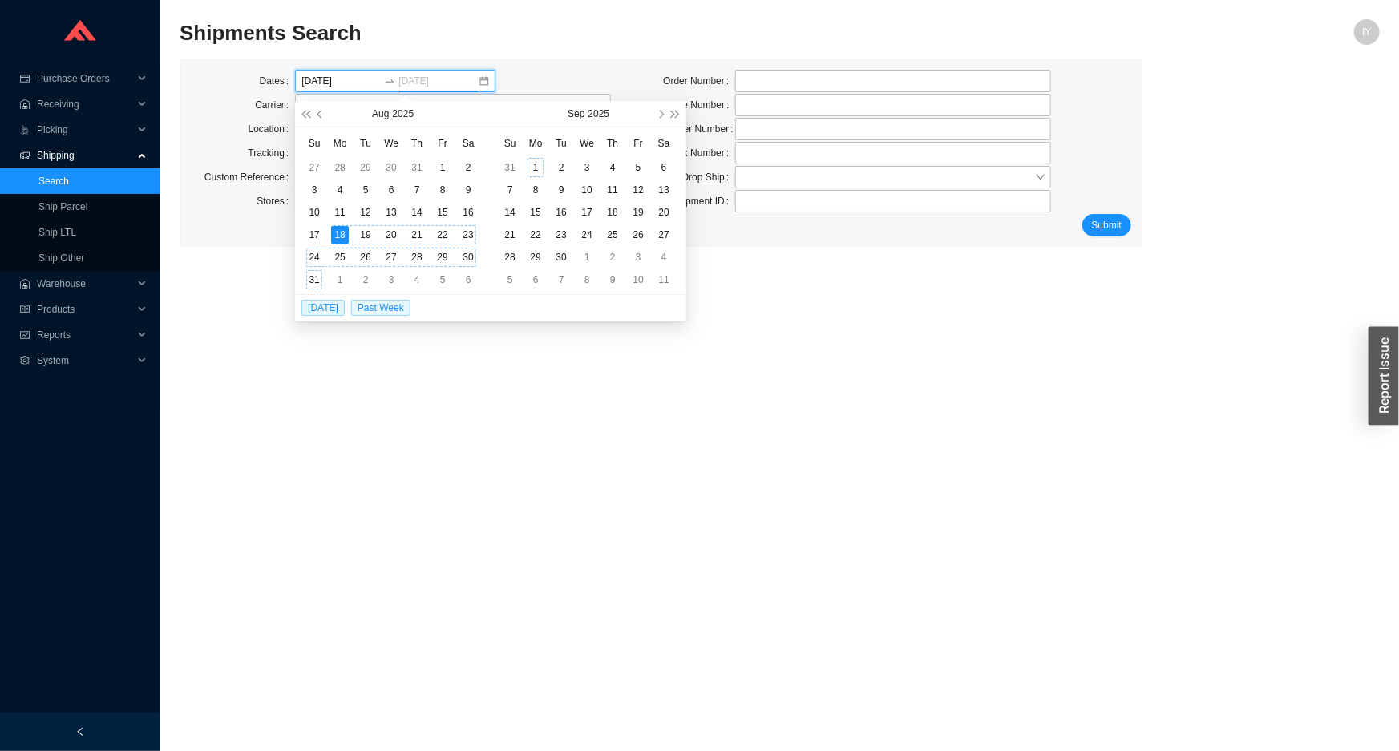
type input "08/18/2025"
click at [321, 305] on span "Today" at bounding box center [322, 308] width 43 height 16
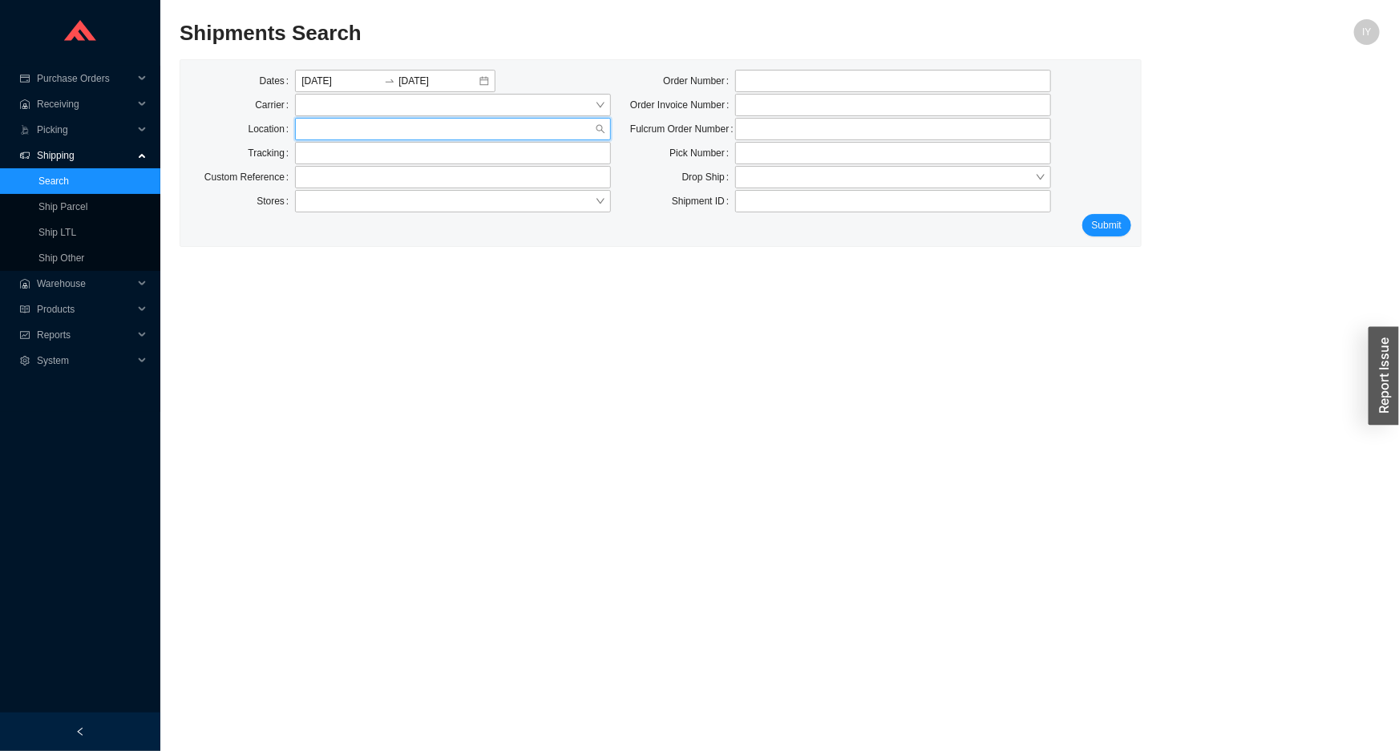
click at [310, 137] on input "search" at bounding box center [447, 129] width 293 height 21
click at [321, 160] on div "AS Bath" at bounding box center [452, 158] width 303 height 14
click at [329, 103] on span at bounding box center [452, 105] width 303 height 21
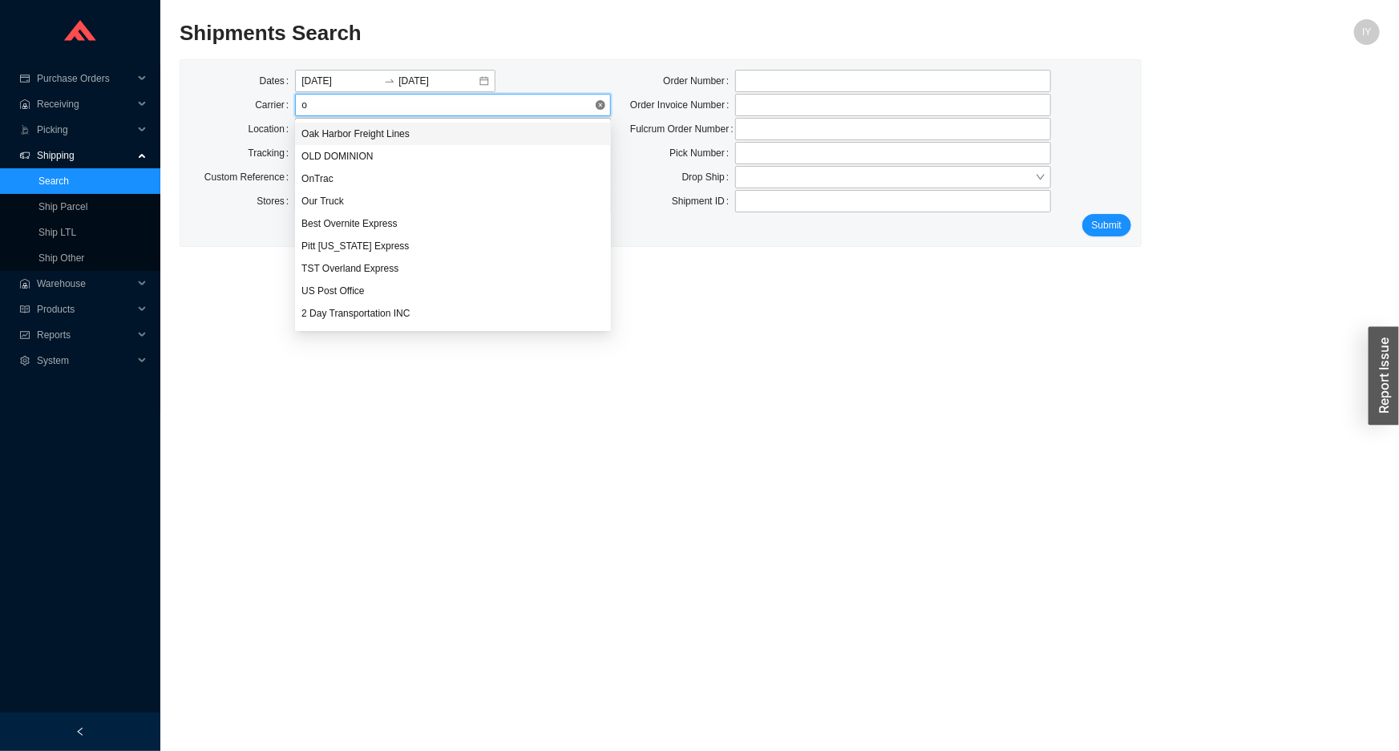
type input "ou"
click at [311, 154] on div "Canpar Courrier" at bounding box center [452, 156] width 303 height 14
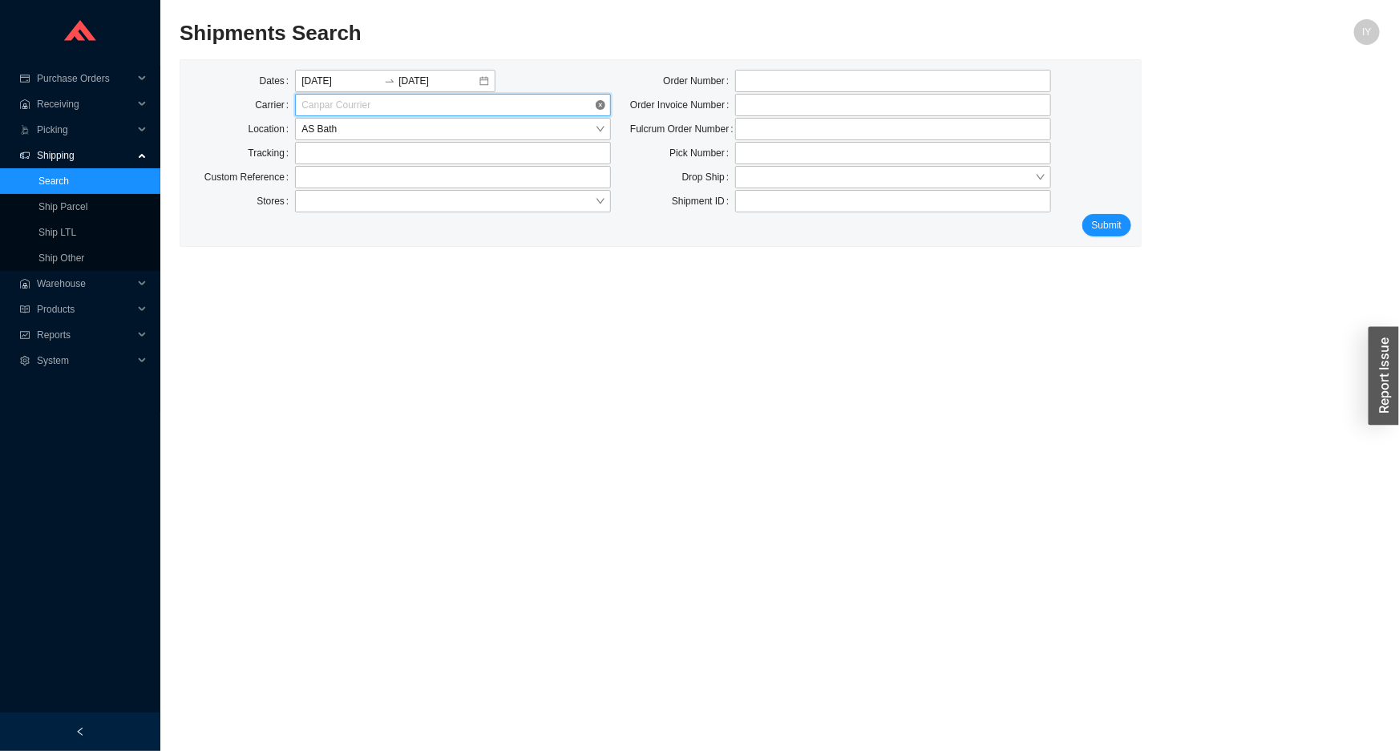
click at [322, 112] on span "Canpar Courrier" at bounding box center [452, 105] width 303 height 21
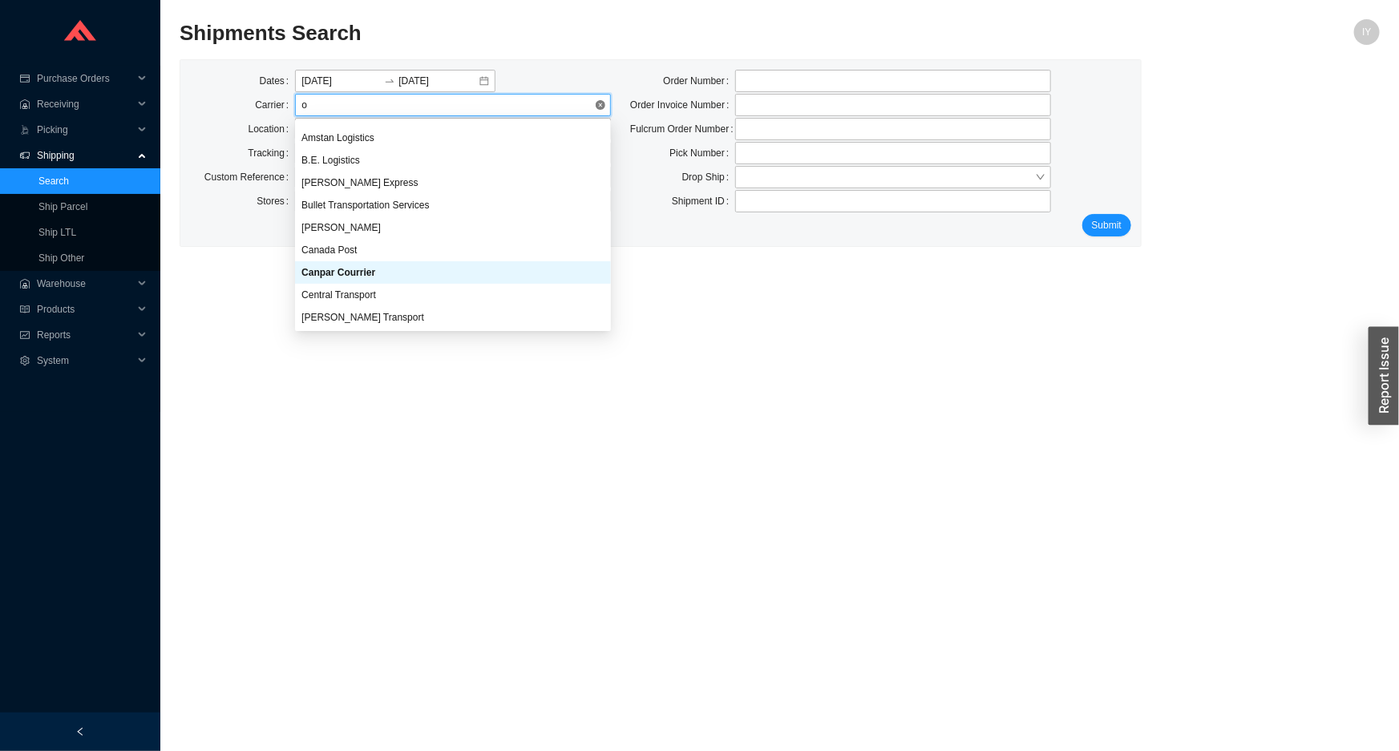
type input "ou"
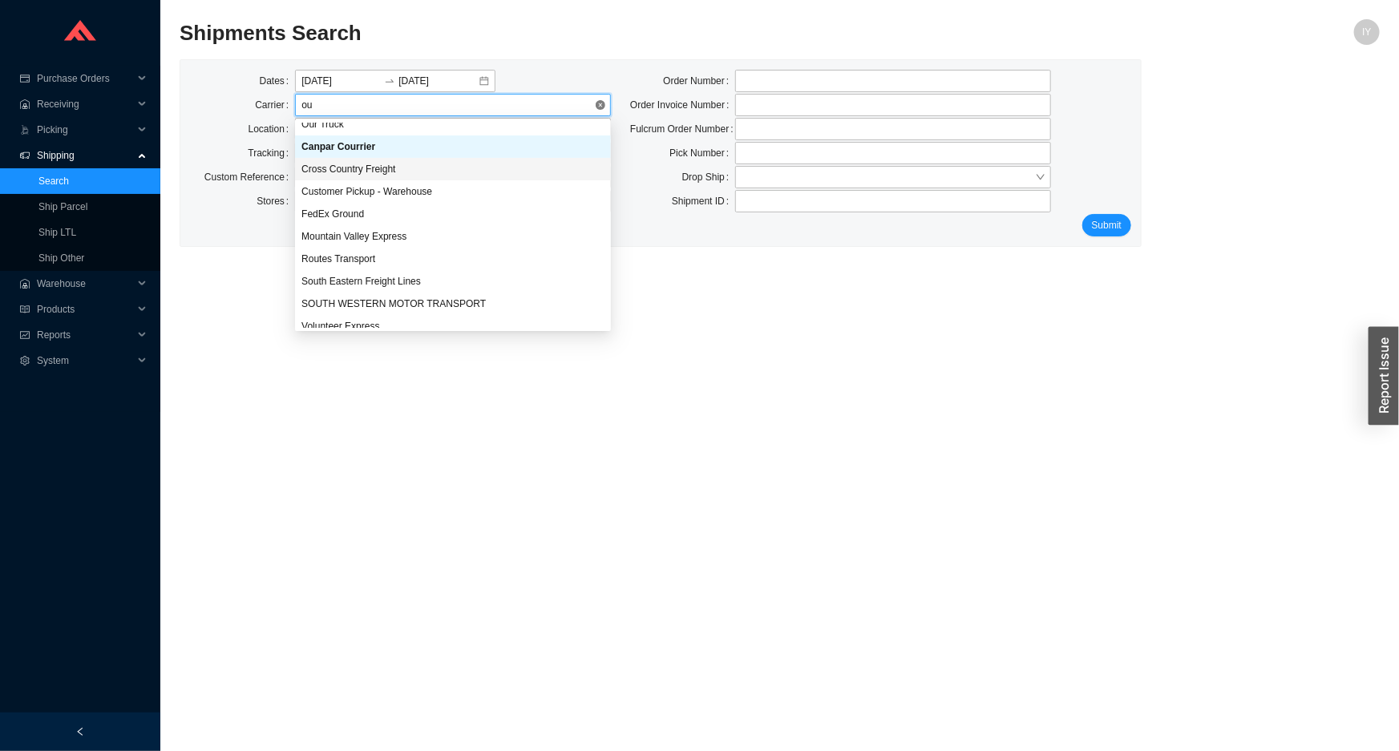
scroll to position [0, 0]
click at [372, 124] on div "Our Truck" at bounding box center [453, 134] width 316 height 22
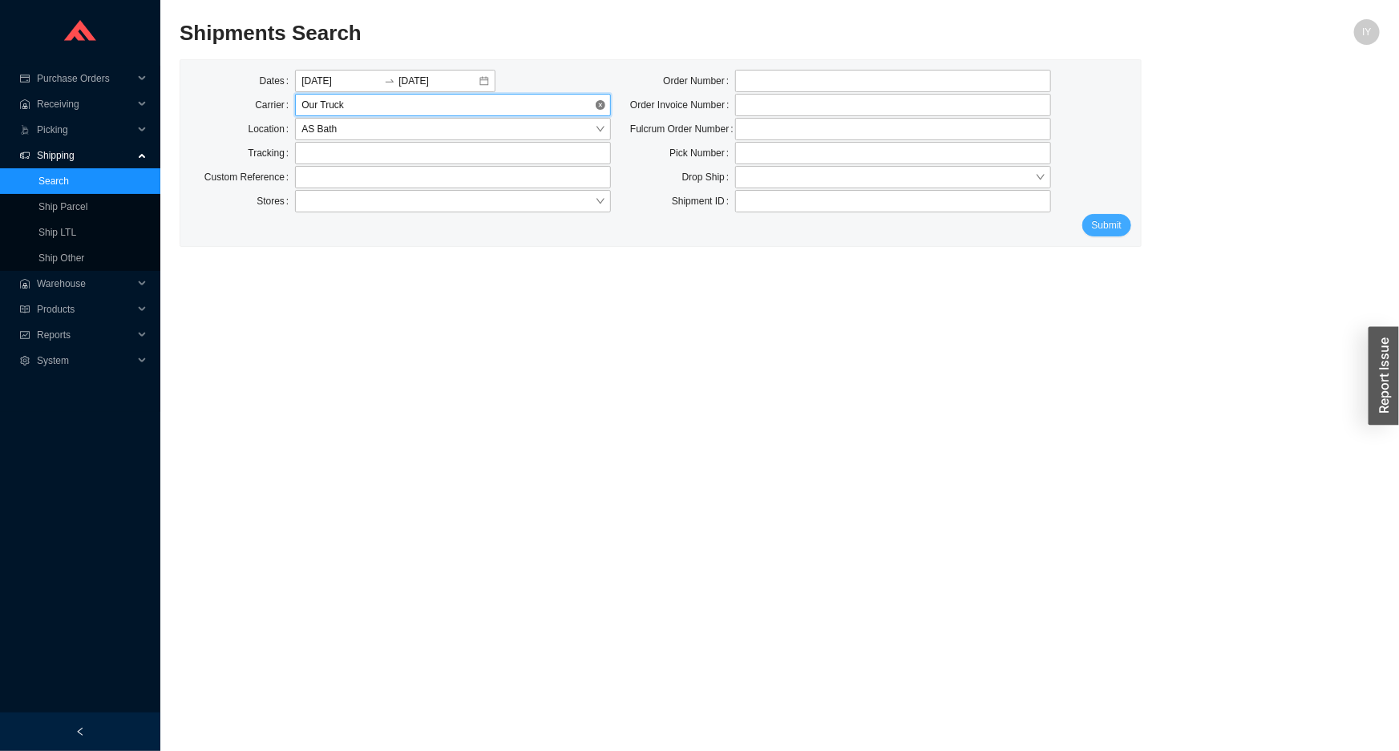
click at [1101, 224] on span "Submit" at bounding box center [1107, 225] width 30 height 16
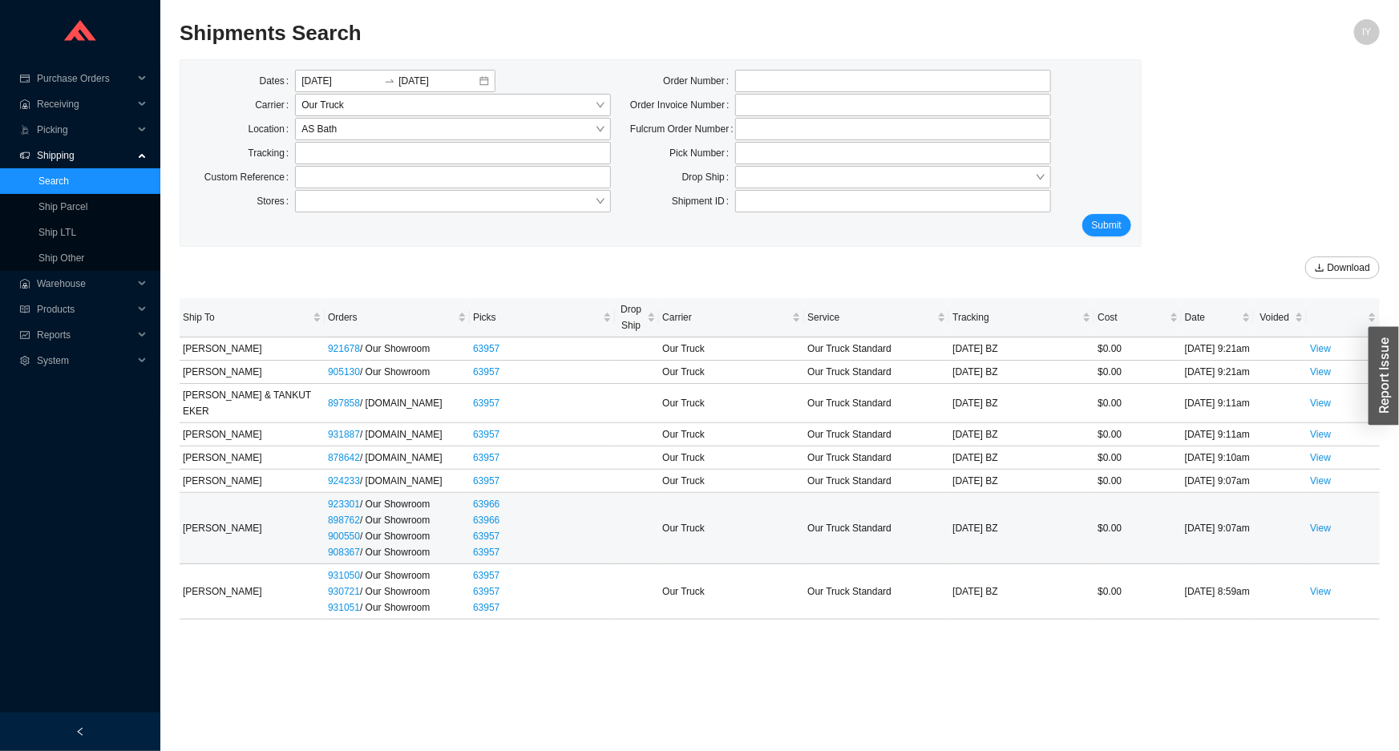
click at [1309, 564] on td "View" at bounding box center [1343, 528] width 73 height 71
click at [1312, 534] on link "View" at bounding box center [1320, 528] width 21 height 11
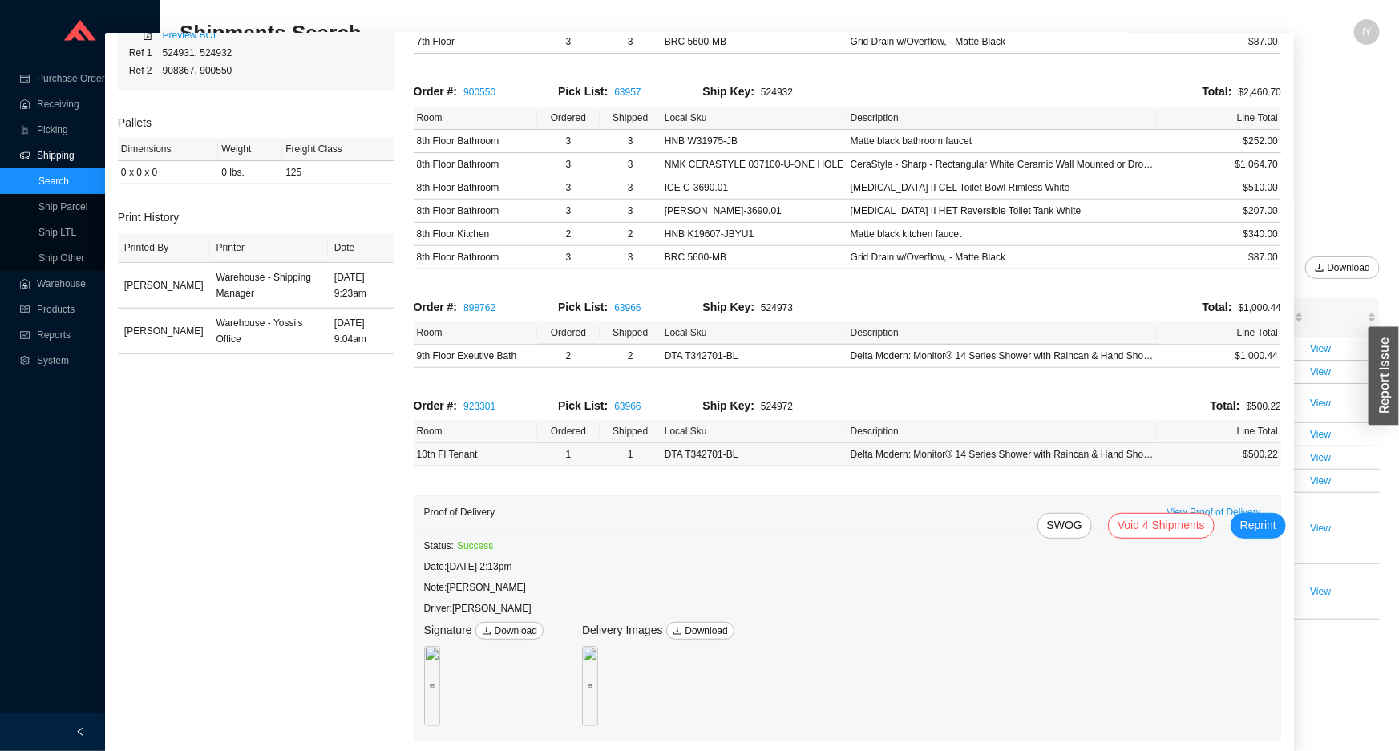
scroll to position [99, 0]
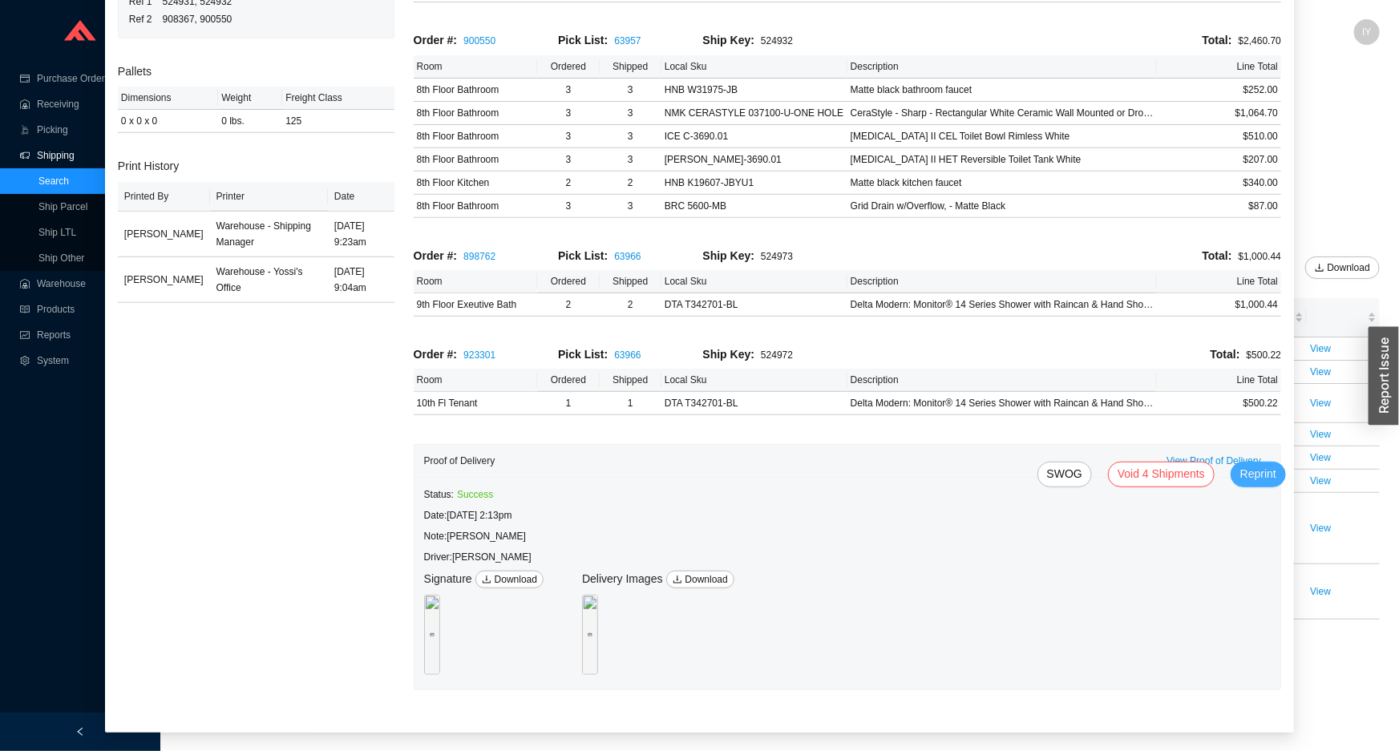
click at [1255, 478] on span "Reprint" at bounding box center [1258, 474] width 36 height 18
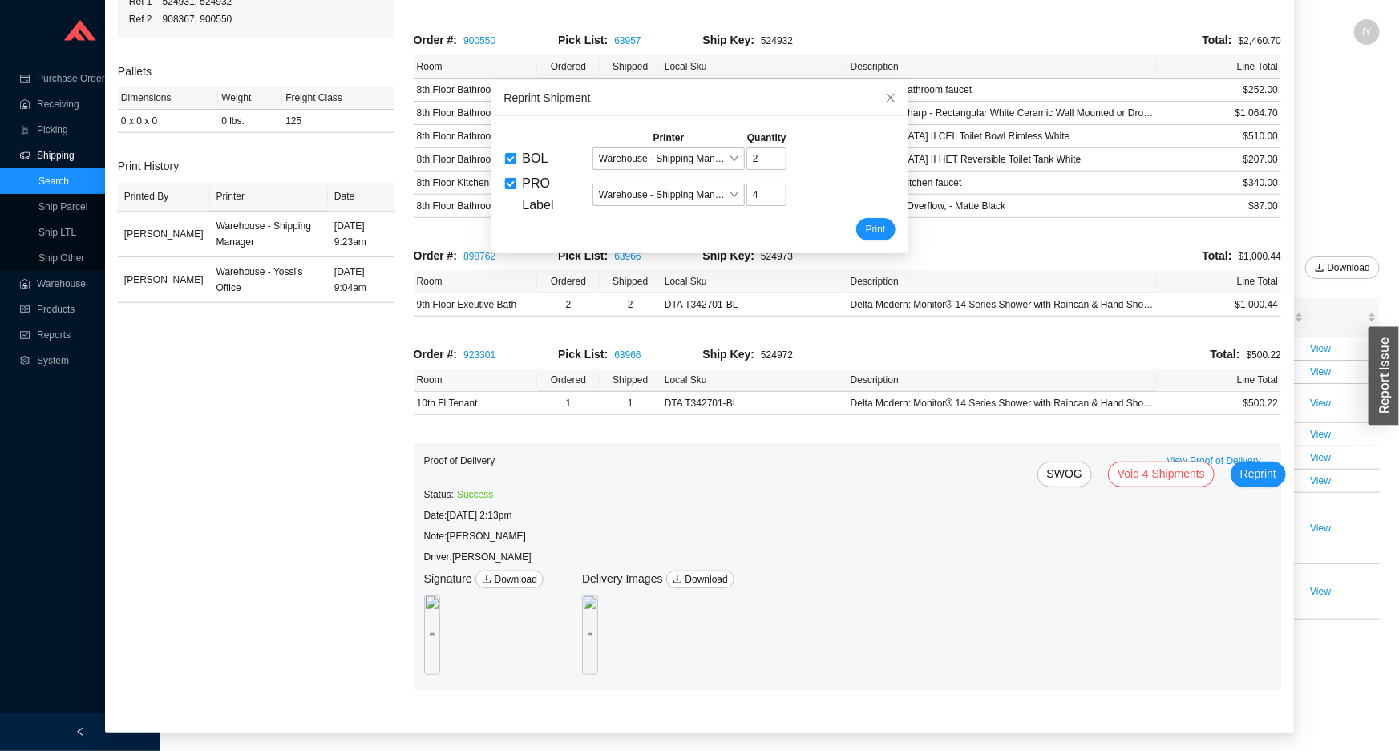
click at [516, 190] on span "PRO Label" at bounding box center [553, 194] width 75 height 42
click at [515, 189] on input "PRO Label" at bounding box center [510, 183] width 11 height 11
checkbox input "false"
click at [746, 160] on input "2" at bounding box center [766, 159] width 40 height 22
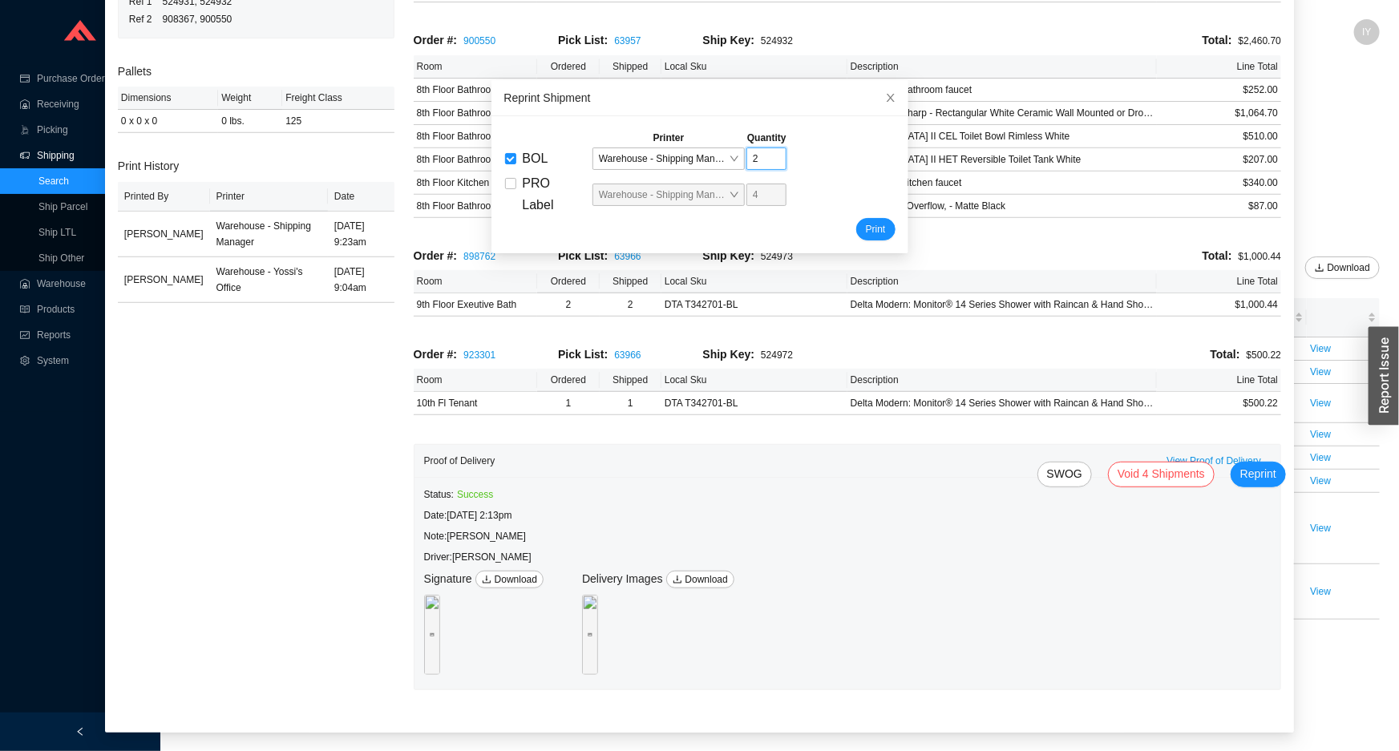
click at [746, 160] on input "2" at bounding box center [766, 159] width 40 height 22
type input "1"
click at [856, 218] on button "Print" at bounding box center [875, 229] width 39 height 22
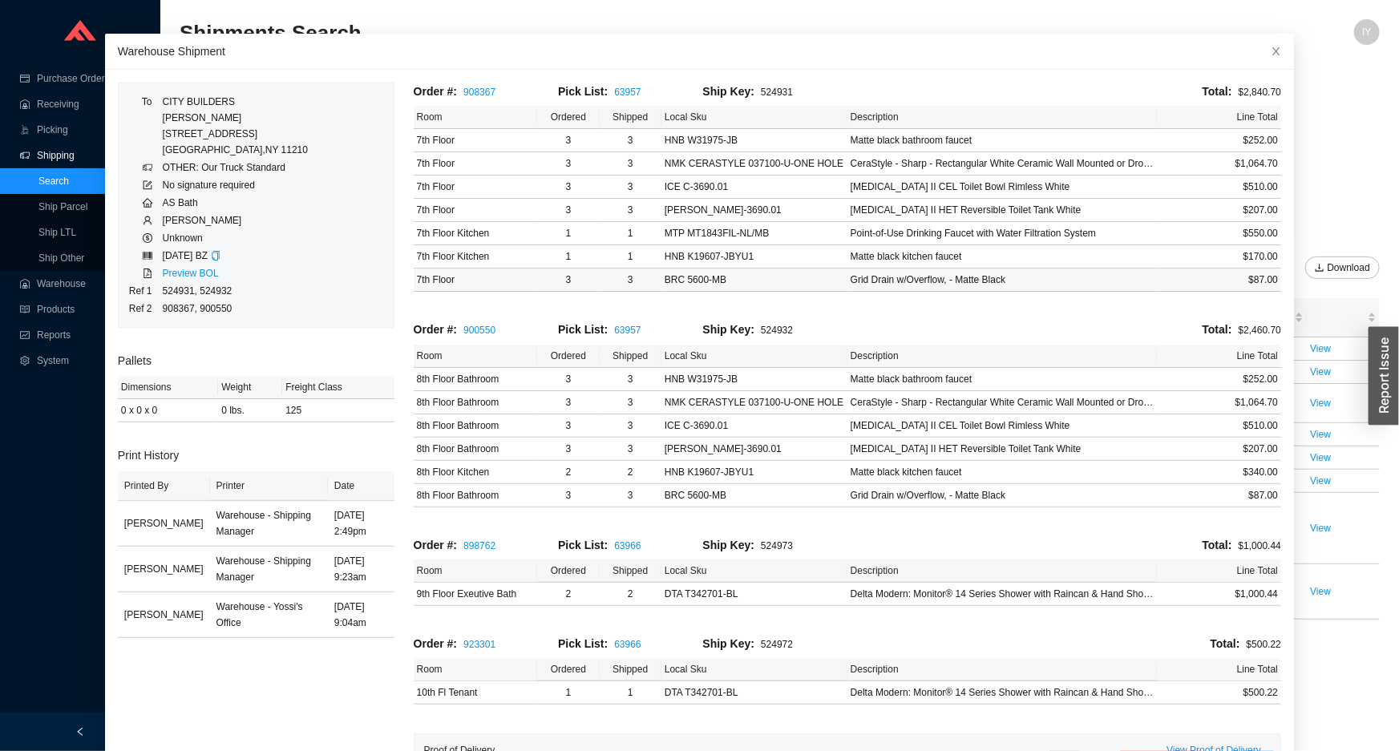
scroll to position [0, 0]
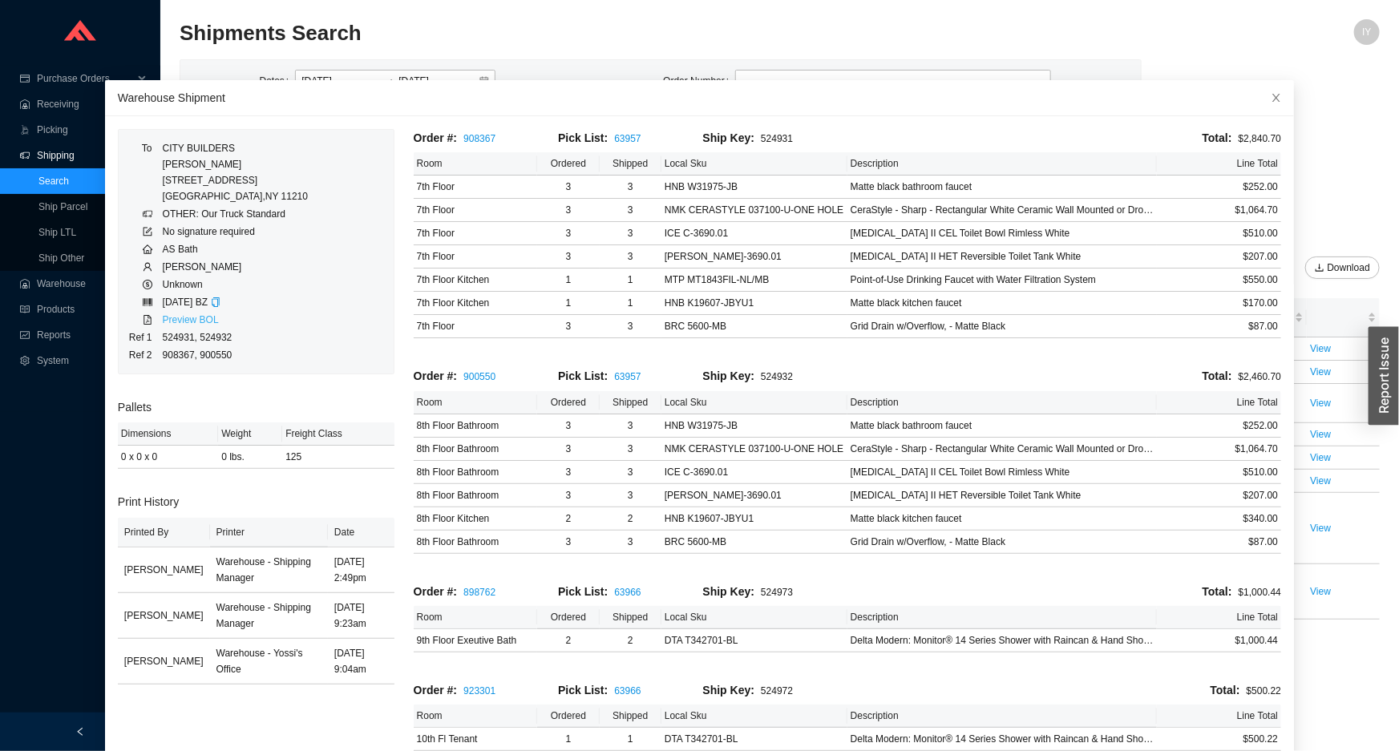
click at [180, 323] on link "Preview BOL" at bounding box center [191, 319] width 56 height 11
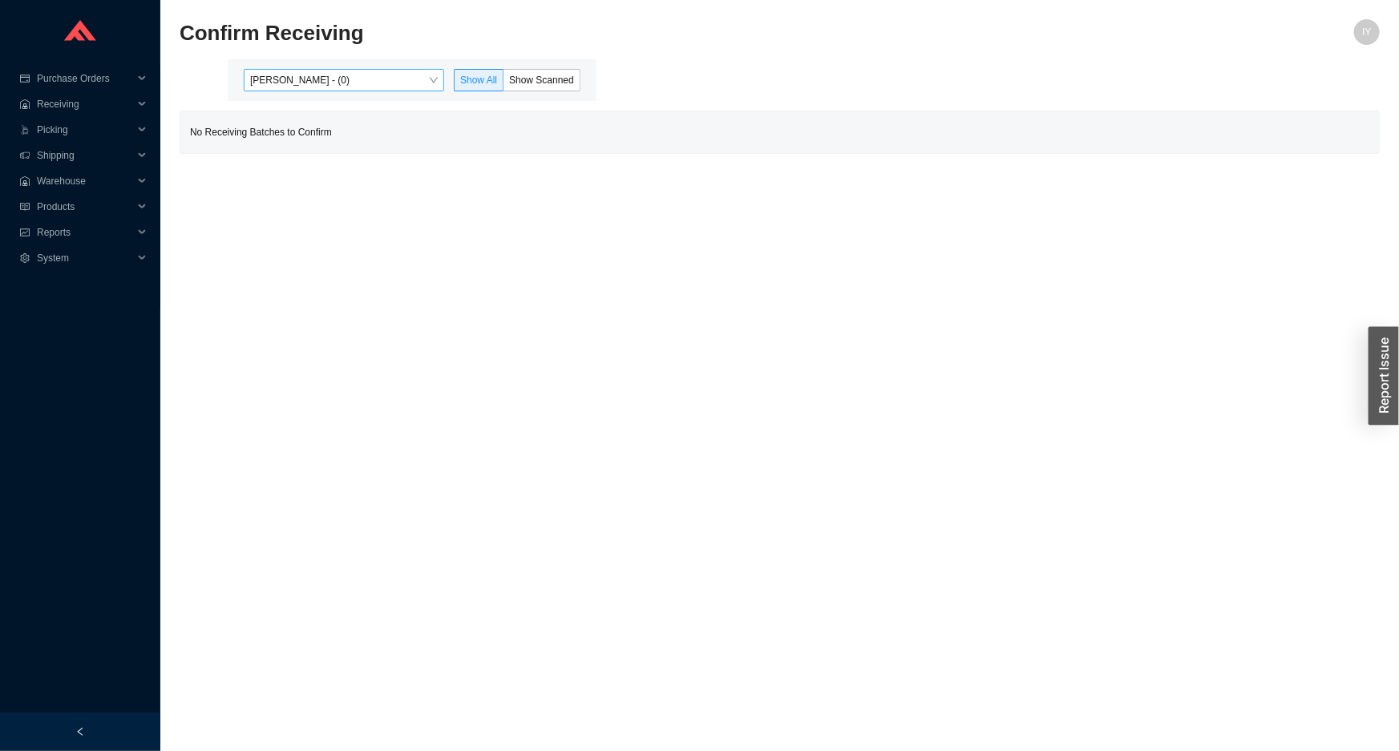
click at [297, 76] on span "[PERSON_NAME] - (0)" at bounding box center [344, 80] width 188 height 21
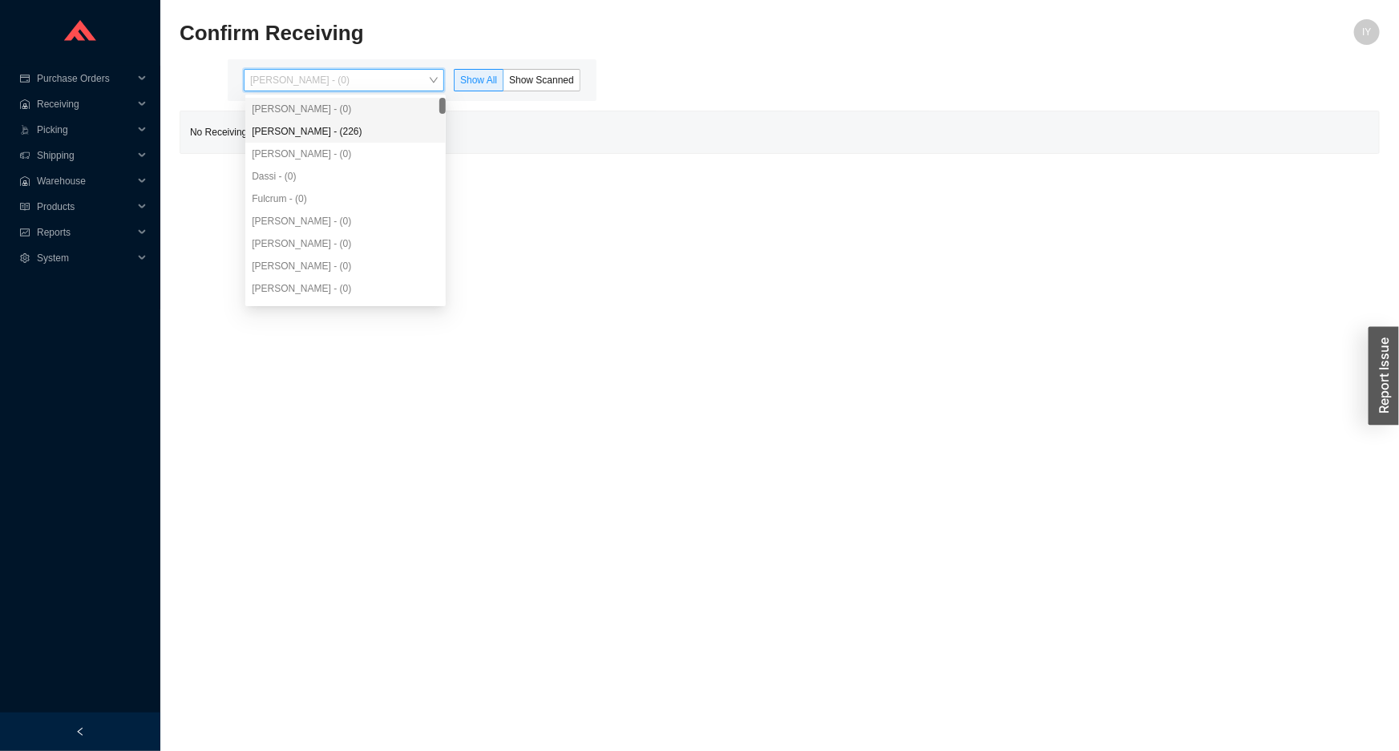
click at [293, 128] on div "[PERSON_NAME] - (226)" at bounding box center [346, 131] width 188 height 14
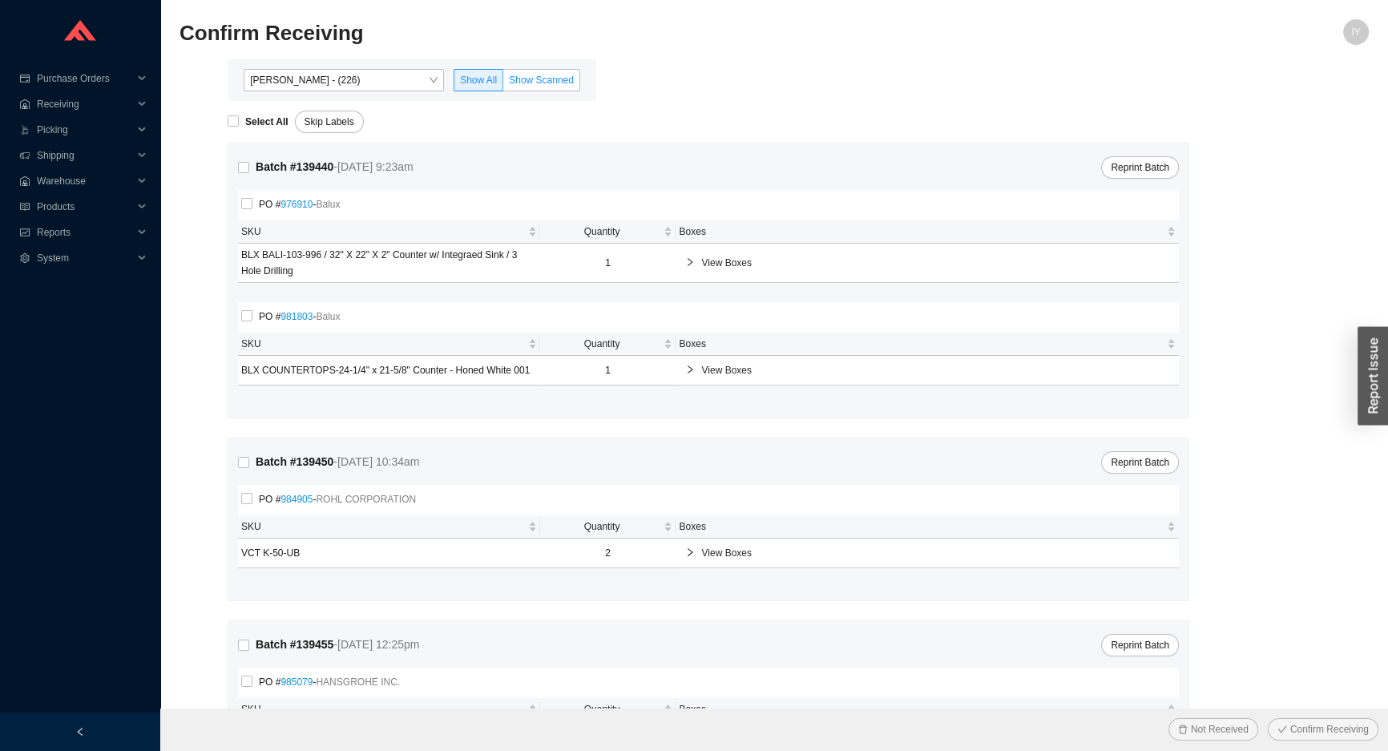
click at [529, 84] on span "Show Scanned" at bounding box center [541, 80] width 65 height 11
click at [503, 83] on input "Show Scanned" at bounding box center [503, 83] width 0 height 0
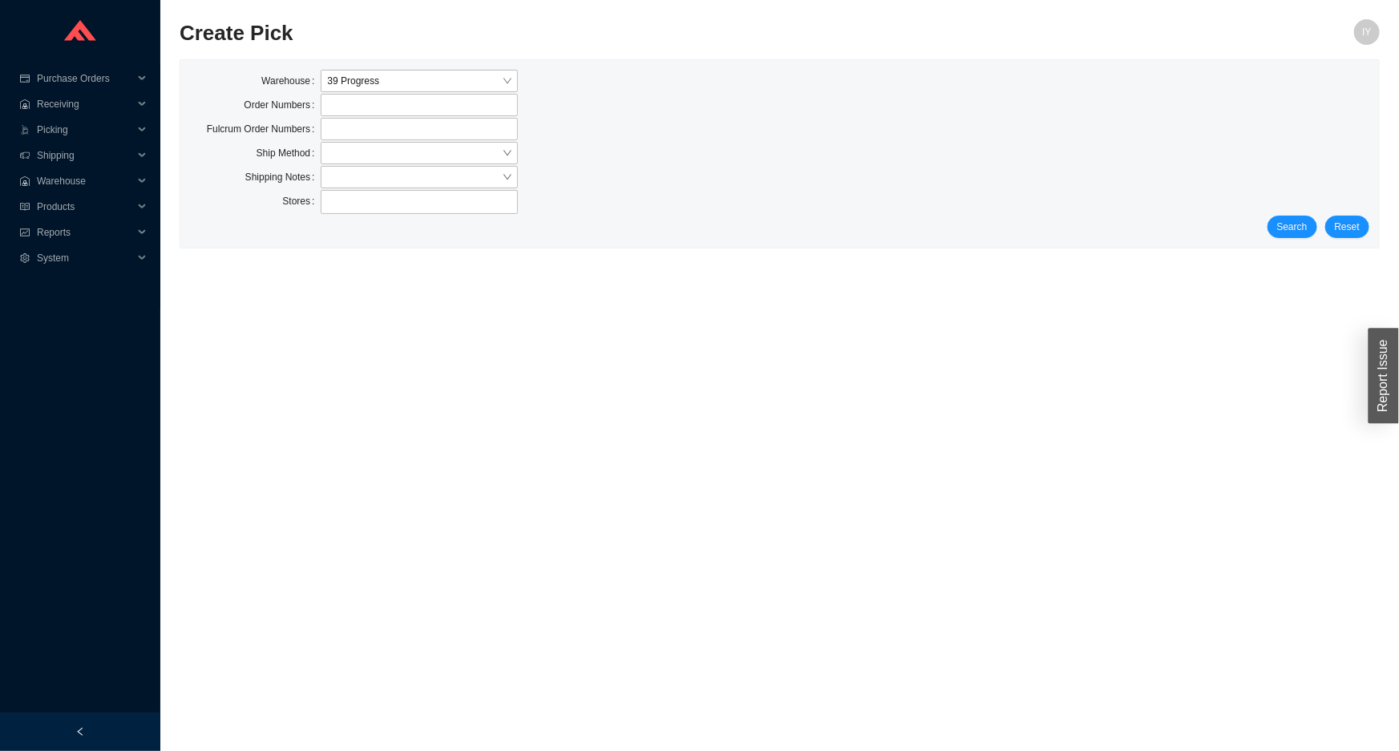
click at [1294, 239] on div "Warehouse 39 Progress Order Numbers Fulcrum Order Numbers Ship Method Shipping …" at bounding box center [779, 154] width 1198 height 188
click at [1291, 224] on span "Search" at bounding box center [1292, 227] width 30 height 16
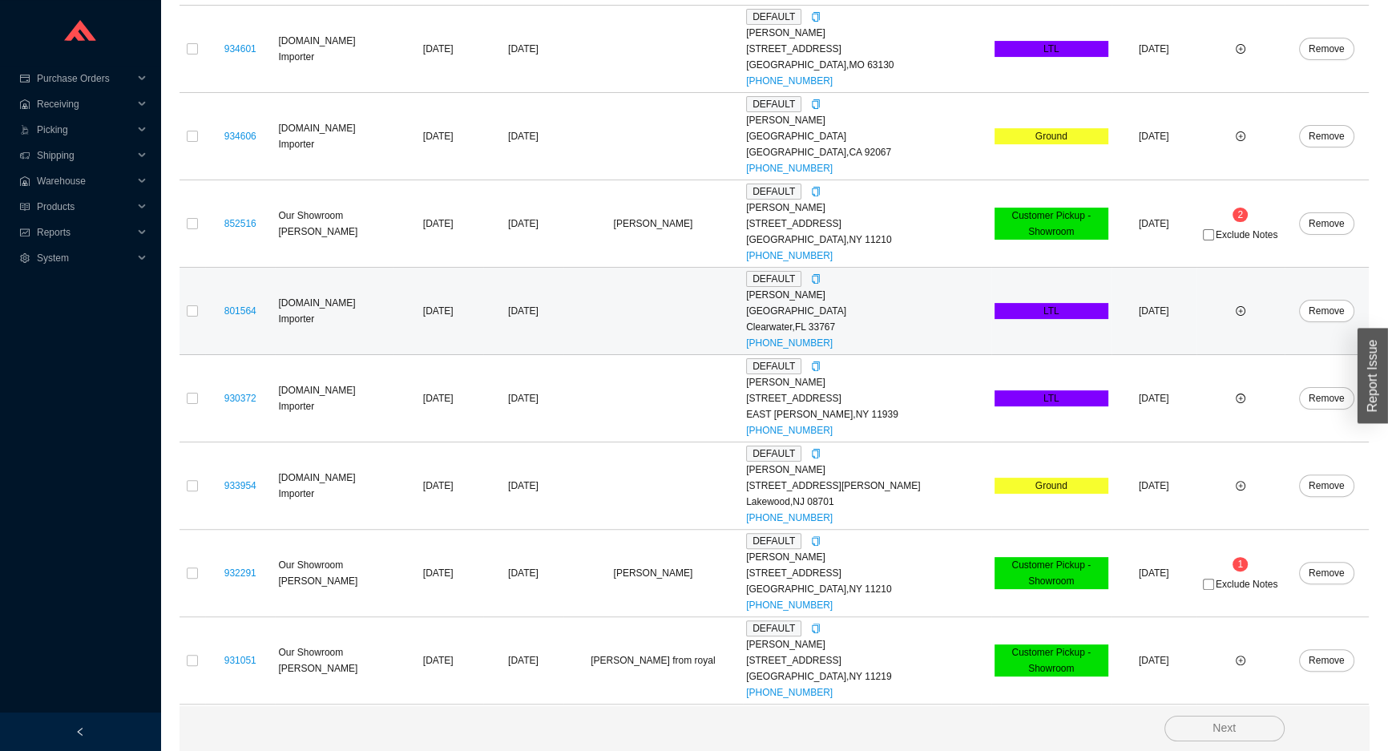
scroll to position [510, 0]
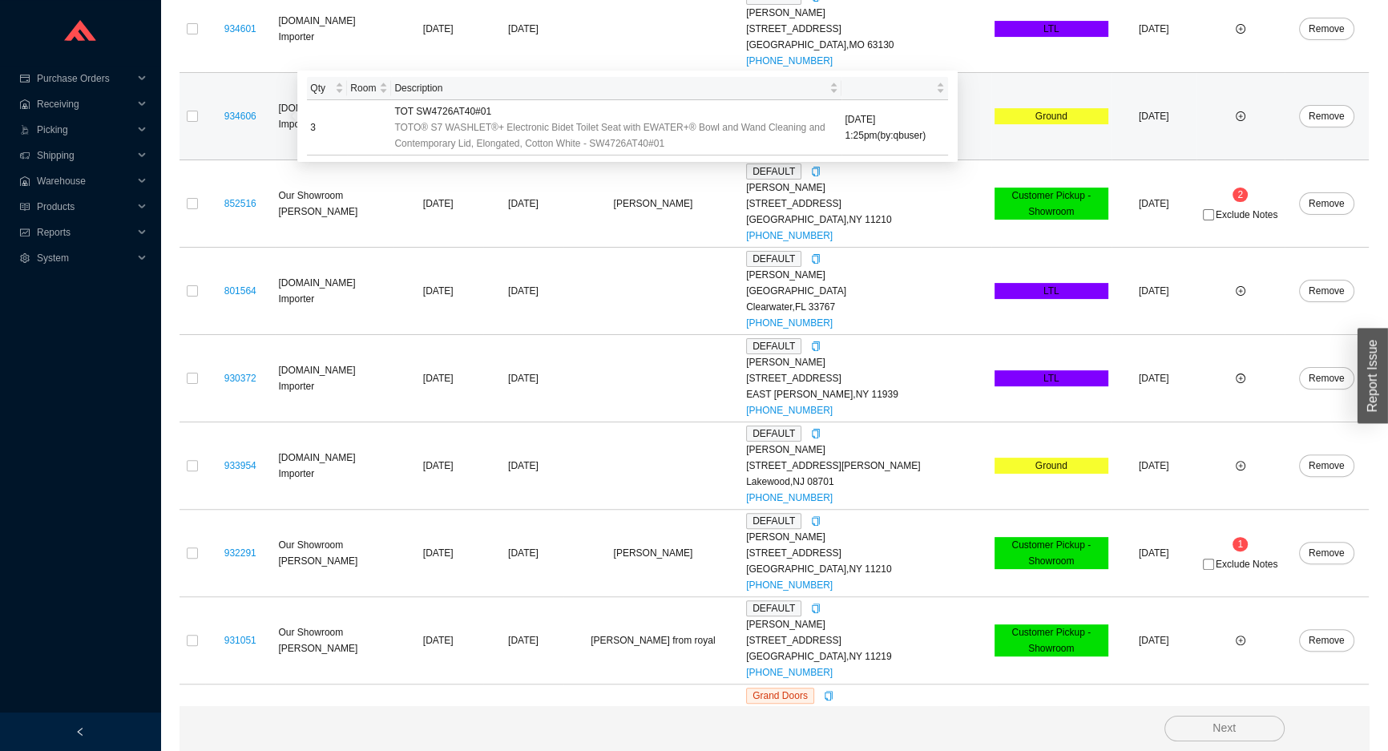
click at [200, 112] on td at bounding box center [193, 116] width 26 height 87
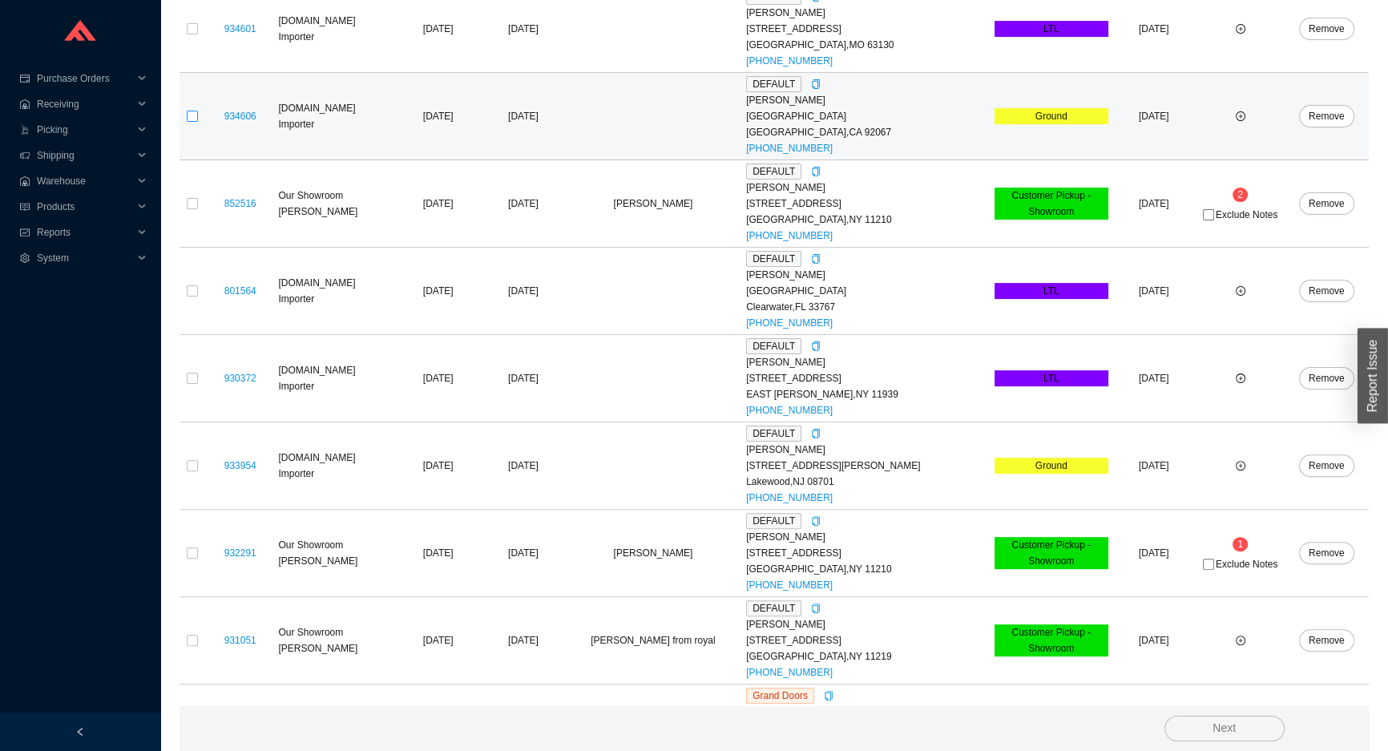
click at [196, 111] on input "checkbox" at bounding box center [192, 116] width 11 height 11
checkbox input "true"
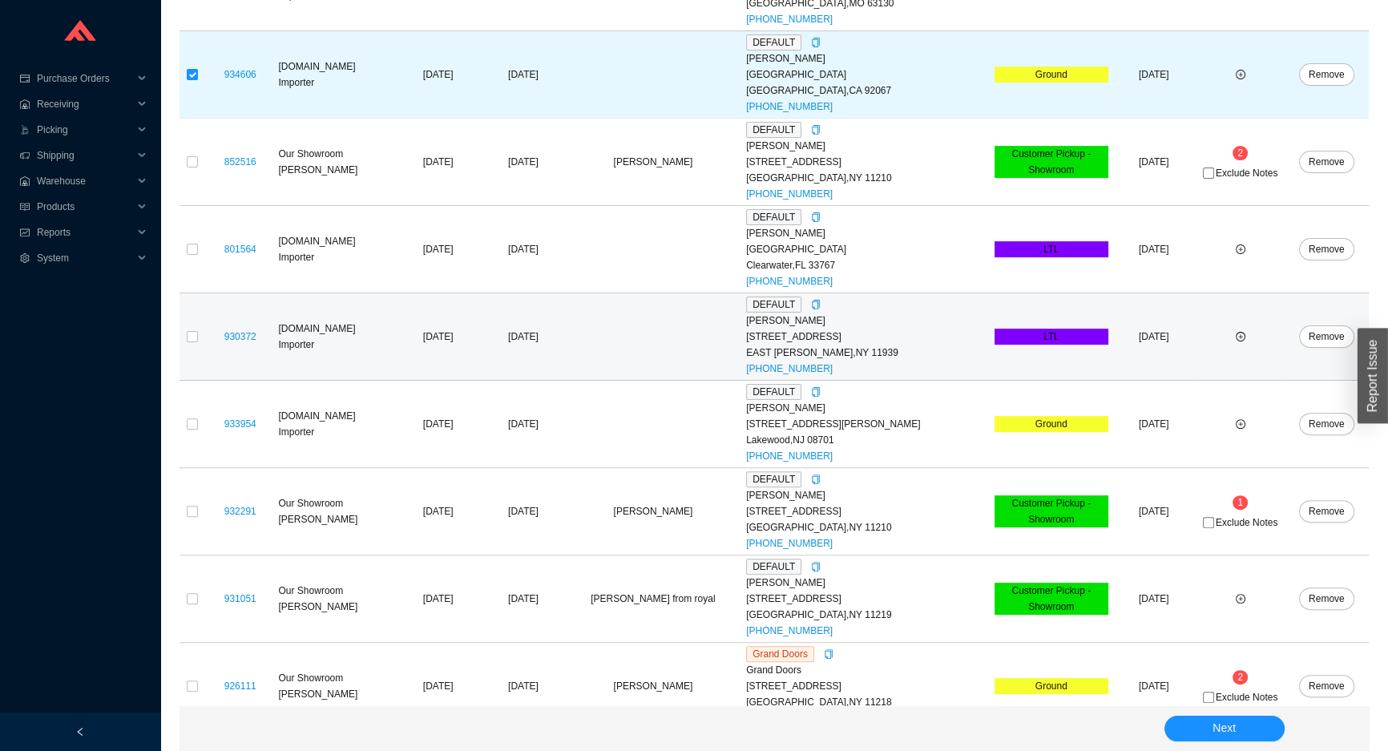
scroll to position [574, 0]
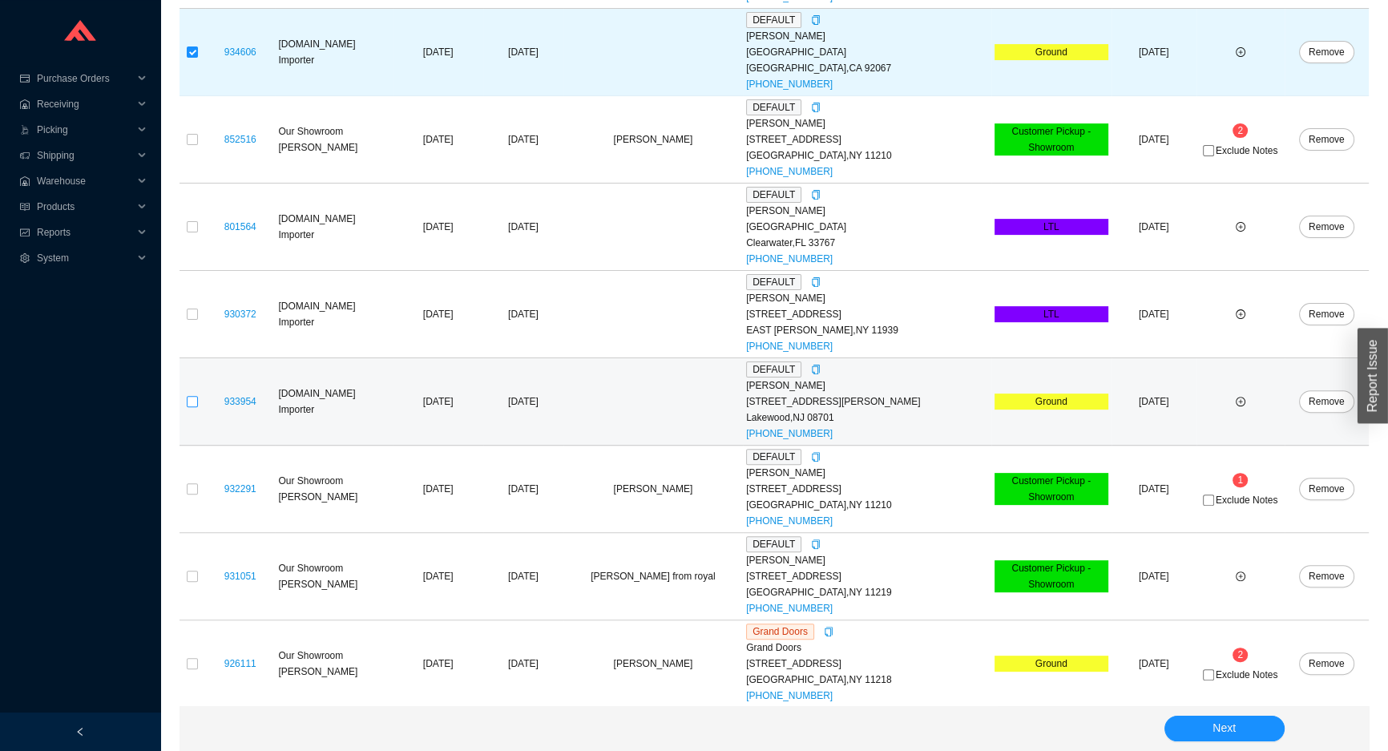
click at [187, 402] on input "checkbox" at bounding box center [192, 401] width 11 height 11
checkbox input "true"
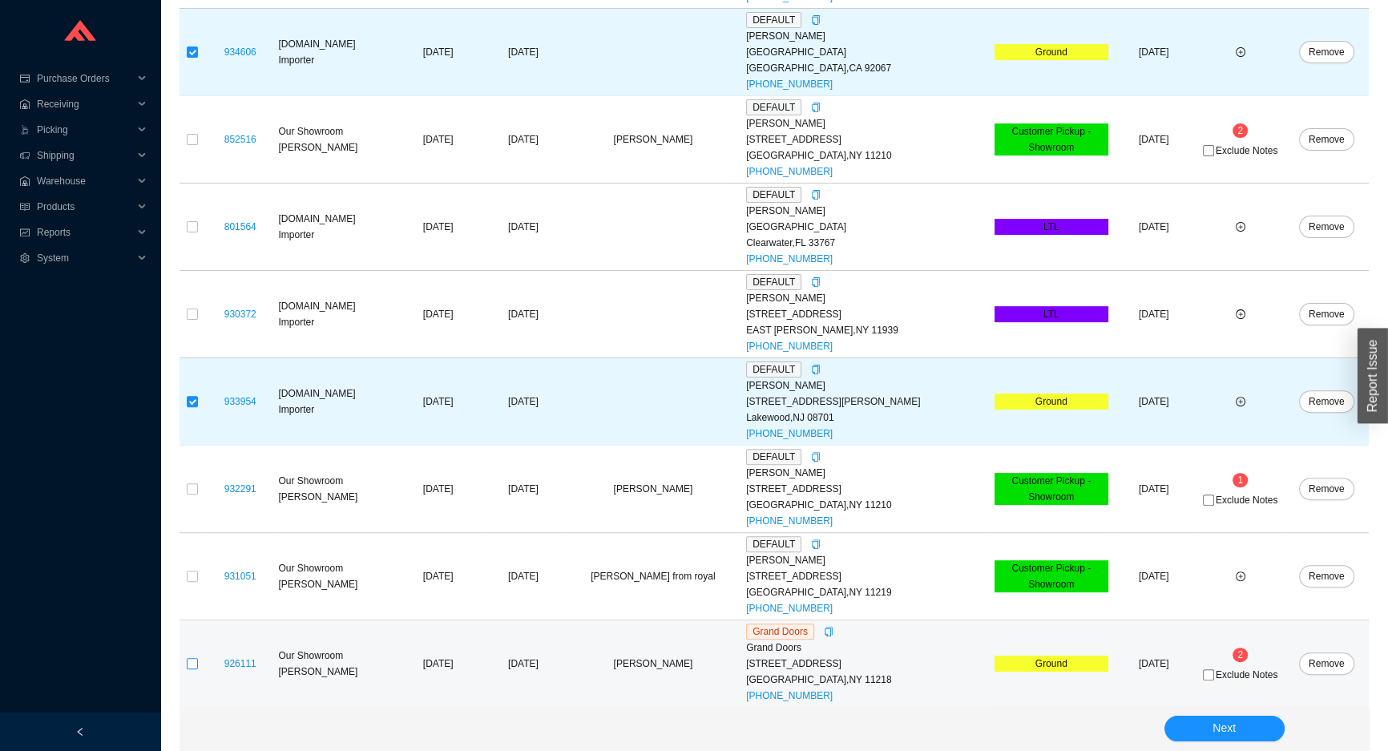
click at [188, 663] on input "checkbox" at bounding box center [192, 663] width 11 height 11
checkbox input "true"
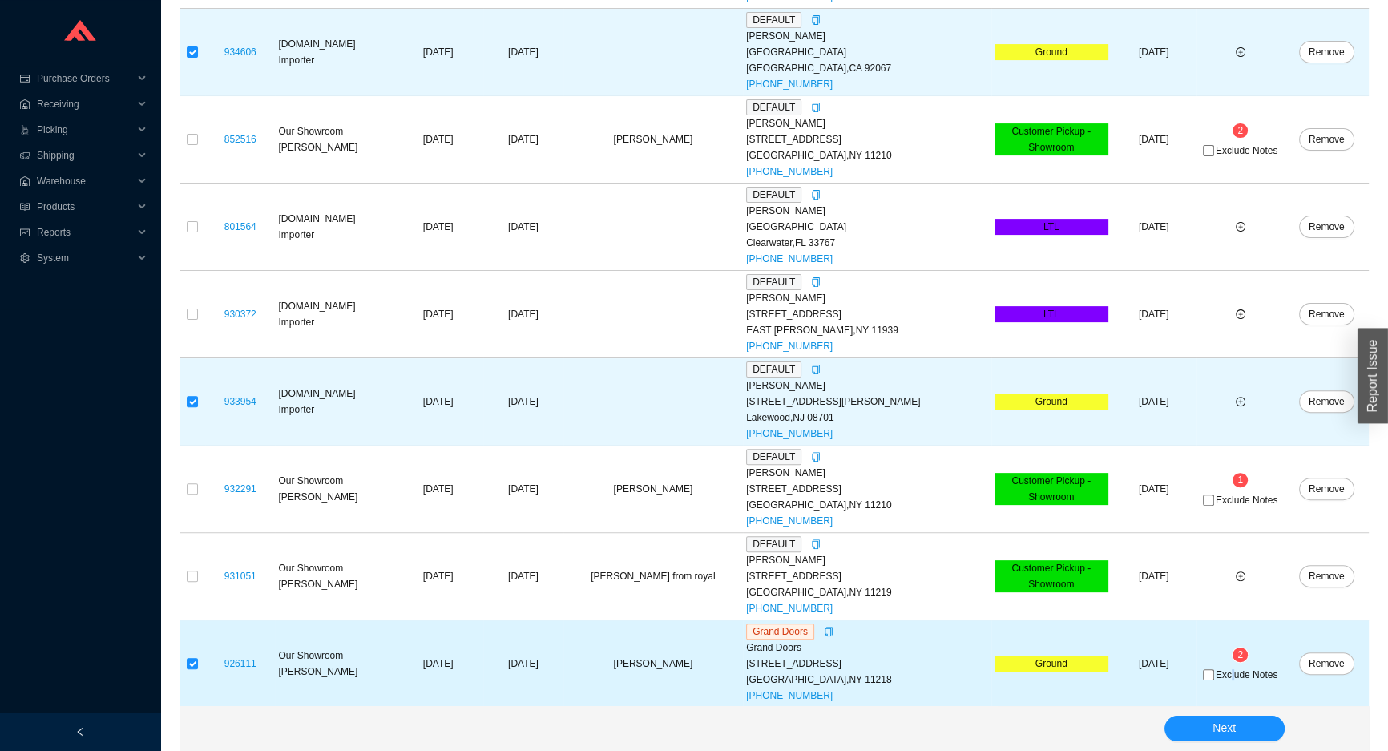
click at [1225, 670] on span "Exclude Notes" at bounding box center [1247, 675] width 62 height 10
click at [1222, 673] on span "Exclude Notes" at bounding box center [1247, 675] width 62 height 10
click at [1214, 673] on input "Exclude Notes" at bounding box center [1208, 674] width 11 height 11
checkbox input "true"
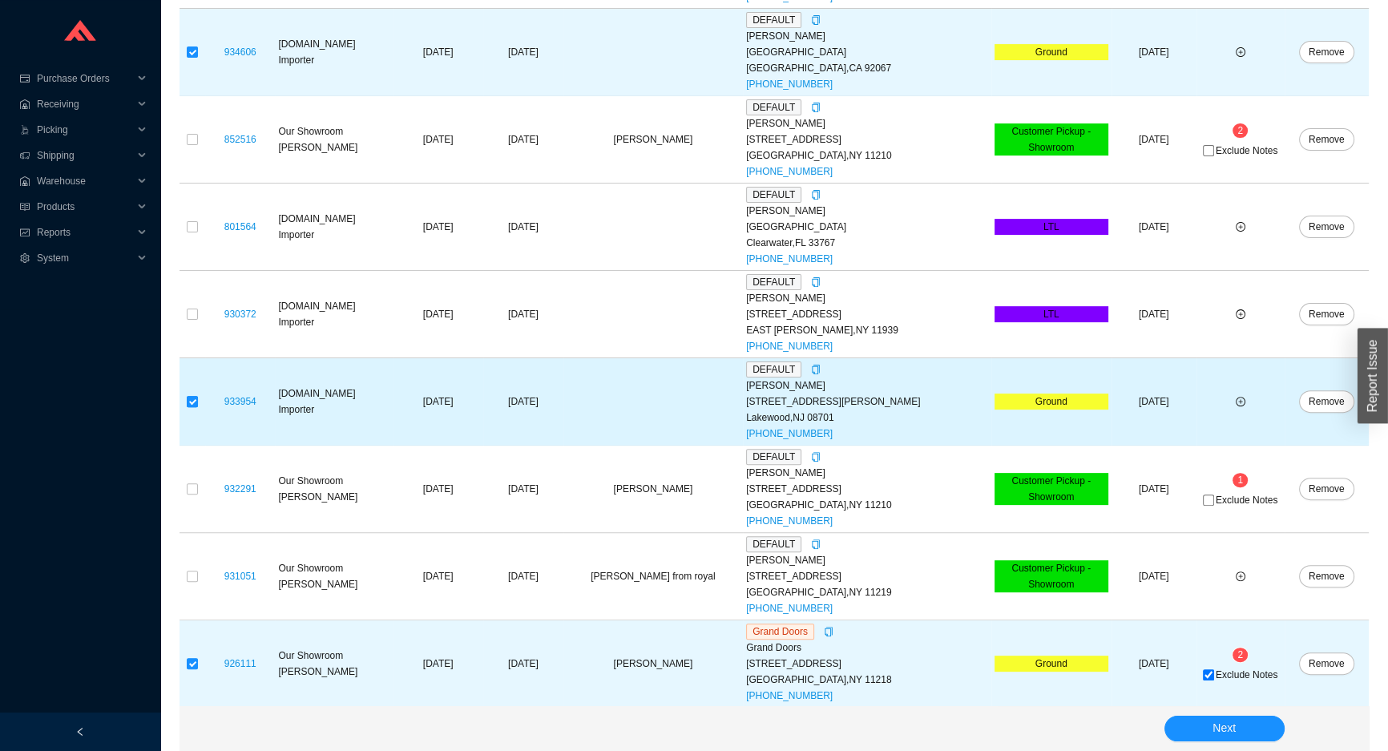
click at [190, 398] on input "checkbox" at bounding box center [192, 401] width 11 height 11
checkbox input "false"
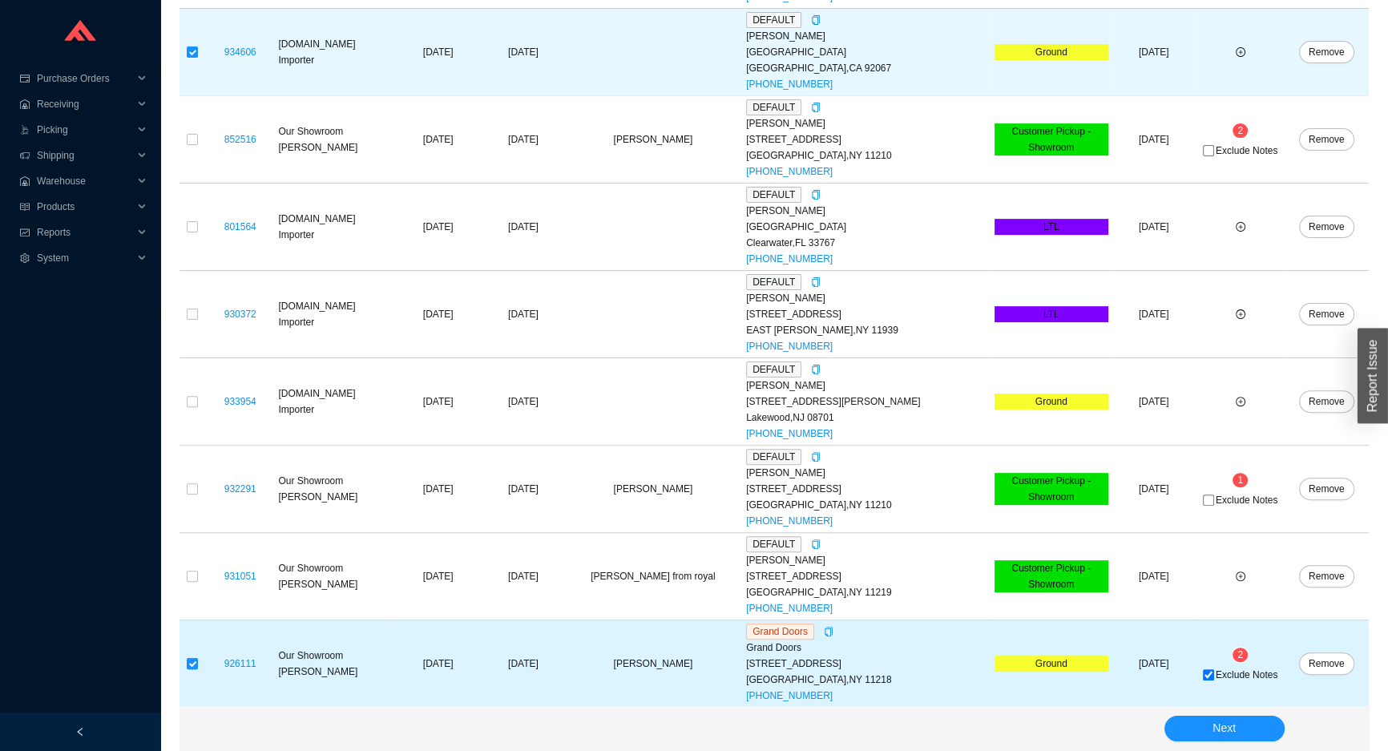
click at [188, 669] on label at bounding box center [192, 664] width 11 height 16
click at [188, 669] on input "checkbox" at bounding box center [192, 663] width 11 height 11
checkbox input "false"
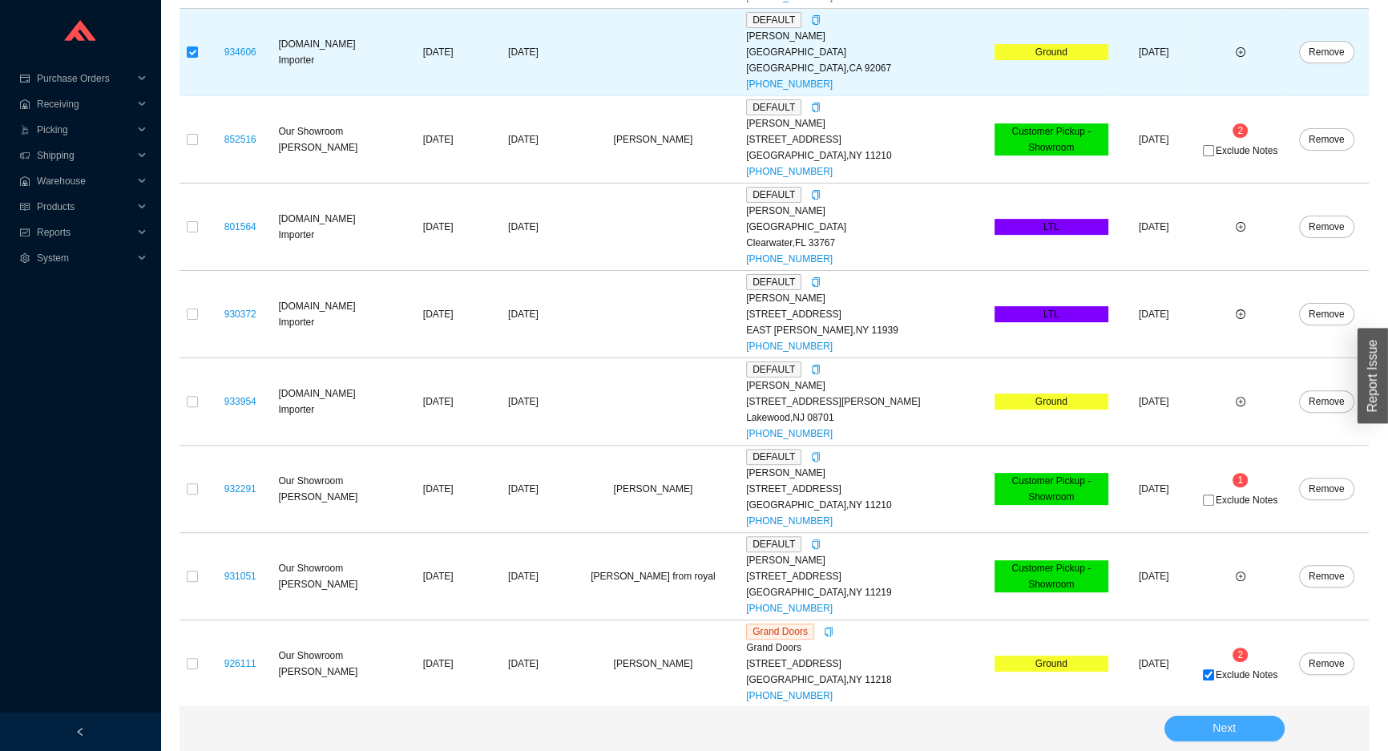
click at [1275, 730] on button "Next" at bounding box center [1225, 729] width 120 height 26
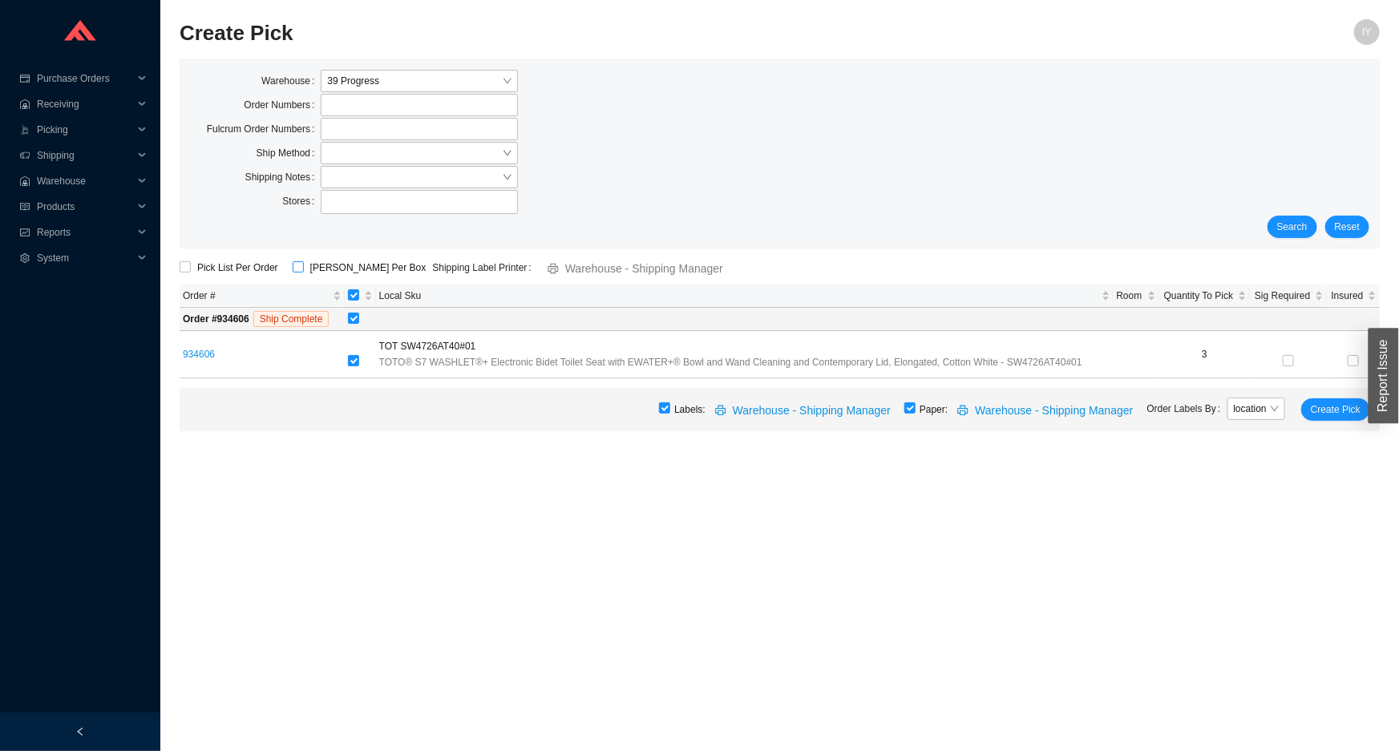
click at [305, 265] on span "ShipKey Per Box" at bounding box center [368, 268] width 129 height 16
click at [304, 265] on input "ShipKey Per Box" at bounding box center [298, 266] width 11 height 11
checkbox input "true"
click at [915, 406] on input "checkbox" at bounding box center [909, 407] width 11 height 11
checkbox input "false"
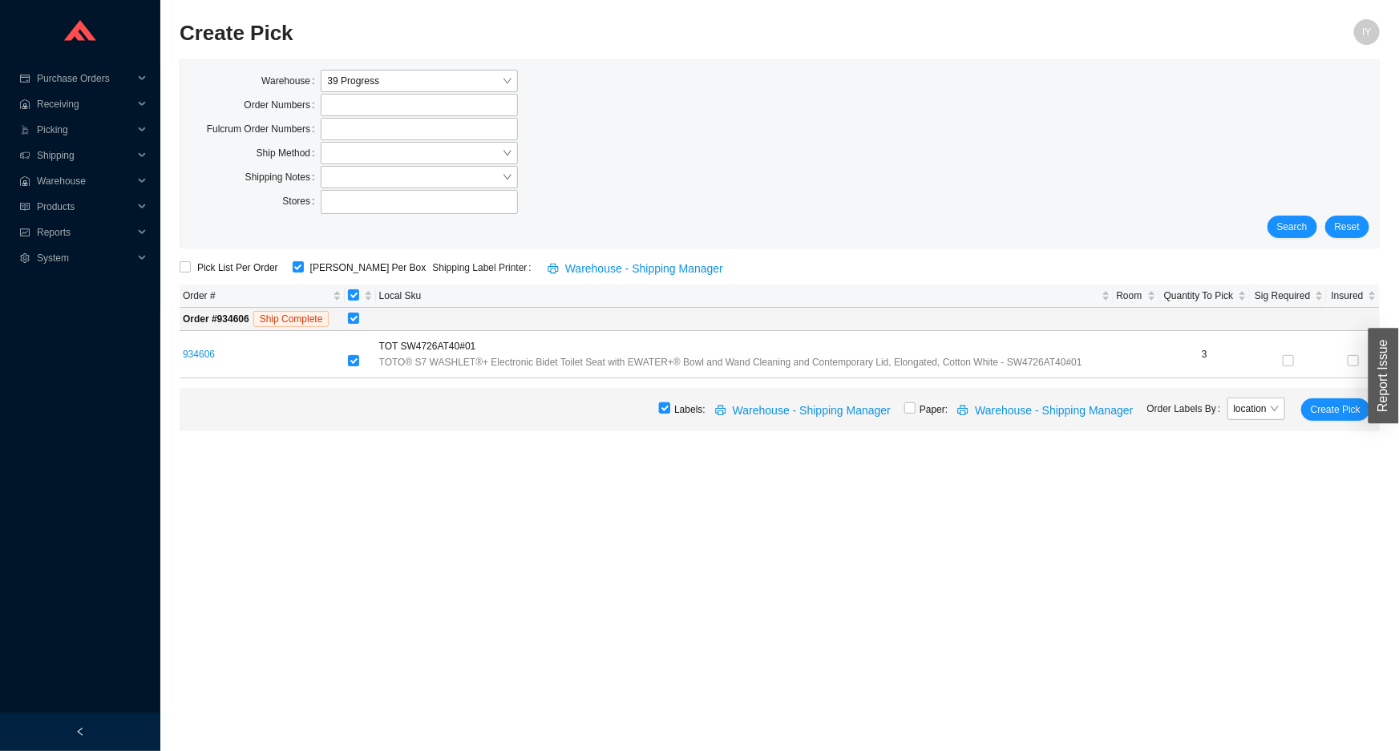
click at [670, 407] on input "checkbox" at bounding box center [664, 407] width 11 height 11
click at [670, 415] on label at bounding box center [664, 409] width 11 height 16
click at [670, 414] on input "checkbox" at bounding box center [664, 407] width 11 height 11
checkbox input "true"
click at [1320, 415] on span "Create Pick" at bounding box center [1336, 410] width 50 height 16
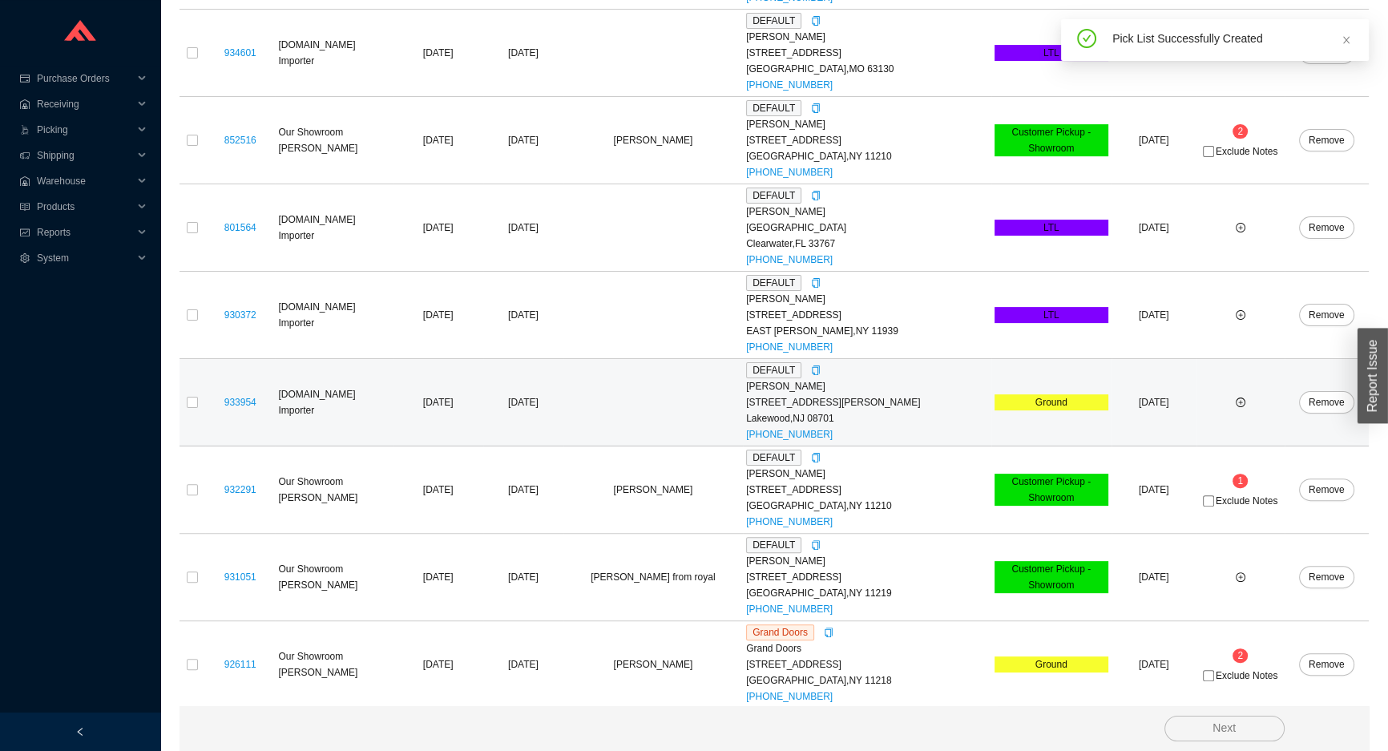
scroll to position [487, 0]
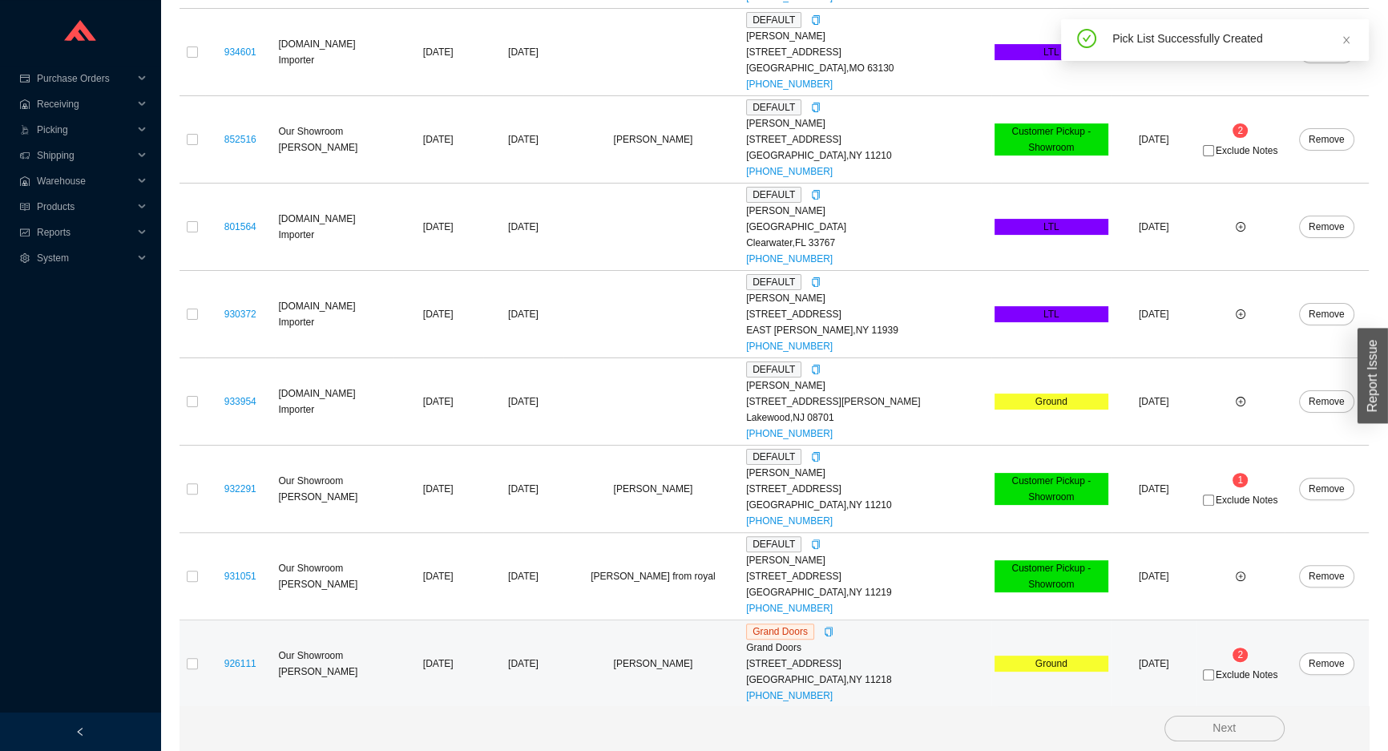
click at [1208, 681] on div "Exclude Notes" at bounding box center [1241, 674] width 82 height 16
click at [1204, 674] on input "Exclude Notes" at bounding box center [1208, 674] width 11 height 11
checkbox input "true"
click at [200, 659] on td at bounding box center [193, 663] width 26 height 87
click at [188, 661] on input "checkbox" at bounding box center [192, 663] width 11 height 11
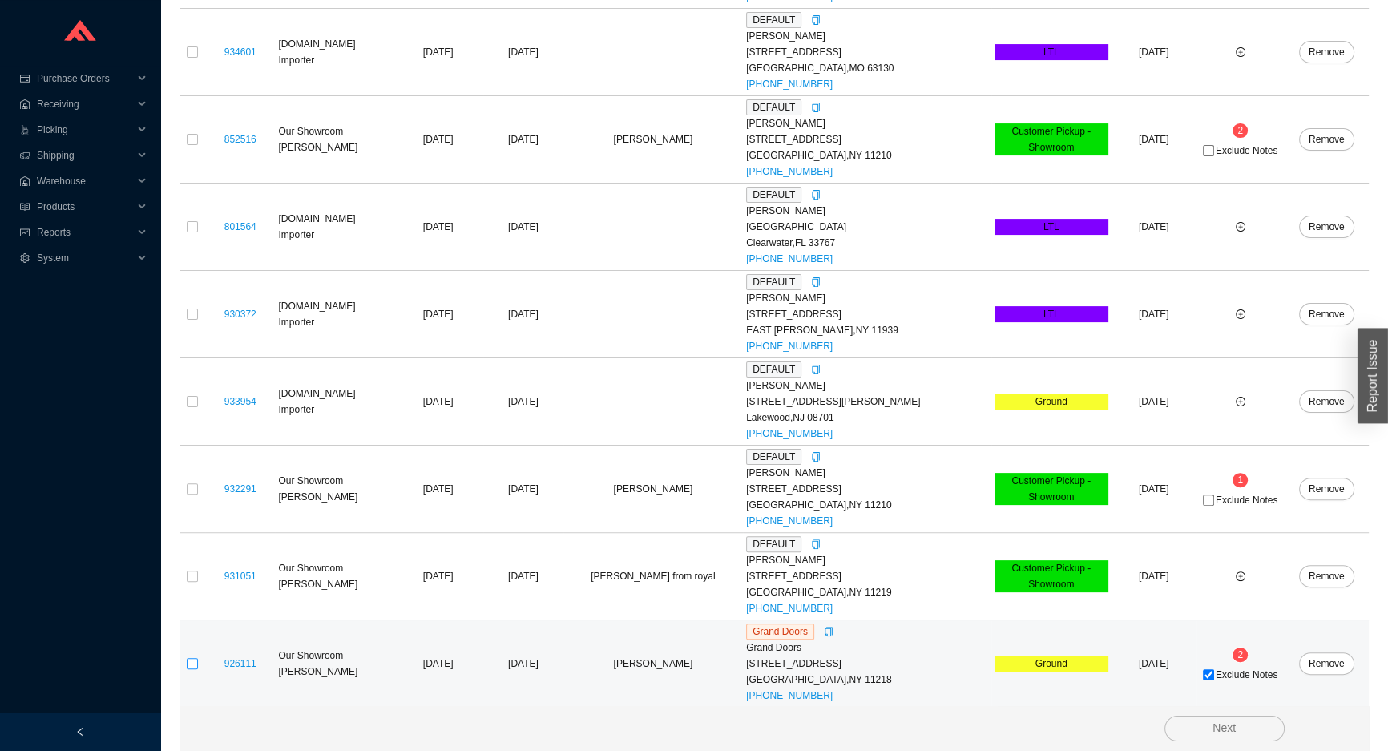
checkbox input "true"
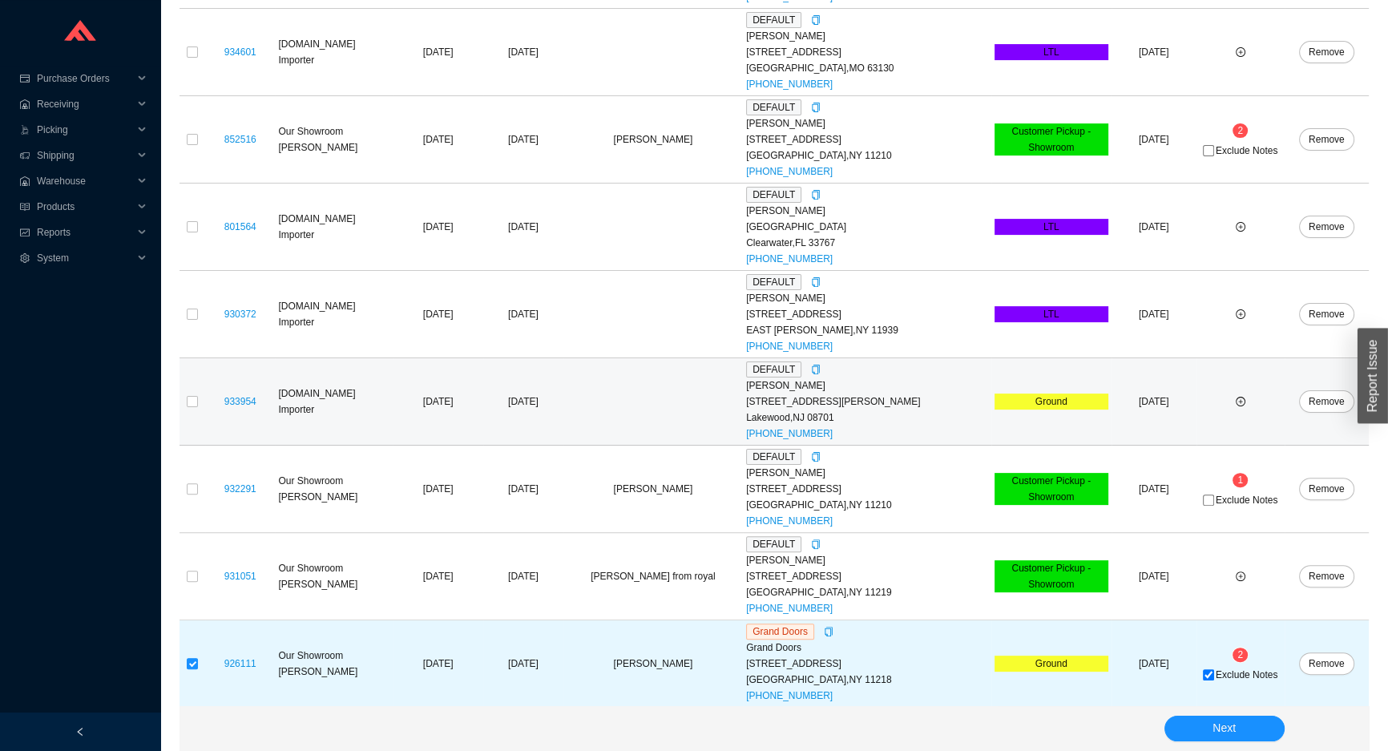
click at [194, 390] on td at bounding box center [193, 401] width 26 height 87
click at [192, 400] on input "checkbox" at bounding box center [192, 401] width 11 height 11
checkbox input "true"
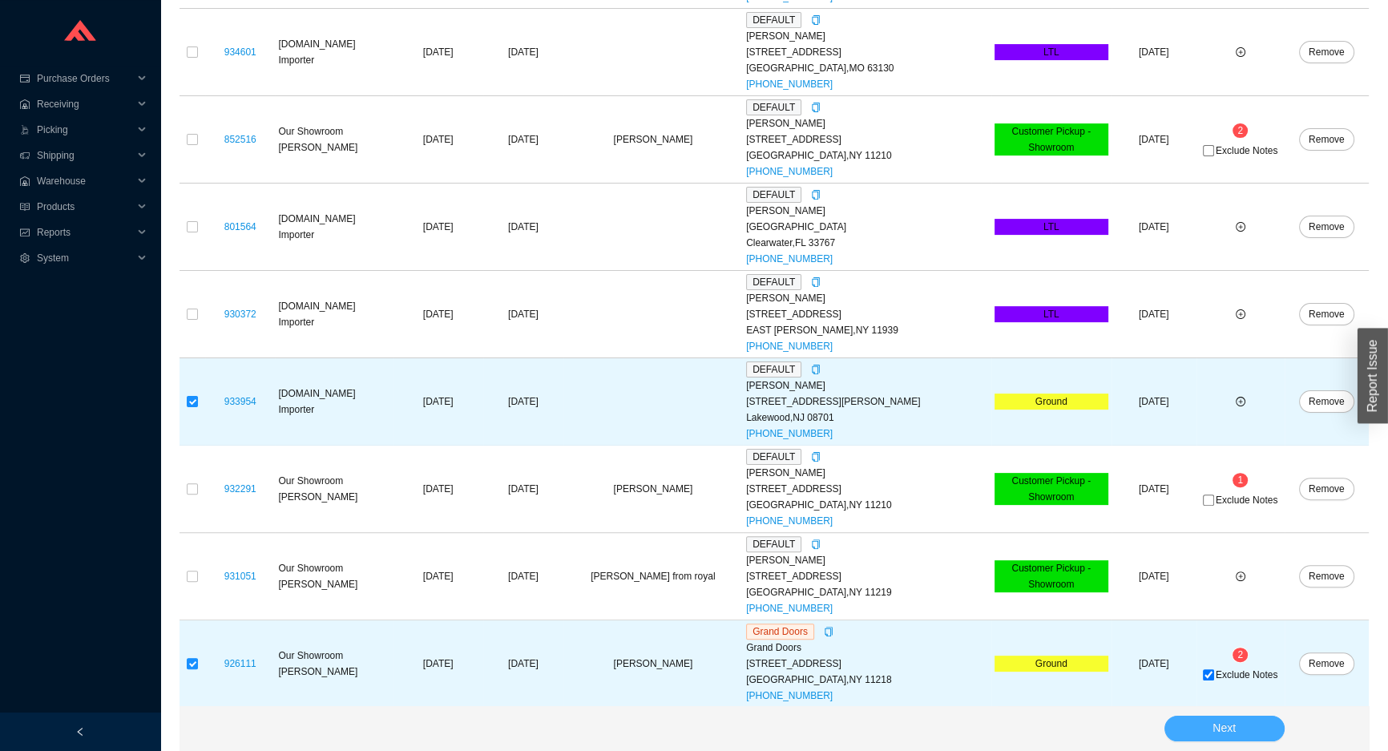
click at [1218, 735] on span "Next" at bounding box center [1224, 728] width 23 height 18
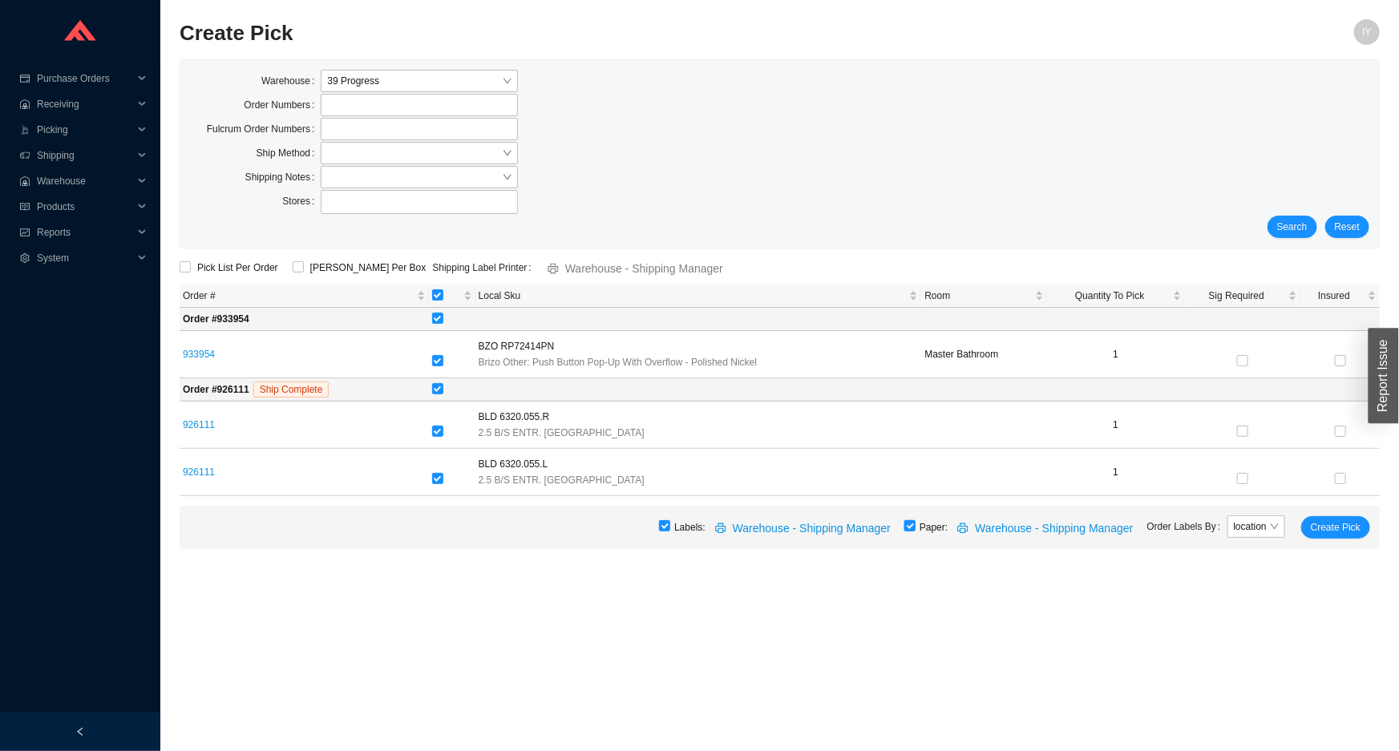
click at [915, 527] on input "checkbox" at bounding box center [909, 525] width 11 height 11
checkbox input "false"
click at [1318, 531] on span "Create Pick" at bounding box center [1336, 527] width 50 height 16
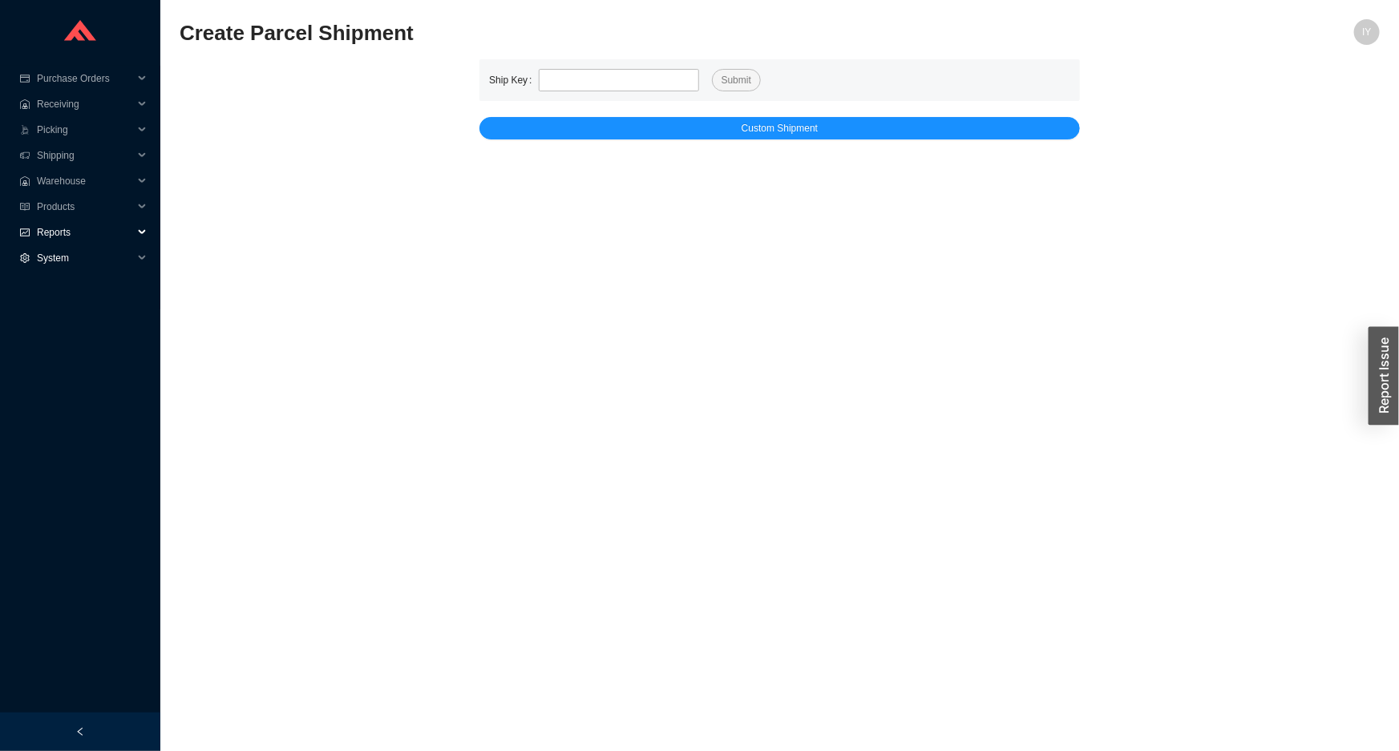
drag, startPoint x: 46, startPoint y: 228, endPoint x: 56, endPoint y: 265, distance: 38.1
click at [47, 236] on span "Reports" at bounding box center [85, 233] width 96 height 26
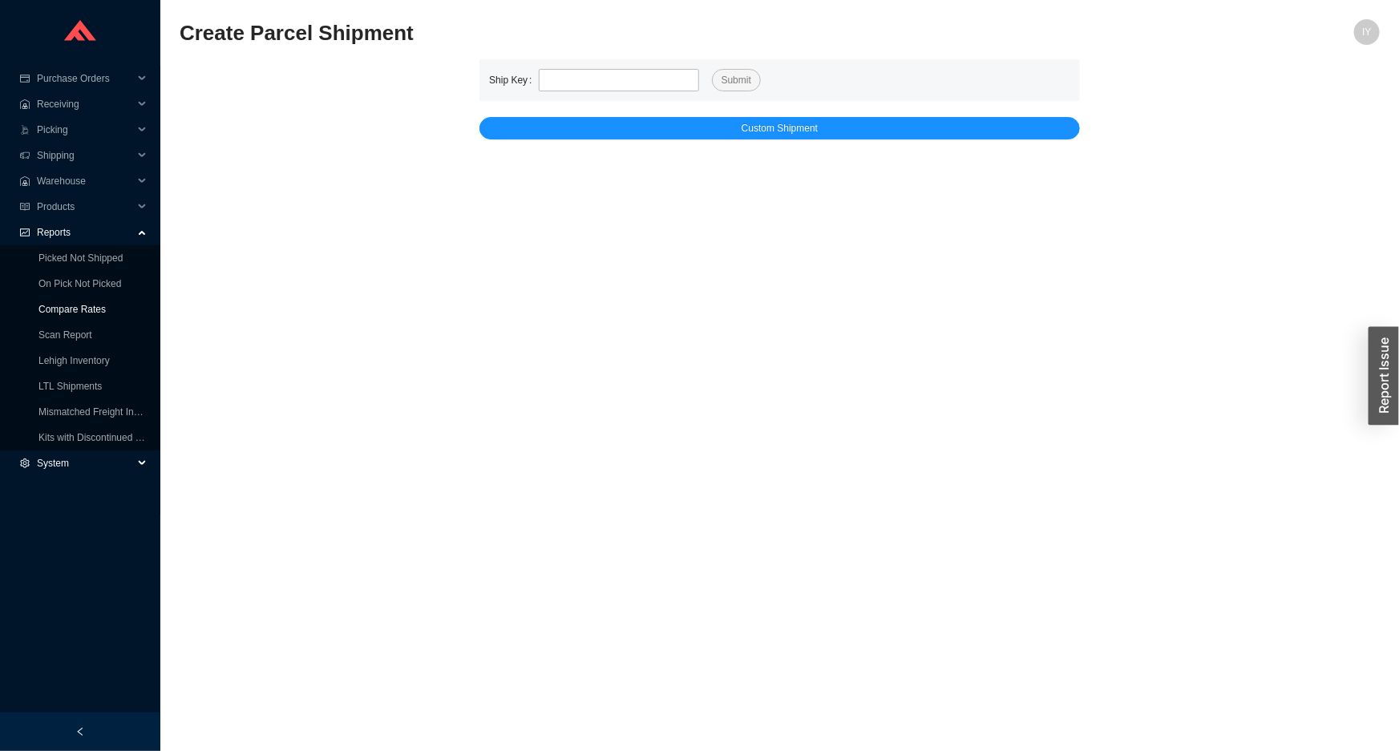
click at [63, 304] on link "Compare Rates" at bounding box center [71, 309] width 67 height 11
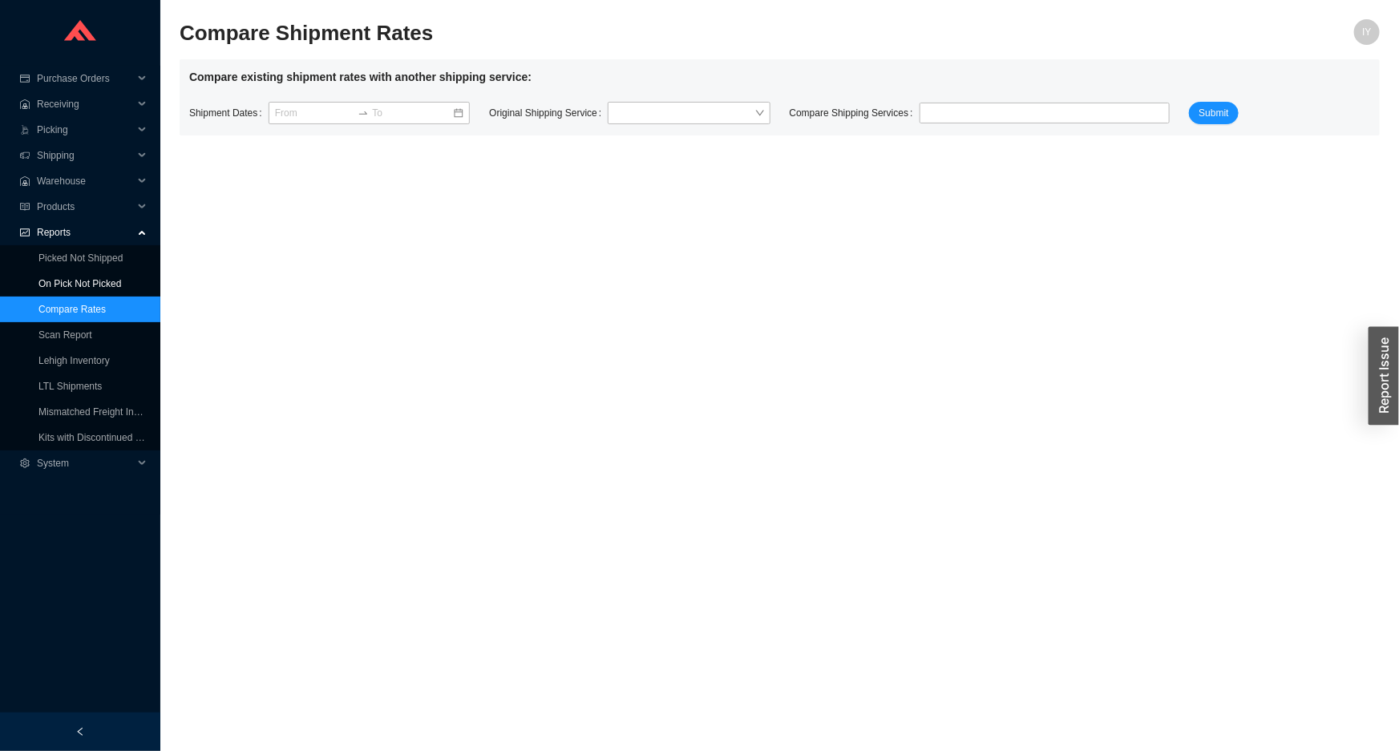
click at [61, 288] on link "On Pick Not Picked" at bounding box center [79, 283] width 83 height 11
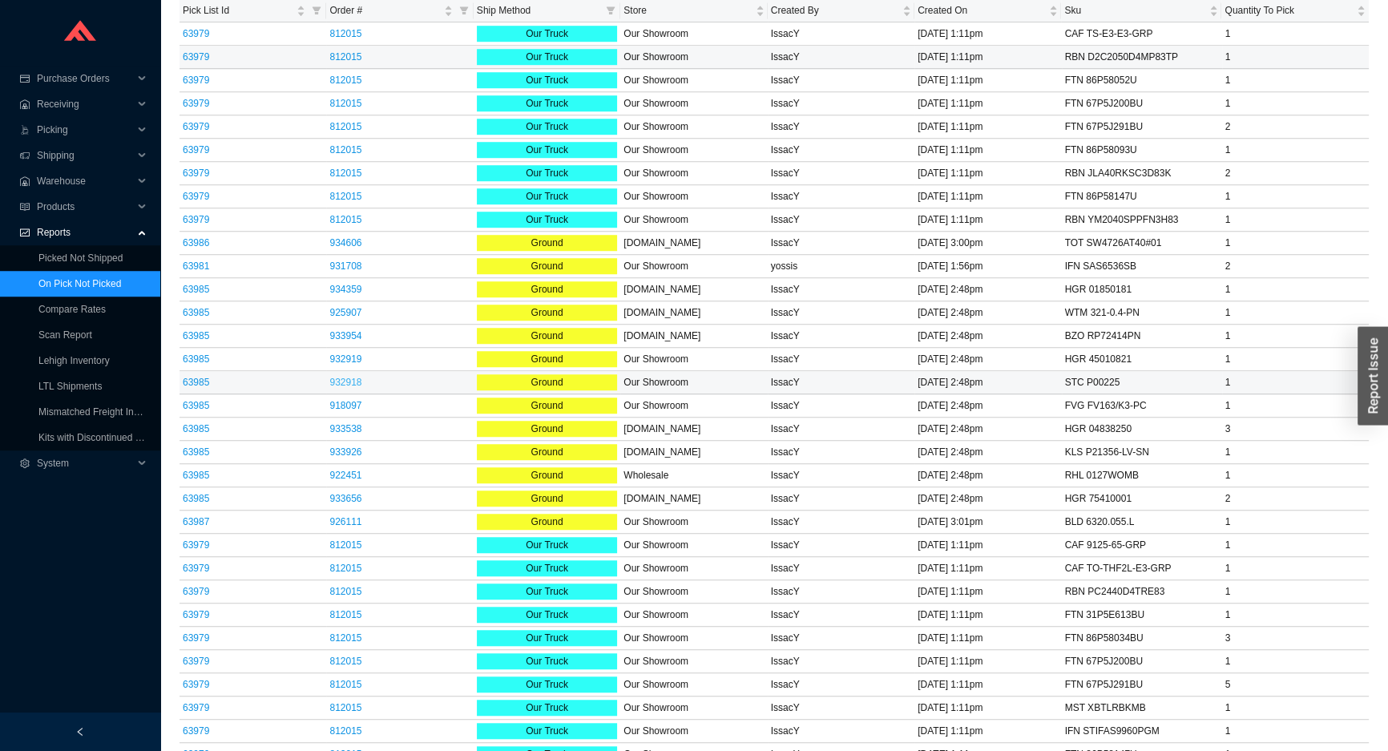
scroll to position [1520, 0]
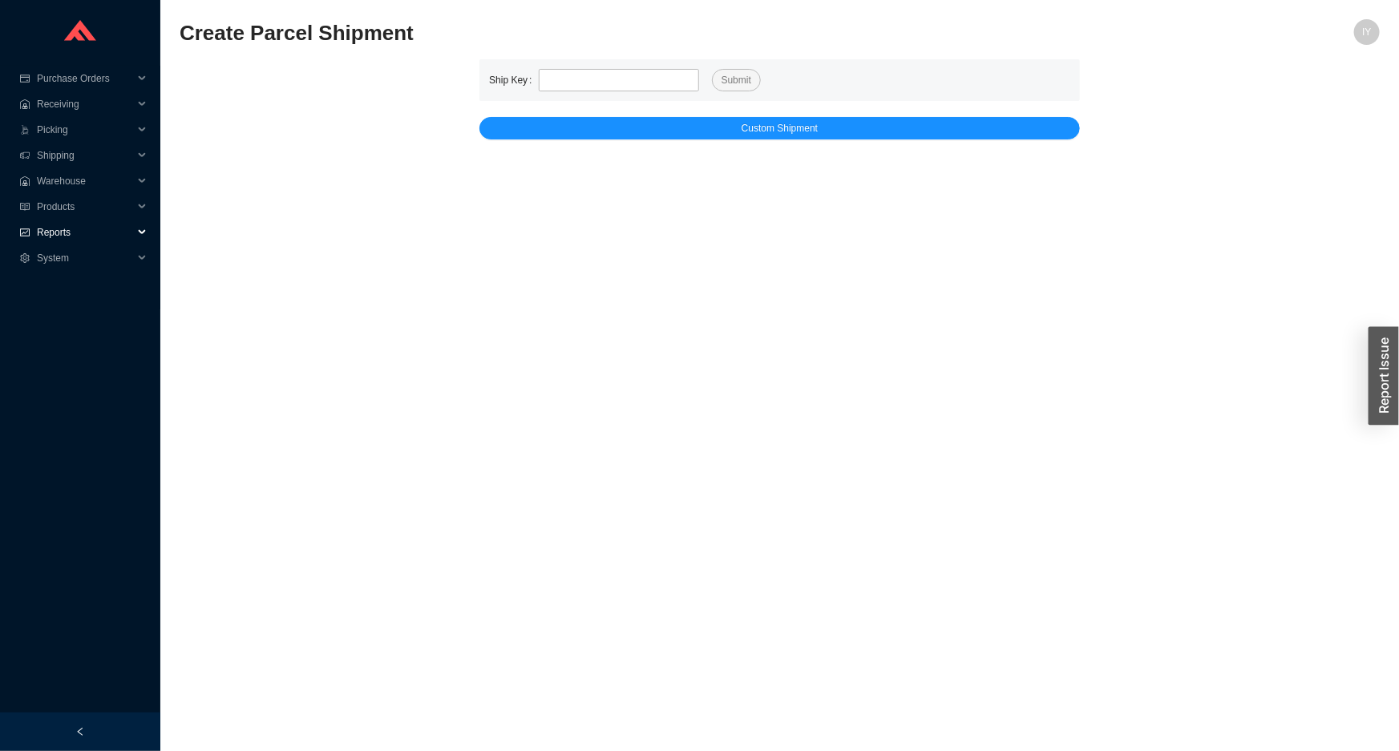
click at [20, 232] on icon "fund" at bounding box center [25, 233] width 10 height 10
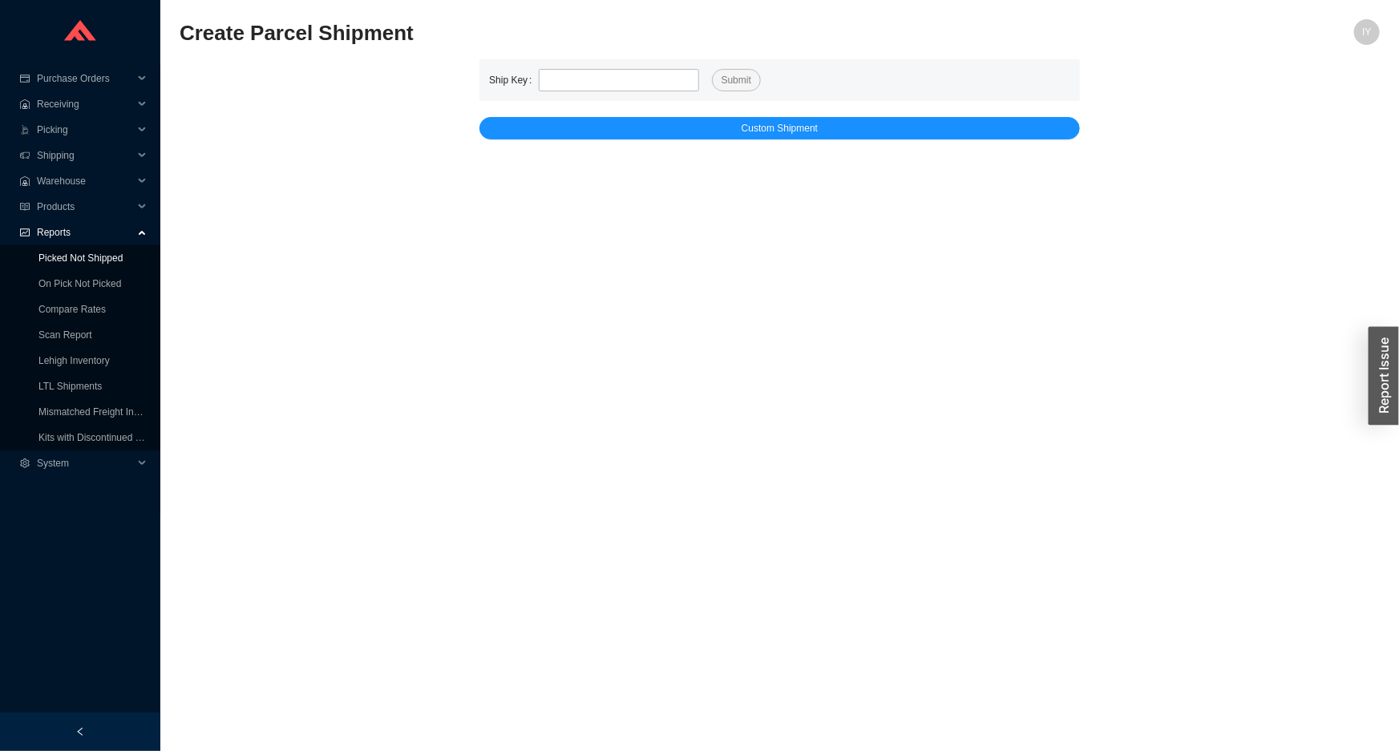
click at [39, 264] on link "Picked Not Shipped" at bounding box center [80, 258] width 84 height 11
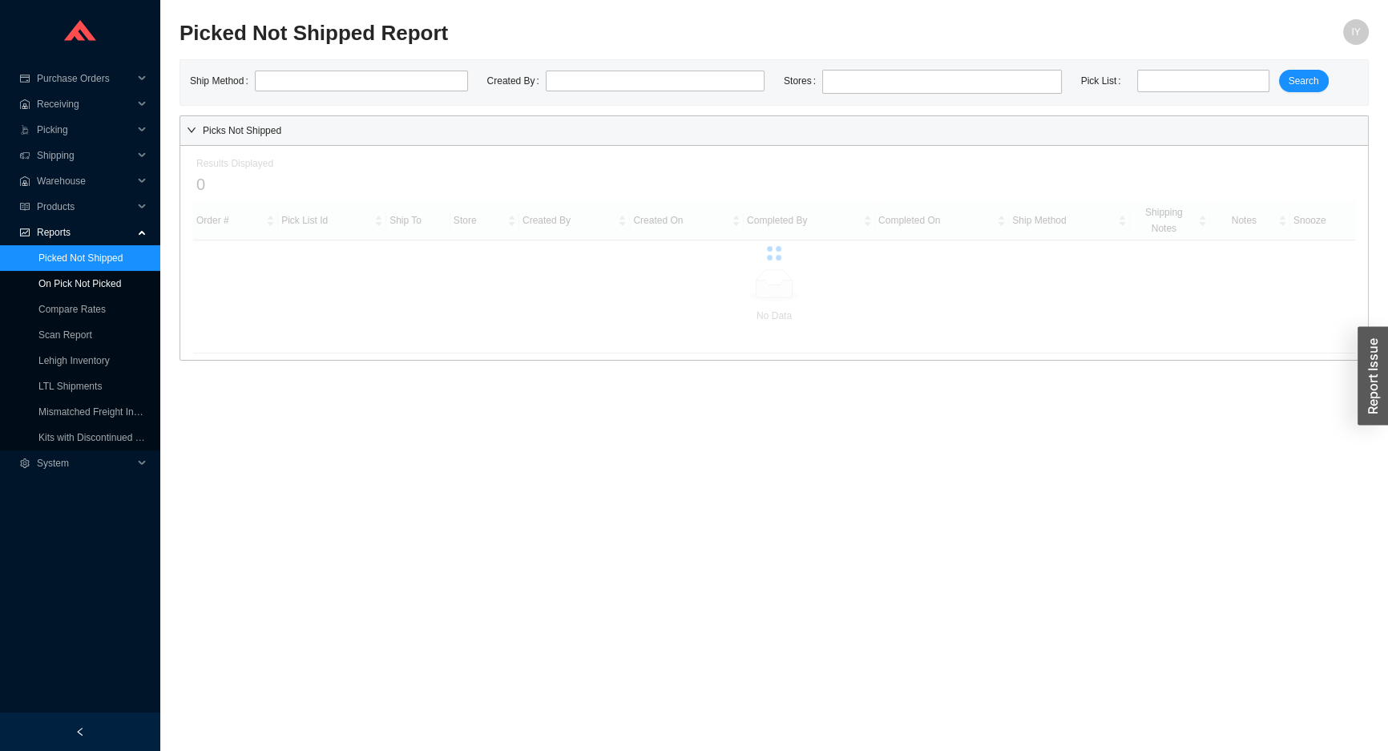
click at [40, 278] on link "On Pick Not Picked" at bounding box center [79, 283] width 83 height 11
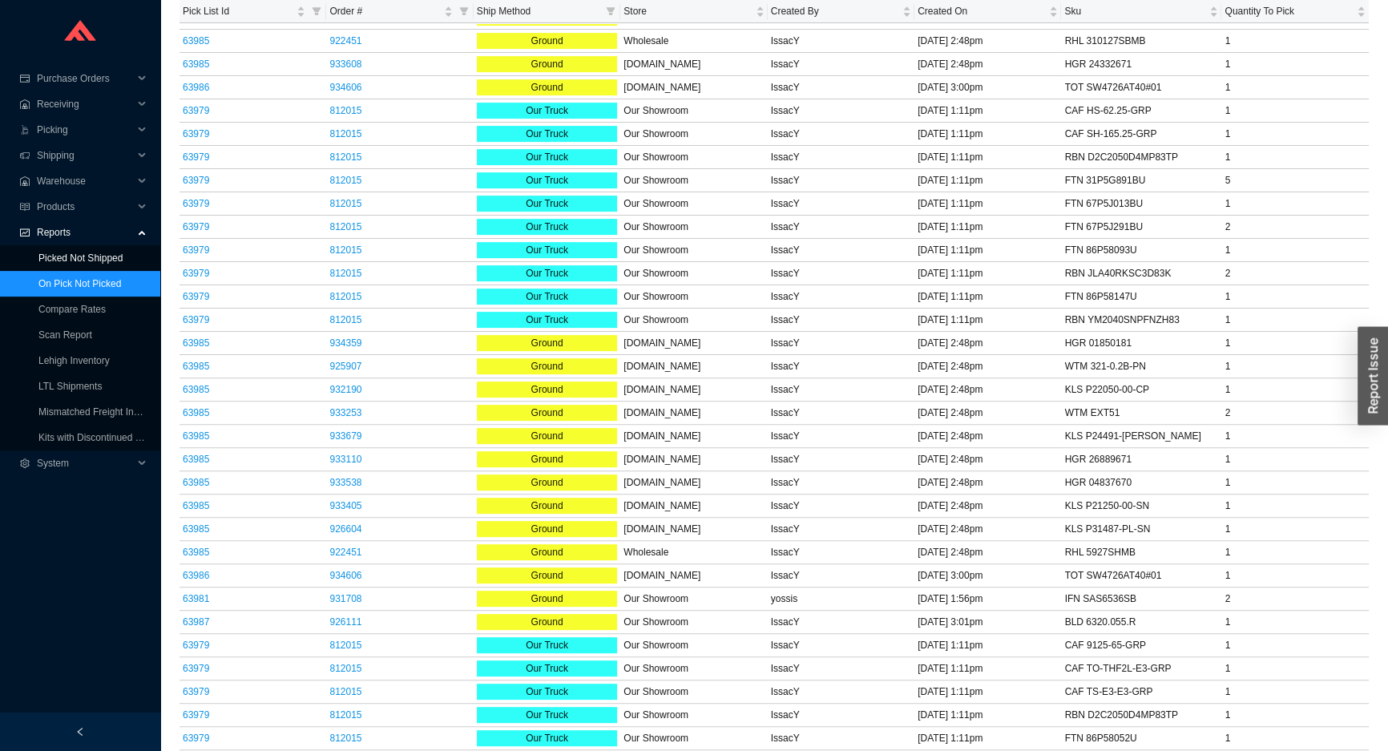
scroll to position [802, 0]
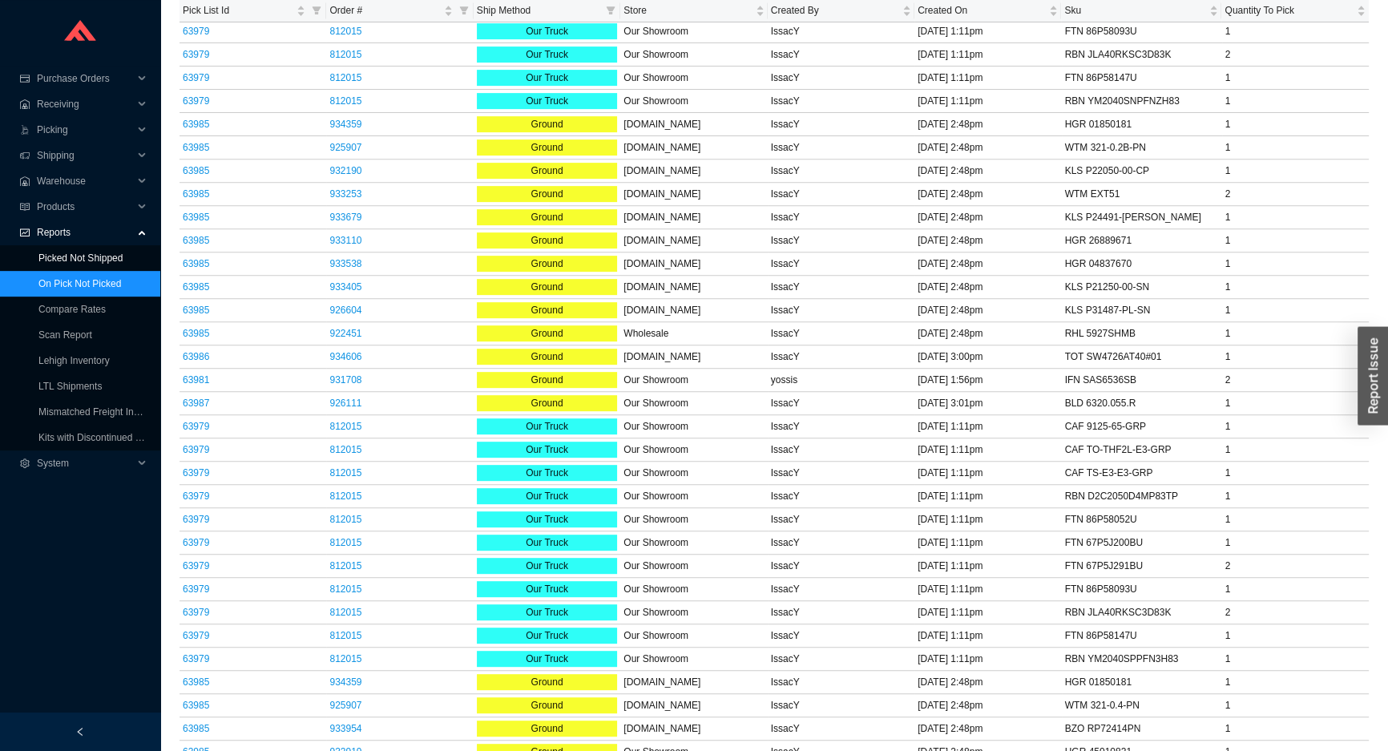
click at [87, 253] on link "Picked Not Shipped" at bounding box center [80, 258] width 84 height 11
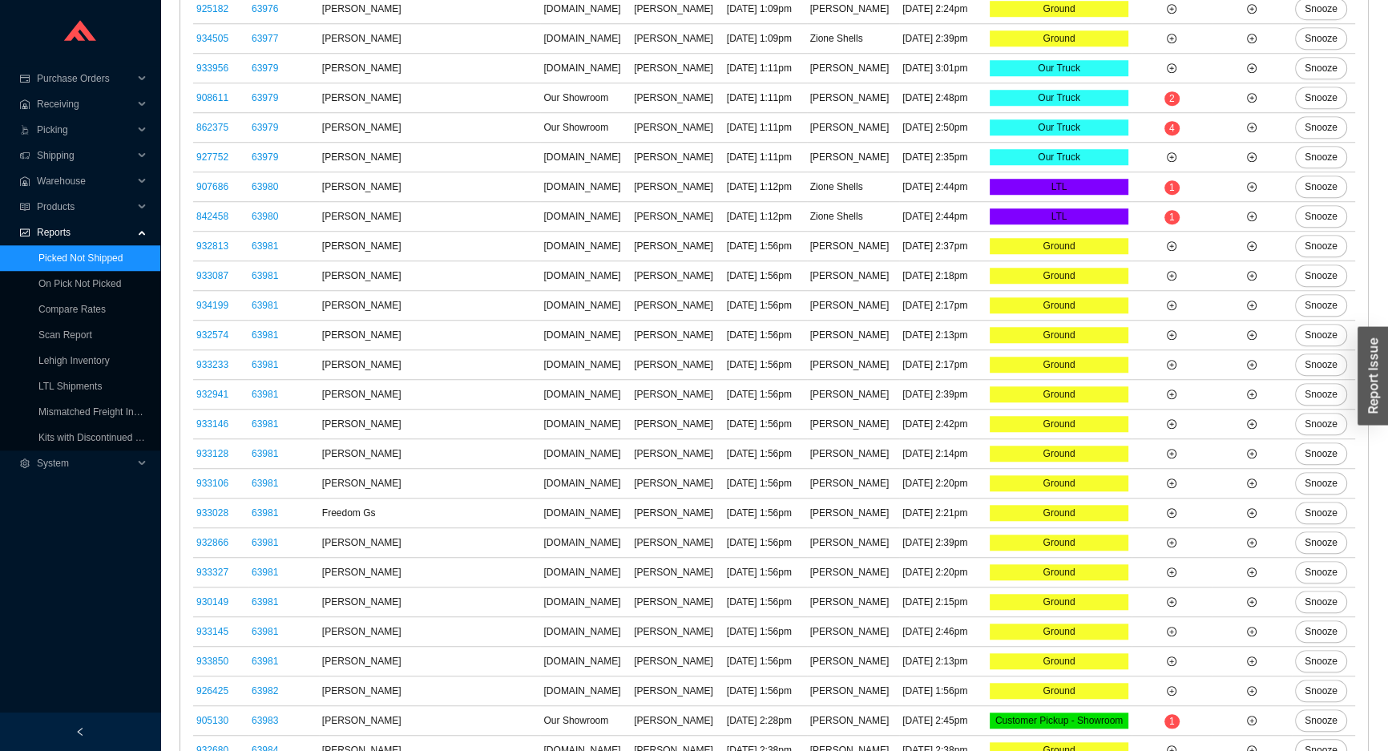
scroll to position [1714, 0]
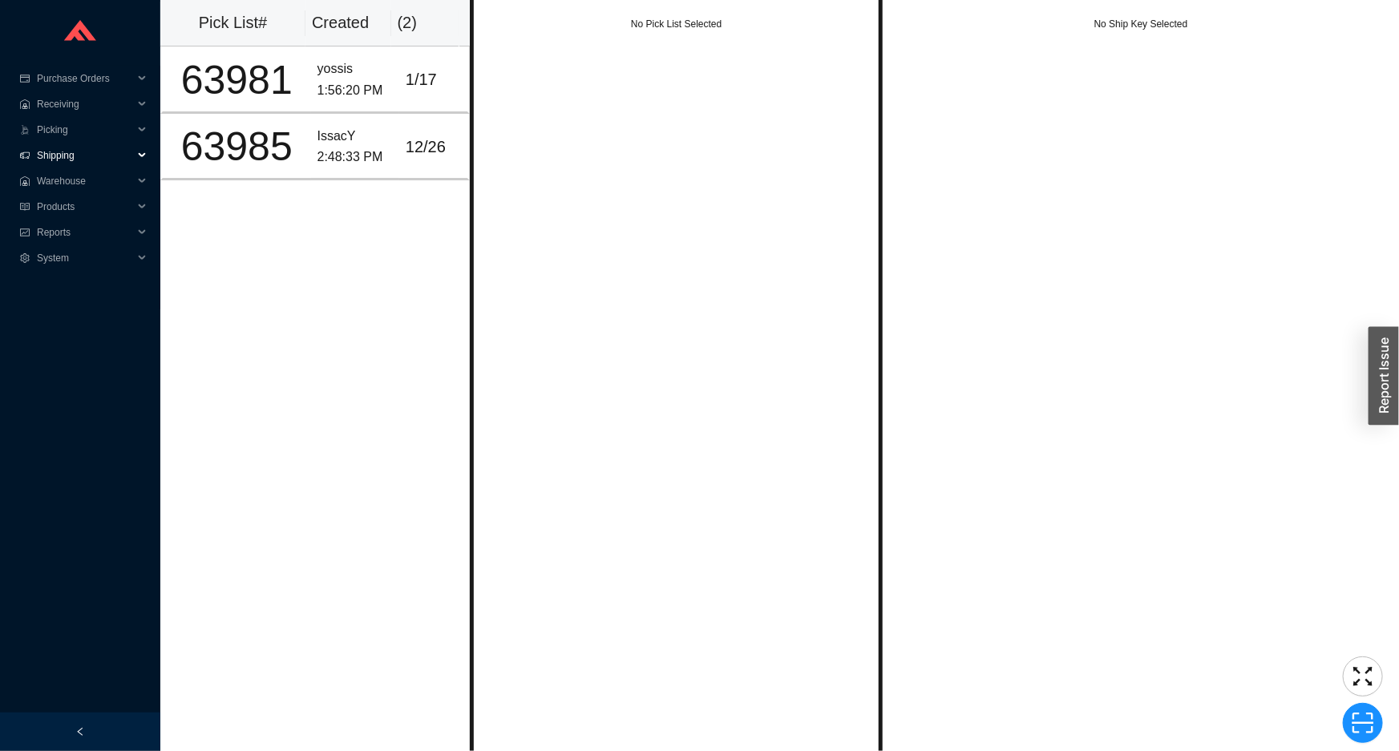
click at [75, 152] on span "Shipping" at bounding box center [85, 156] width 96 height 26
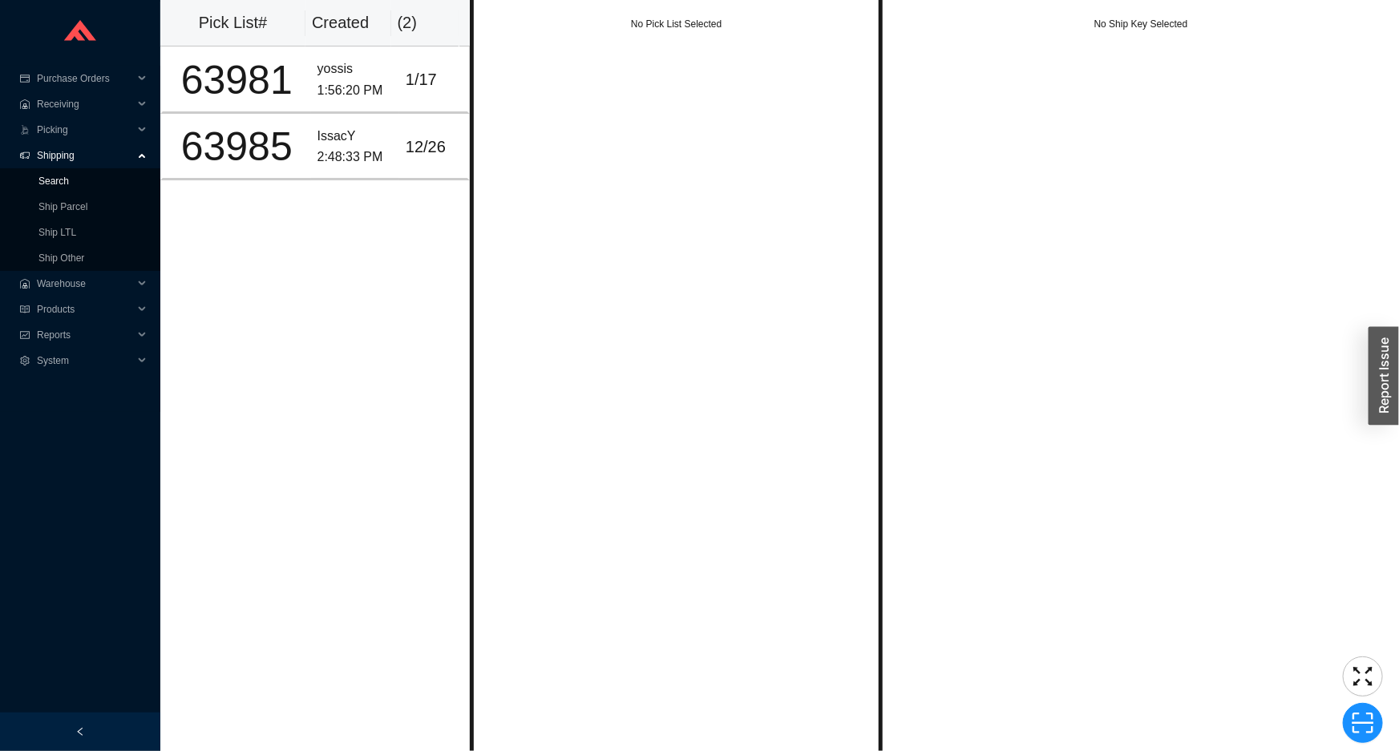
click at [69, 179] on link "Search" at bounding box center [53, 181] width 30 height 11
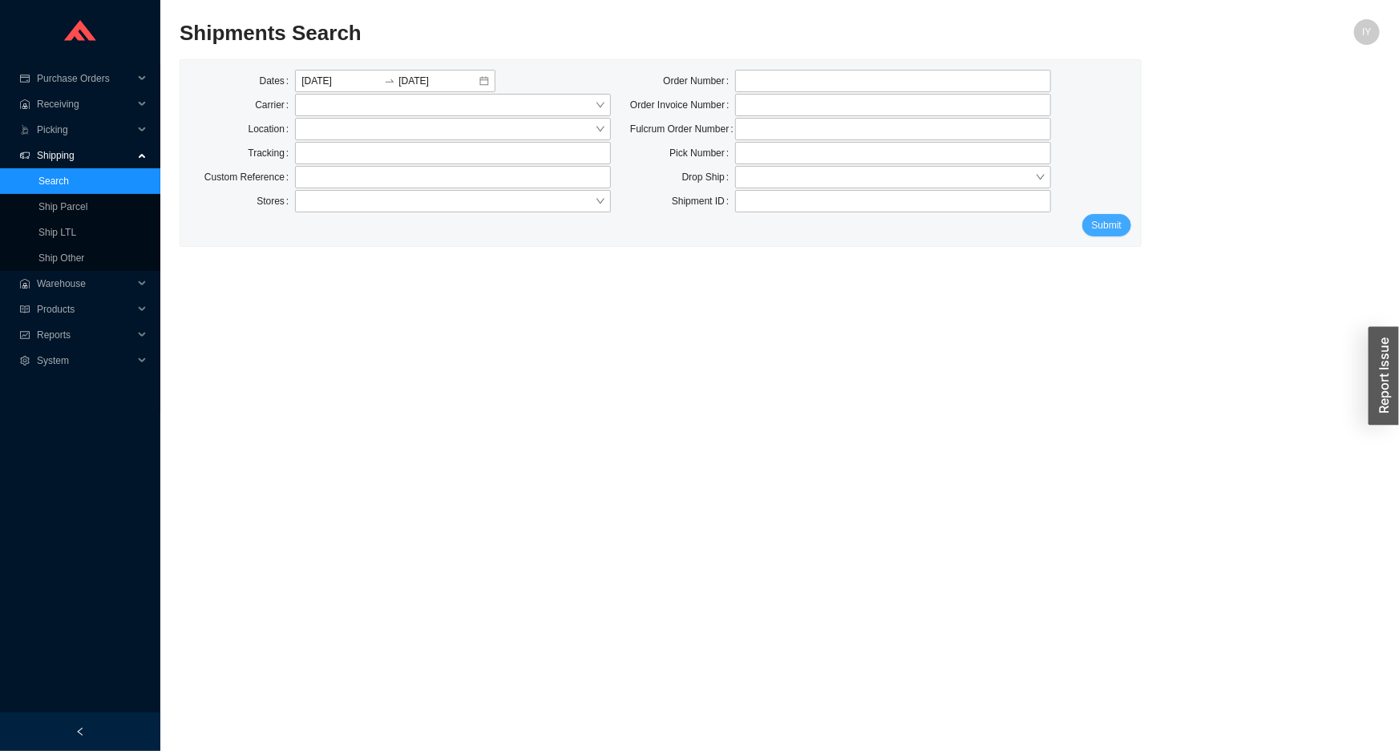
click at [1100, 226] on span "Submit" at bounding box center [1107, 225] width 30 height 16
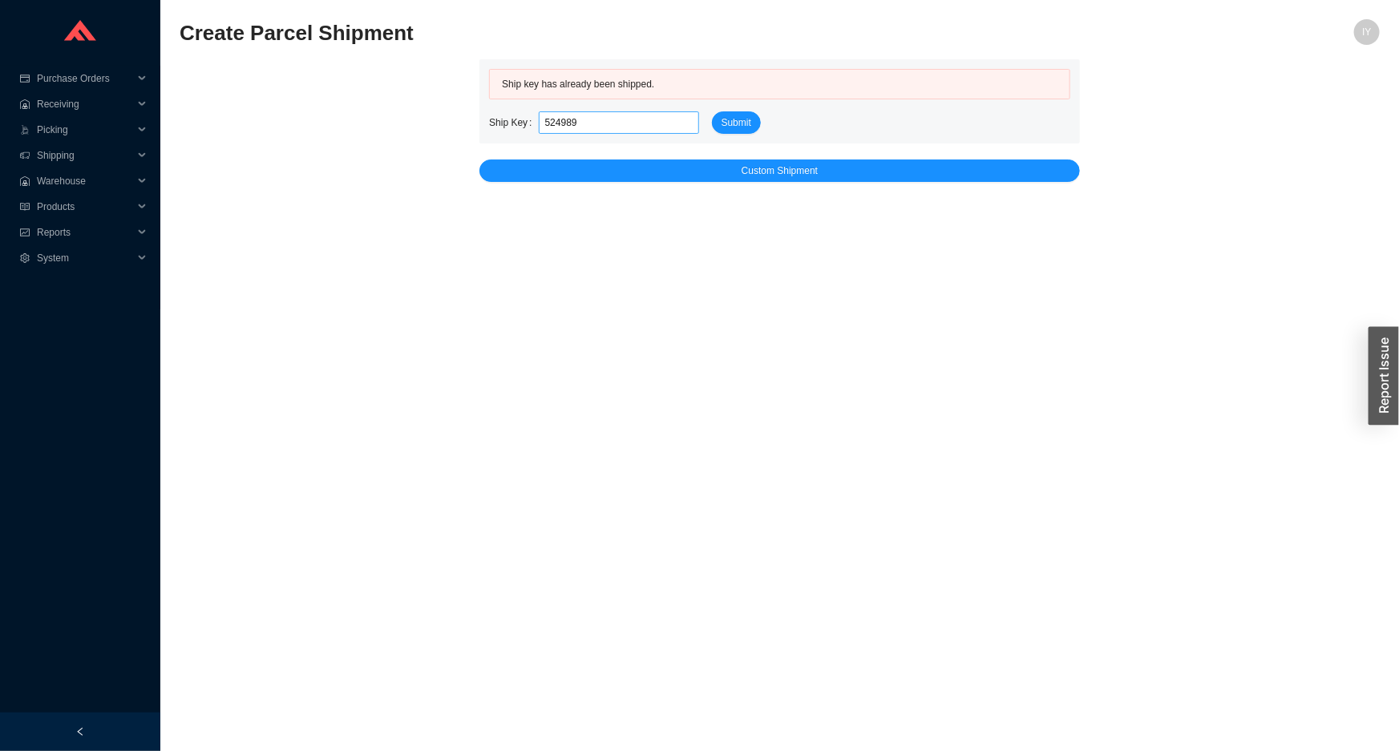
click at [549, 119] on input "524989" at bounding box center [619, 122] width 160 height 22
click at [548, 123] on input "524989" at bounding box center [619, 122] width 160 height 22
type input "524989"
drag, startPoint x: 548, startPoint y: 123, endPoint x: 103, endPoint y: 162, distance: 447.4
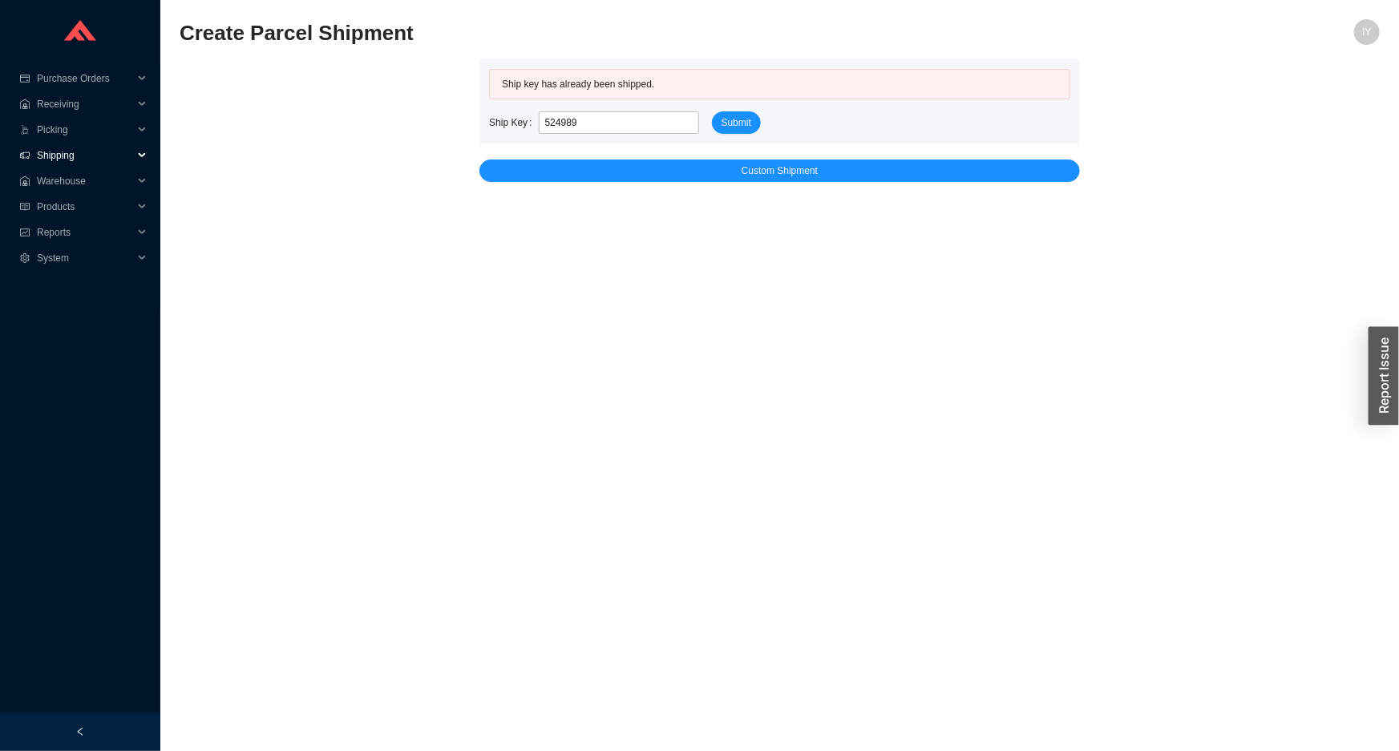
click at [103, 162] on span "Shipping" at bounding box center [85, 156] width 96 height 26
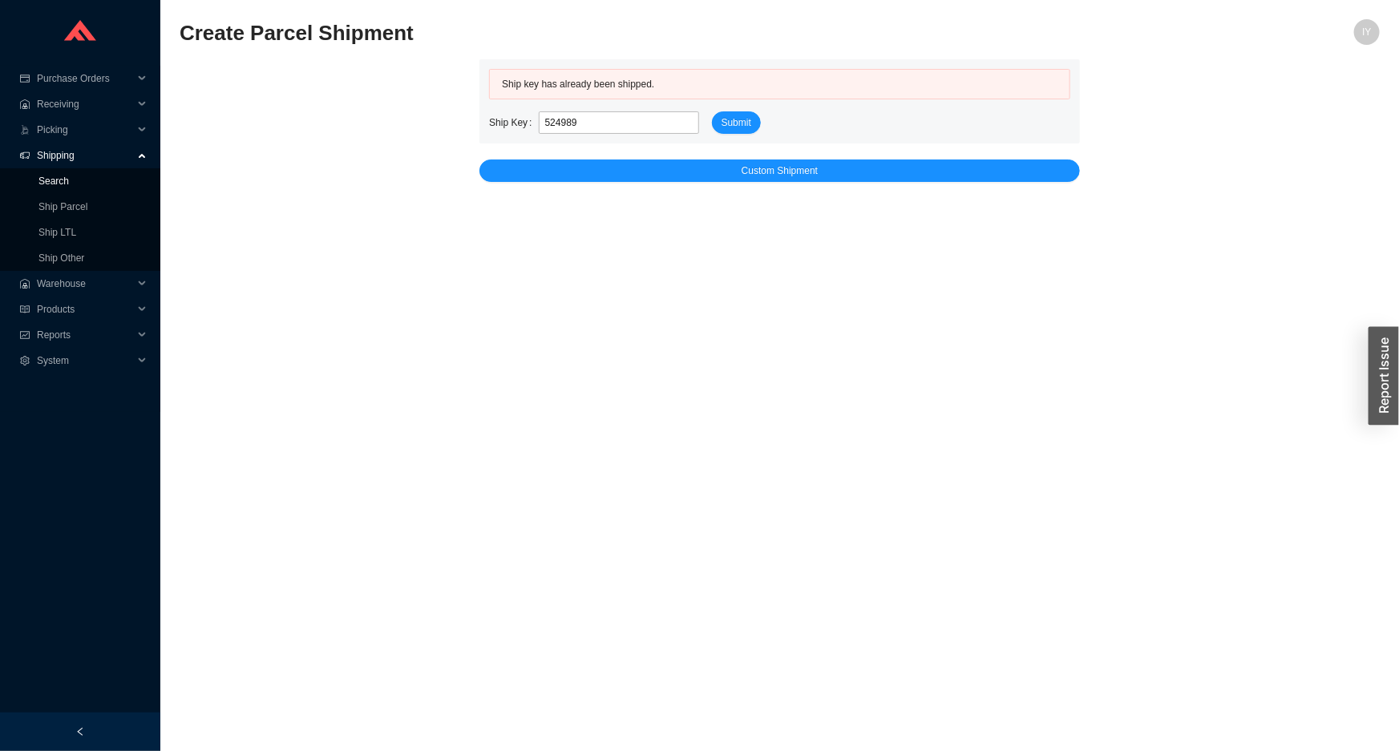
click at [69, 178] on link "Search" at bounding box center [53, 181] width 30 height 11
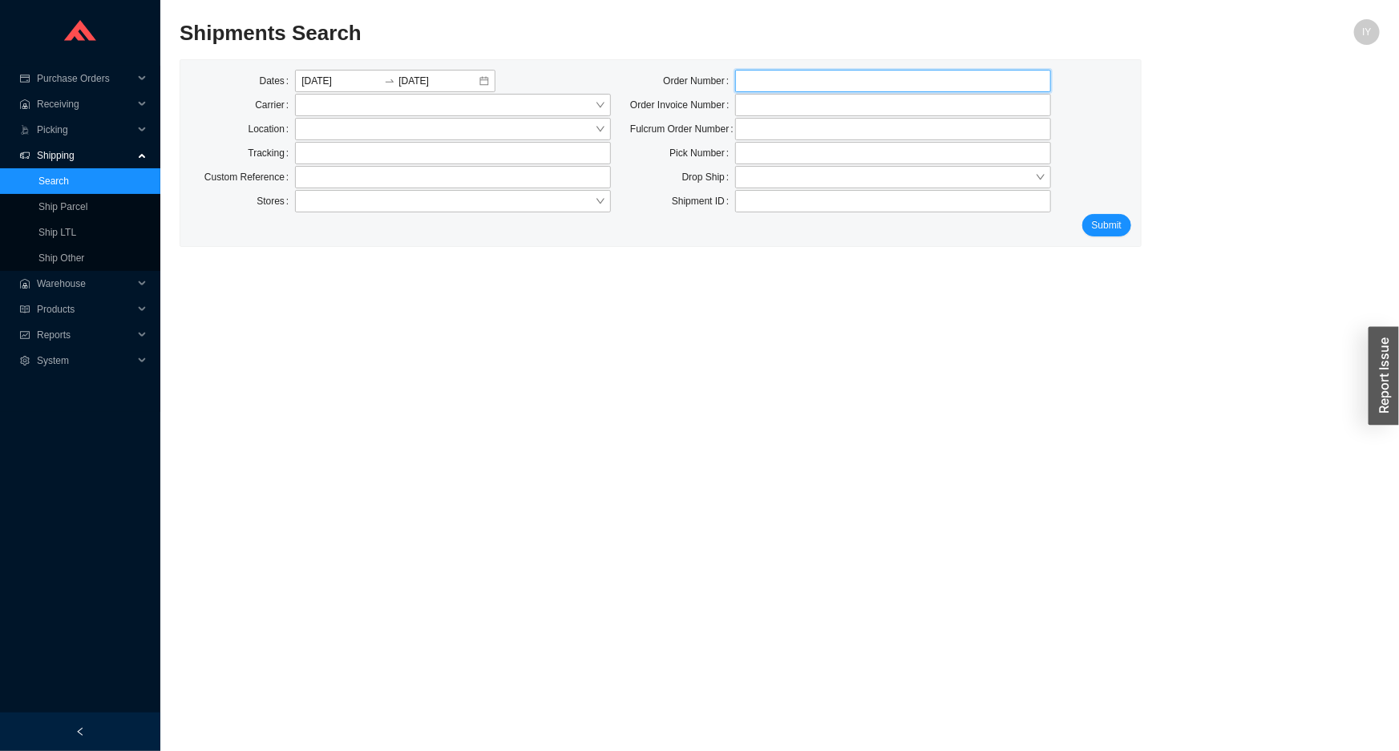
click at [813, 78] on input "tel" at bounding box center [893, 81] width 316 height 22
type input "931990"
click button "Submit" at bounding box center [1106, 225] width 49 height 22
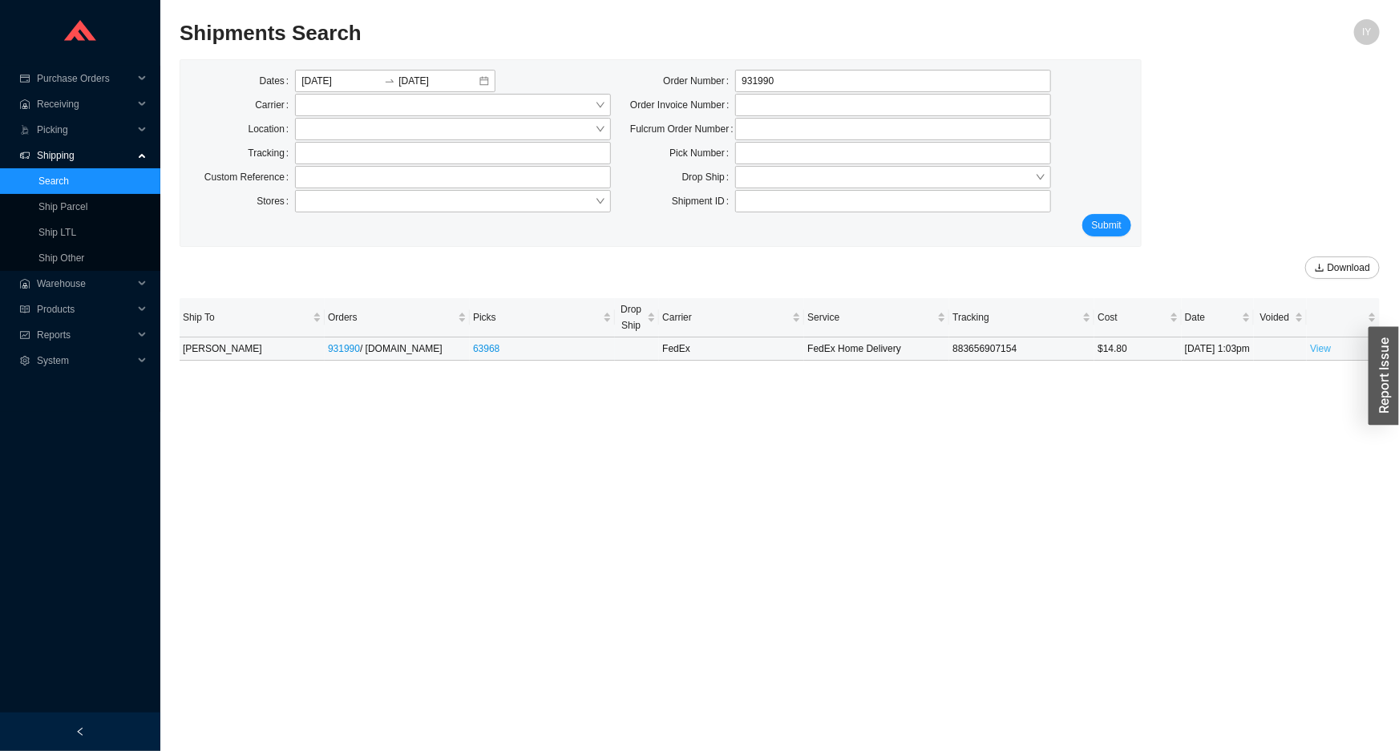
click at [1330, 354] on link "View" at bounding box center [1320, 348] width 21 height 11
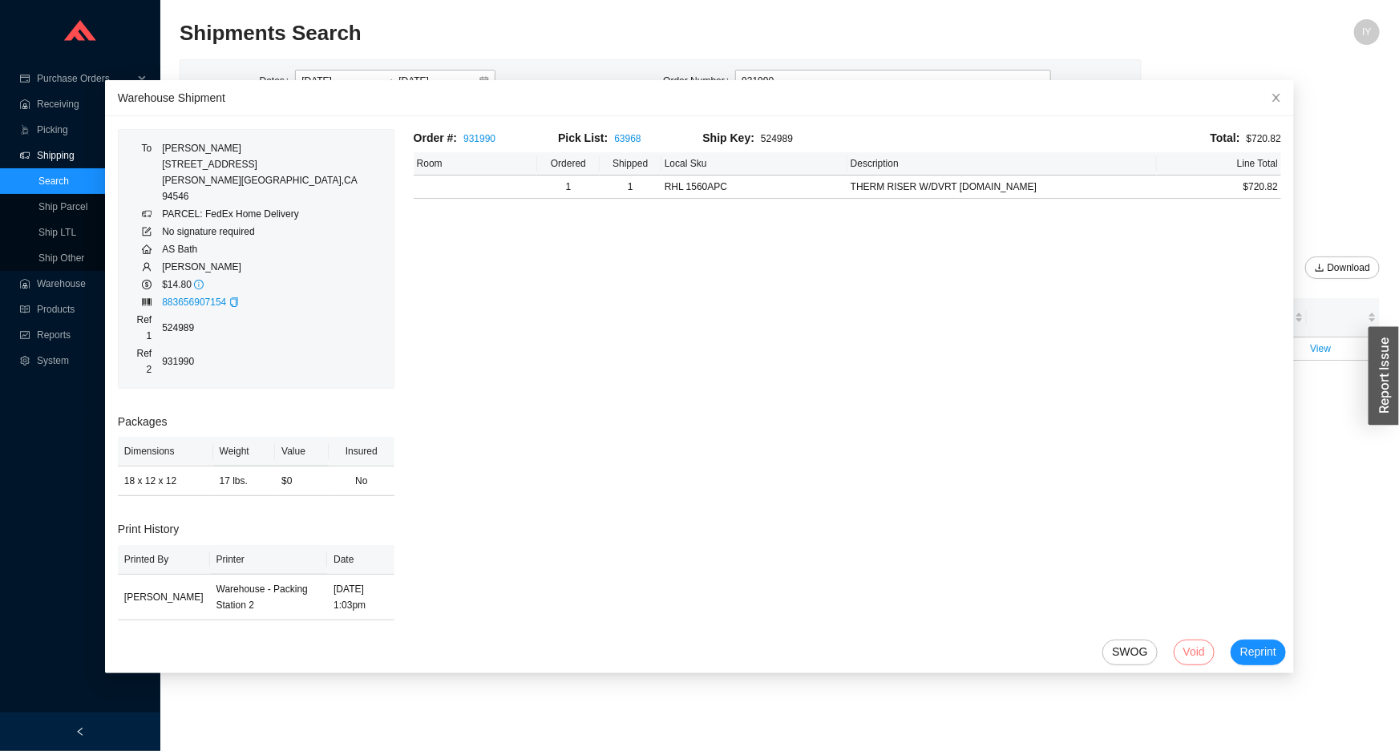
click at [1183, 643] on span "Void" at bounding box center [1194, 652] width 22 height 18
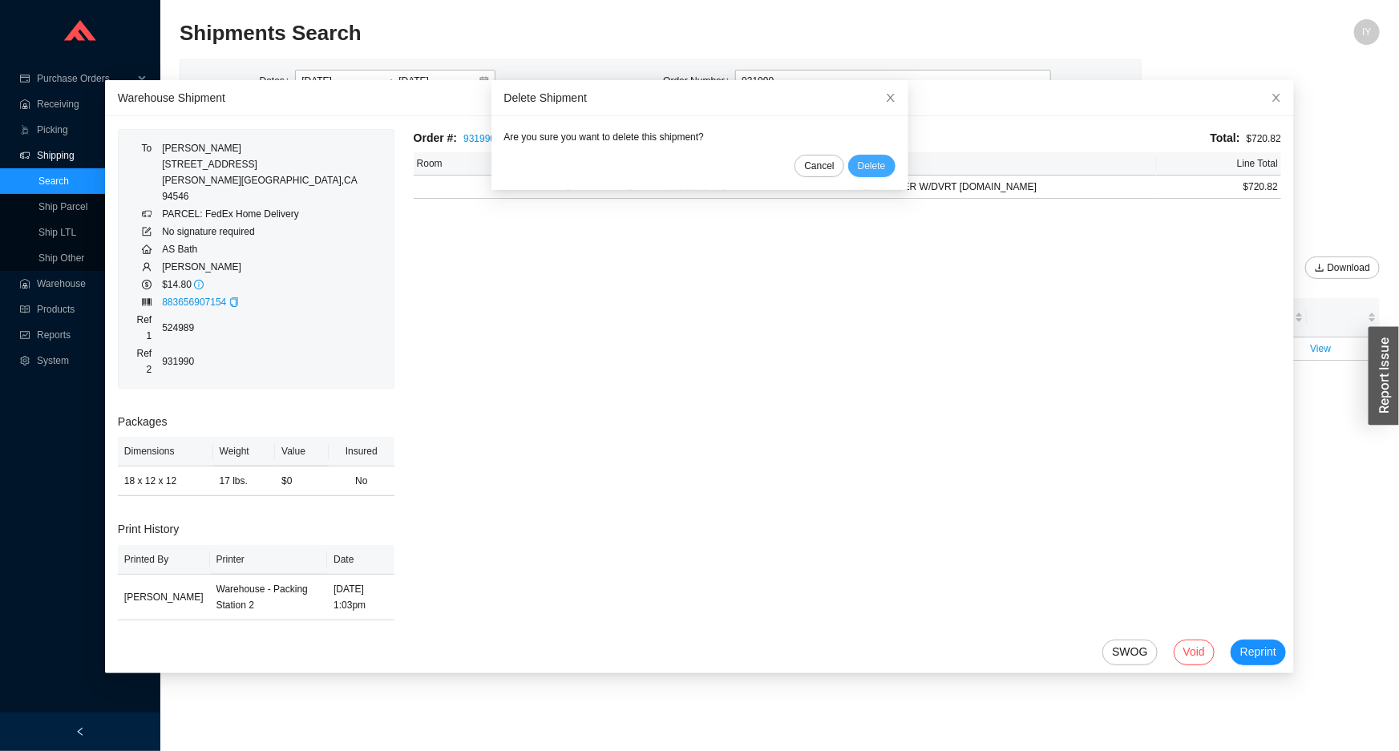
click at [864, 158] on span "Delete" at bounding box center [872, 166] width 28 height 16
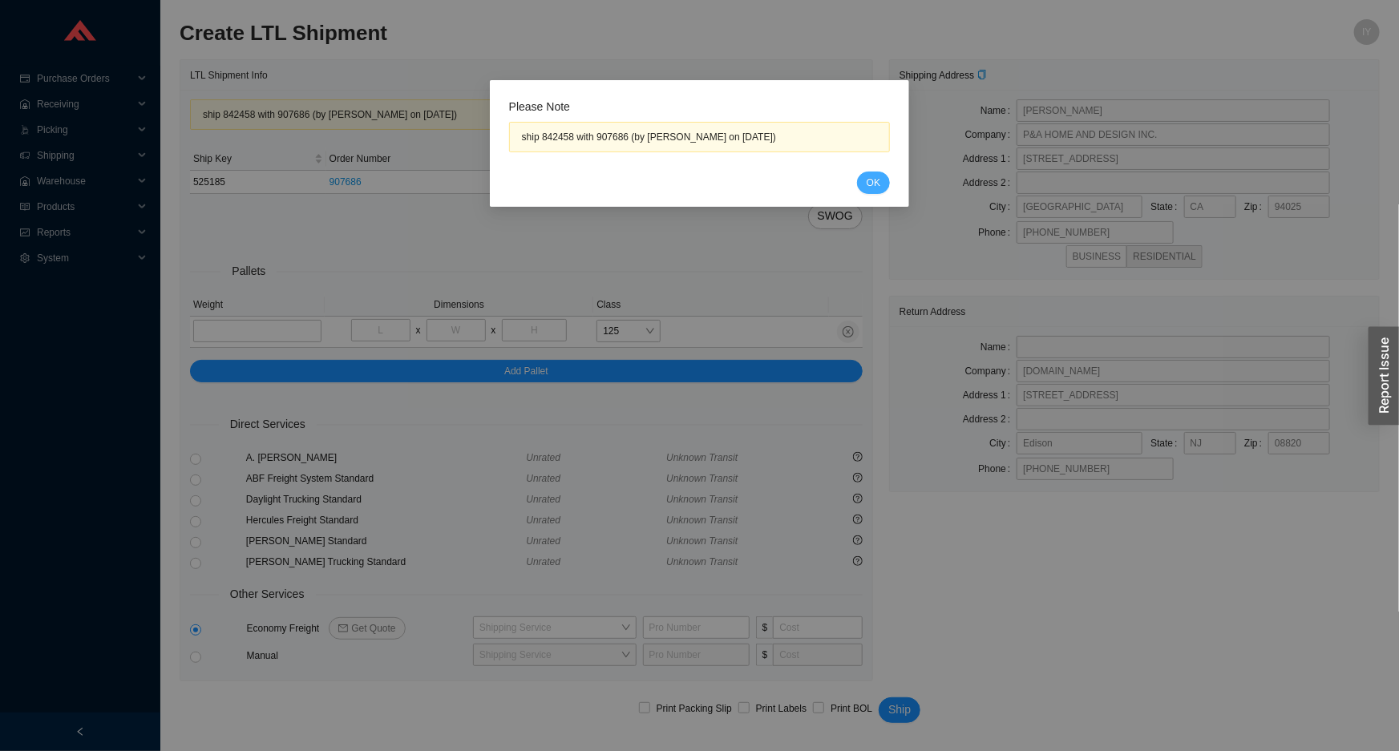
click at [885, 185] on button "OK" at bounding box center [873, 183] width 33 height 22
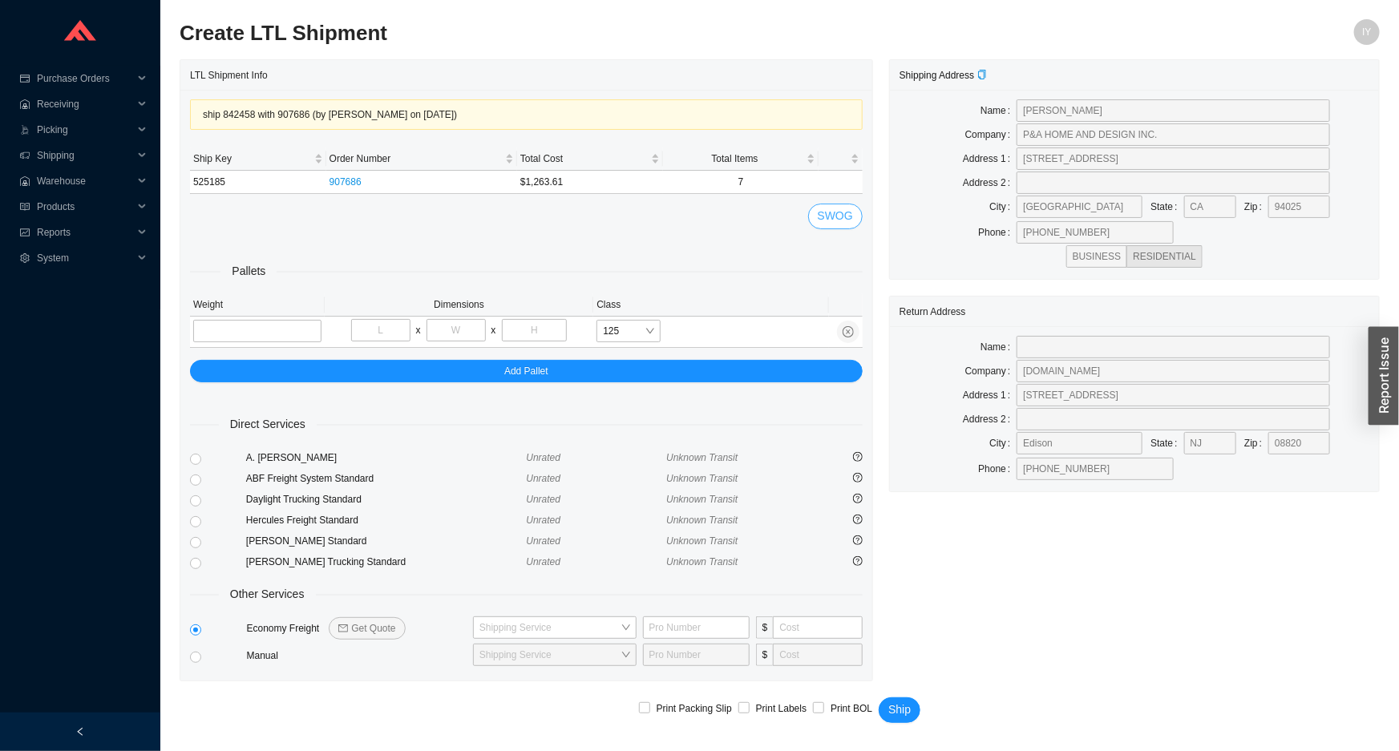
click at [839, 223] on span "SWOG" at bounding box center [835, 216] width 35 height 18
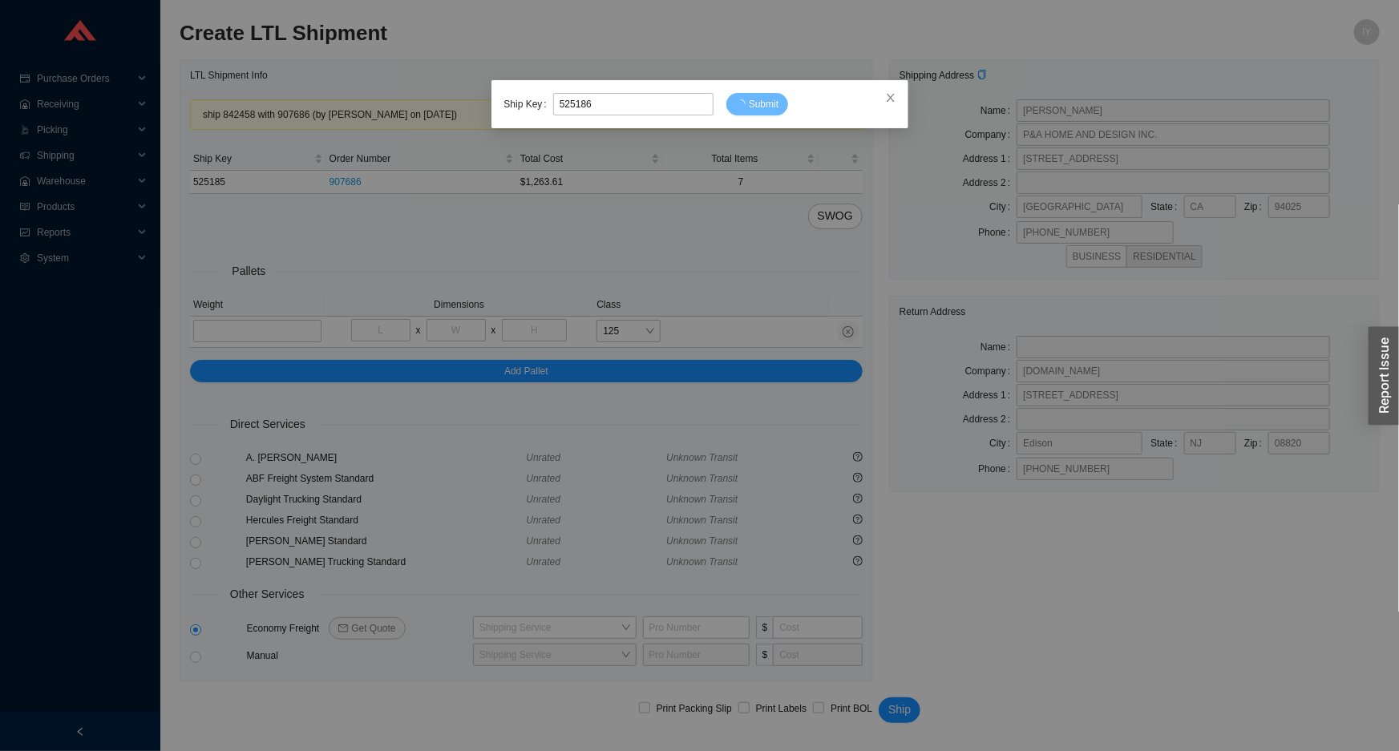
type input "525186"
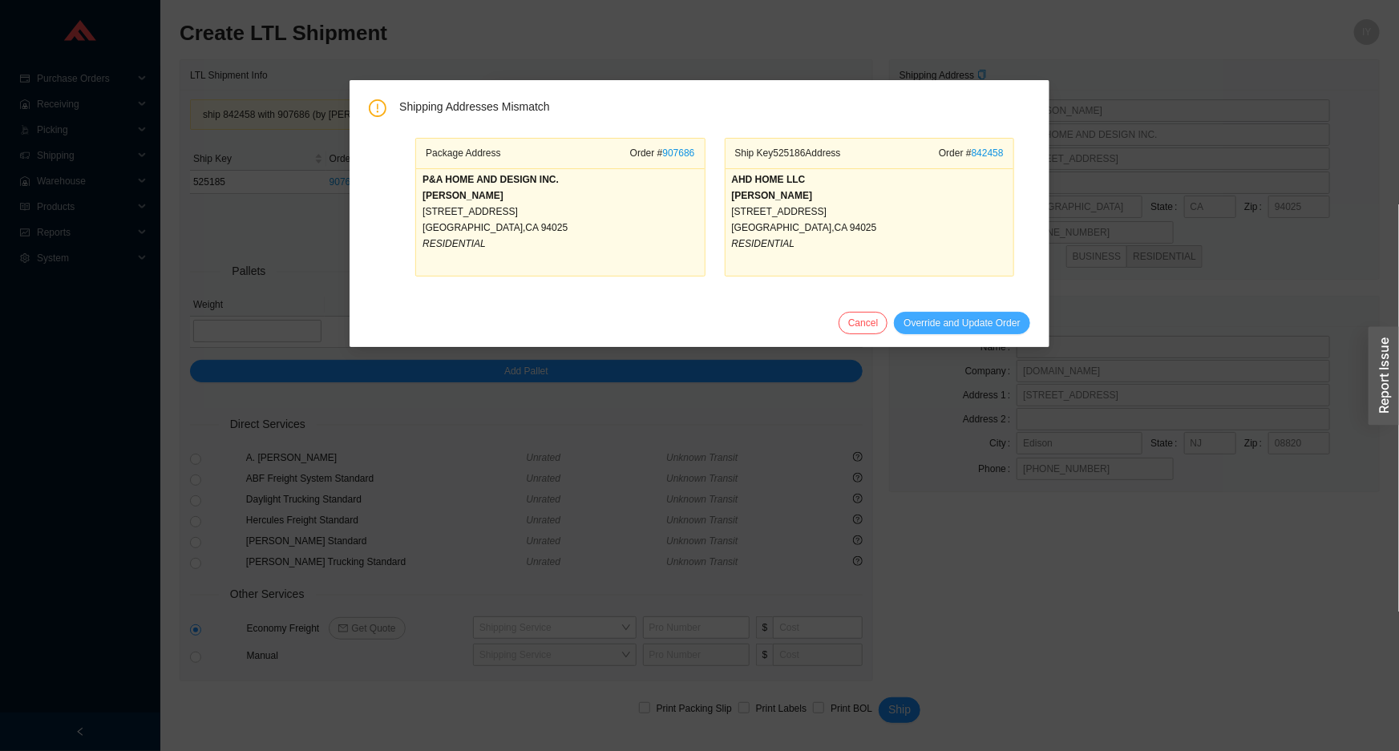
click at [926, 319] on span "Override and Update Order" at bounding box center [961, 323] width 116 height 16
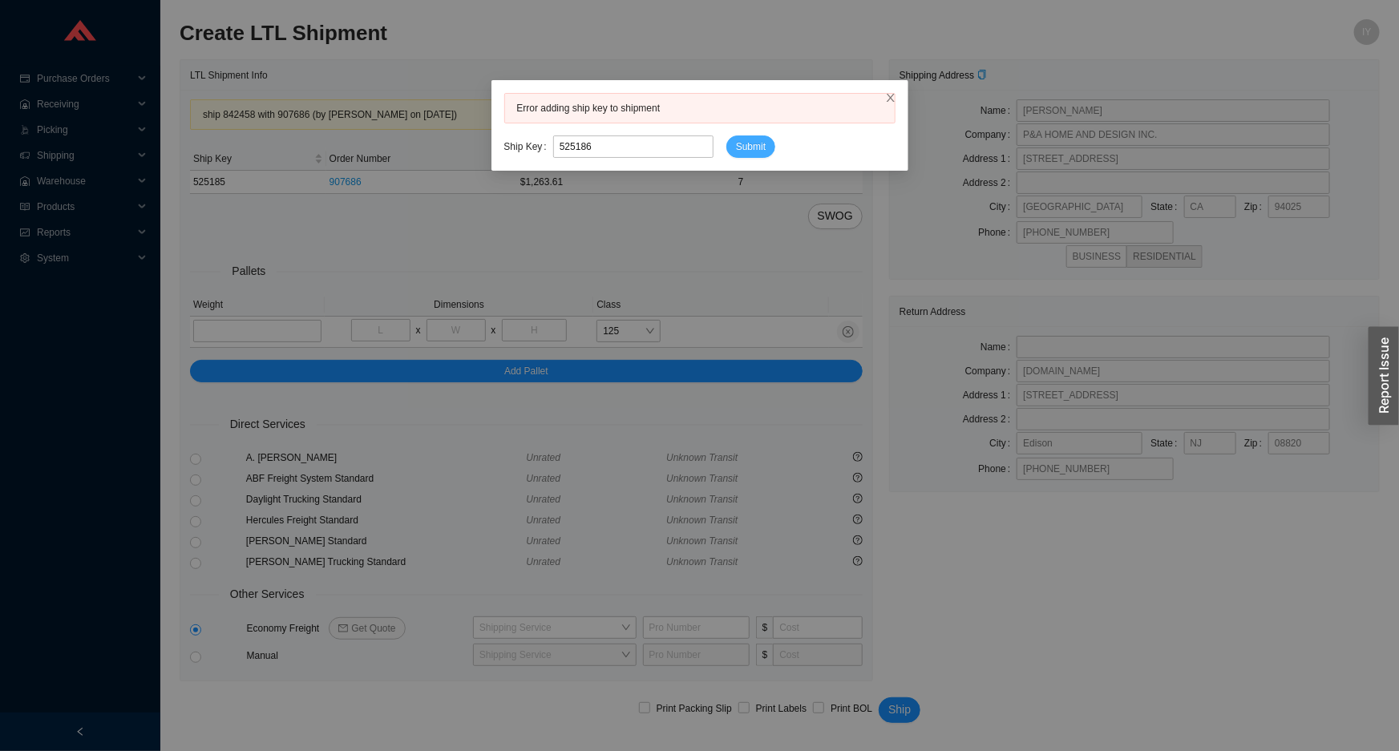
click at [764, 148] on button "Submit" at bounding box center [750, 146] width 49 height 22
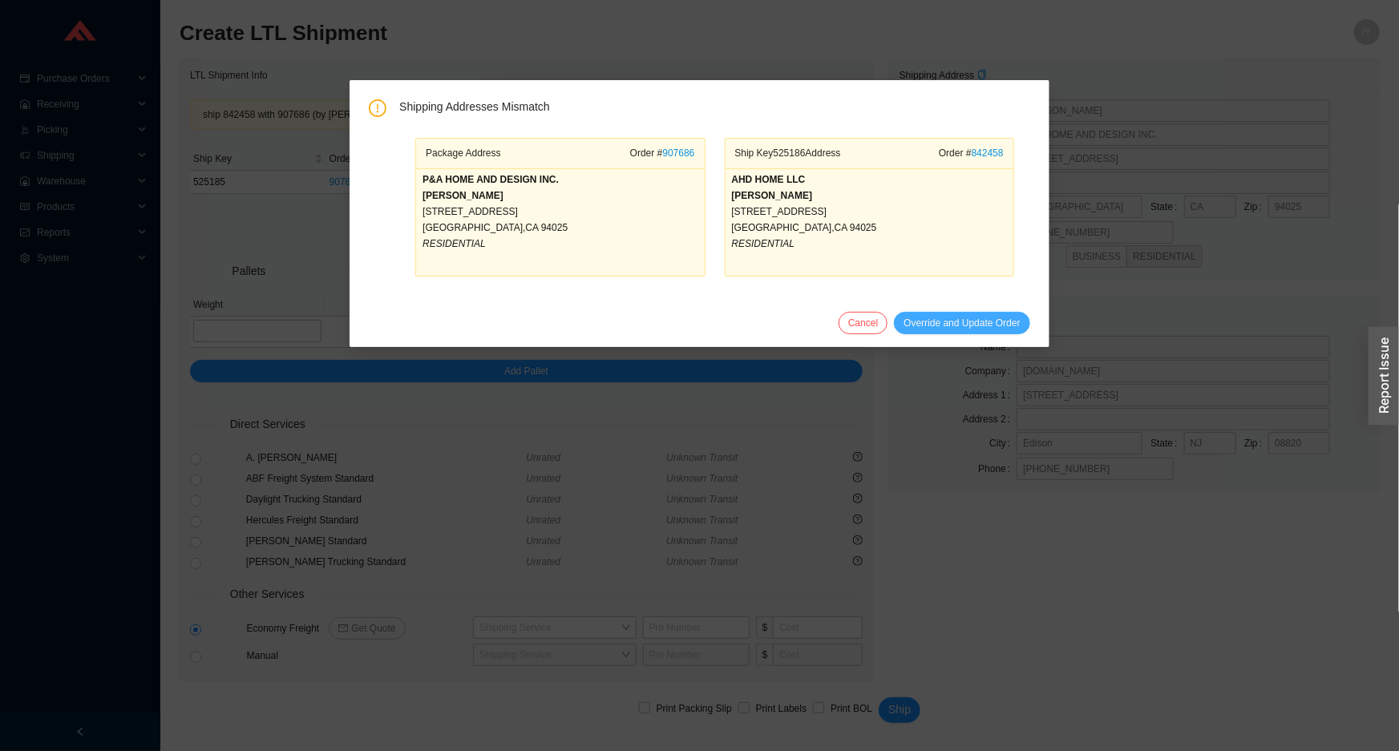
click at [946, 323] on span "Override and Update Order" at bounding box center [961, 323] width 116 height 16
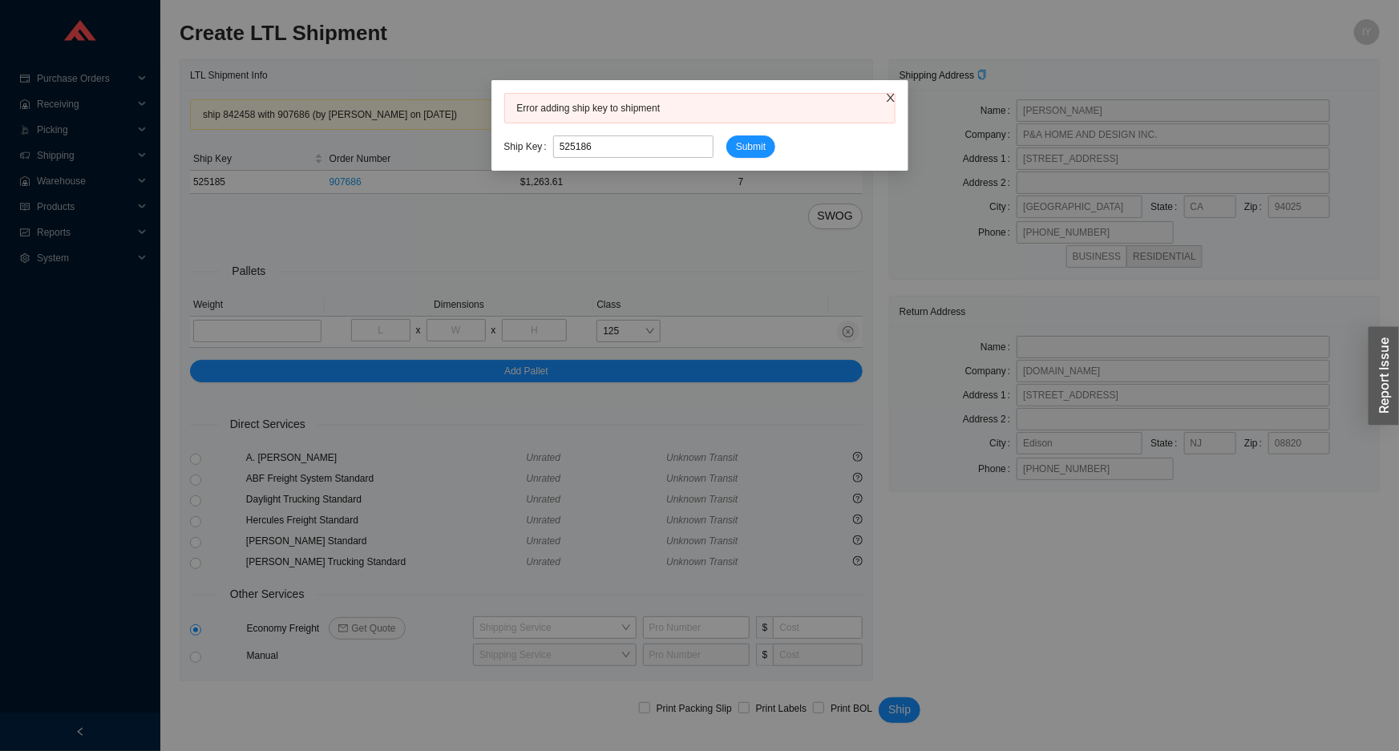
click at [895, 94] on icon "close" at bounding box center [890, 97] width 11 height 11
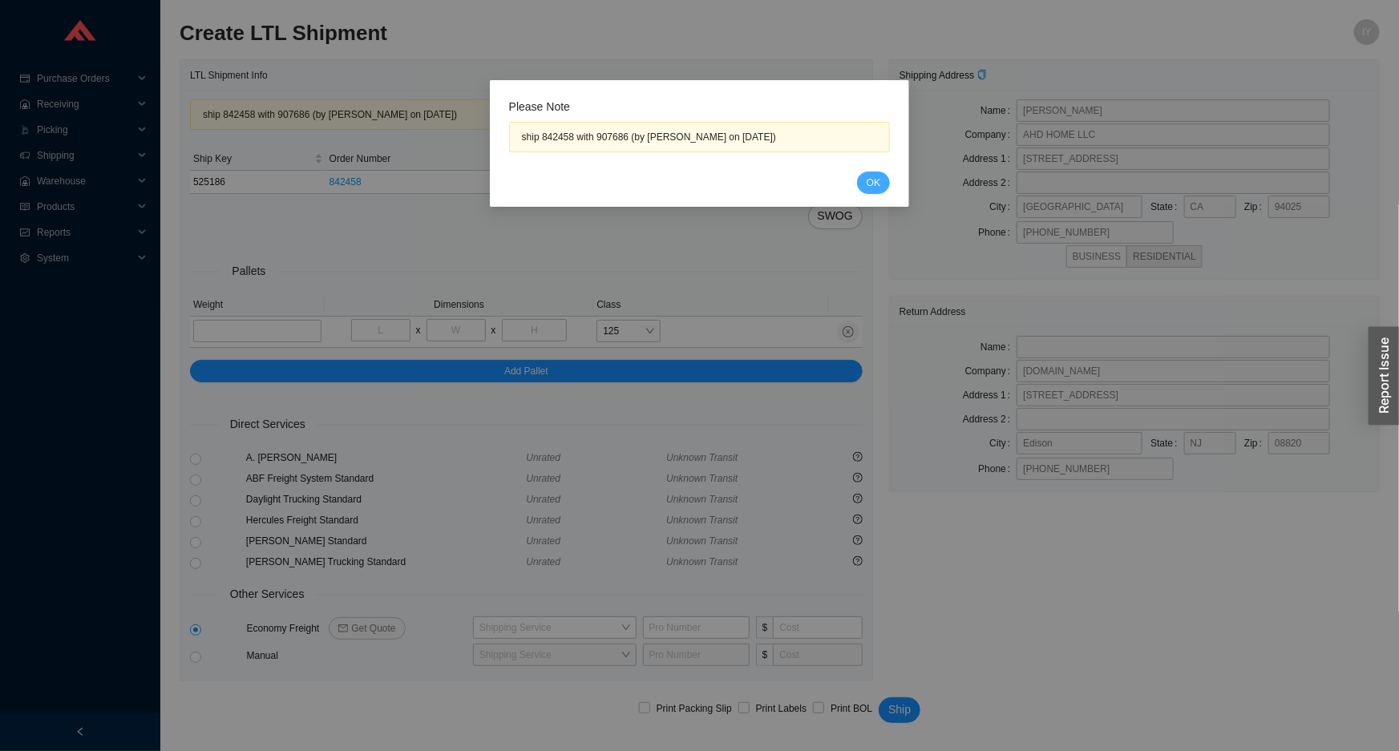
click at [879, 176] on span "OK" at bounding box center [874, 183] width 14 height 16
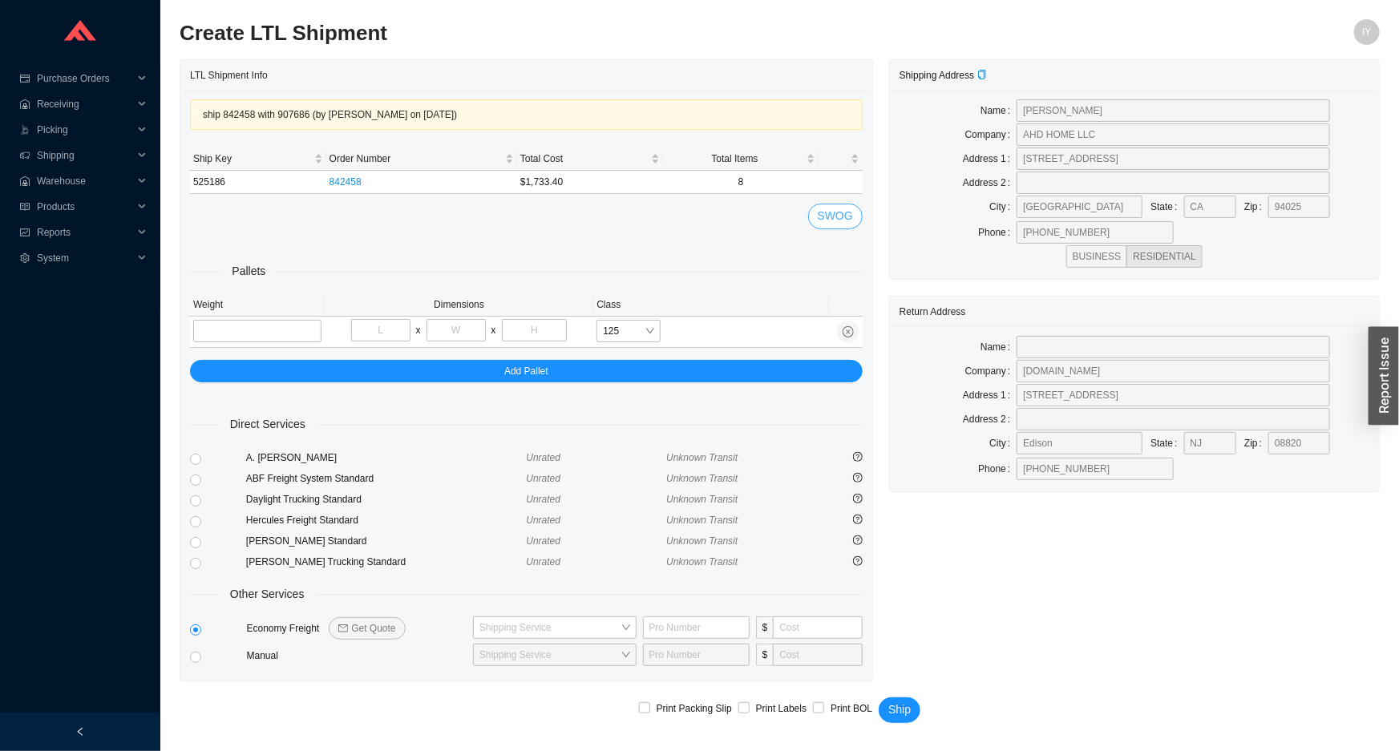
click at [850, 208] on span "SWOG" at bounding box center [835, 216] width 35 height 18
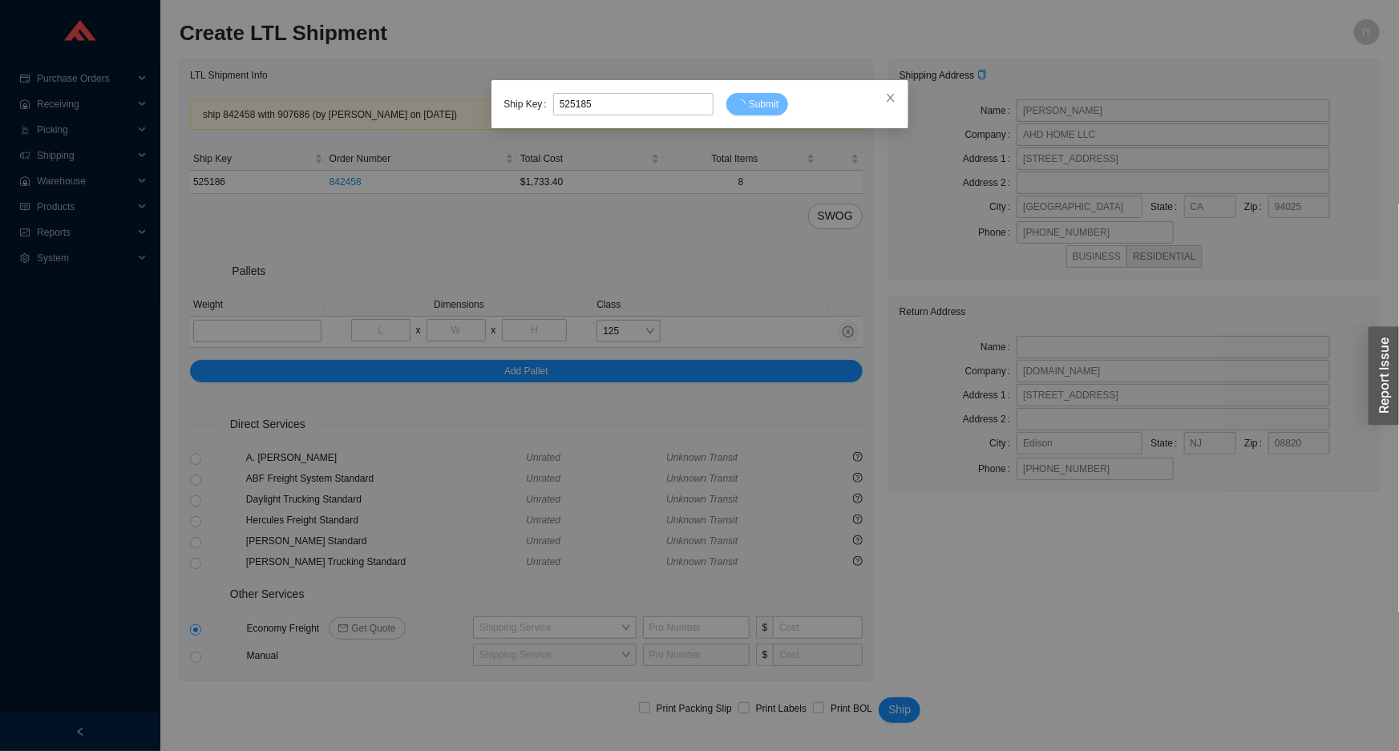
type input "525185"
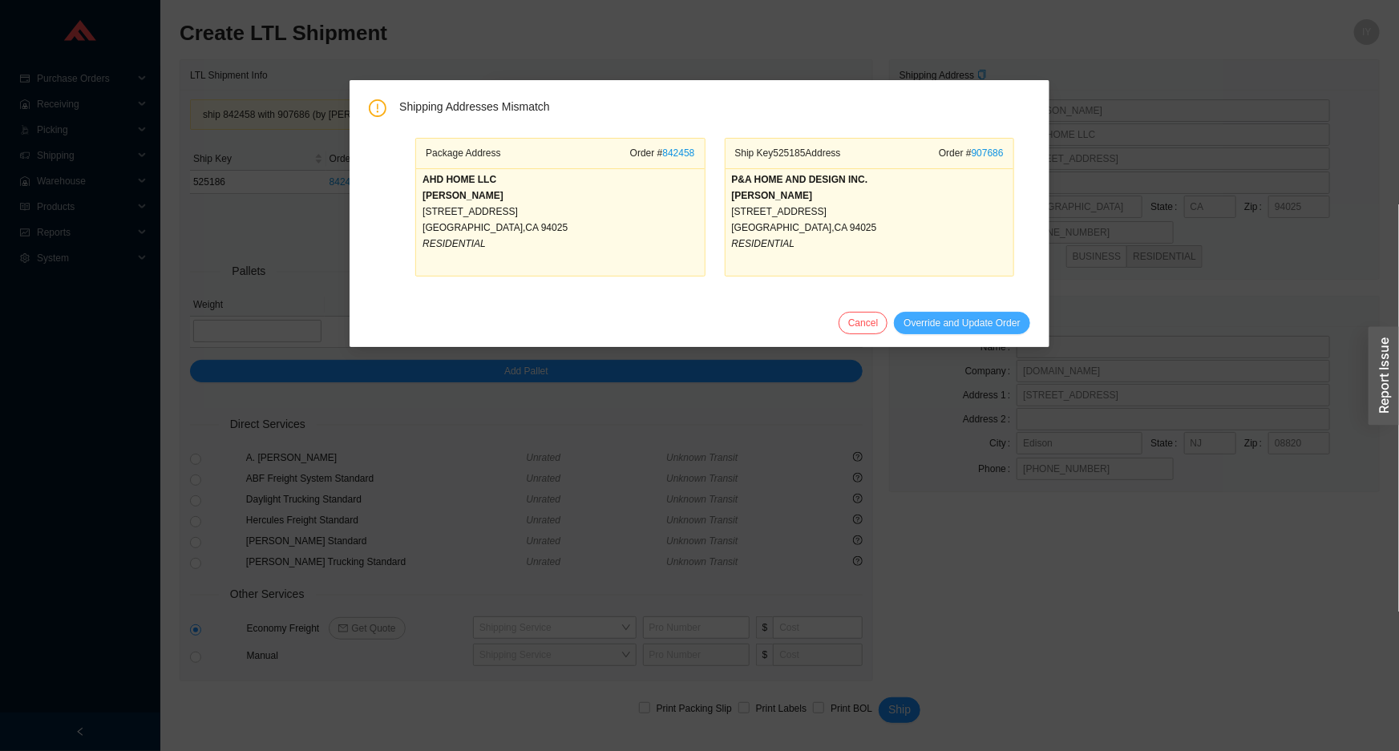
click at [938, 321] on span "Override and Update Order" at bounding box center [961, 323] width 116 height 16
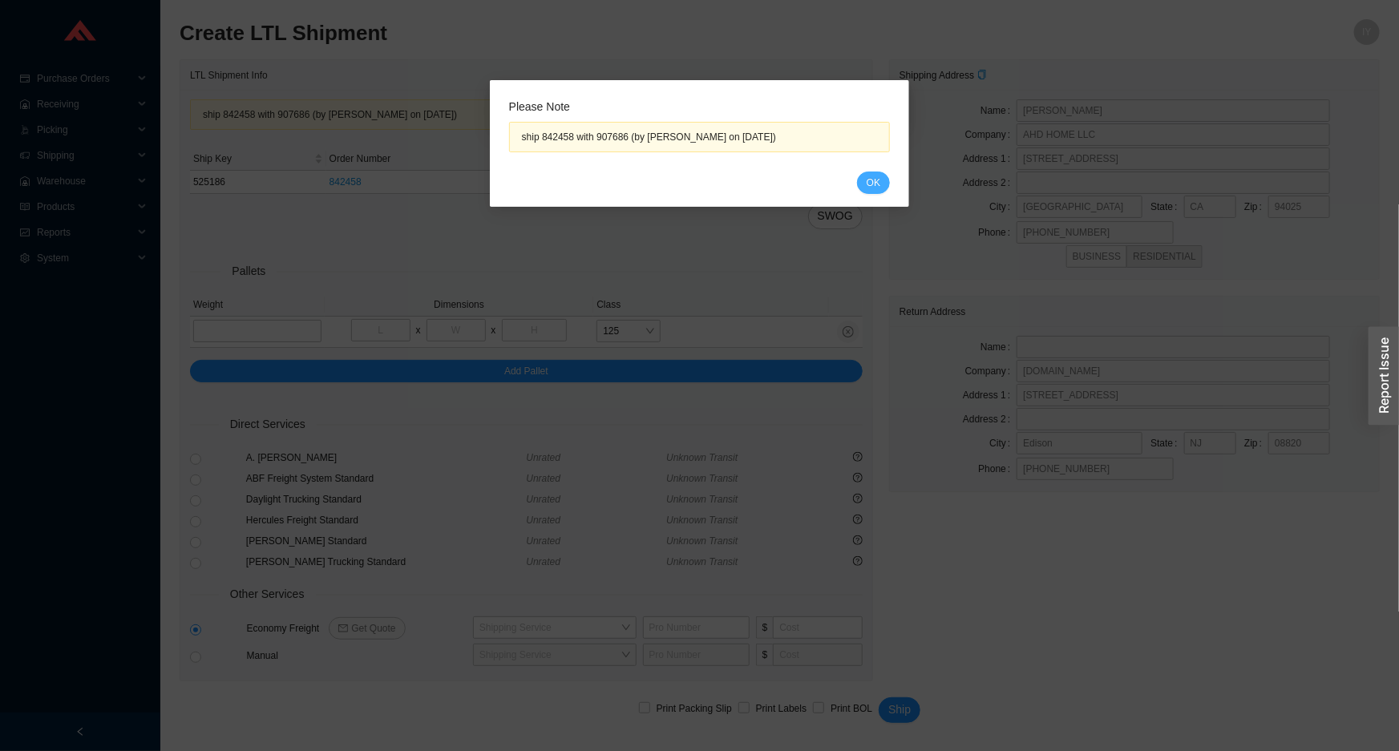
click at [888, 182] on button "OK" at bounding box center [873, 183] width 33 height 22
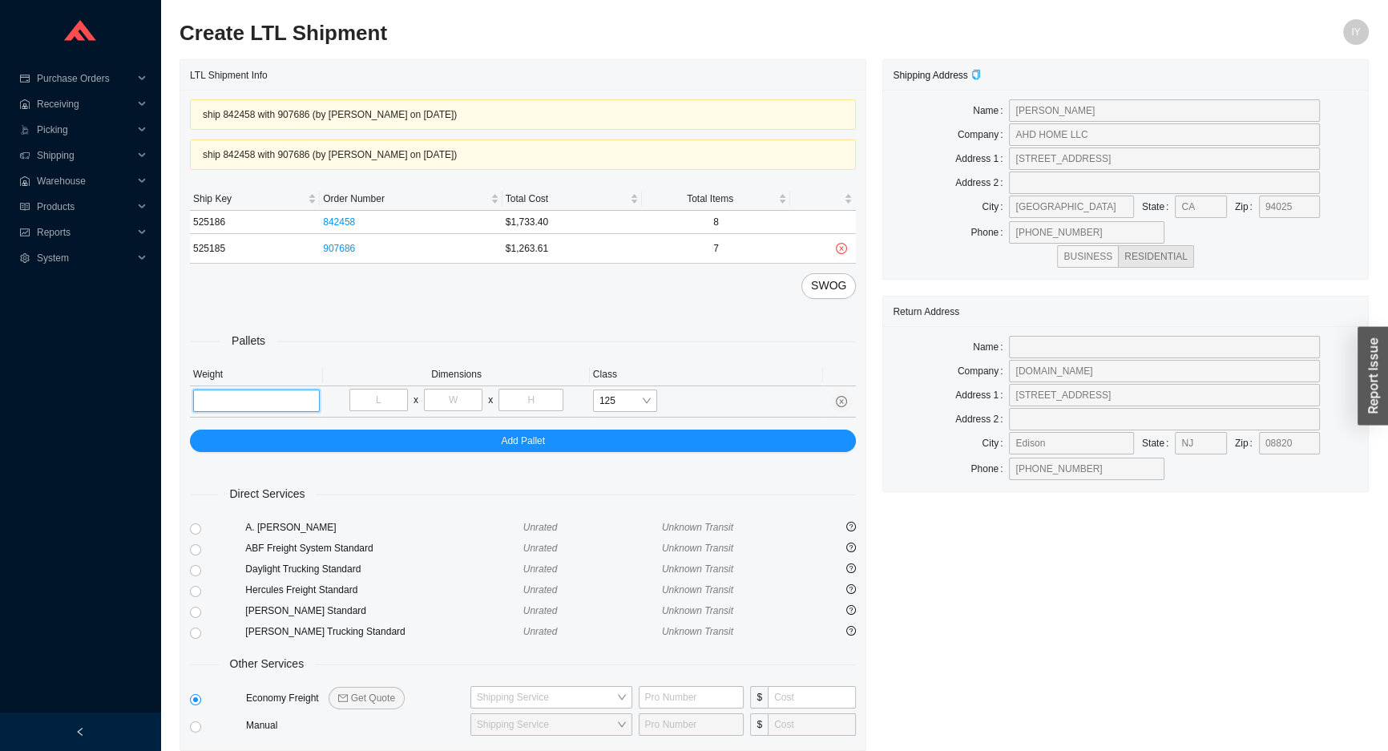
click at [289, 393] on input "tel" at bounding box center [256, 401] width 127 height 22
type input "662"
type input "40"
type input "434"
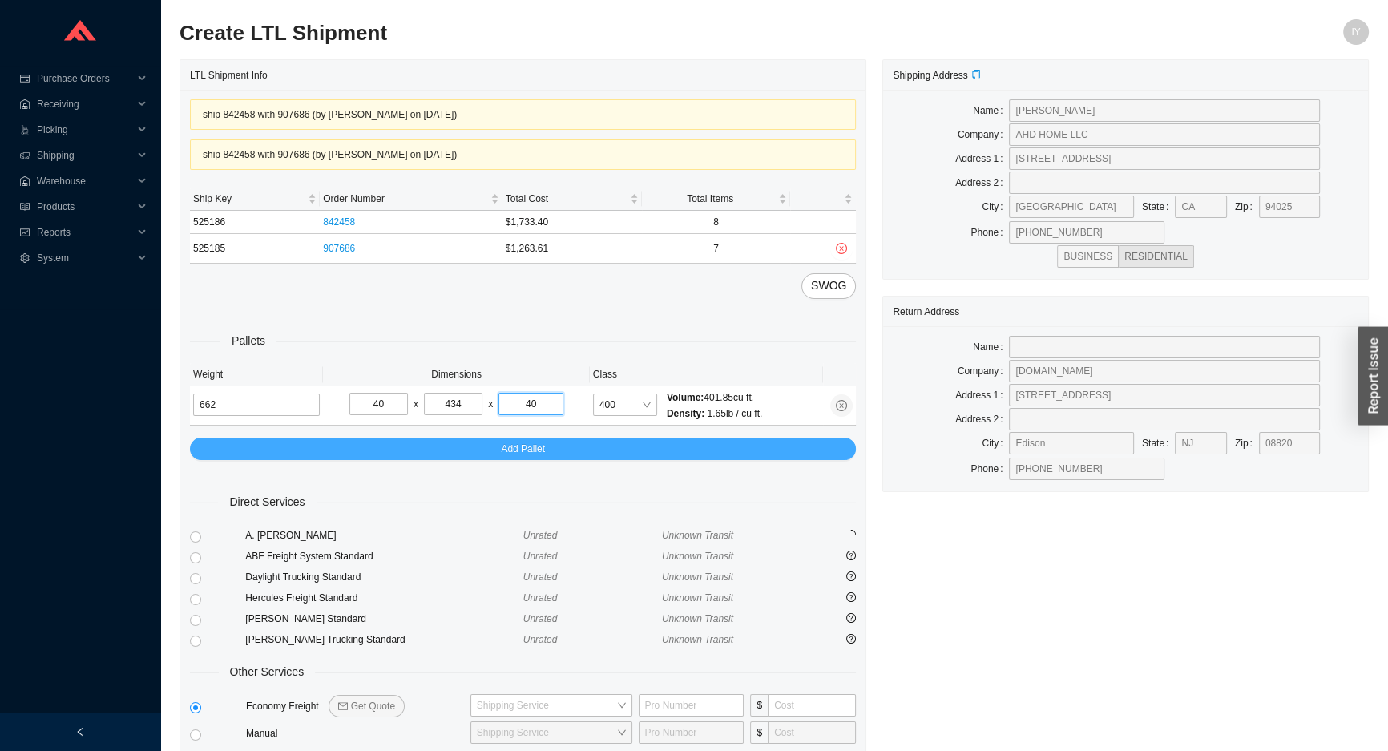
type input "40"
click at [410, 438] on button "Add Pallet" at bounding box center [523, 449] width 666 height 22
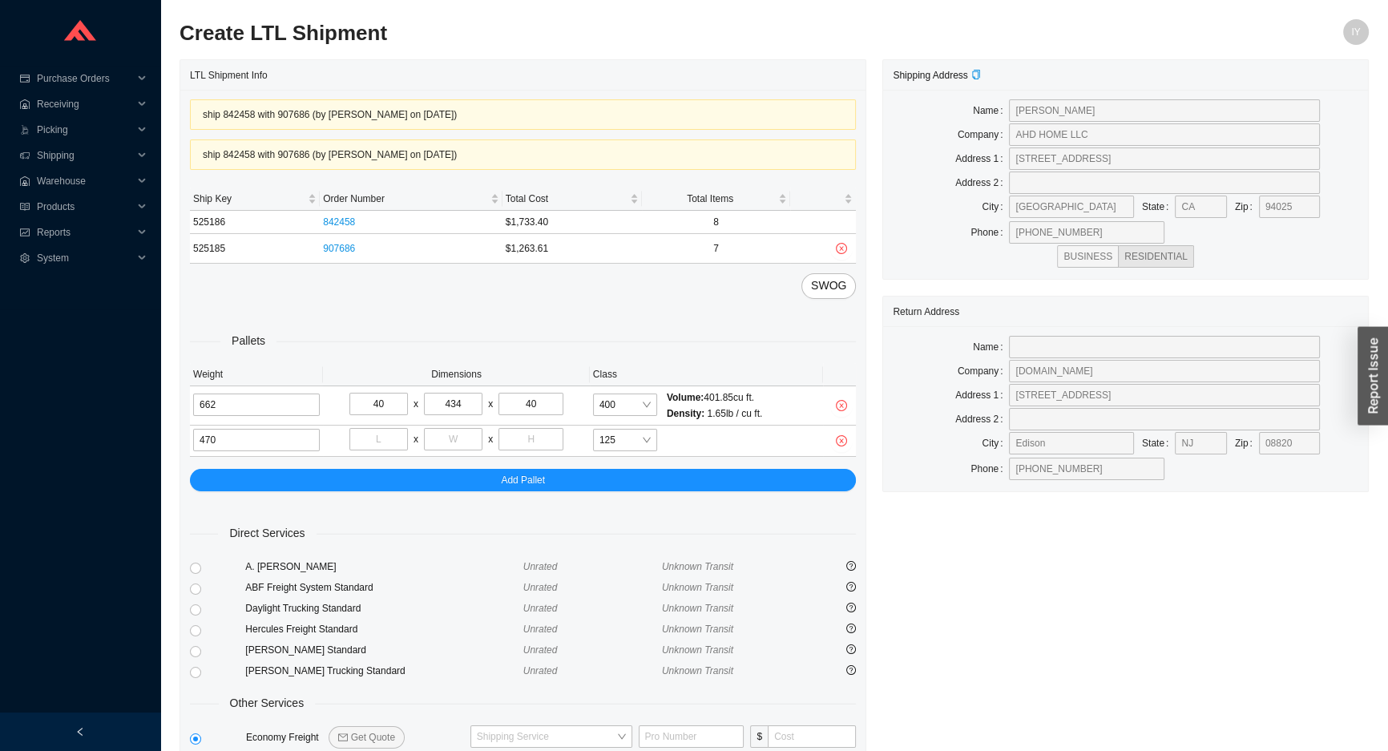
type input "470"
type input "40"
type input "48"
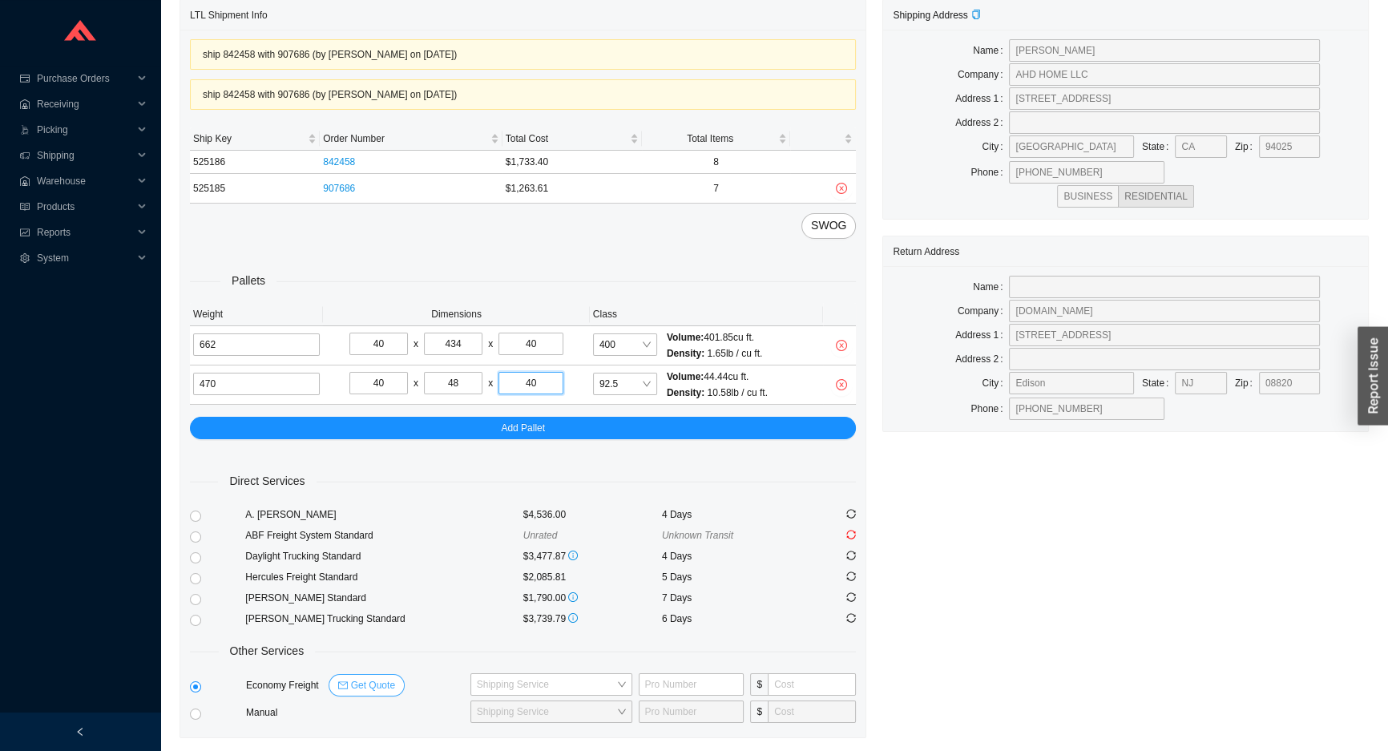
scroll to position [36, 0]
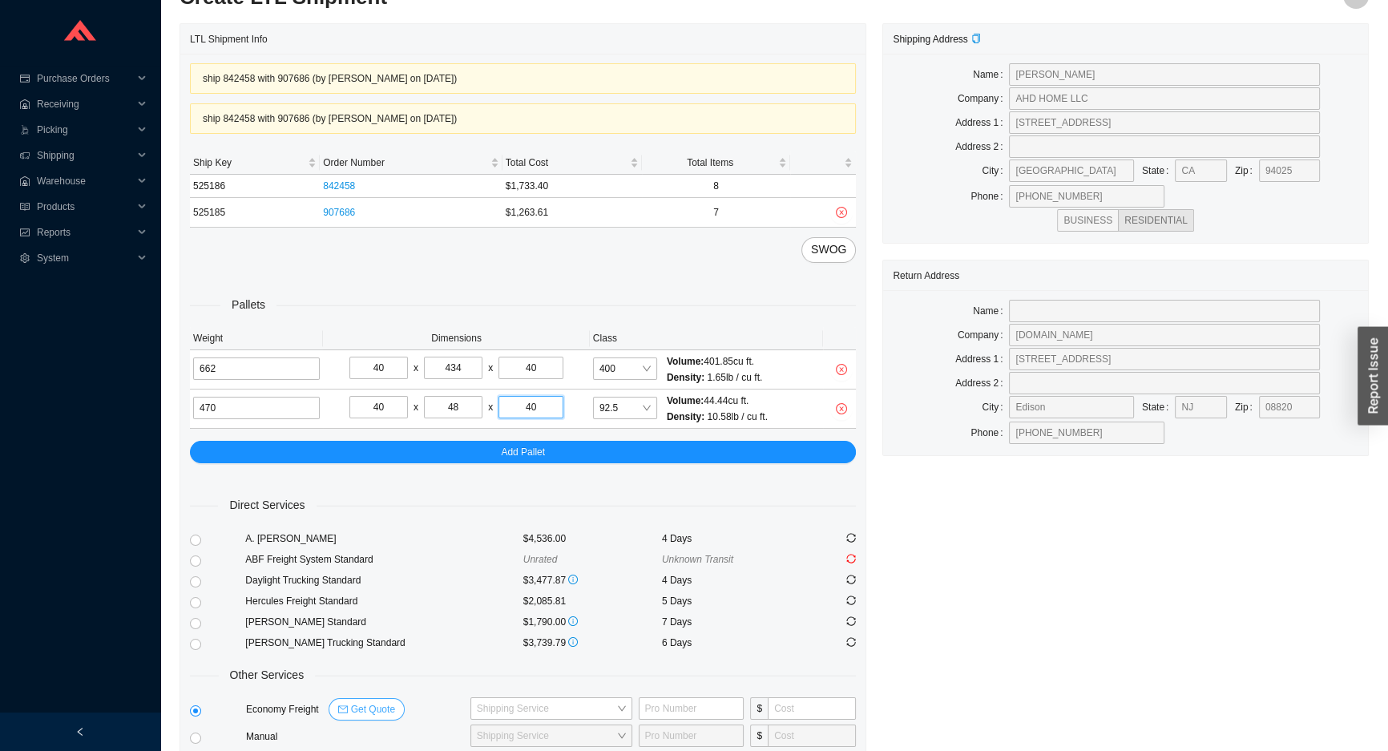
type input "40"
click at [348, 699] on button "Get Quote" at bounding box center [367, 709] width 76 height 22
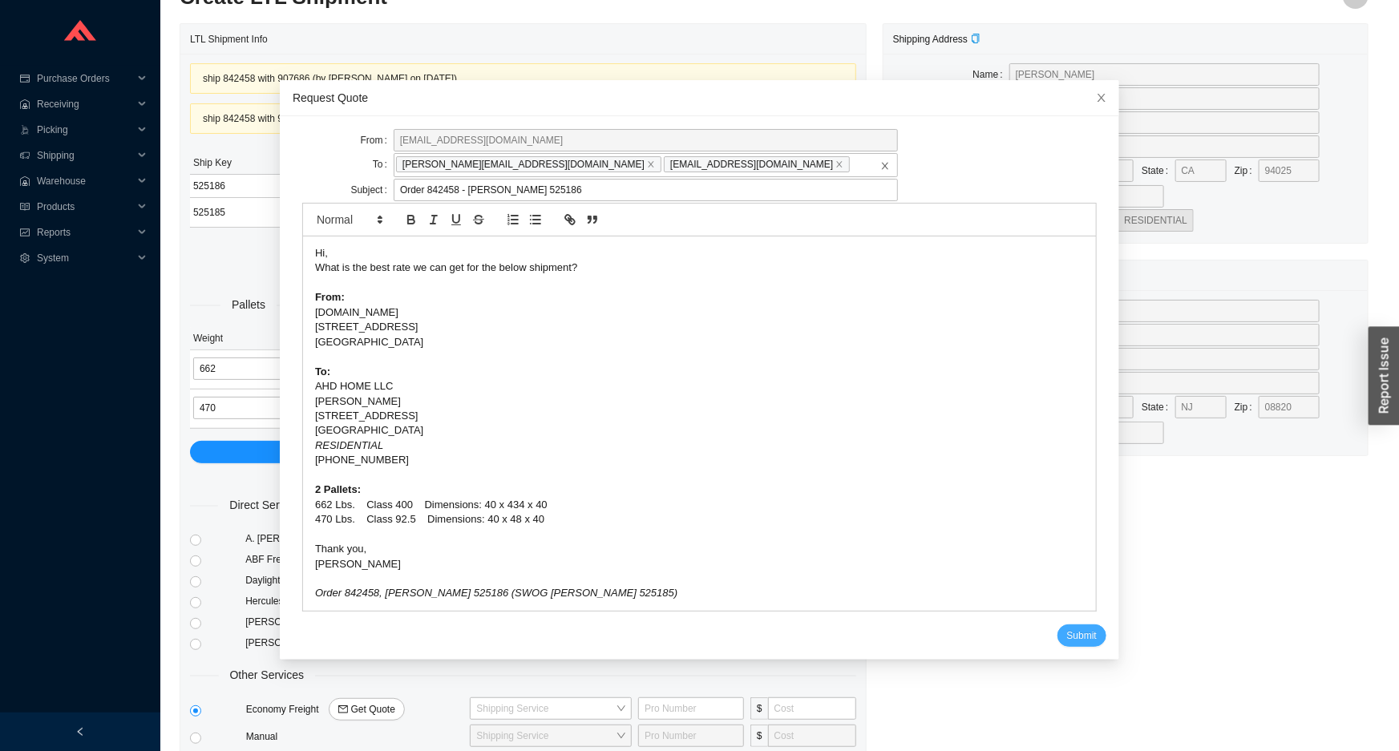
click at [1057, 645] on button "Submit" at bounding box center [1081, 635] width 49 height 22
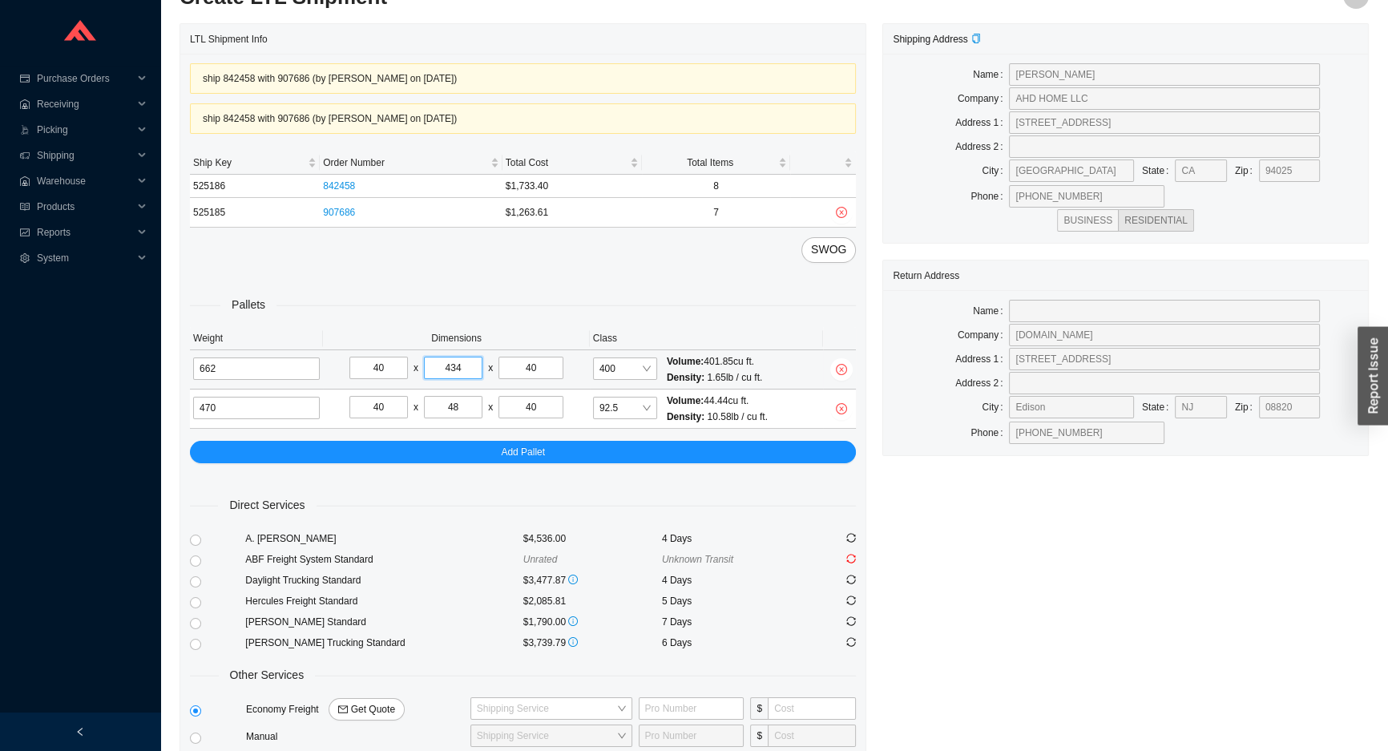
click at [479, 376] on input "434" at bounding box center [453, 368] width 59 height 22
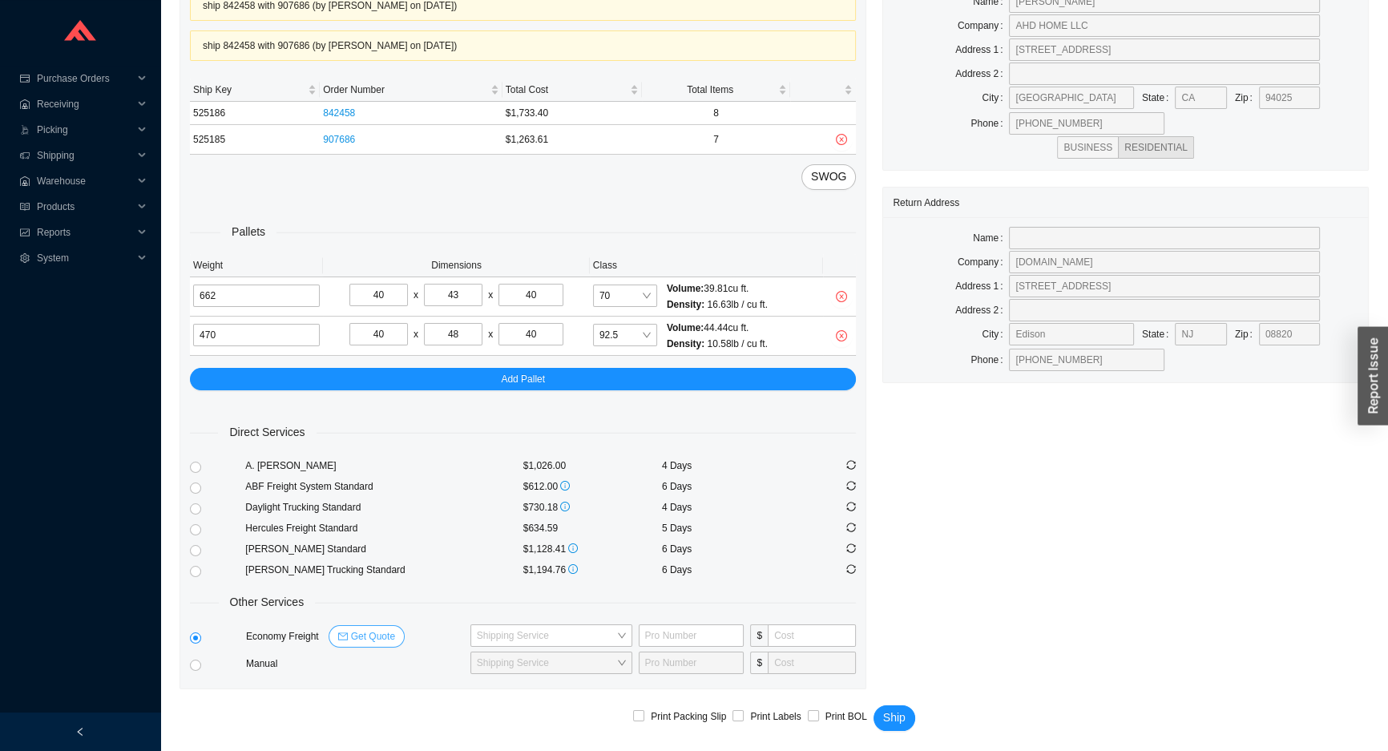
click at [358, 641] on span "Get Quote" at bounding box center [373, 636] width 44 height 16
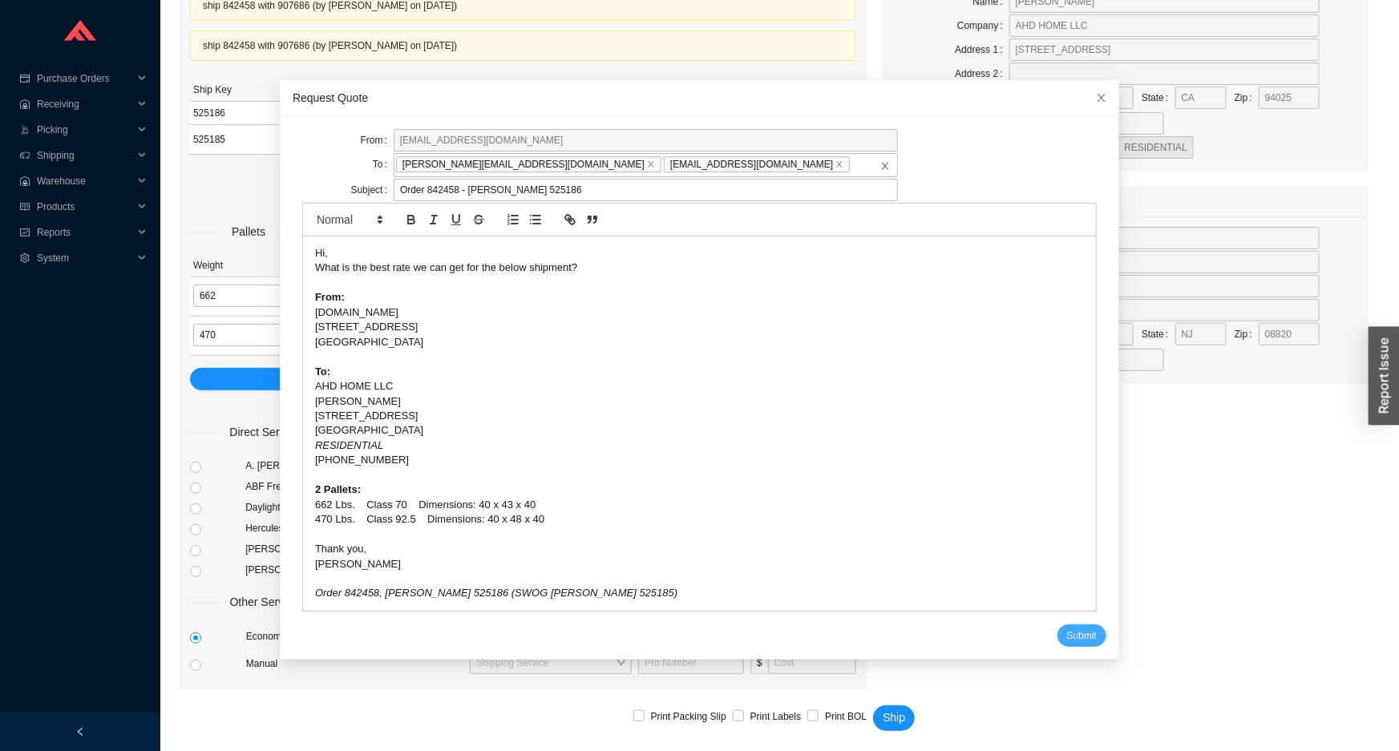
click at [1067, 637] on span "Submit" at bounding box center [1082, 636] width 30 height 16
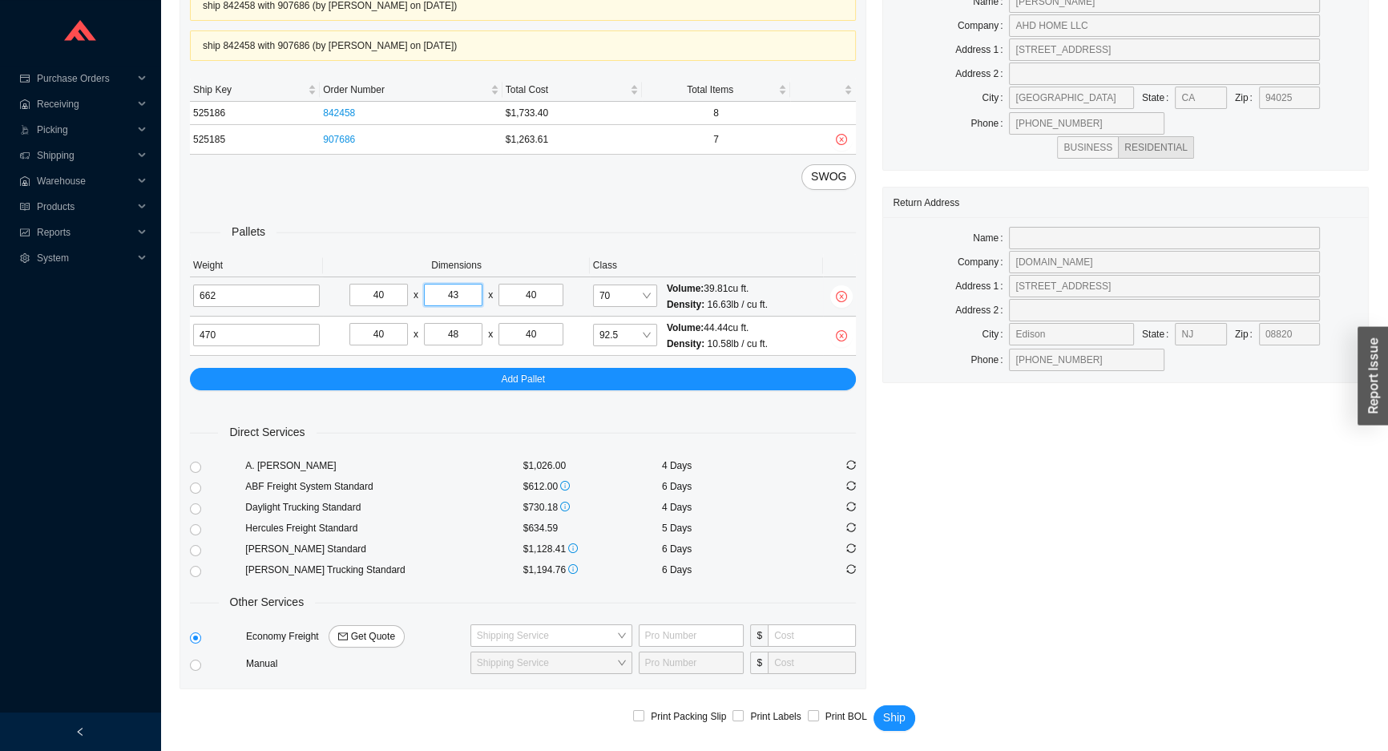
click at [459, 292] on input "43" at bounding box center [453, 295] width 59 height 22
type input "4"
type input "34"
click at [356, 636] on span "Get Quote" at bounding box center [373, 636] width 44 height 16
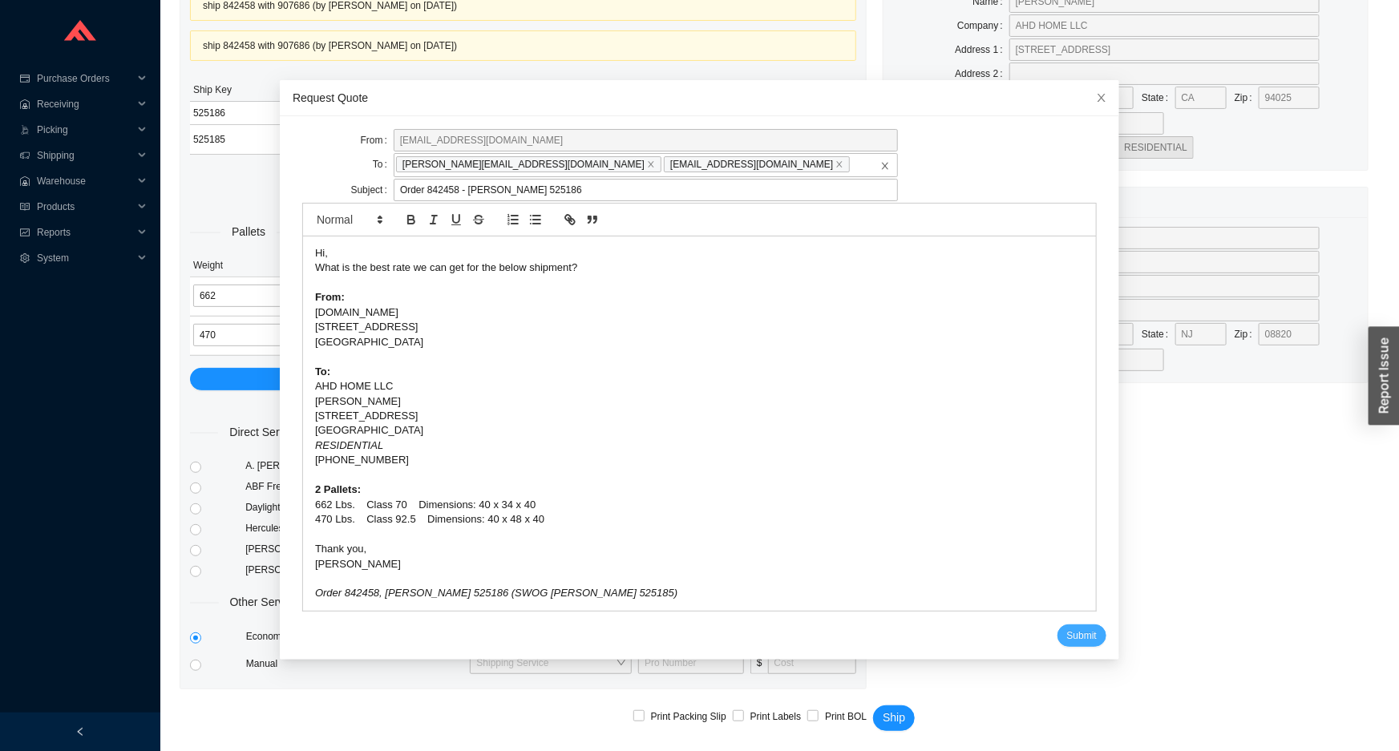
click at [1057, 632] on button "Submit" at bounding box center [1081, 635] width 49 height 22
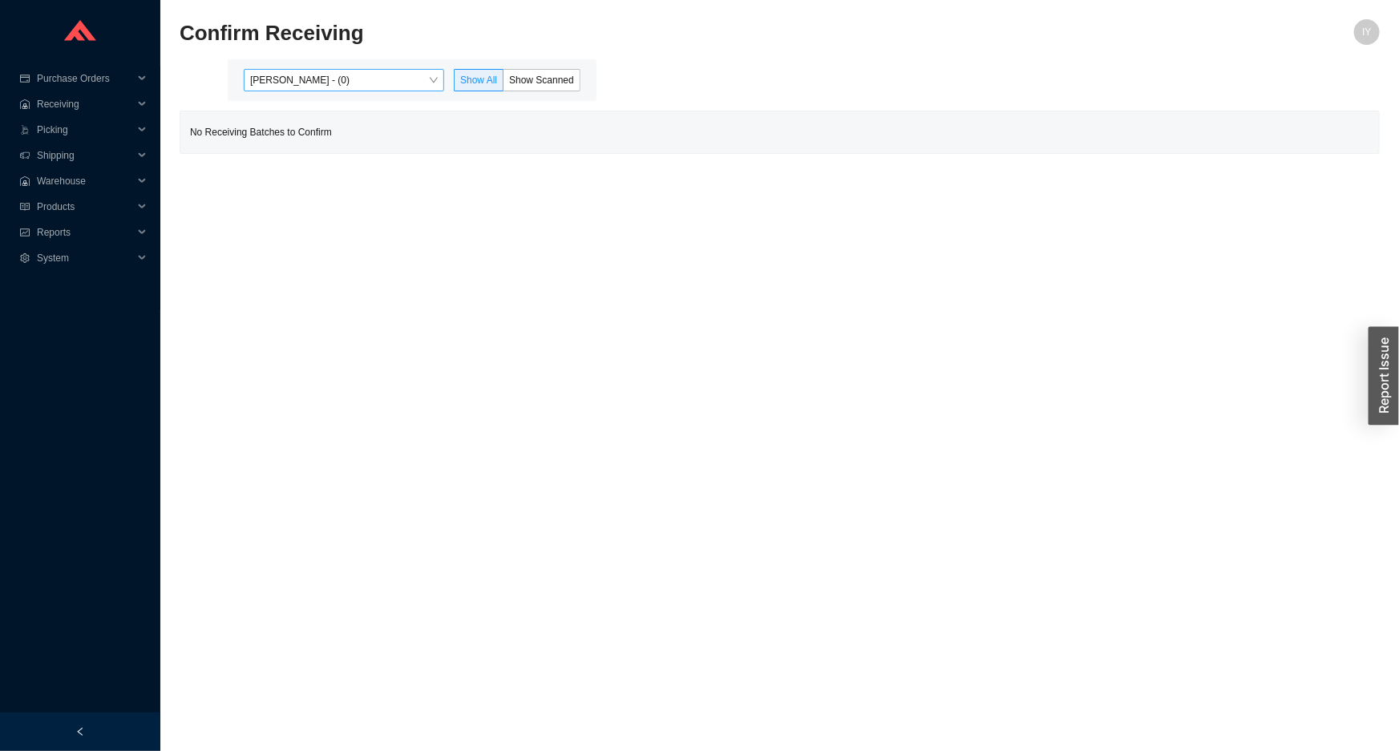
click at [359, 80] on span "[PERSON_NAME] - (0)" at bounding box center [344, 80] width 188 height 21
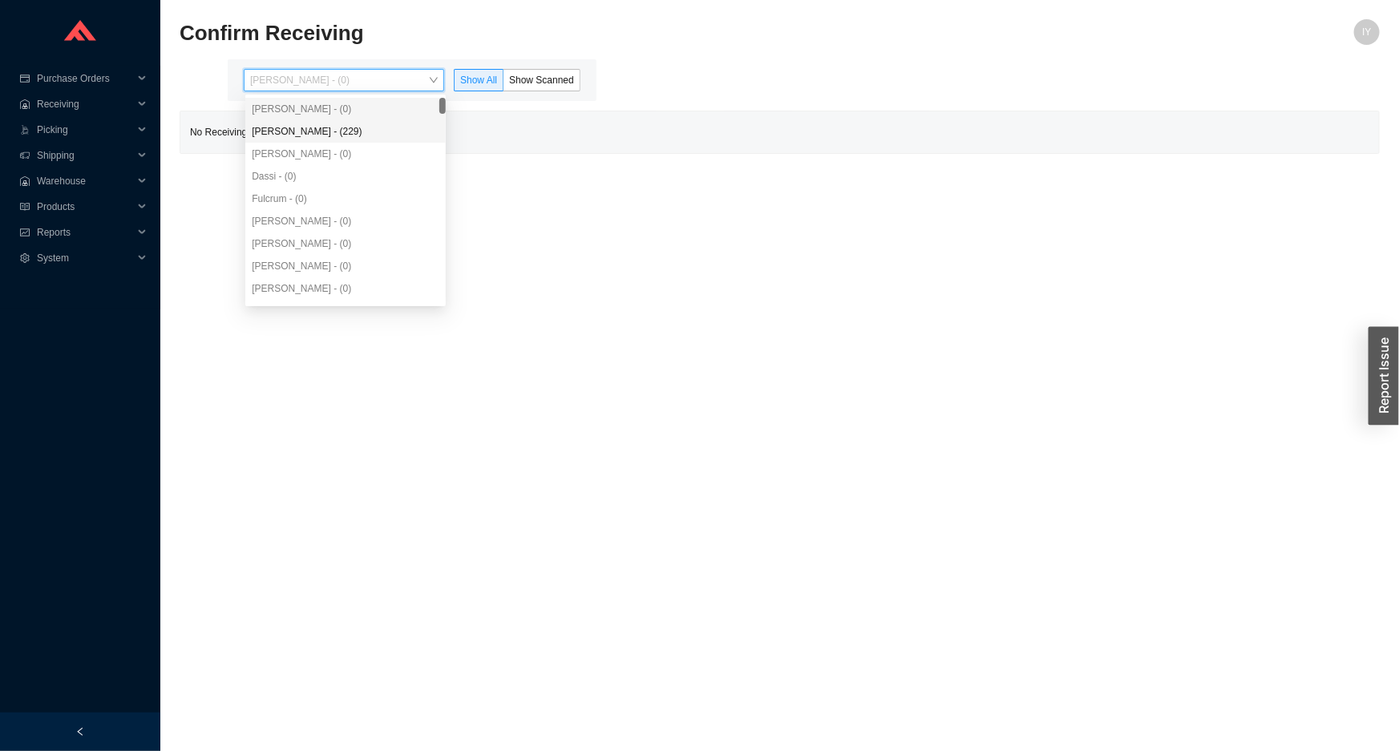
click at [356, 135] on div "[PERSON_NAME] - (229)" at bounding box center [346, 131] width 188 height 14
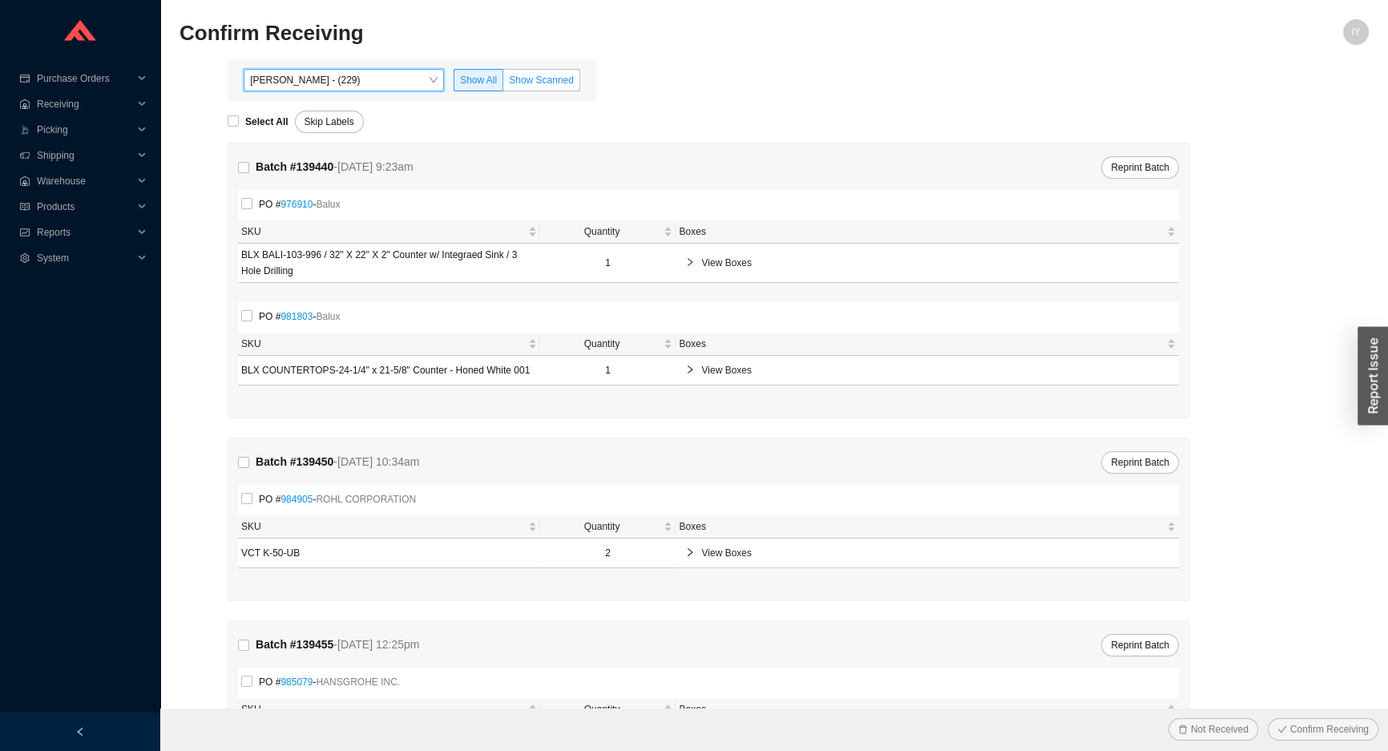
click at [537, 71] on label "Show Scanned" at bounding box center [541, 80] width 77 height 22
click at [503, 83] on input "Show Scanned" at bounding box center [503, 83] width 0 height 0
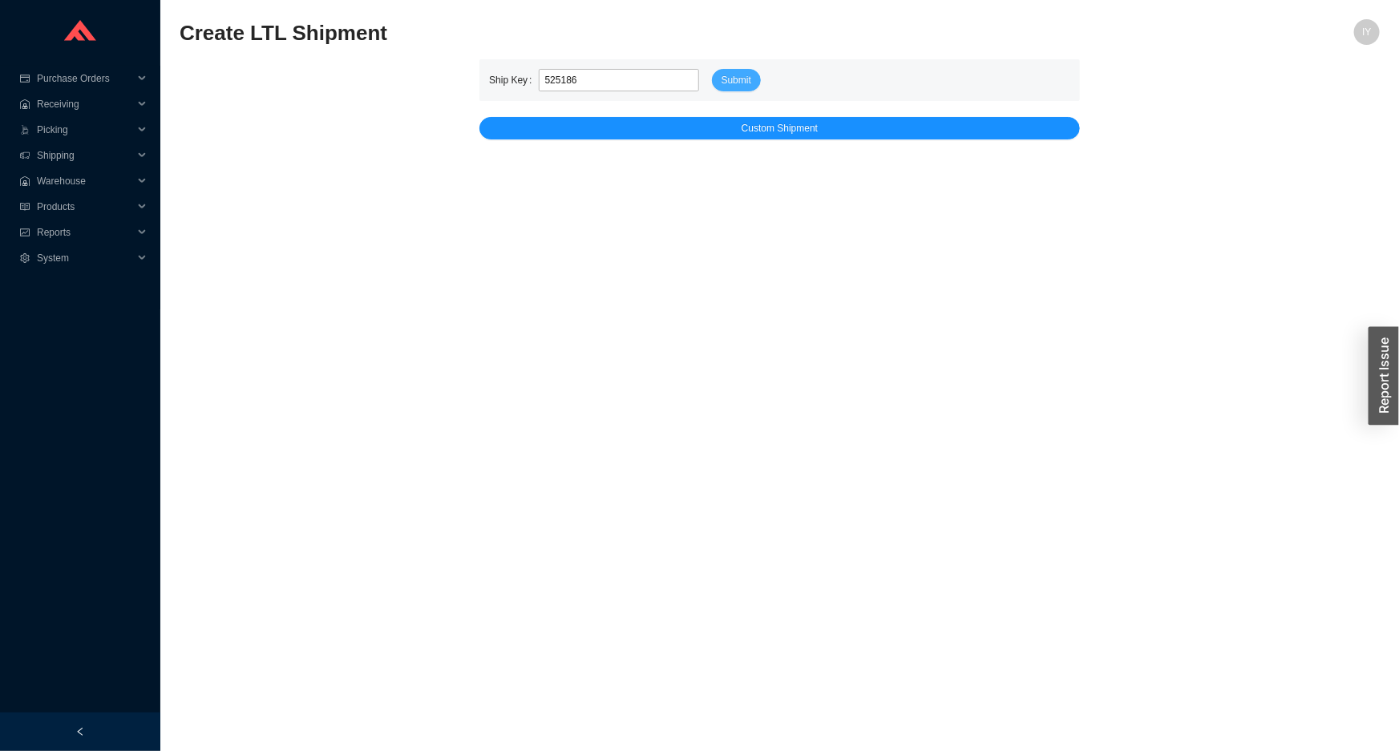
type input "525186"
click at [747, 87] on span "Submit" at bounding box center [736, 80] width 30 height 16
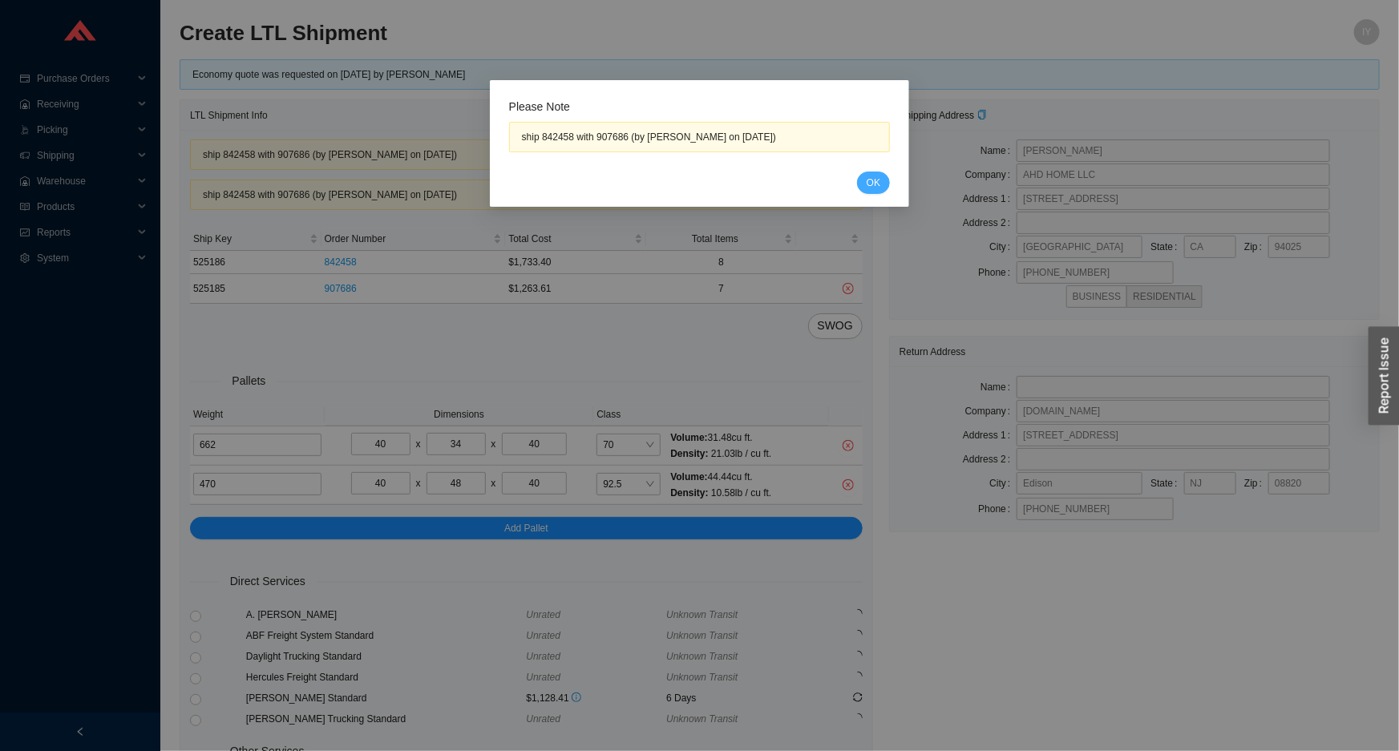
click at [870, 184] on span "OK" at bounding box center [874, 183] width 14 height 16
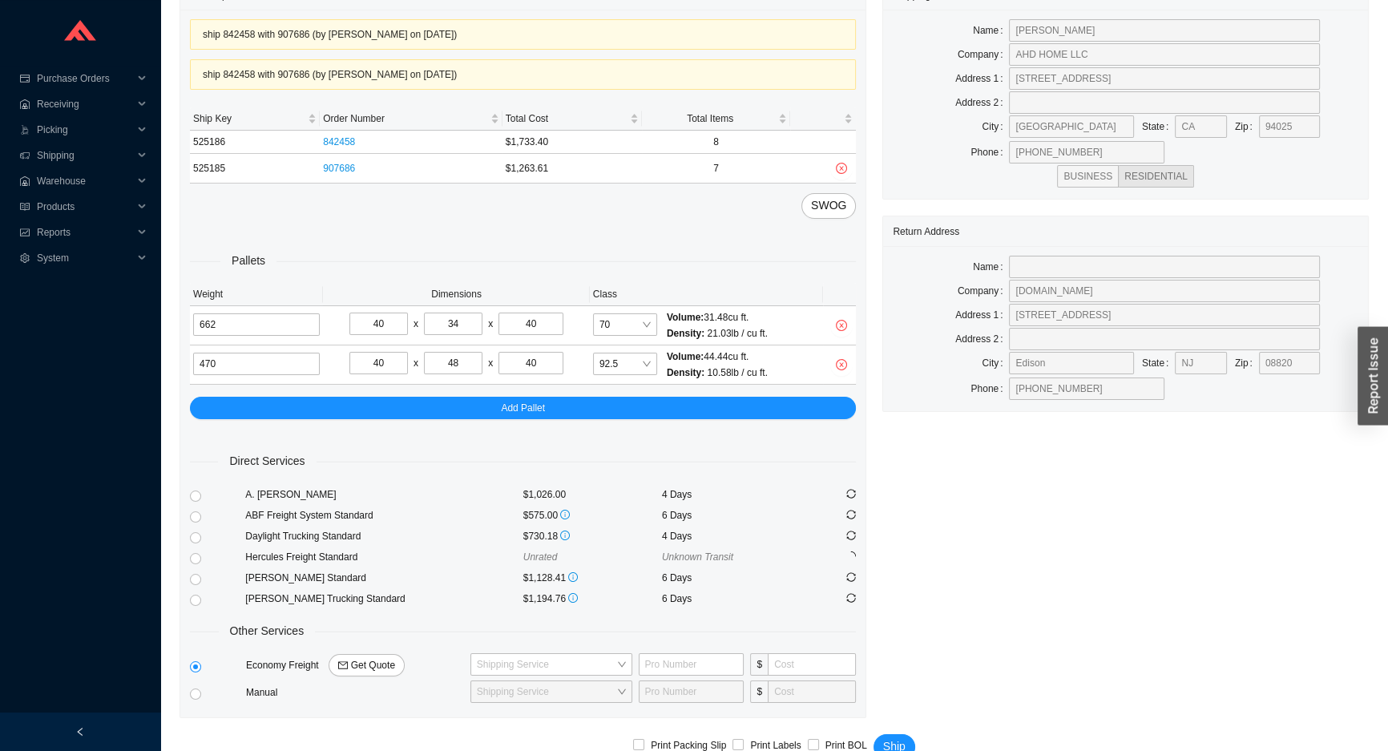
scroll to position [145, 0]
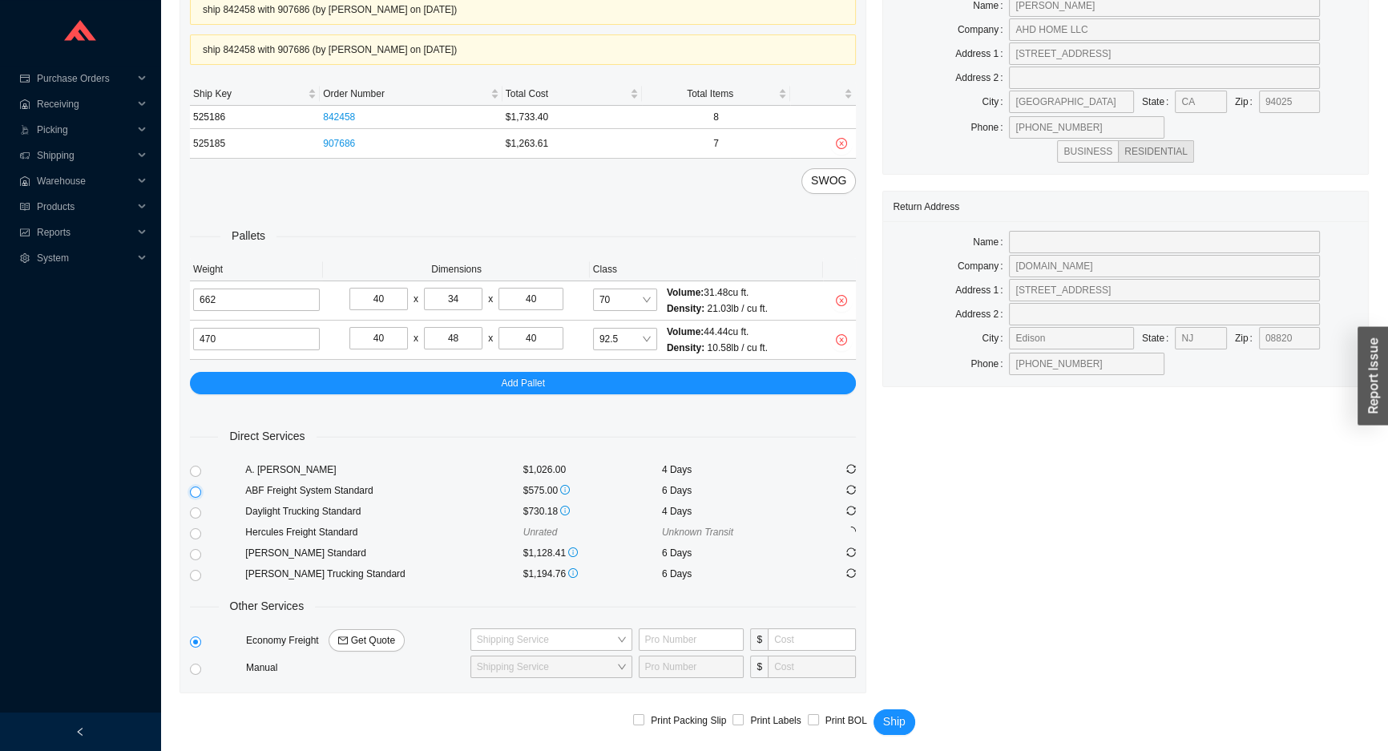
click at [191, 495] on input "radio" at bounding box center [195, 492] width 11 height 11
radio input "true"
checkbox input "true"
click at [850, 537] on div "Hercules Freight Standard Unrated Unknown Transit" at bounding box center [523, 532] width 666 height 21
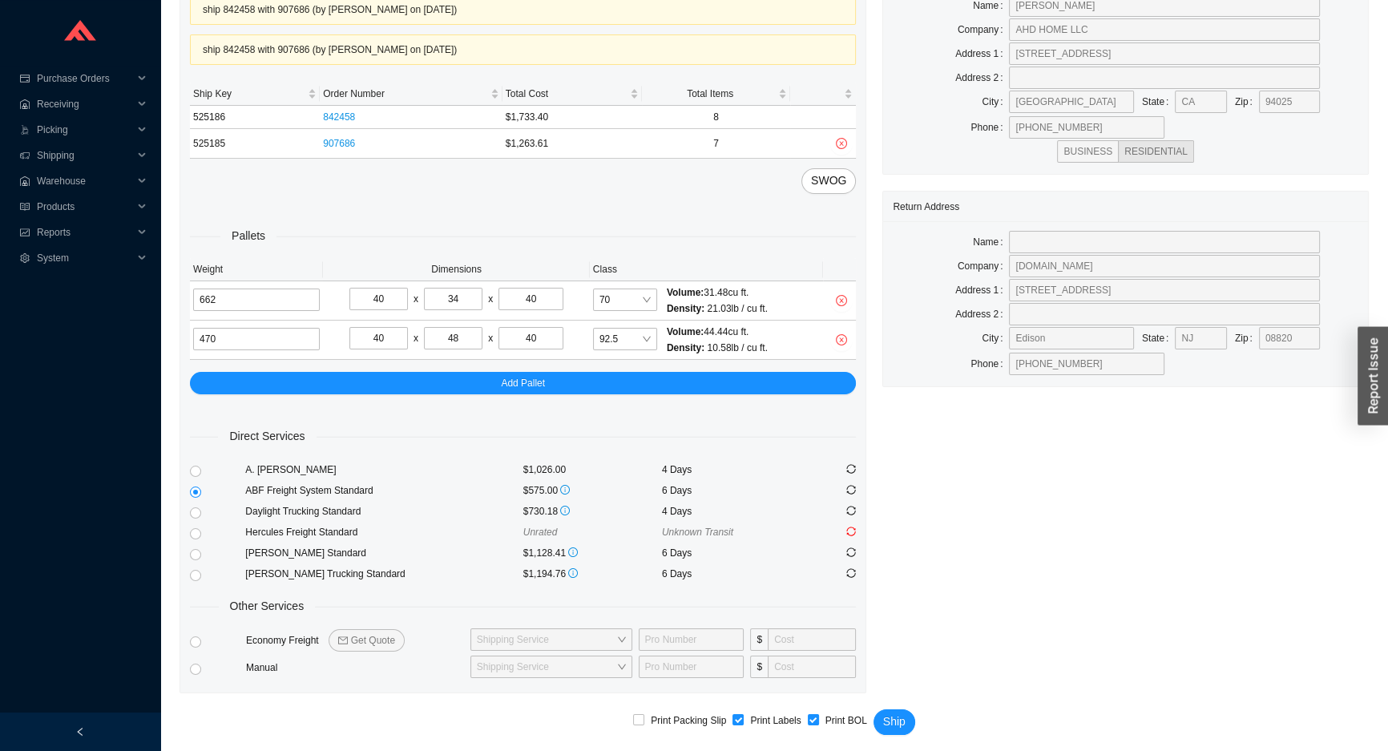
click at [850, 533] on icon "sync" at bounding box center [852, 532] width 10 height 10
click at [890, 718] on span "Ship" at bounding box center [894, 722] width 22 height 18
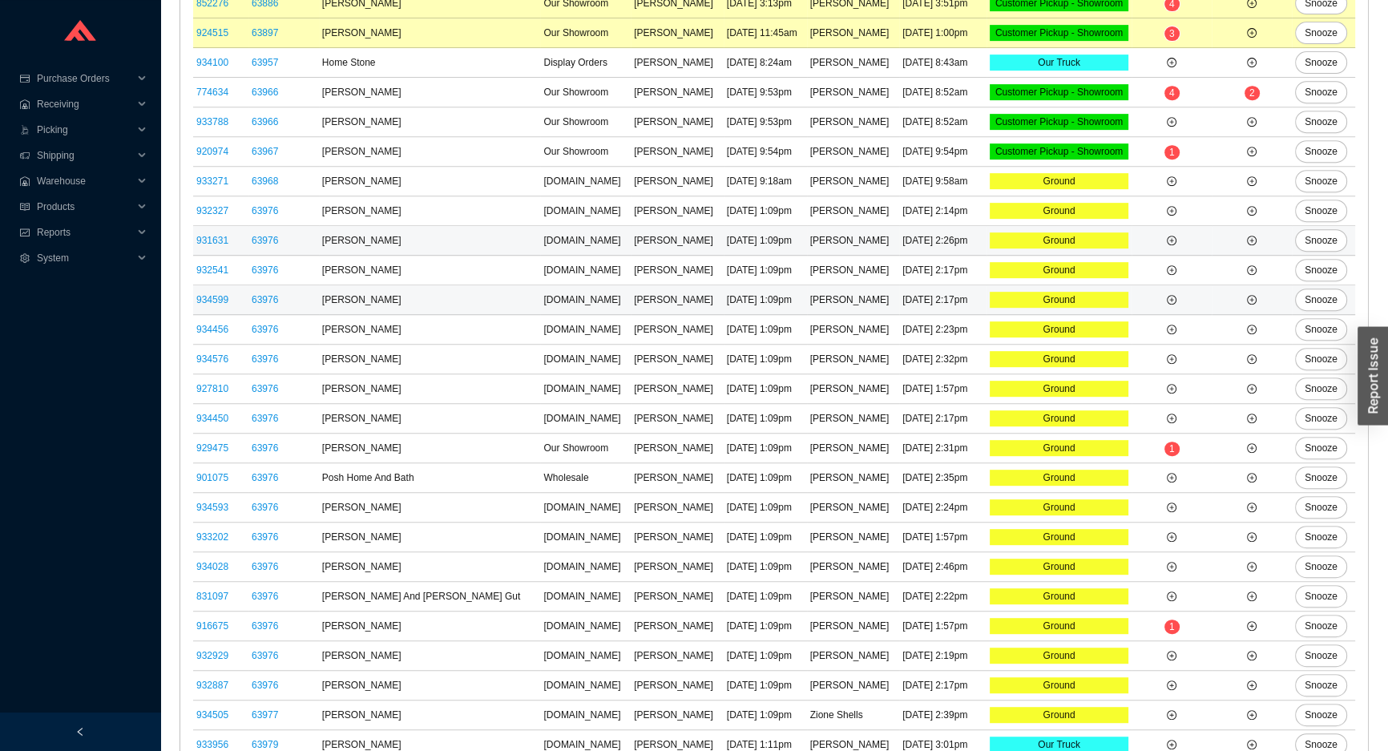
scroll to position [874, 0]
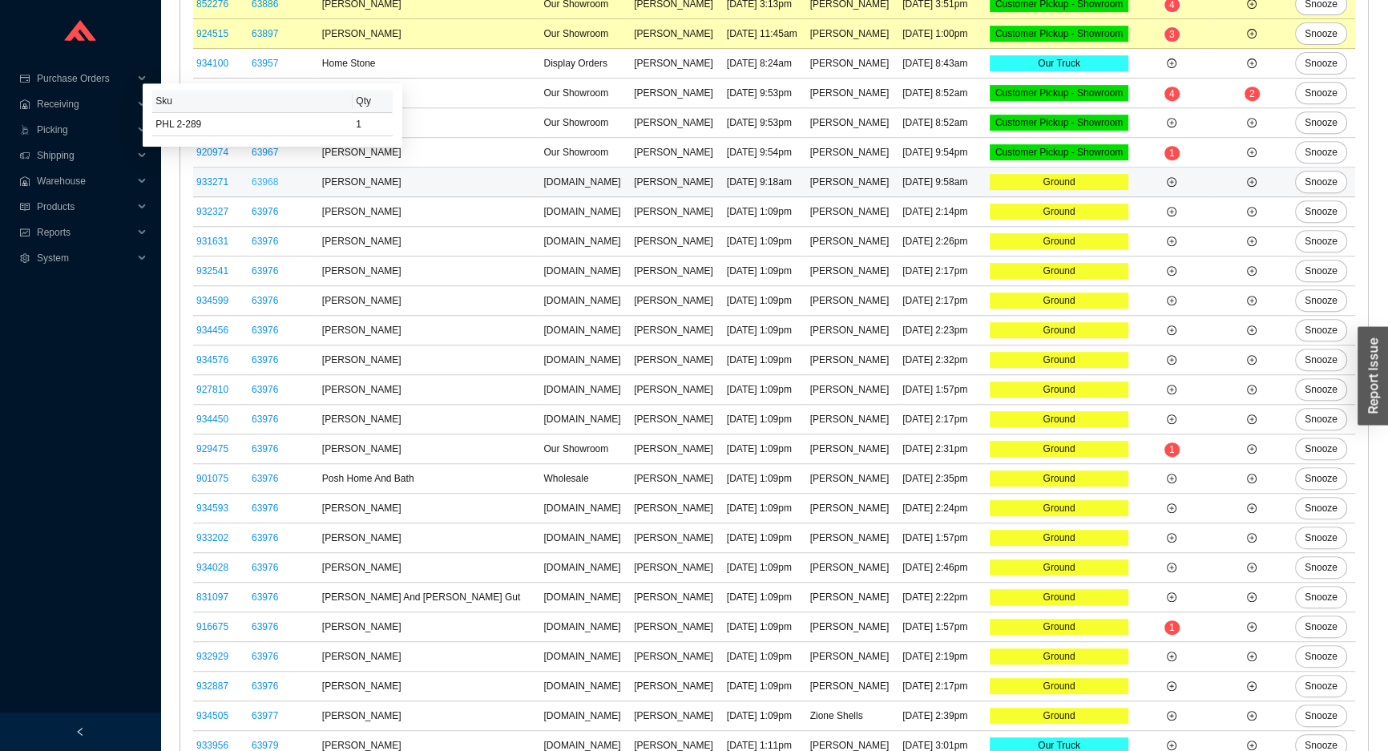
click at [259, 184] on link "63968" at bounding box center [265, 181] width 26 height 11
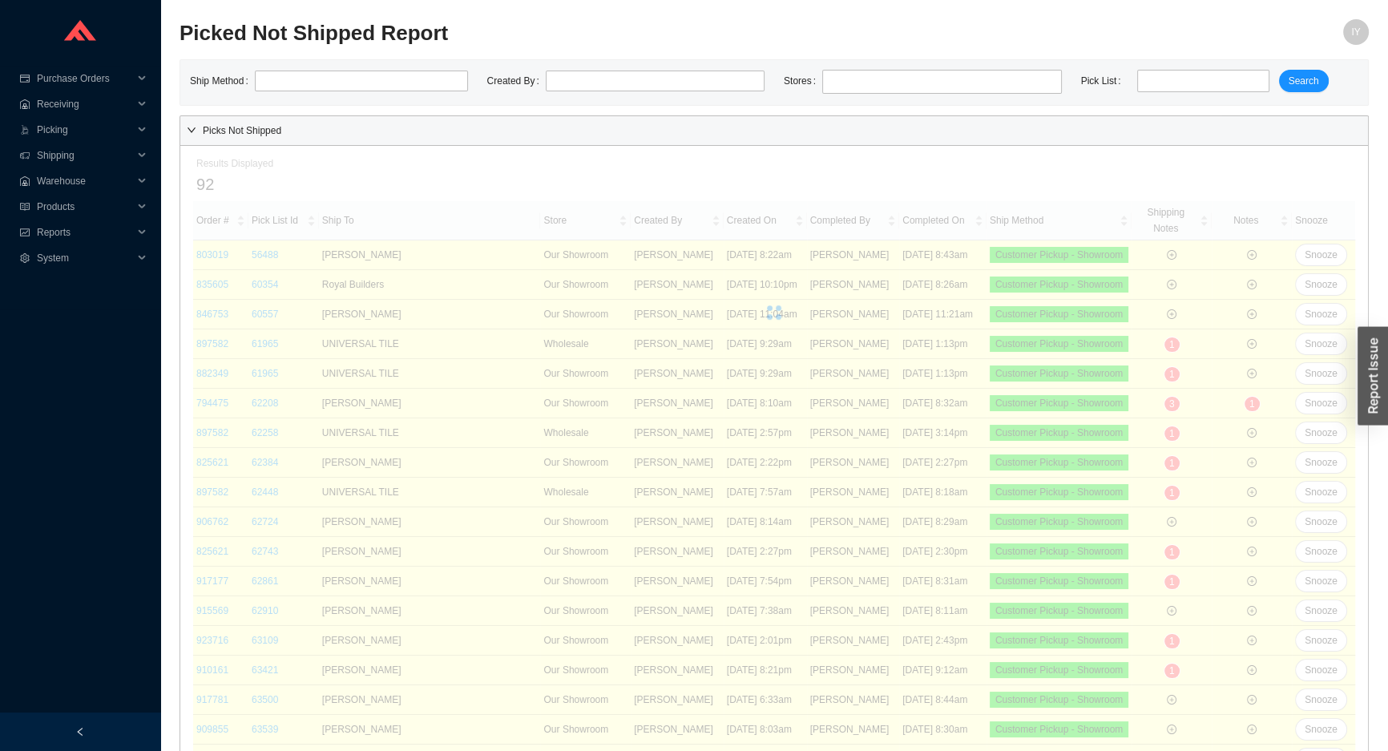
scroll to position [874, 0]
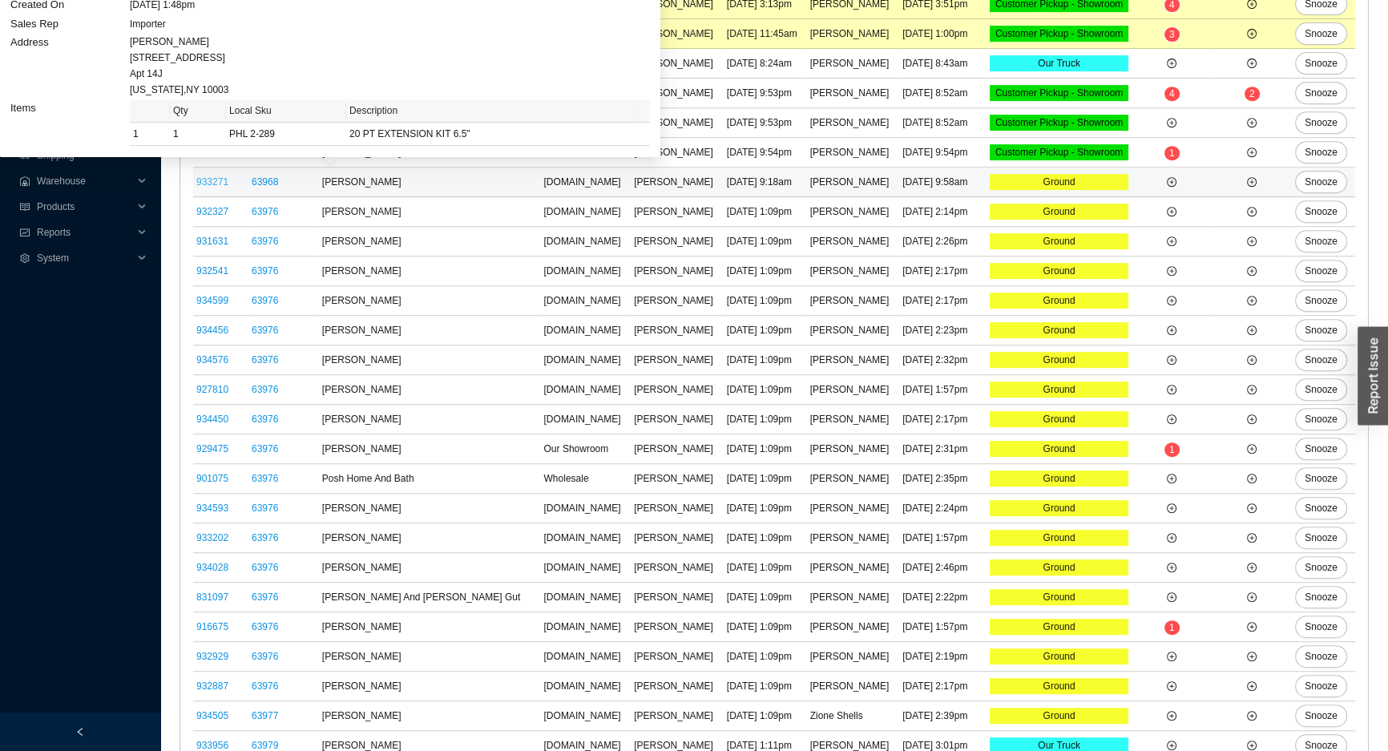
click at [202, 176] on link "933271" at bounding box center [212, 181] width 32 height 11
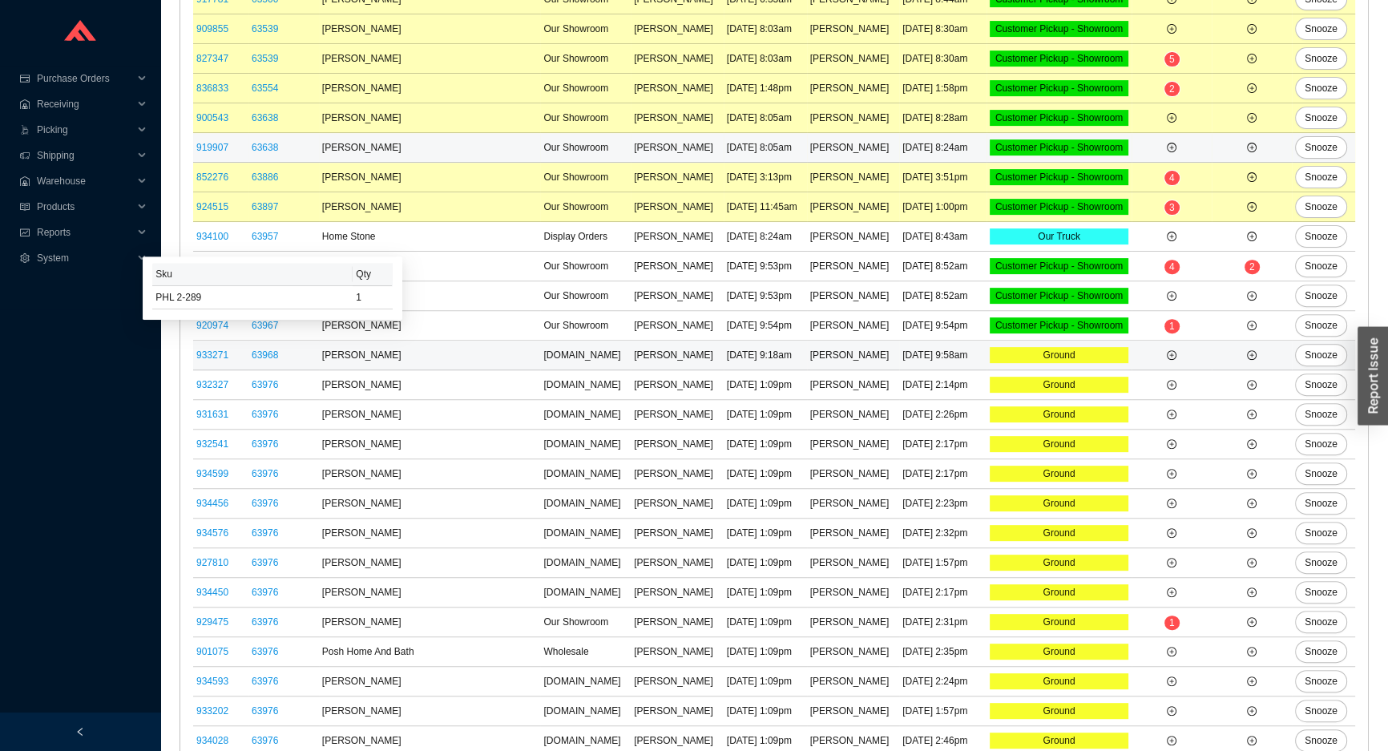
scroll to position [656, 0]
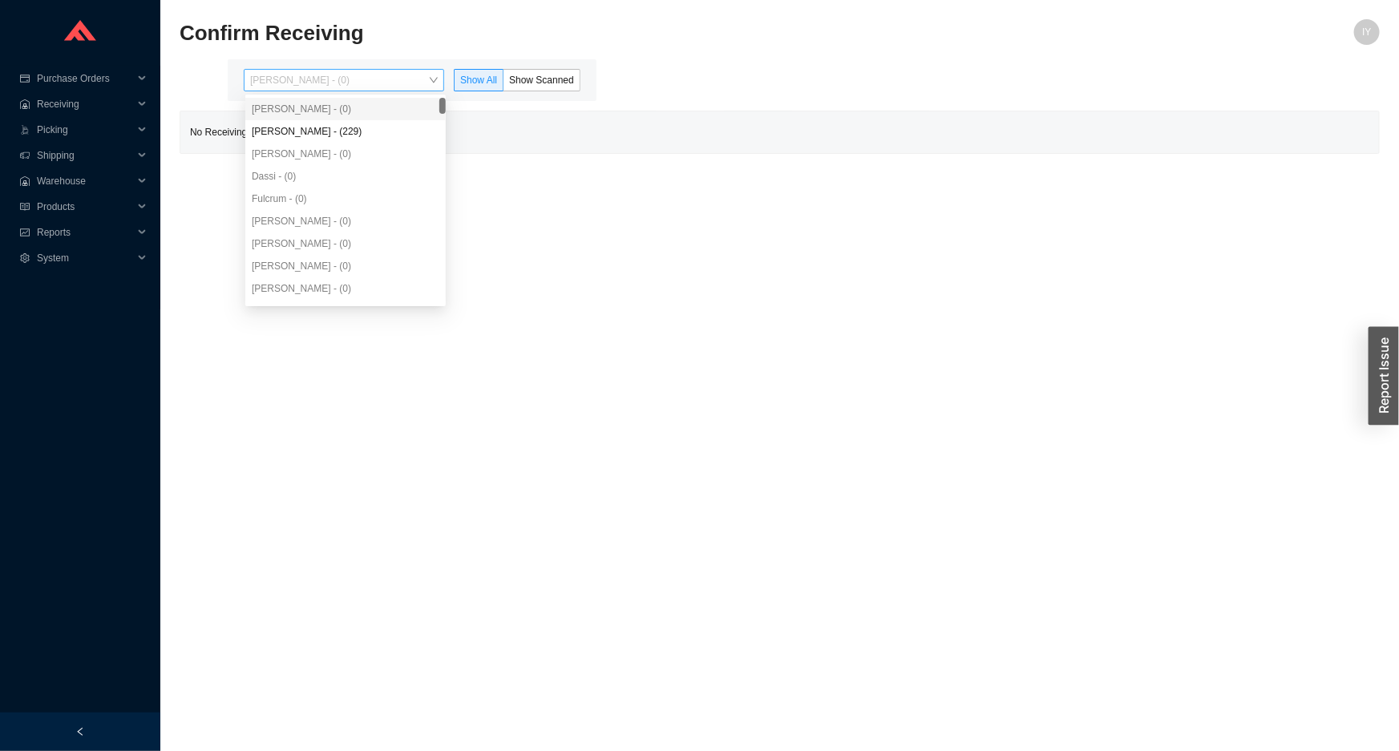
click at [324, 80] on span "[PERSON_NAME] - (0)" at bounding box center [344, 80] width 188 height 21
click at [324, 130] on div "[PERSON_NAME] - (229)" at bounding box center [346, 131] width 188 height 14
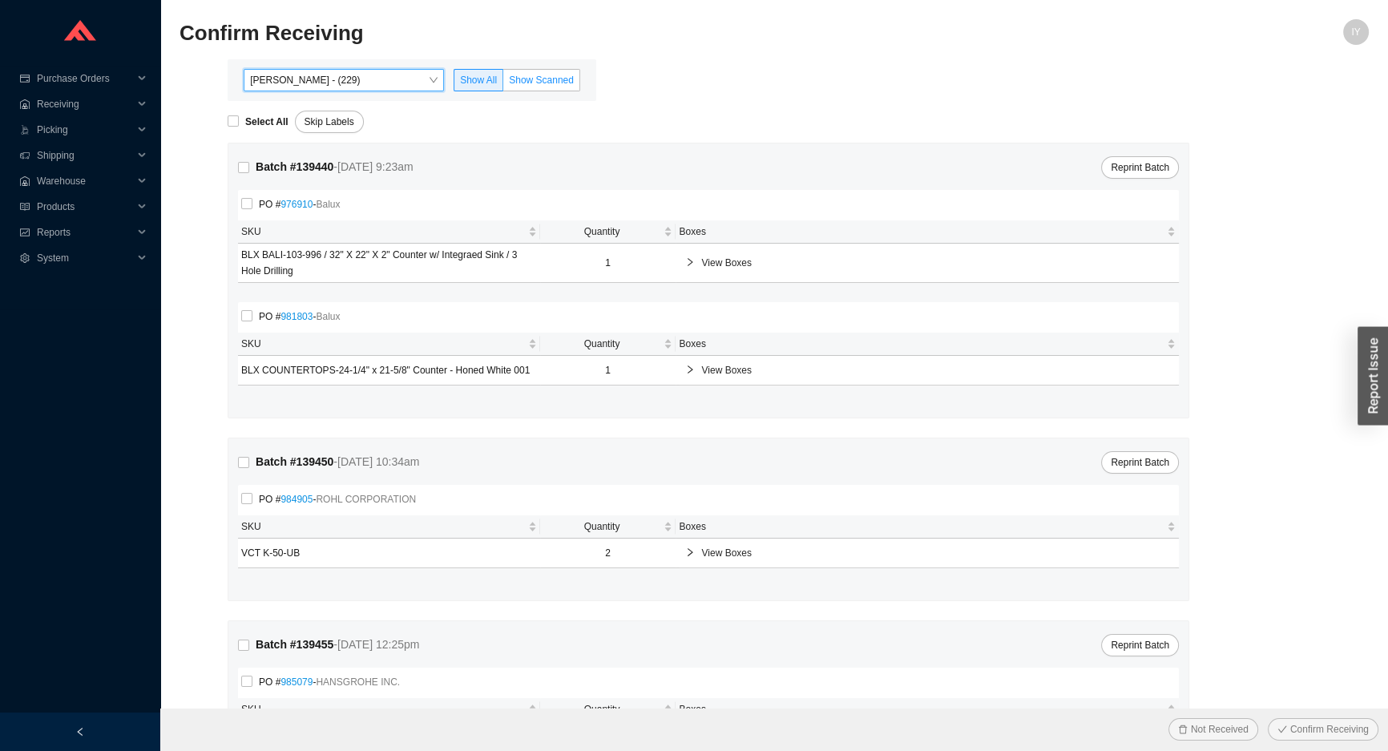
click at [529, 83] on span "Show Scanned" at bounding box center [541, 80] width 65 height 11
click at [503, 83] on input "Show Scanned" at bounding box center [503, 83] width 0 height 0
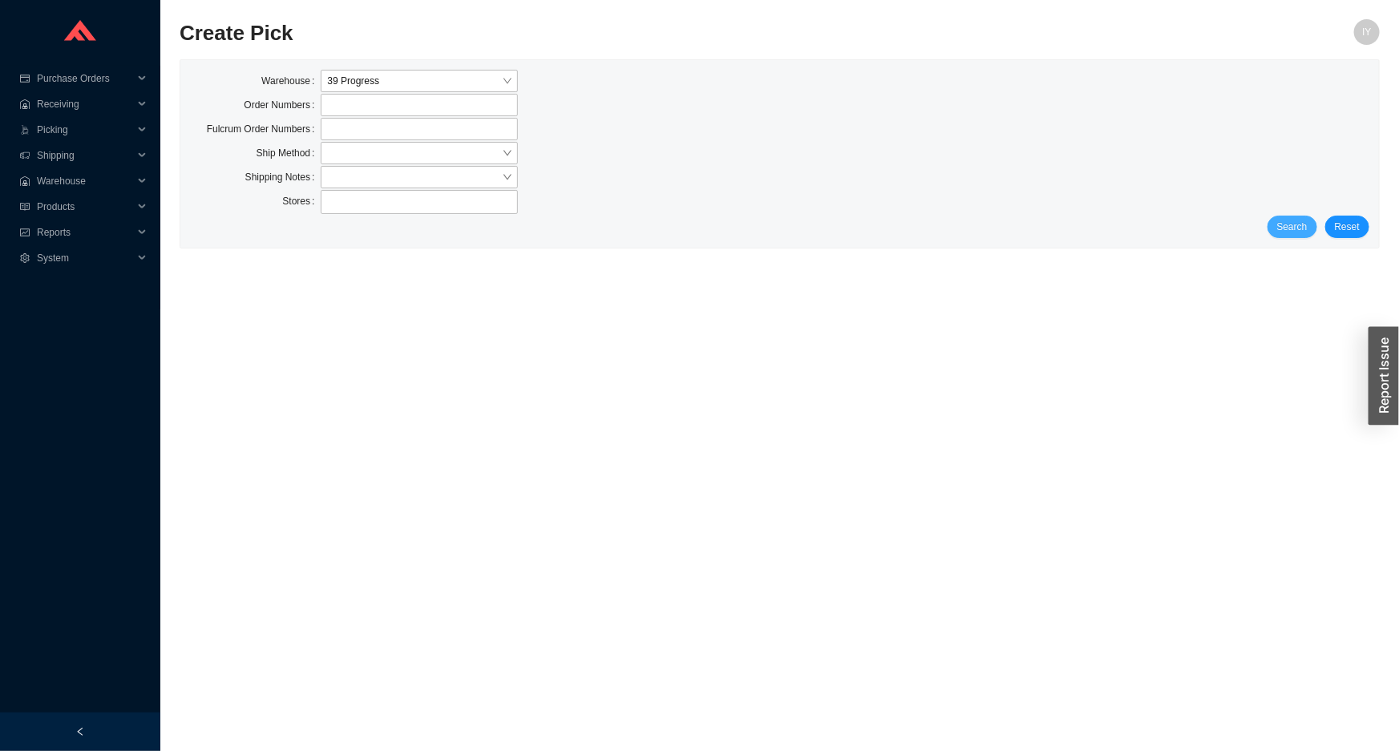
click at [1289, 228] on span "Search" at bounding box center [1292, 227] width 30 height 16
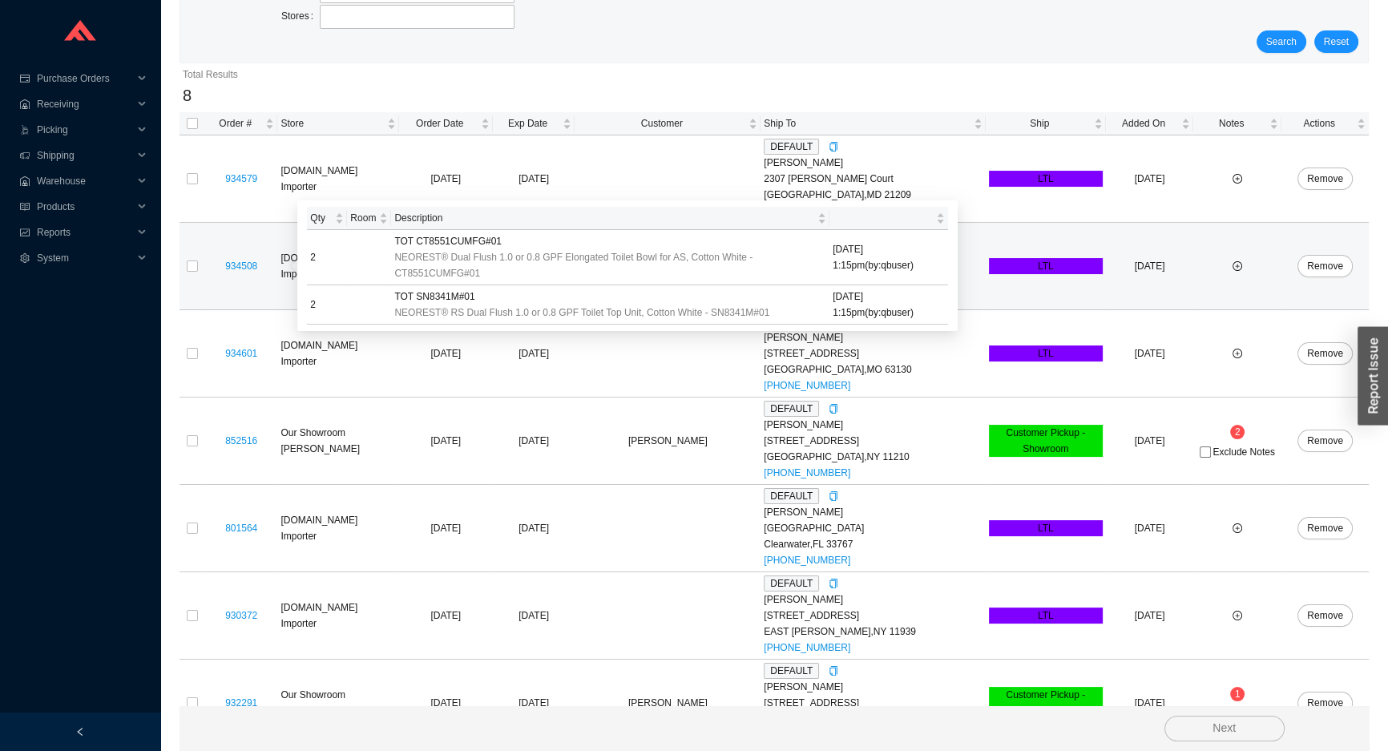
scroll to position [167, 0]
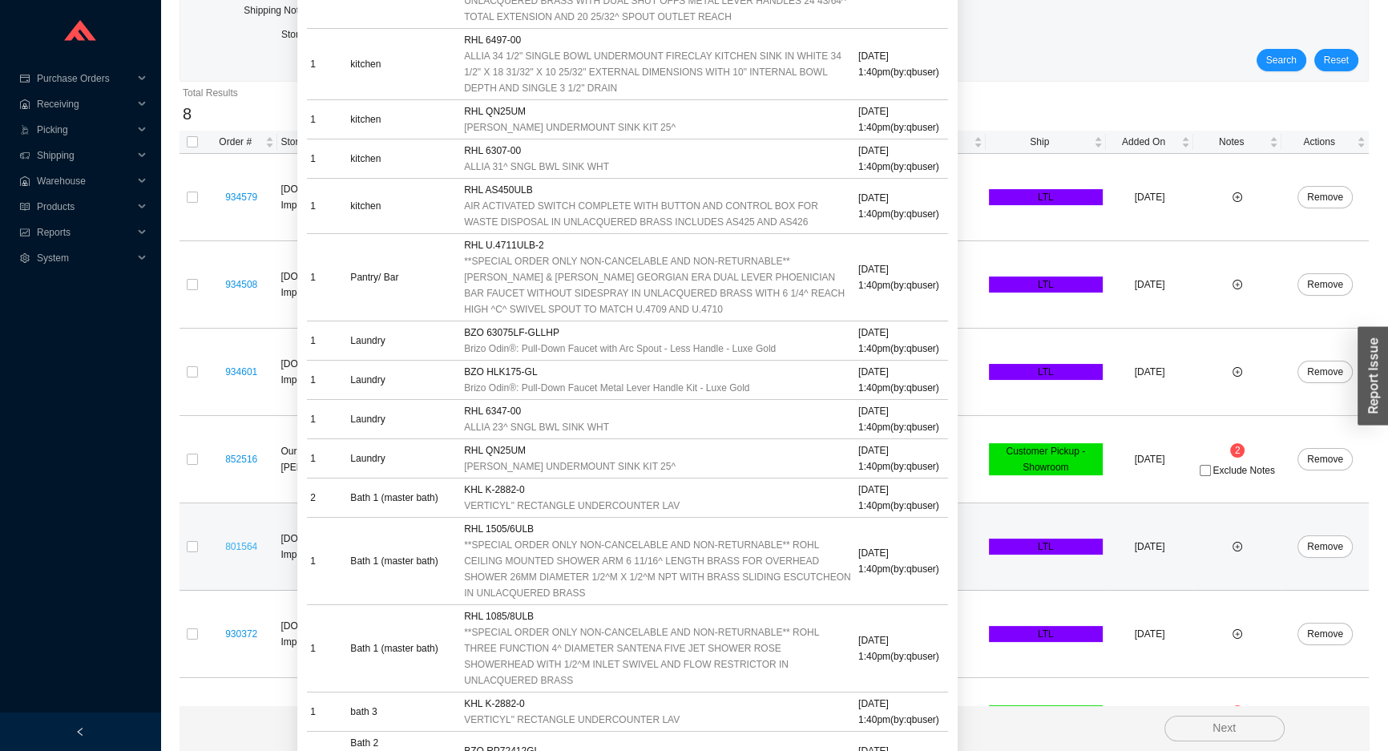
click at [257, 541] on link "801564" at bounding box center [241, 546] width 32 height 11
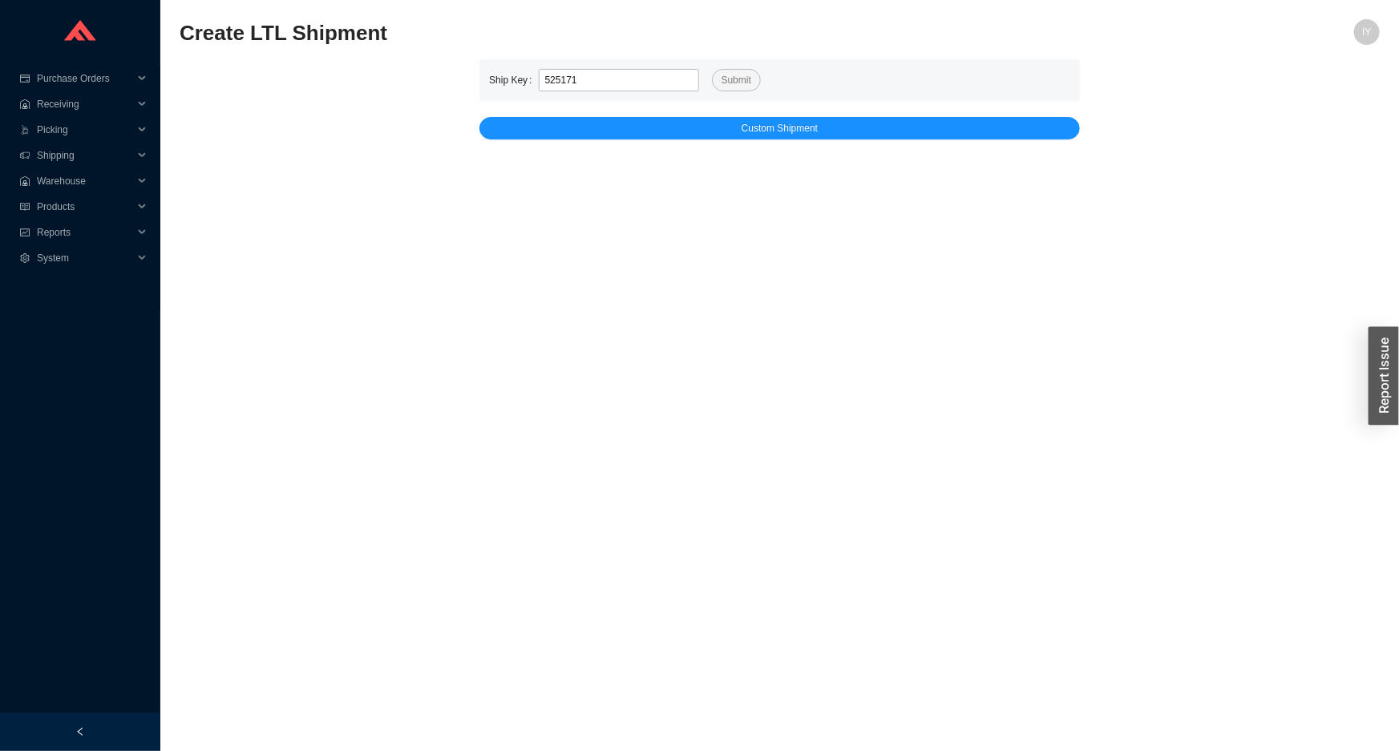
type input "525171"
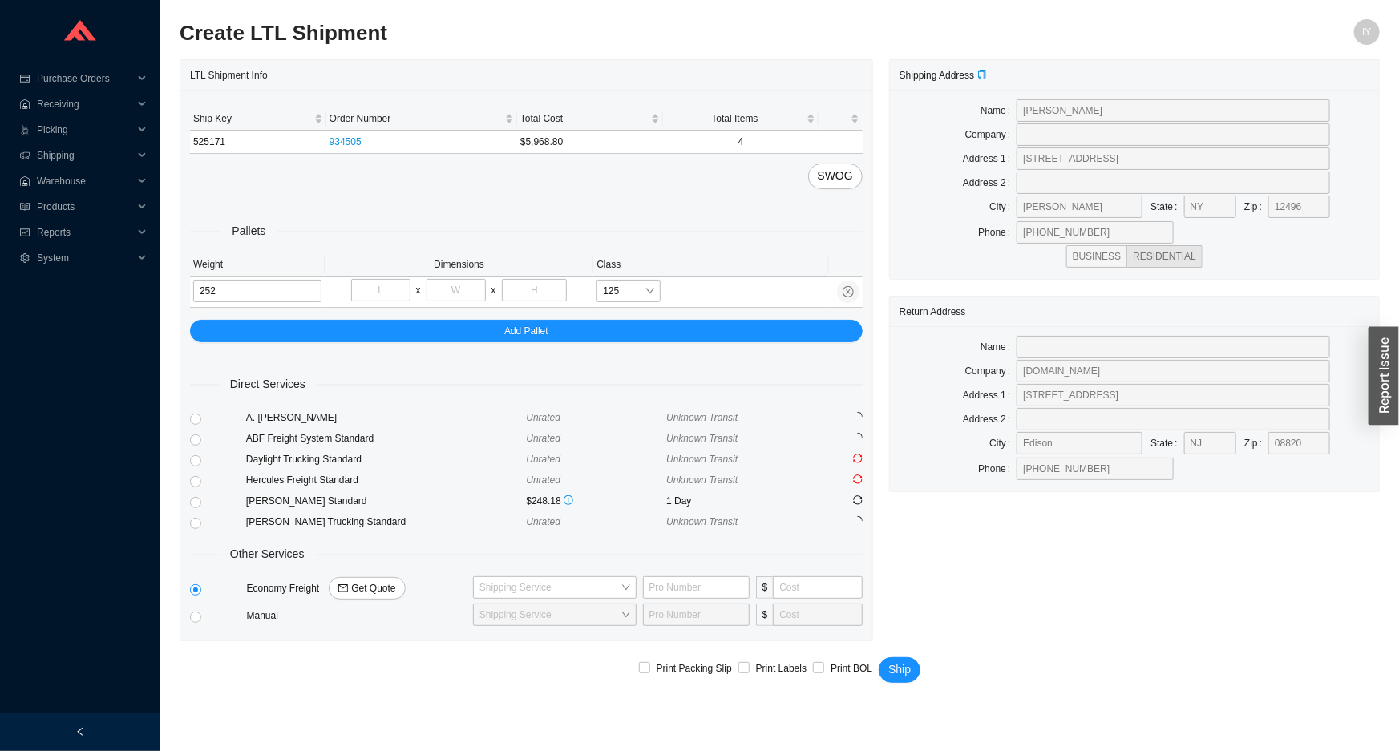
type input "252"
type input "48"
type input "40"
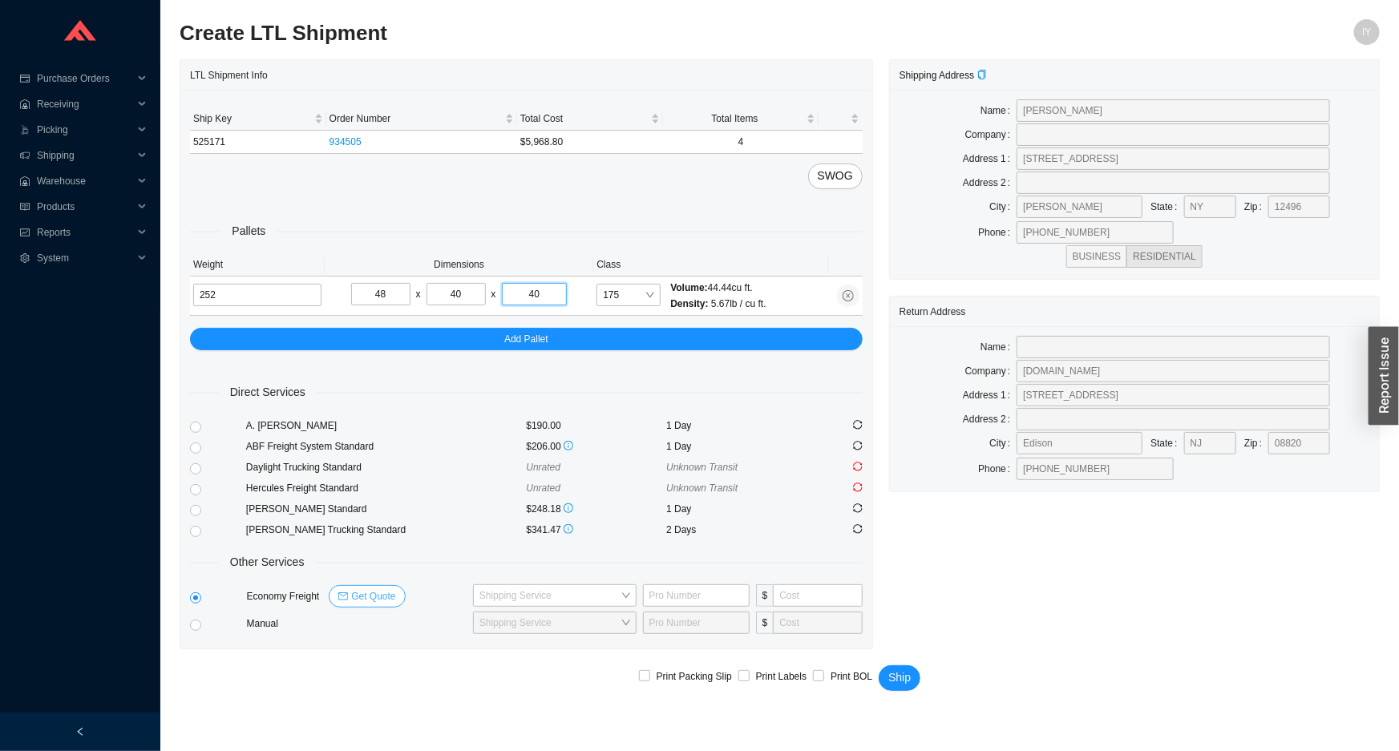
type input "40"
click at [338, 598] on span "mail" at bounding box center [343, 597] width 10 height 11
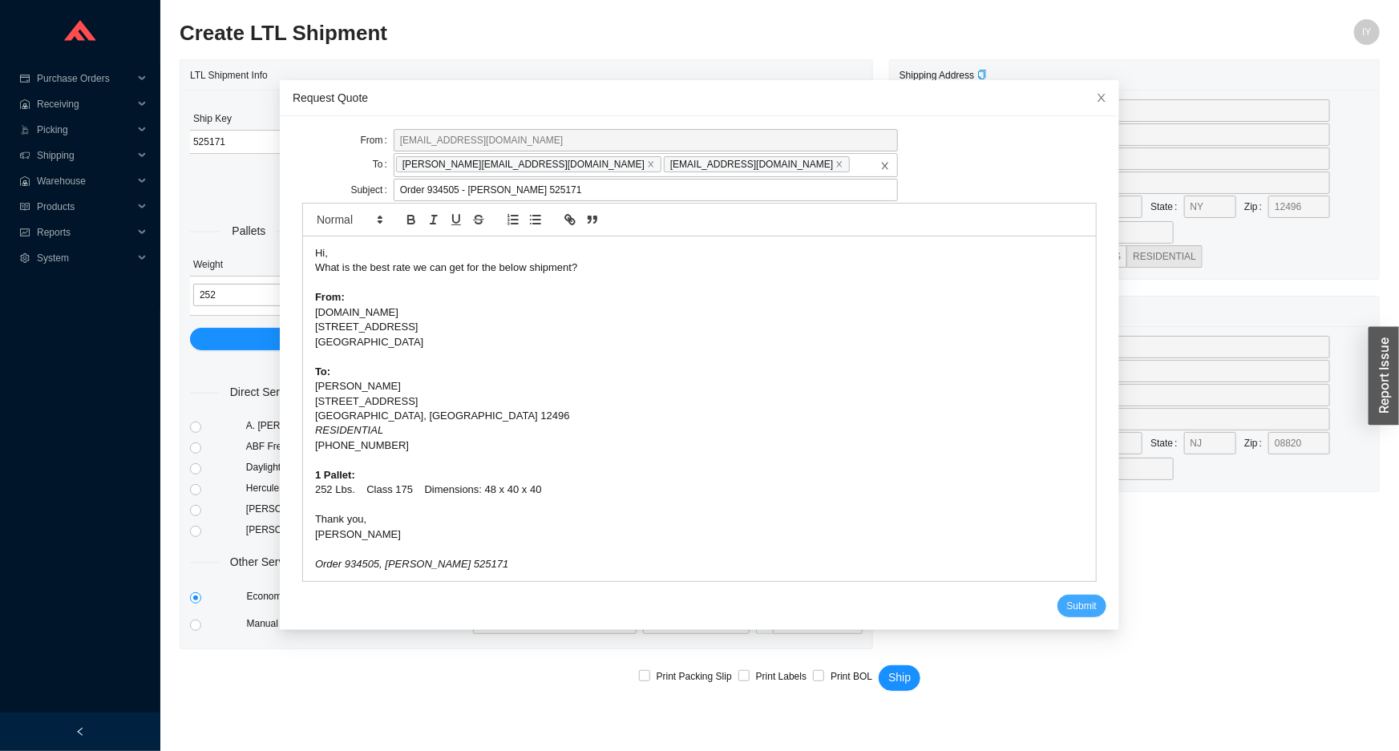
click at [1067, 603] on span "Submit" at bounding box center [1082, 606] width 30 height 16
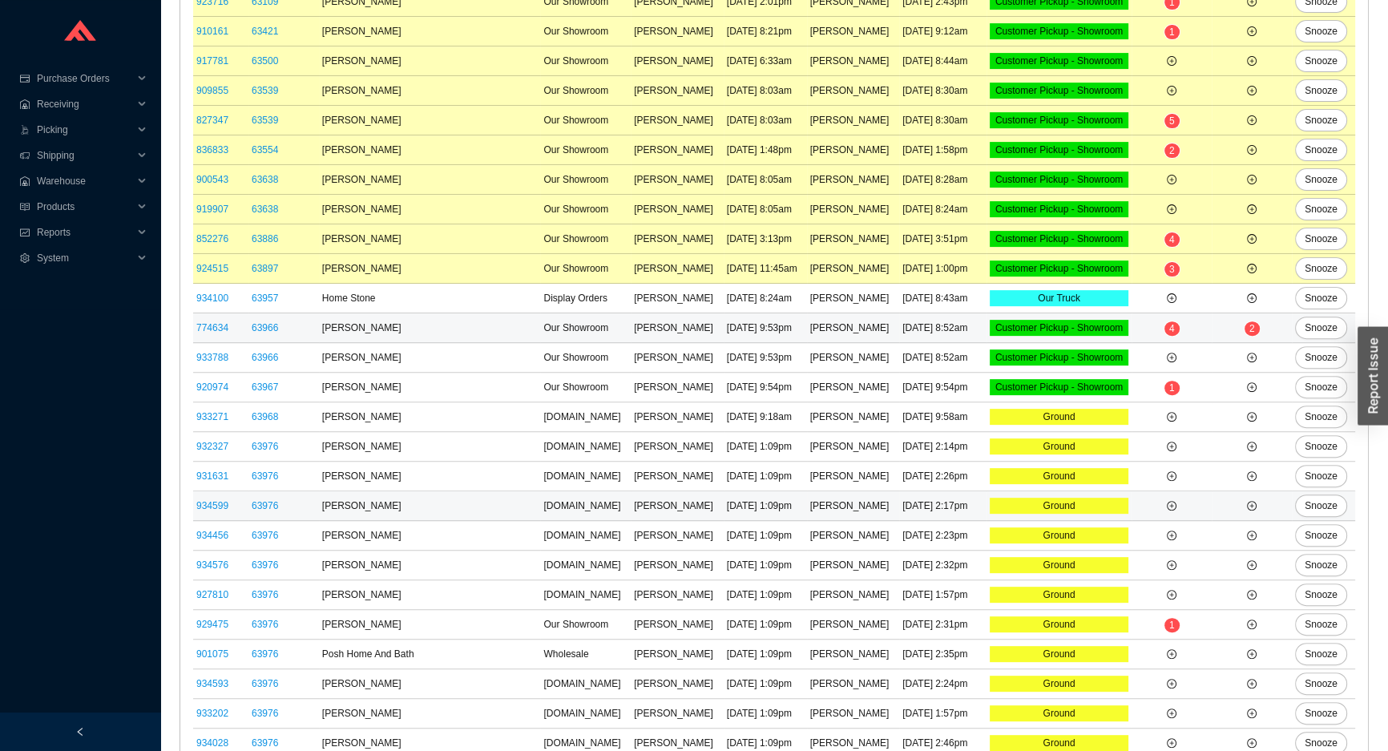
scroll to position [656, 0]
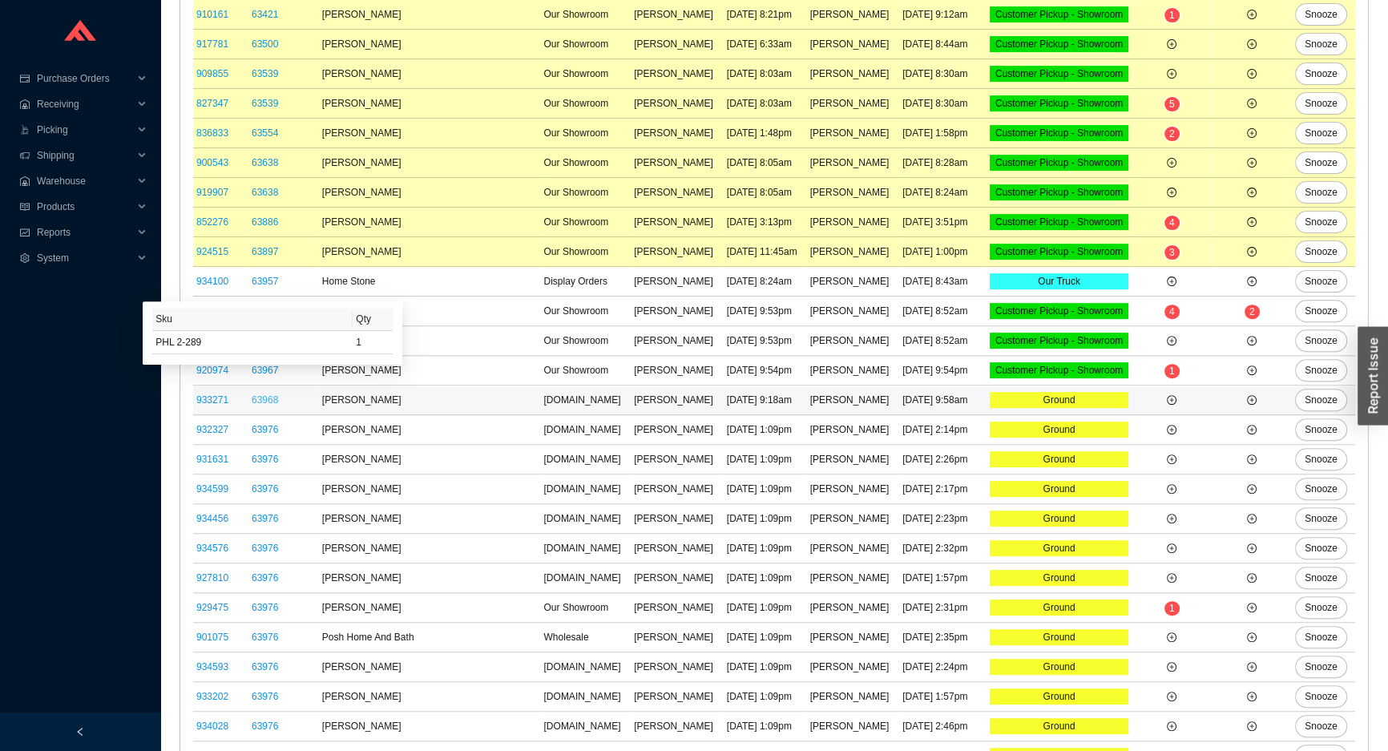
click at [274, 395] on link "63968" at bounding box center [265, 399] width 26 height 11
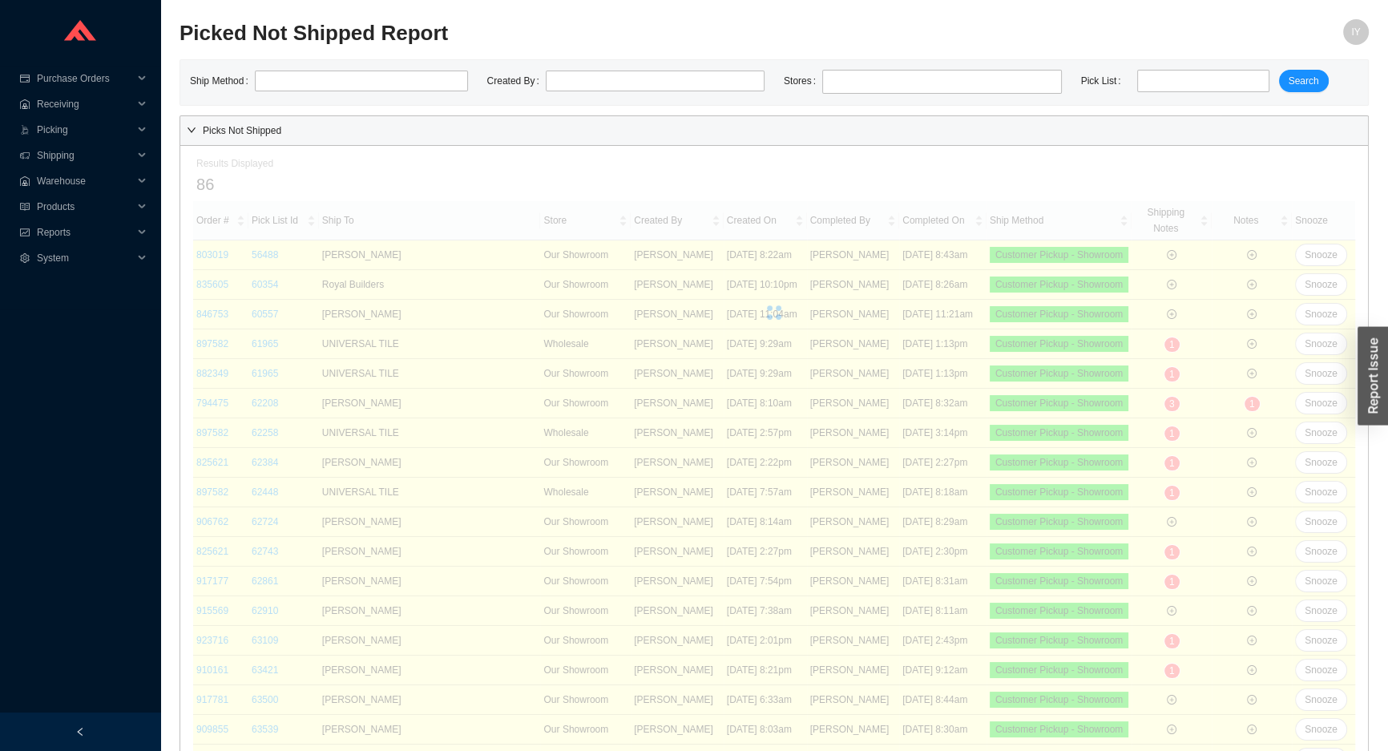
scroll to position [656, 0]
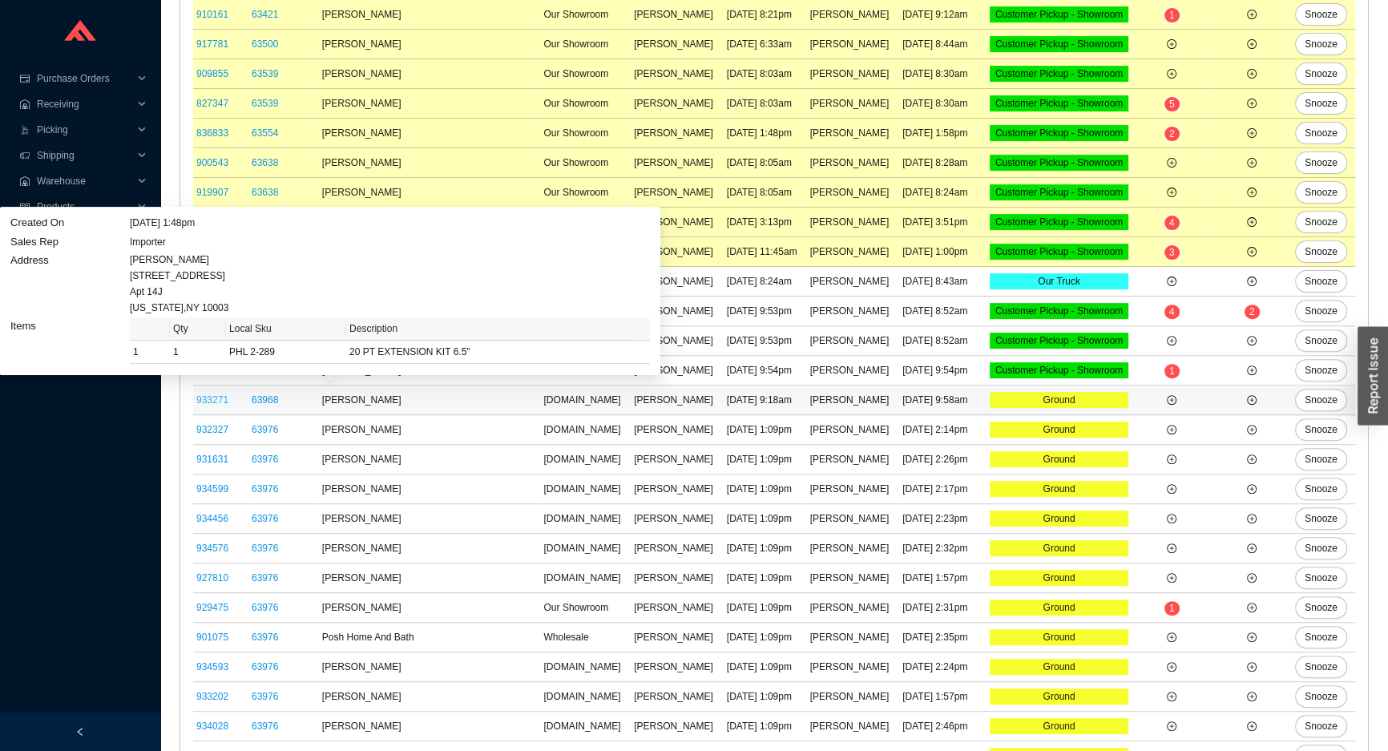
click at [216, 398] on link "933271" at bounding box center [212, 399] width 32 height 11
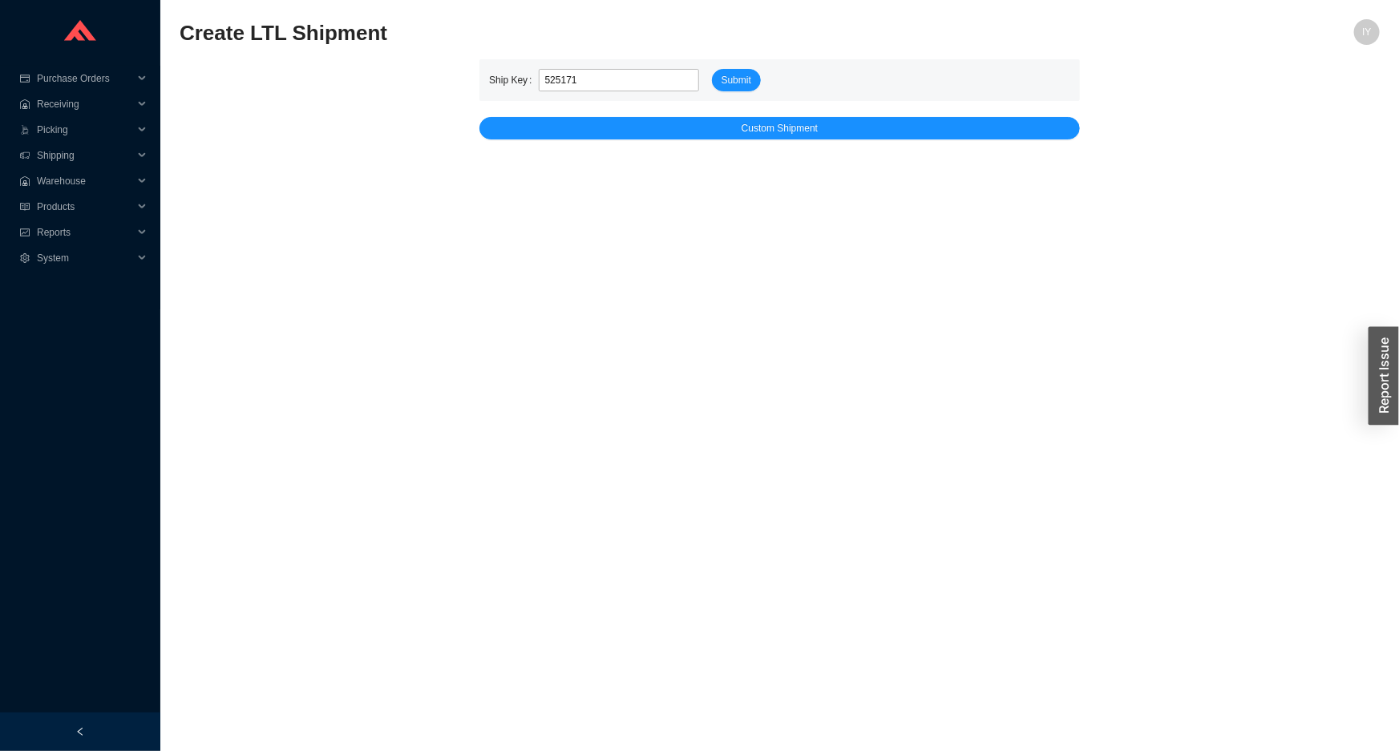
type input "525171"
click at [712, 69] on button "Submit" at bounding box center [736, 80] width 49 height 22
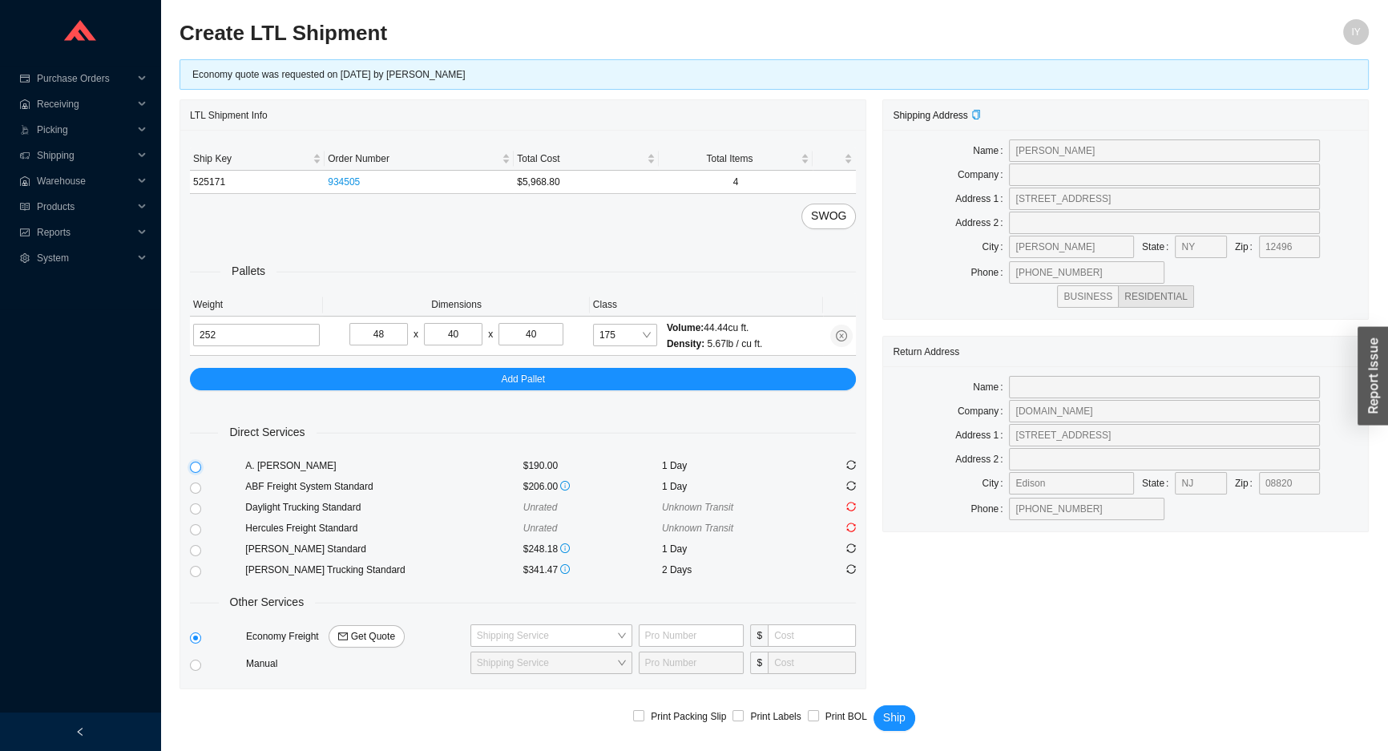
click at [192, 465] on input "radio" at bounding box center [195, 467] width 11 height 11
radio input "true"
checkbox input "true"
click at [887, 710] on span "Ship" at bounding box center [894, 718] width 22 height 18
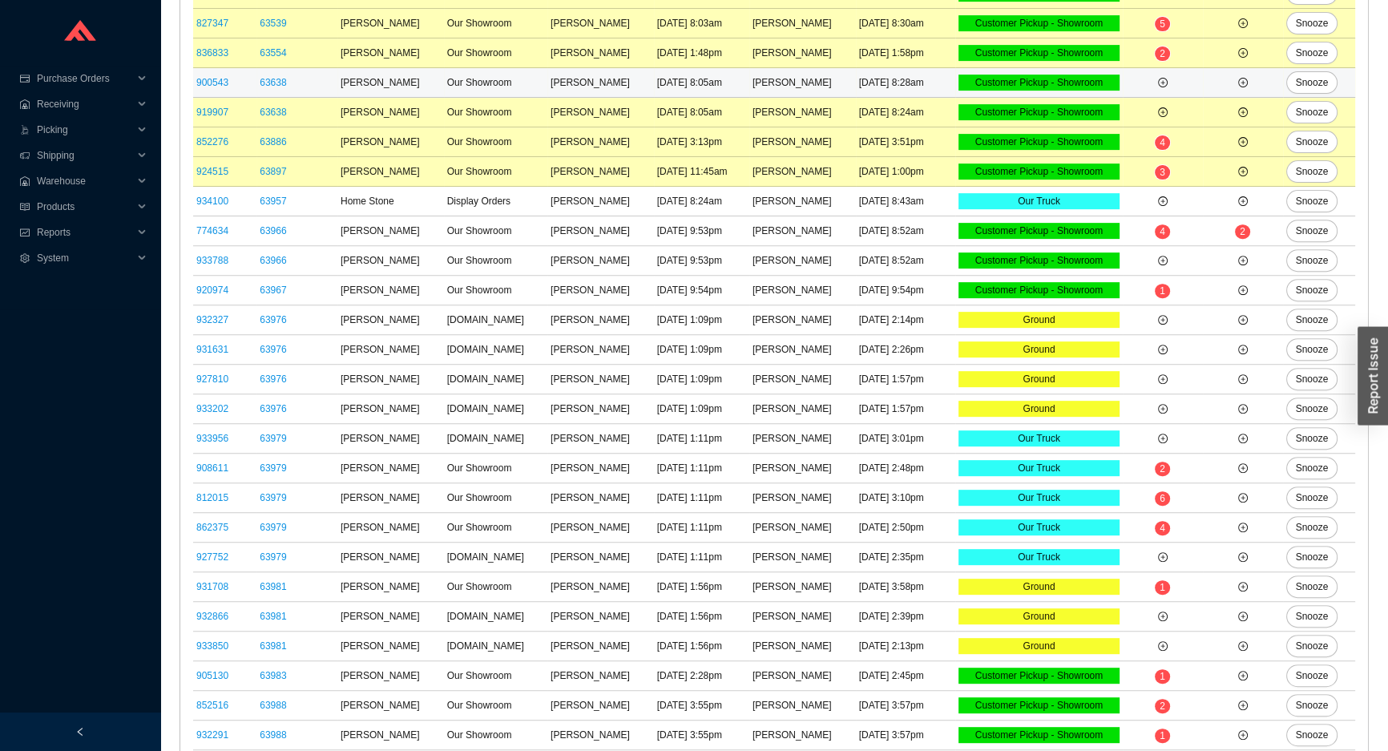
scroll to position [738, 0]
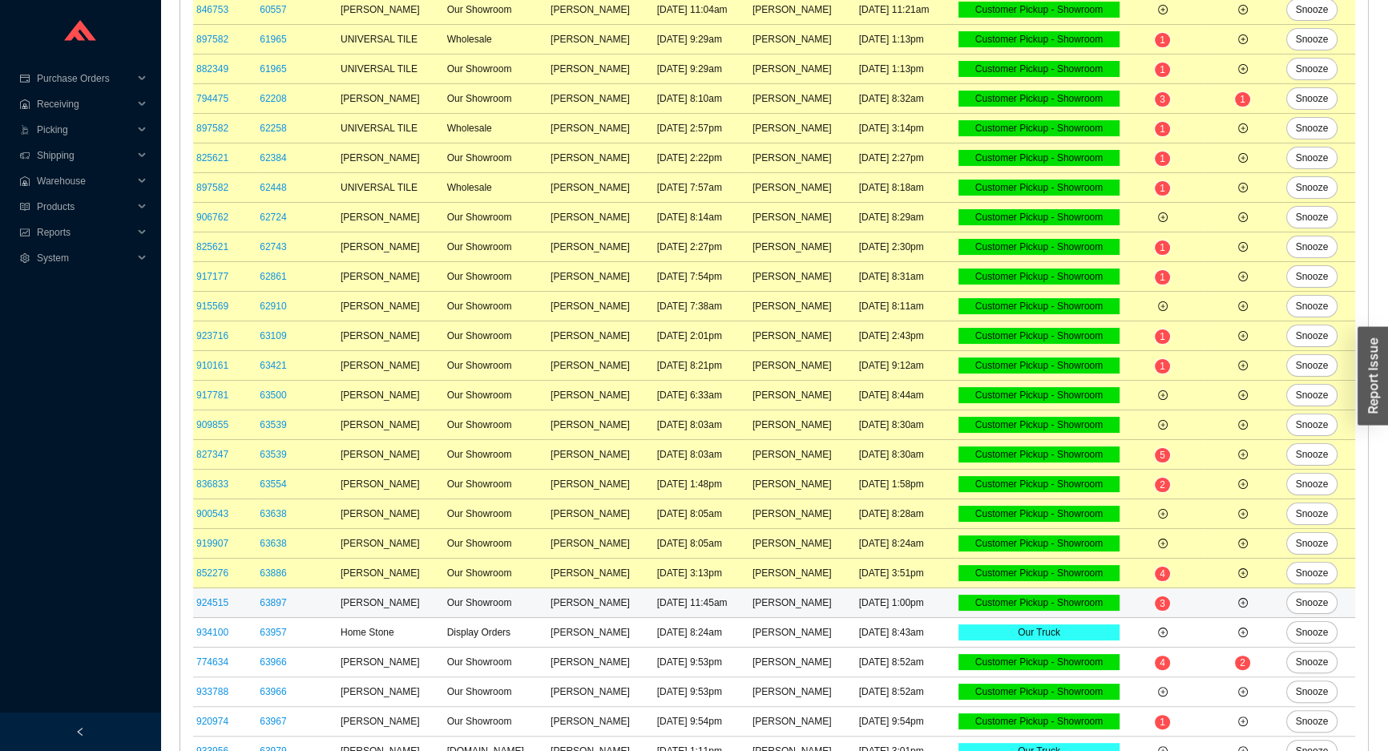
scroll to position [531, 0]
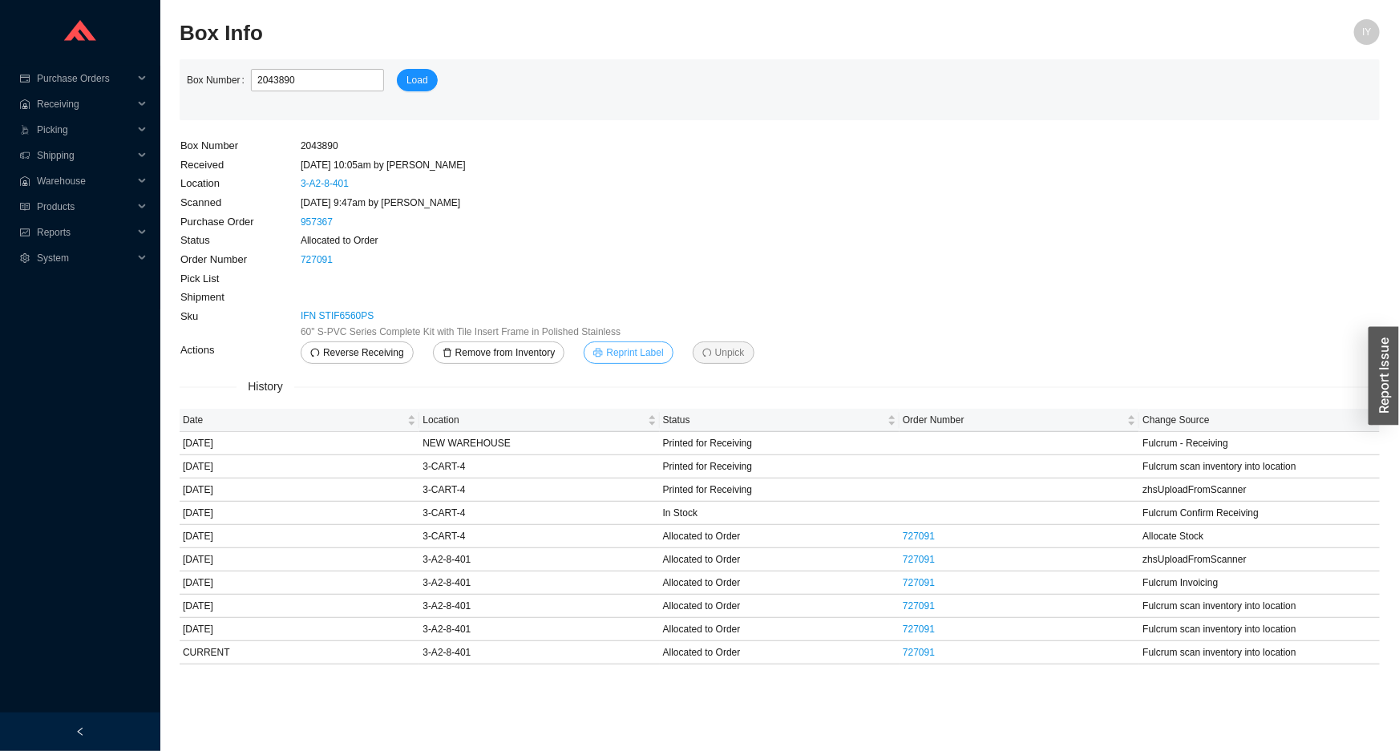
click at [633, 349] on span "Reprint Label" at bounding box center [634, 353] width 57 height 16
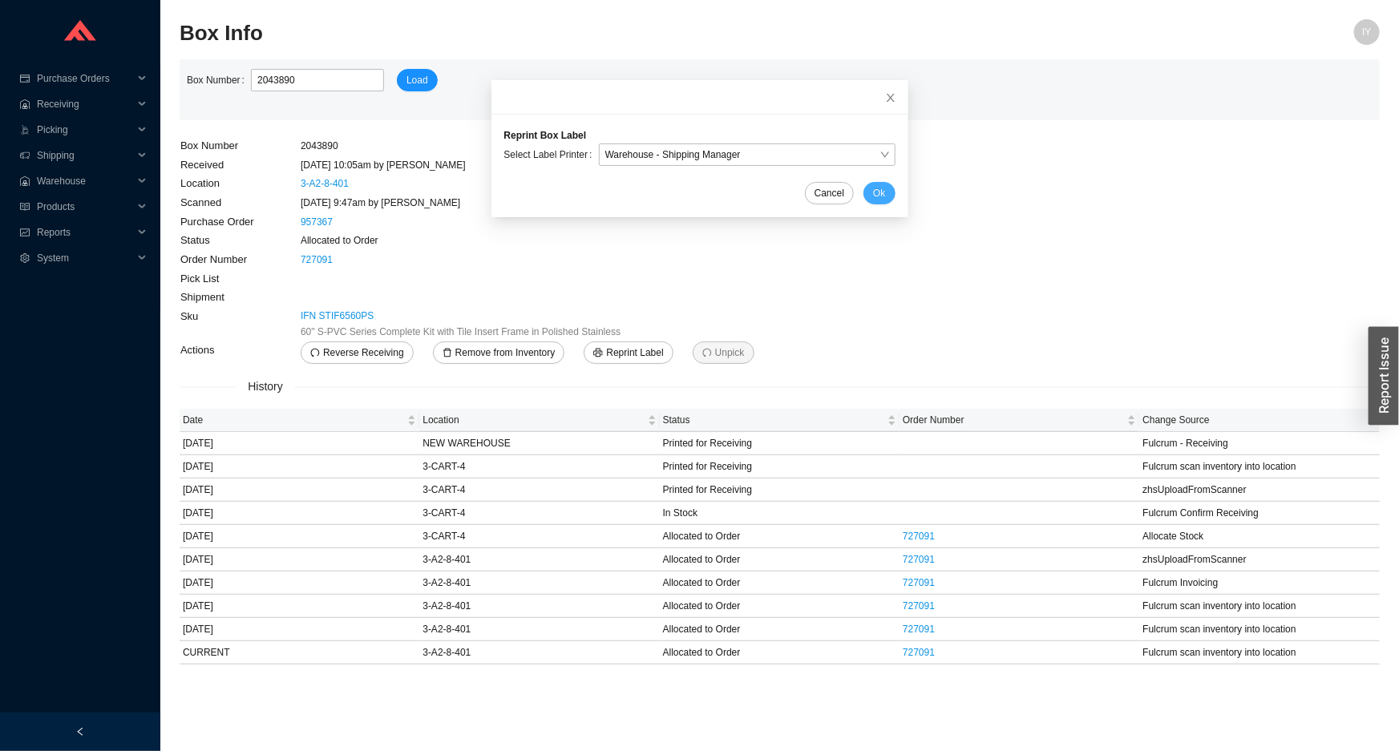
click at [871, 192] on button "Ok" at bounding box center [878, 193] width 31 height 22
